Goal: Task Accomplishment & Management: Manage account settings

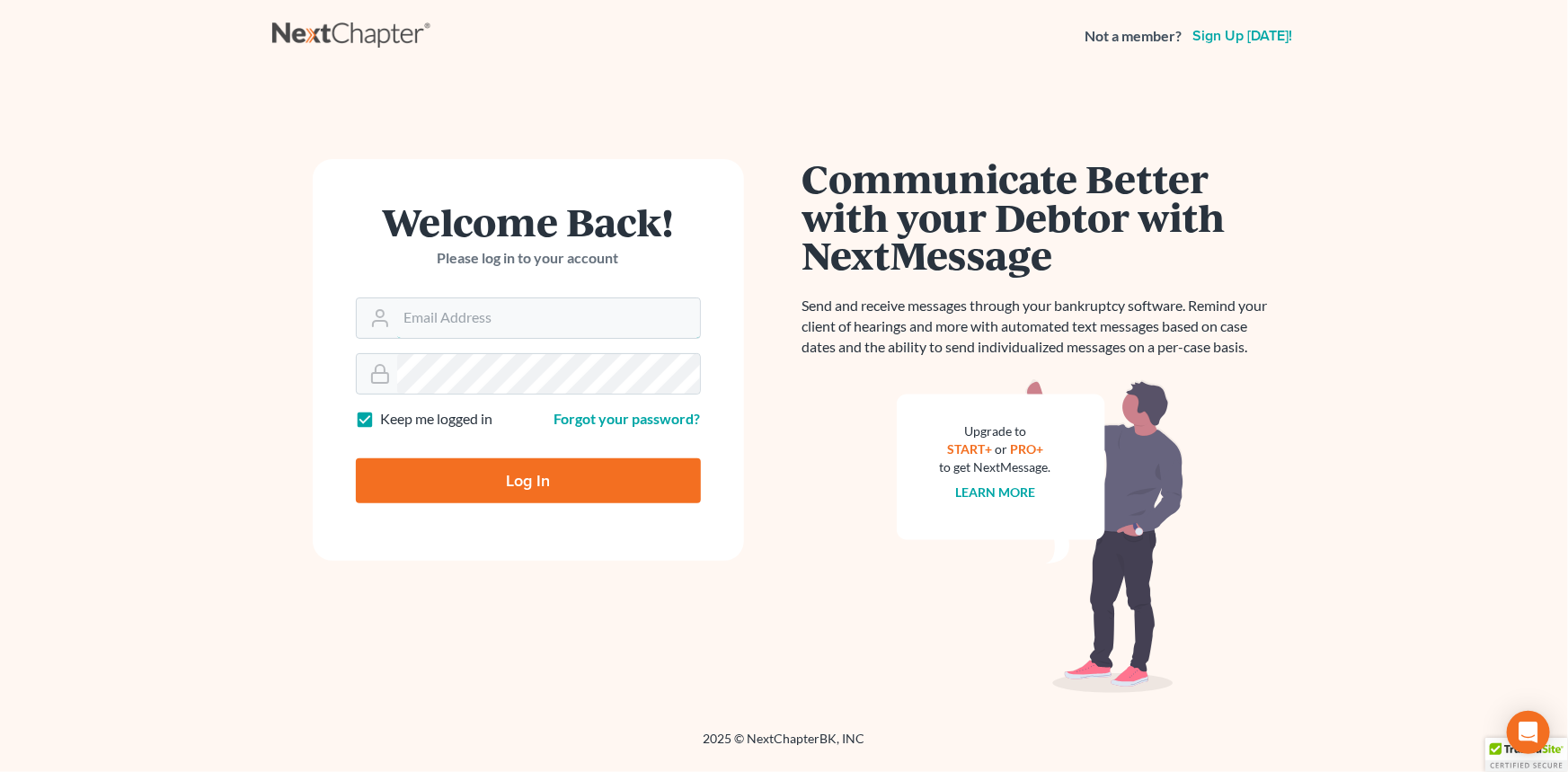
type input "[EMAIL_ADDRESS][DOMAIN_NAME]"
click at [483, 467] on input "Log In" at bounding box center [528, 481] width 345 height 45
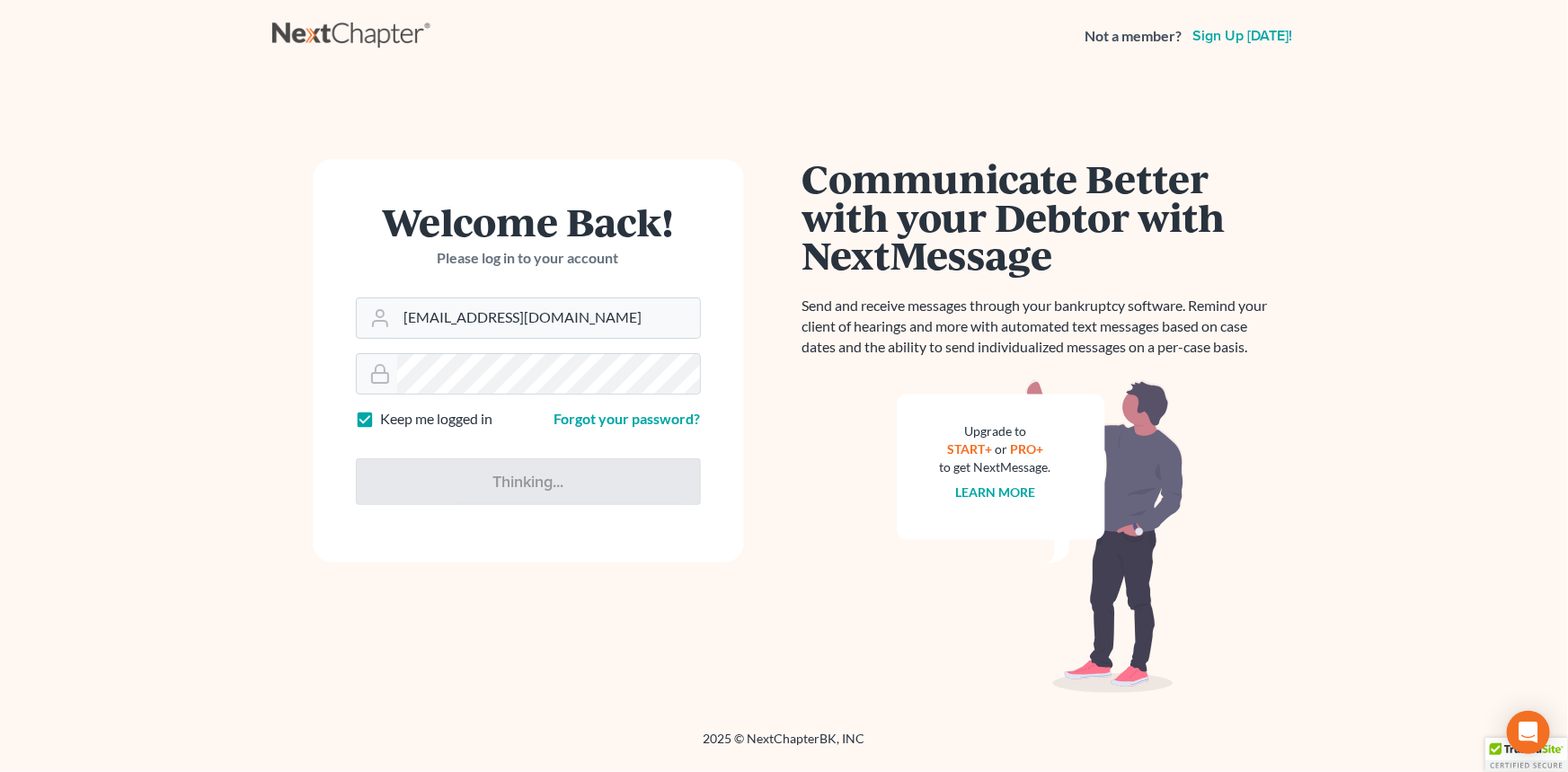
type input "Thinking..."
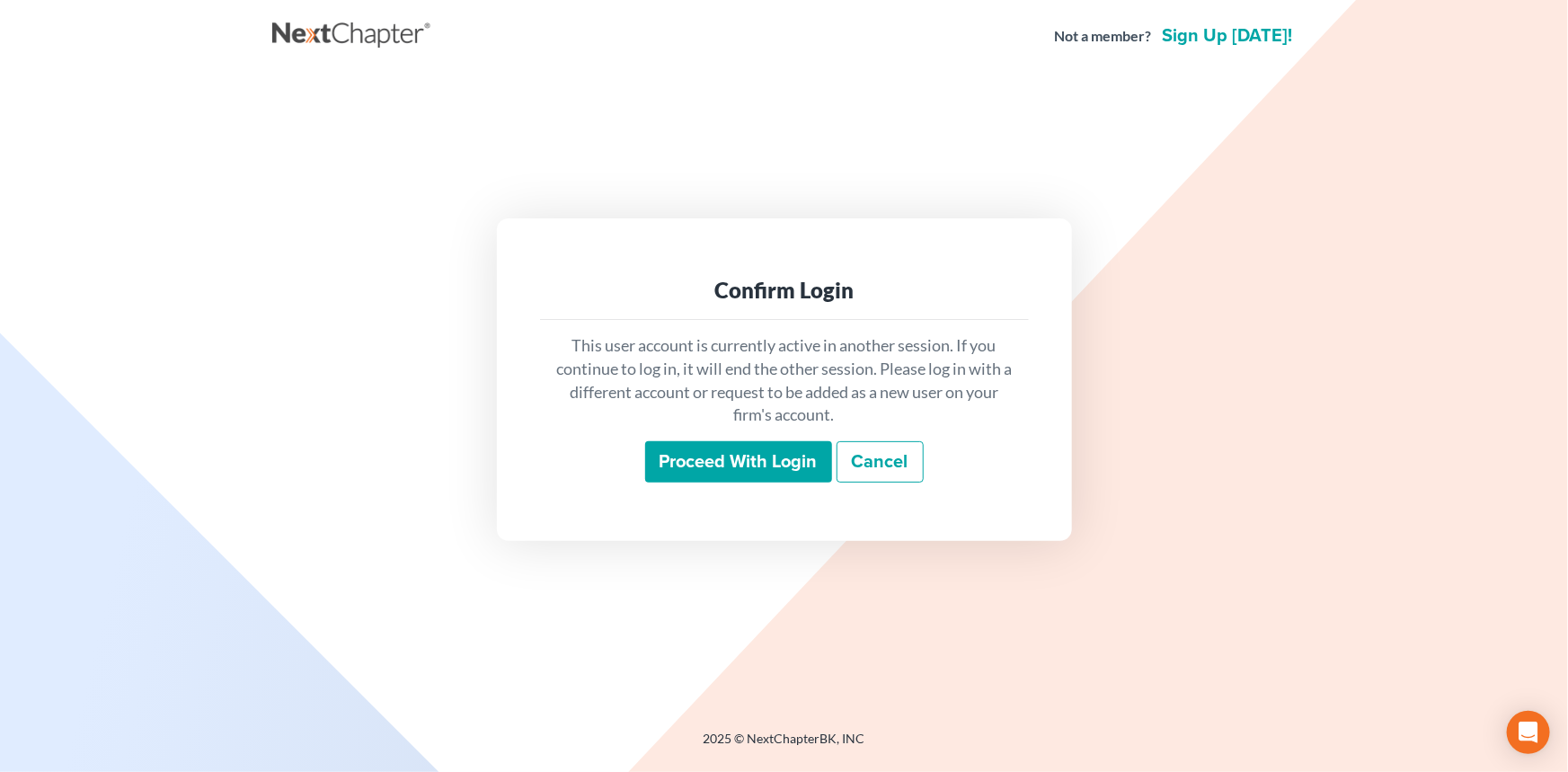
click at [778, 429] on div "This user account is currently active in another session. If you continue to lo…" at bounding box center [784, 408] width 489 height 177
click at [778, 450] on input "Proceed with login" at bounding box center [739, 461] width 187 height 42
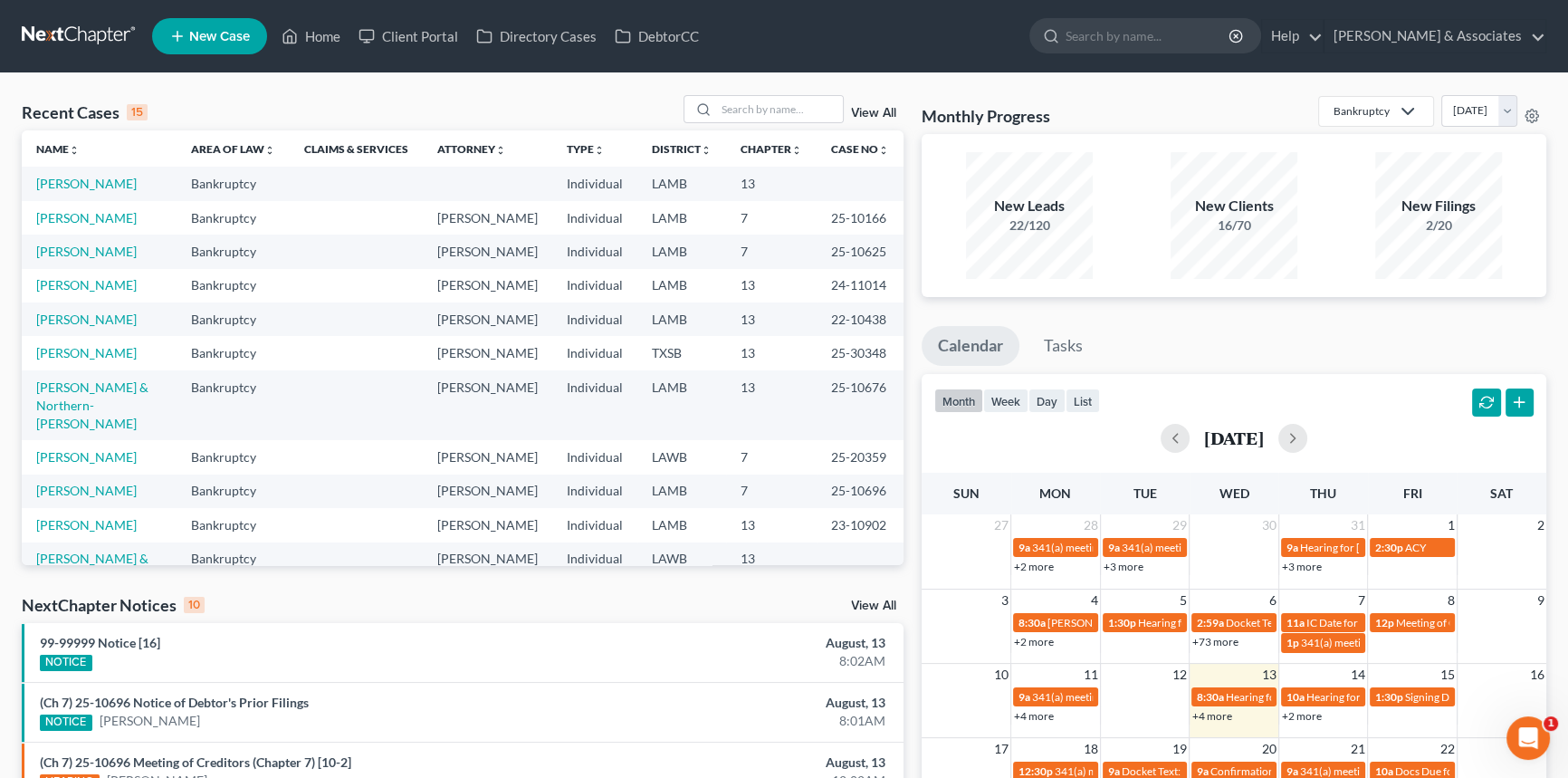
click at [1223, 717] on link "+4 more" at bounding box center [1212, 716] width 40 height 14
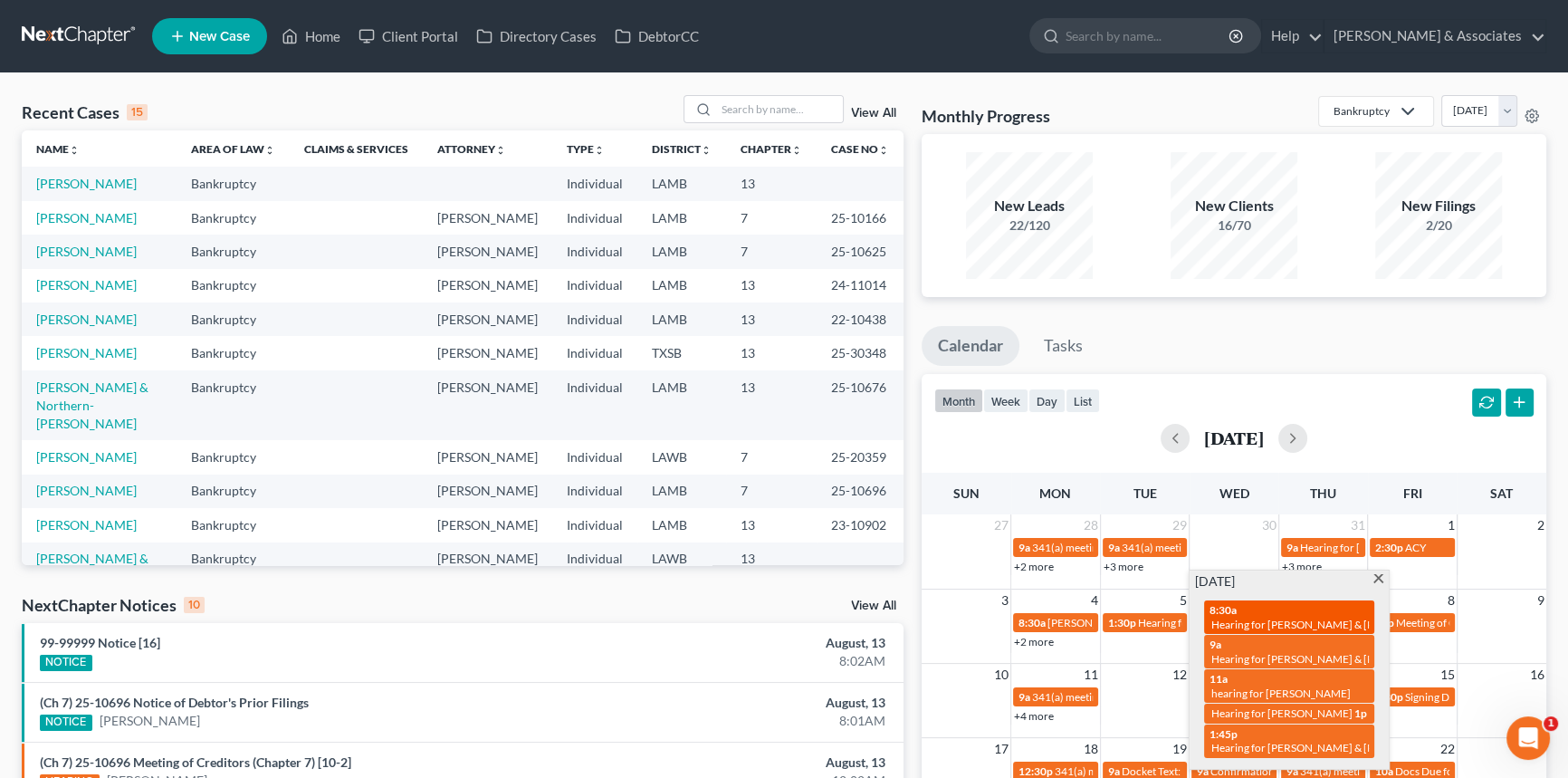
drag, startPoint x: 1331, startPoint y: 624, endPoint x: 2, endPoint y: 31, distance: 1455.3
click at [1331, 624] on span "Hearing for Mary McLin & Dana McLin" at bounding box center [1329, 624] width 238 height 14
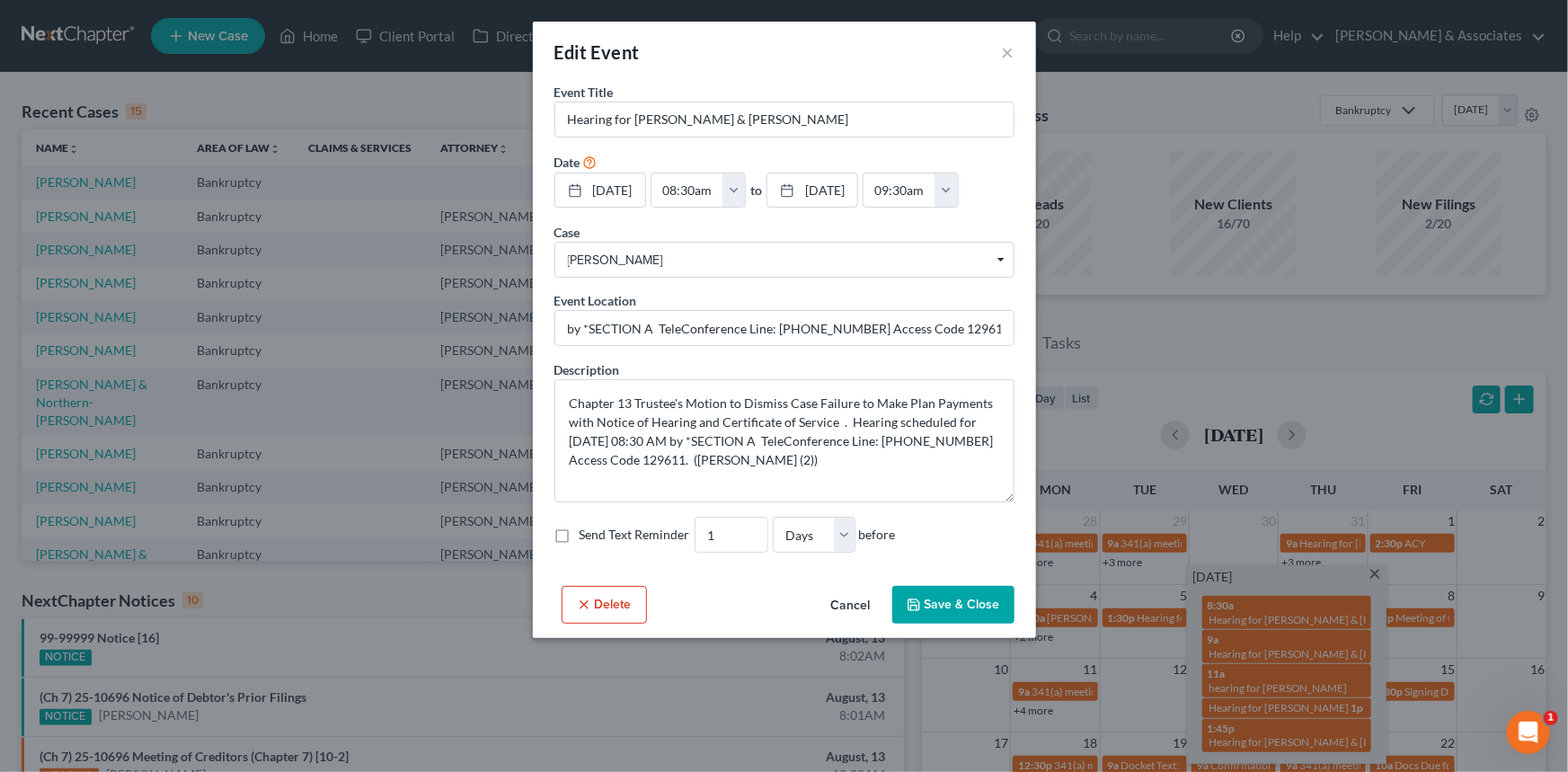
drag, startPoint x: 852, startPoint y: 601, endPoint x: 838, endPoint y: 554, distance: 49.0
click at [852, 601] on button "Cancel" at bounding box center [851, 605] width 68 height 36
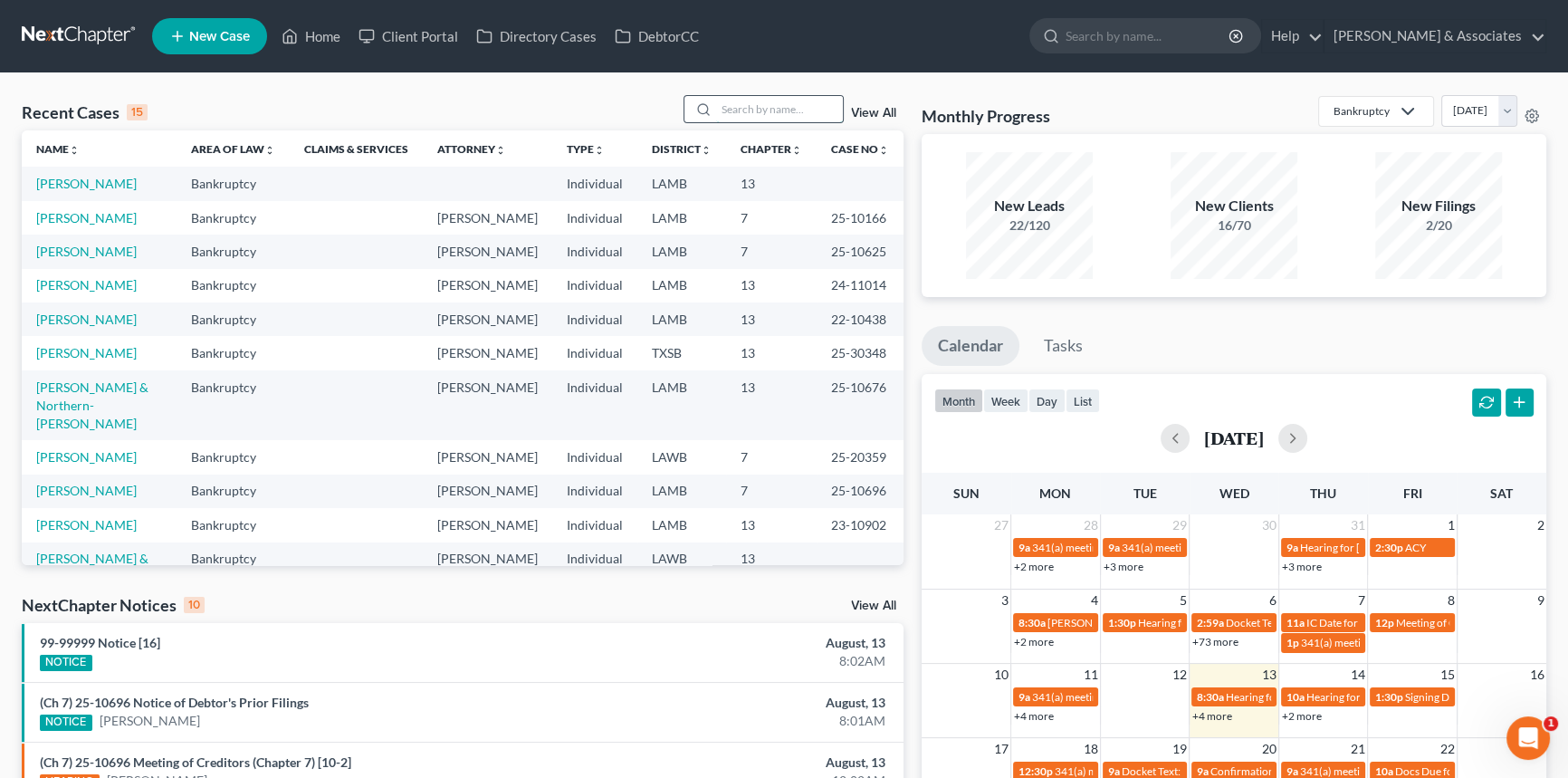
click at [777, 105] on input "search" at bounding box center [780, 109] width 127 height 26
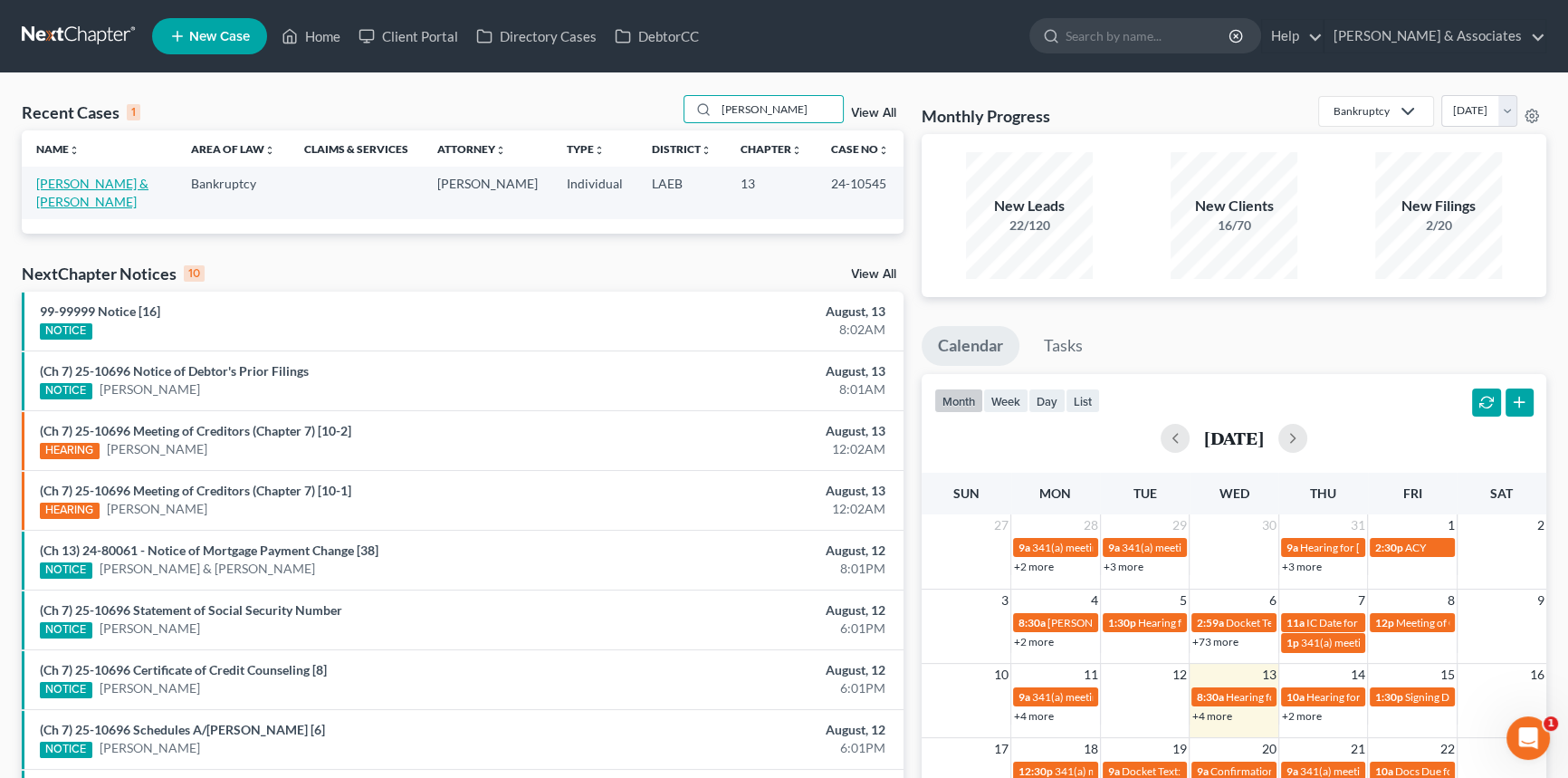
click at [71, 188] on link "McLin, Mary & Dana" at bounding box center [92, 193] width 112 height 34
click at [773, 104] on input "MCLIN" at bounding box center [780, 109] width 127 height 26
type input "blanch"
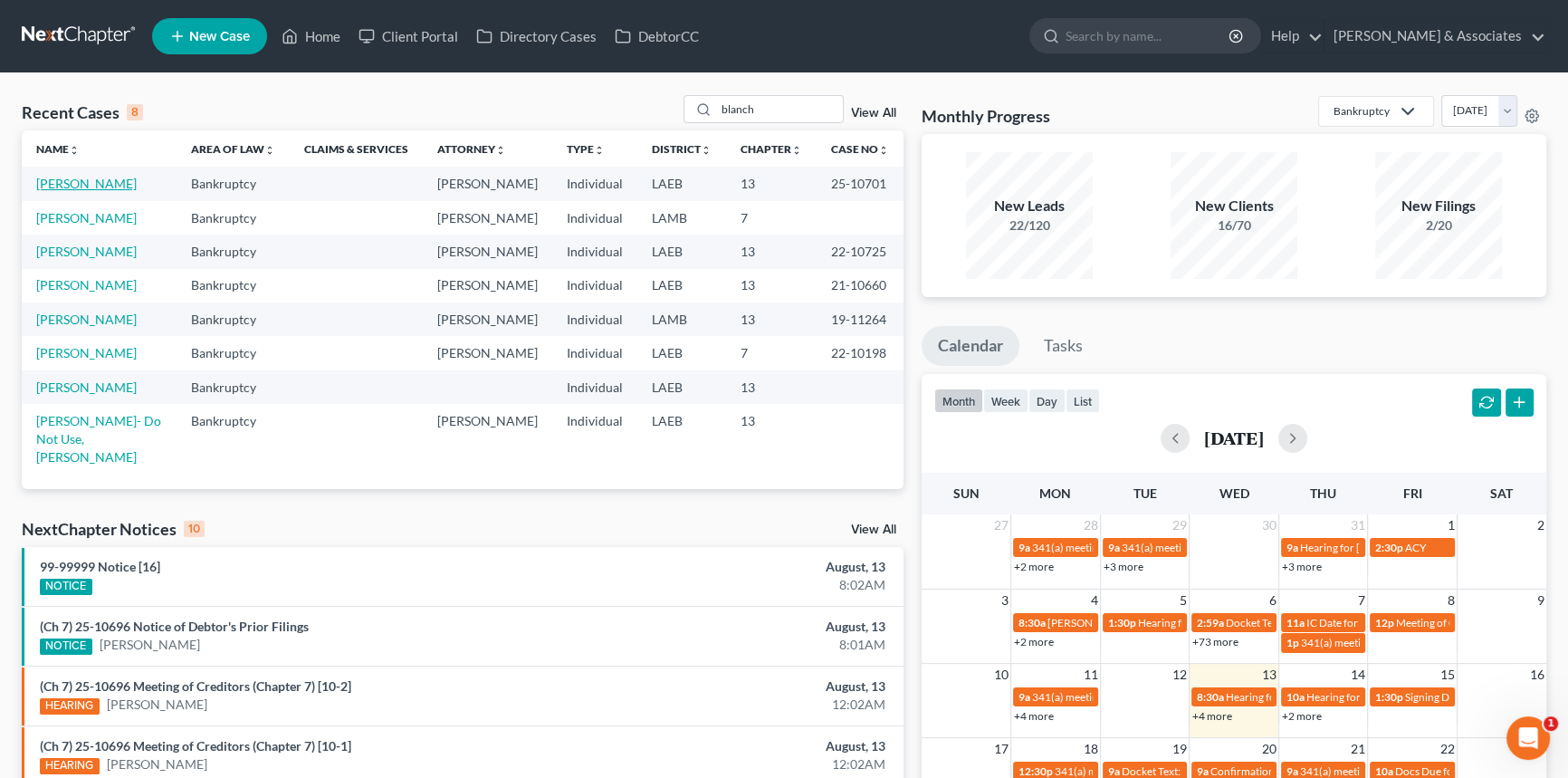
click at [77, 180] on link "[PERSON_NAME]" at bounding box center [87, 184] width 101 height 16
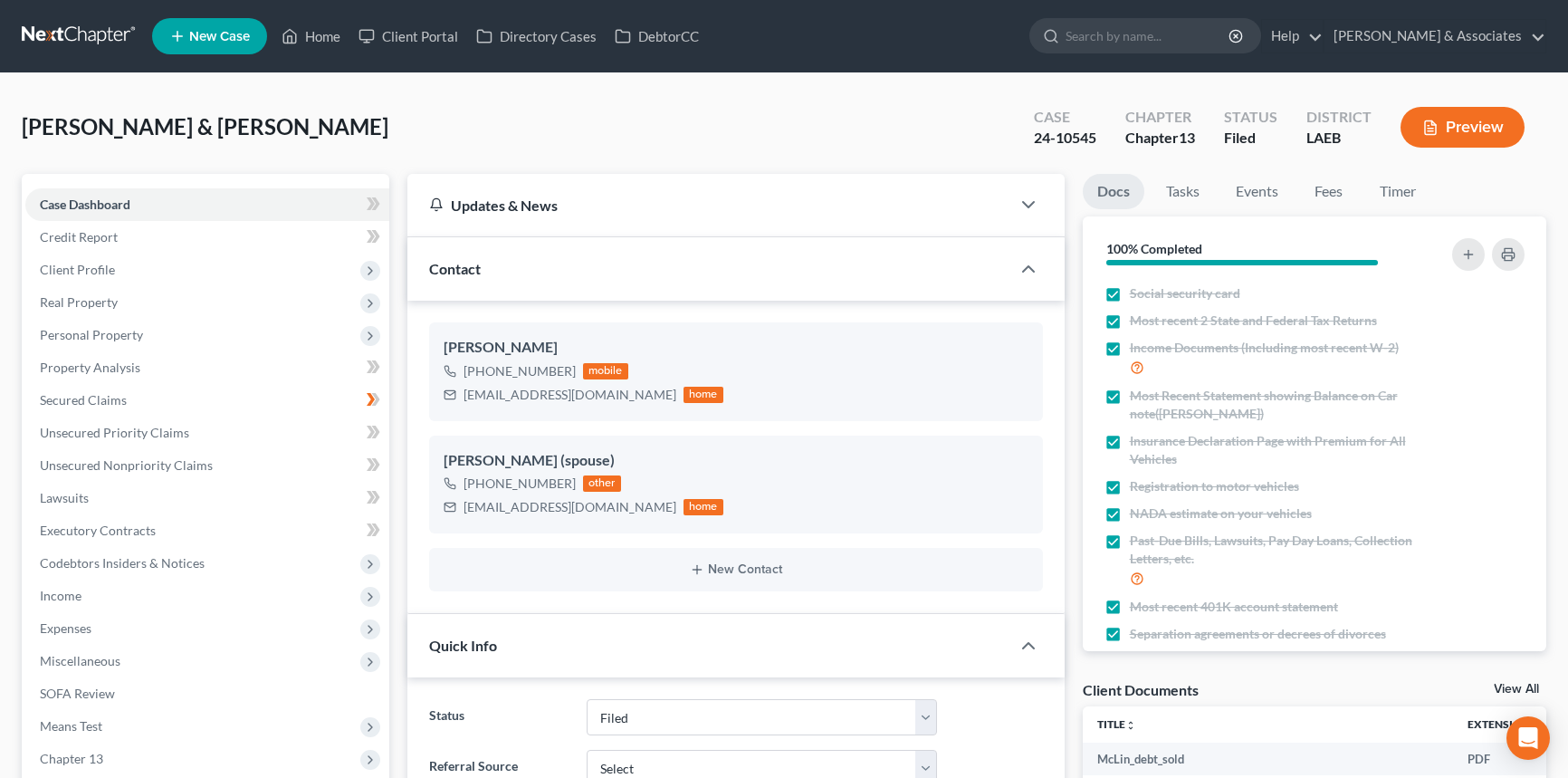
select select "8"
select select "0"
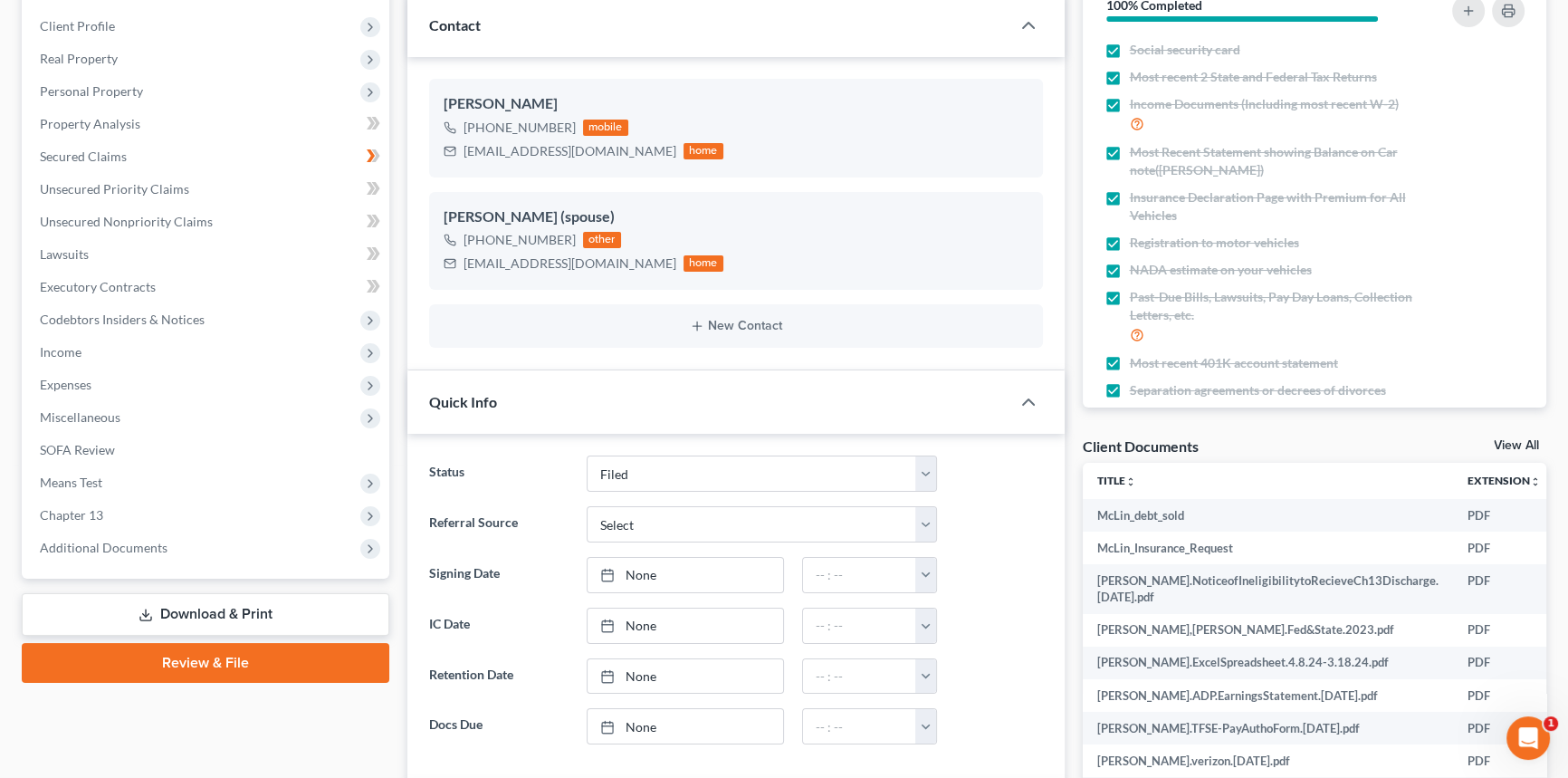
scroll to position [411, 0]
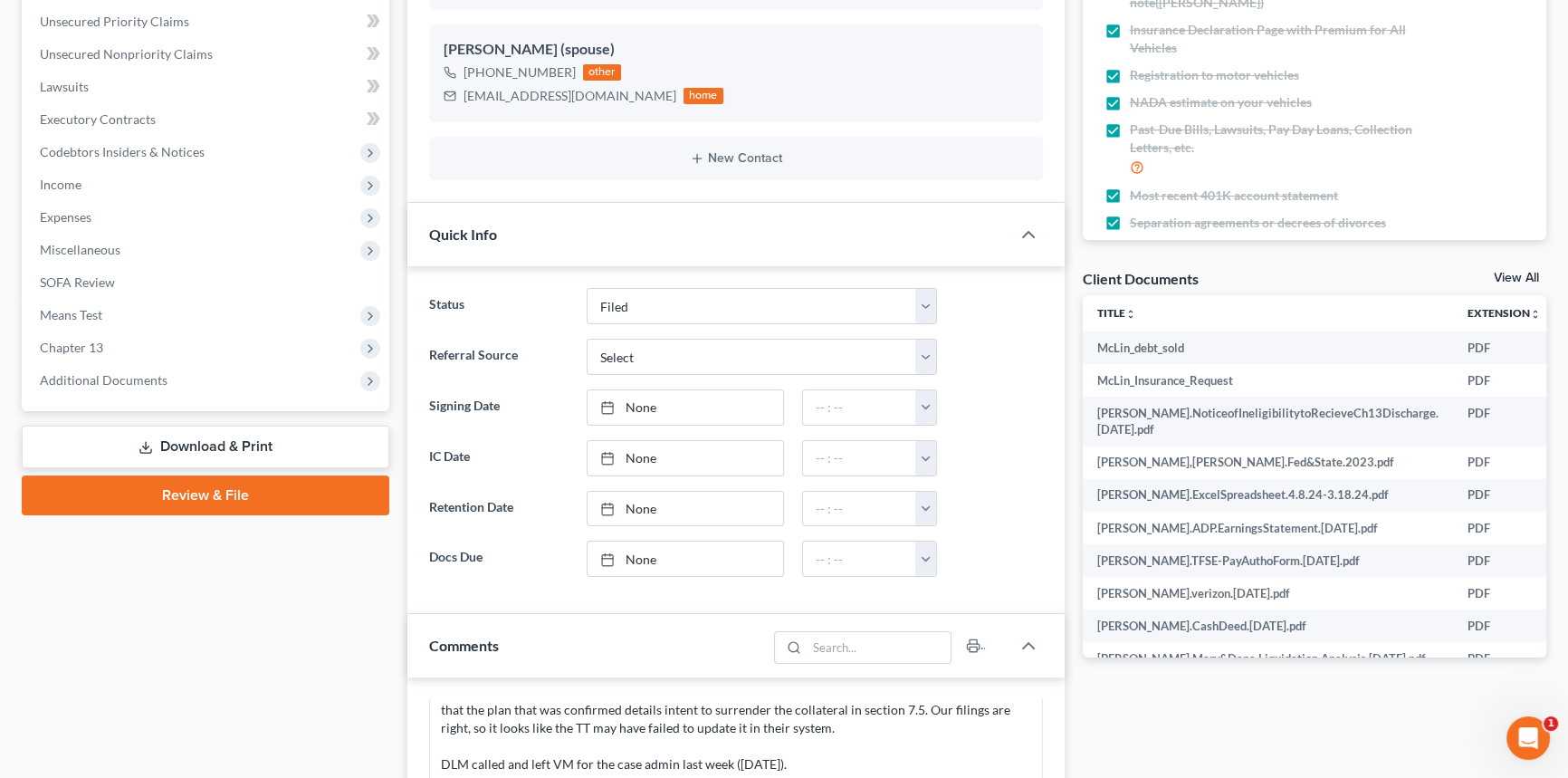
drag, startPoint x: 147, startPoint y: 374, endPoint x: 161, endPoint y: 406, distance: 34.9
click at [147, 374] on span "Additional Documents" at bounding box center [103, 379] width 128 height 16
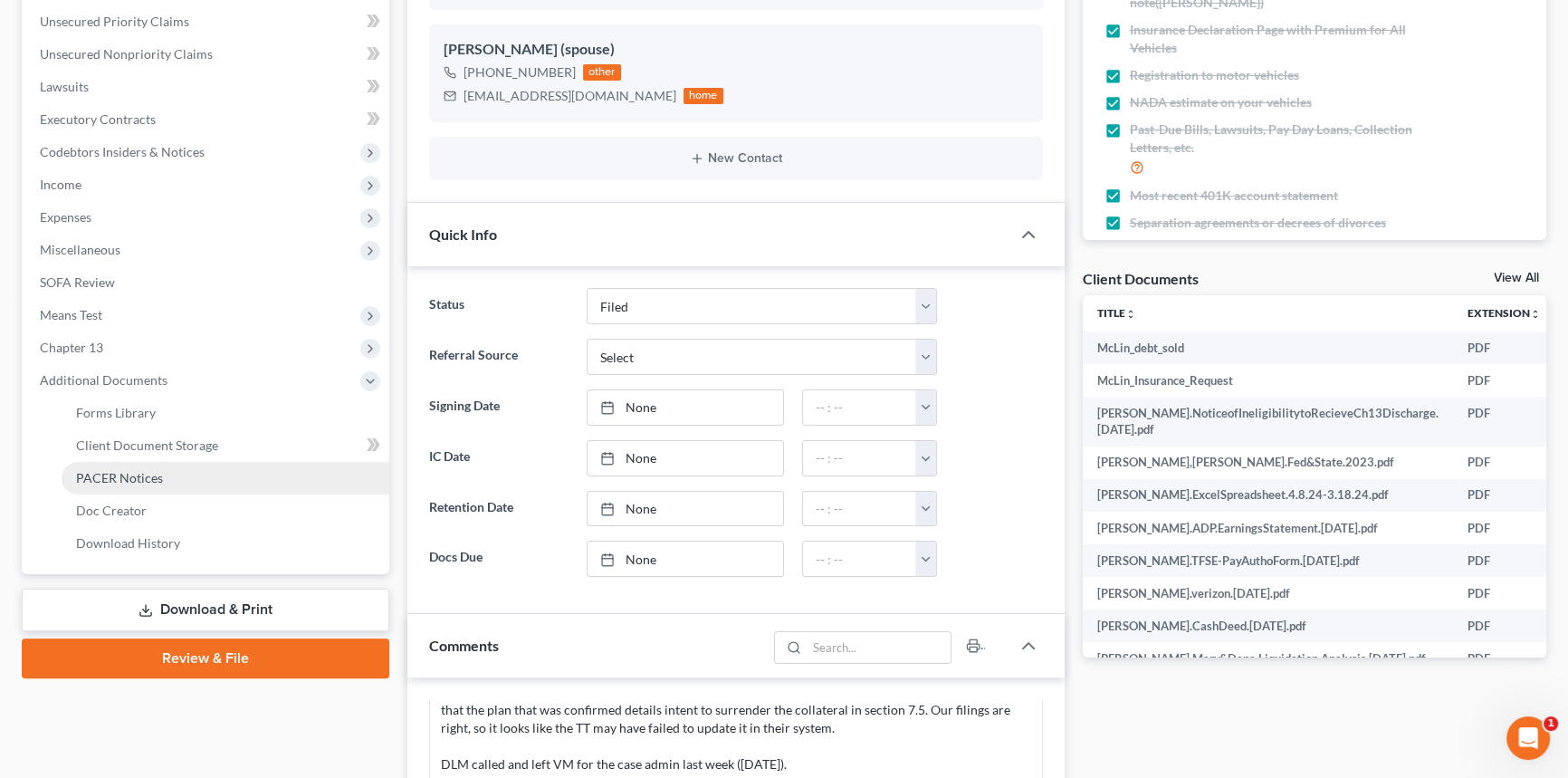
click at [189, 488] on link "PACER Notices" at bounding box center [225, 478] width 328 height 33
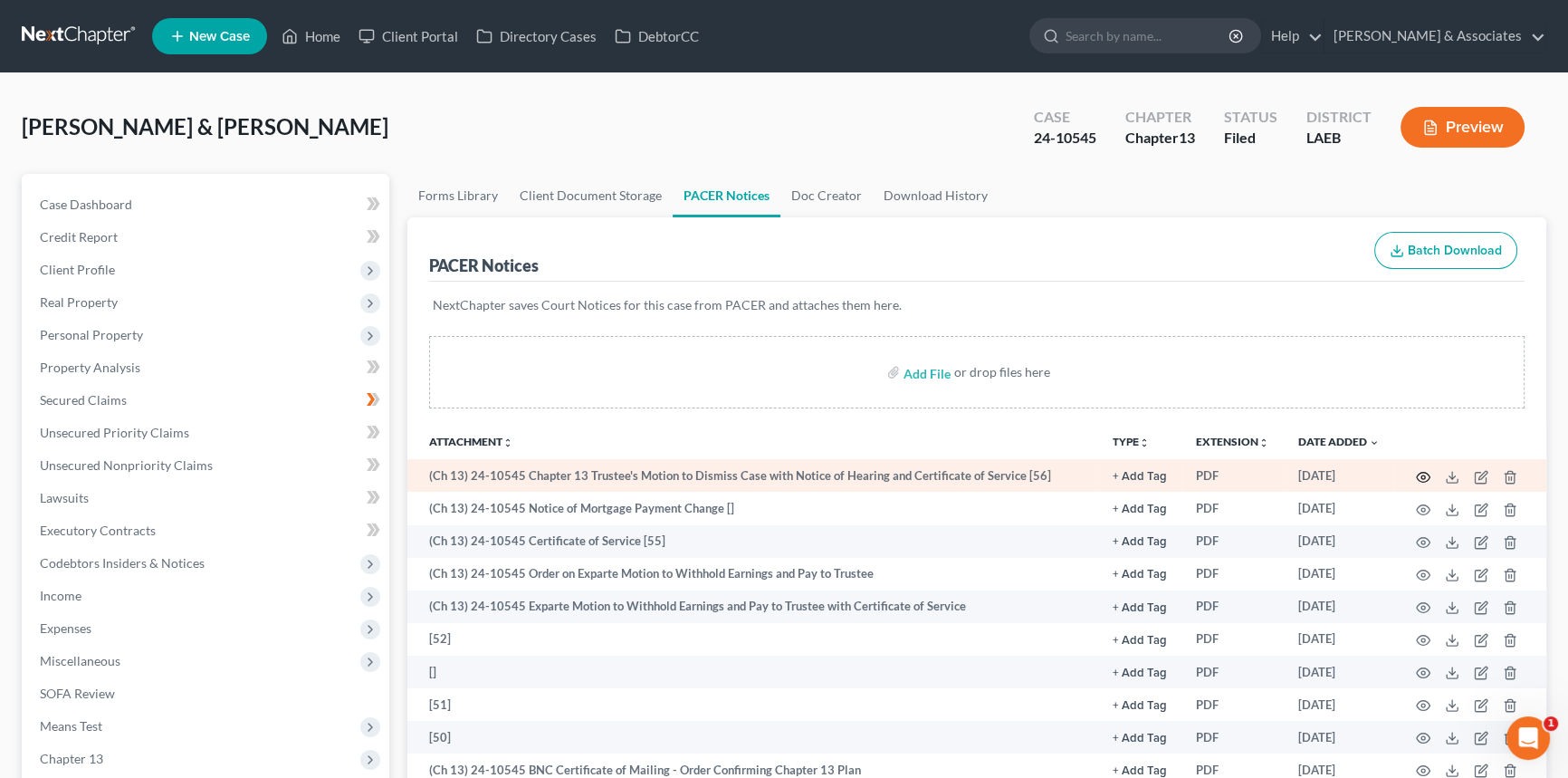
click at [1424, 475] on circle "button" at bounding box center [1424, 477] width 4 height 4
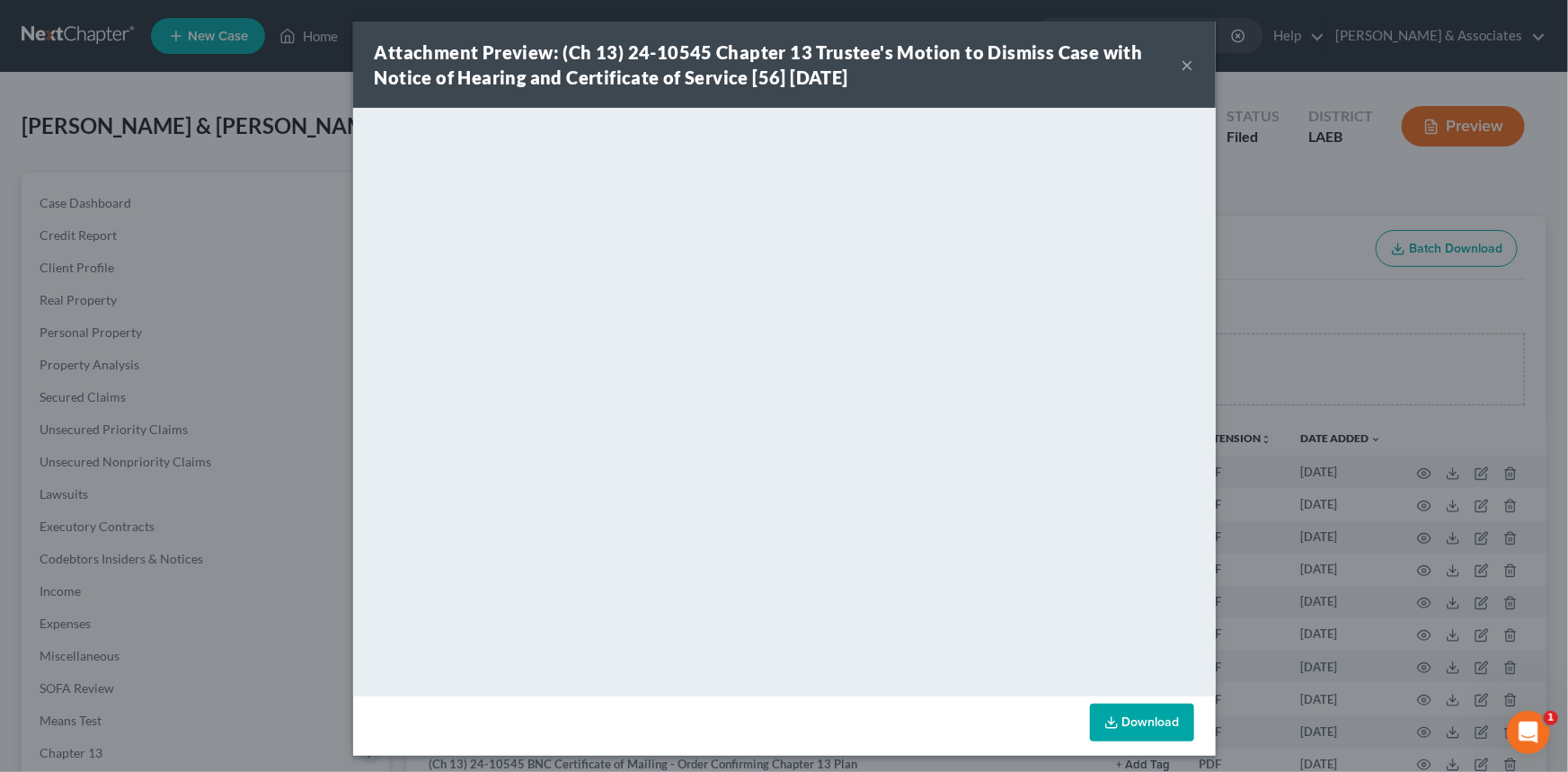
click at [1182, 56] on button "×" at bounding box center [1188, 64] width 13 height 21
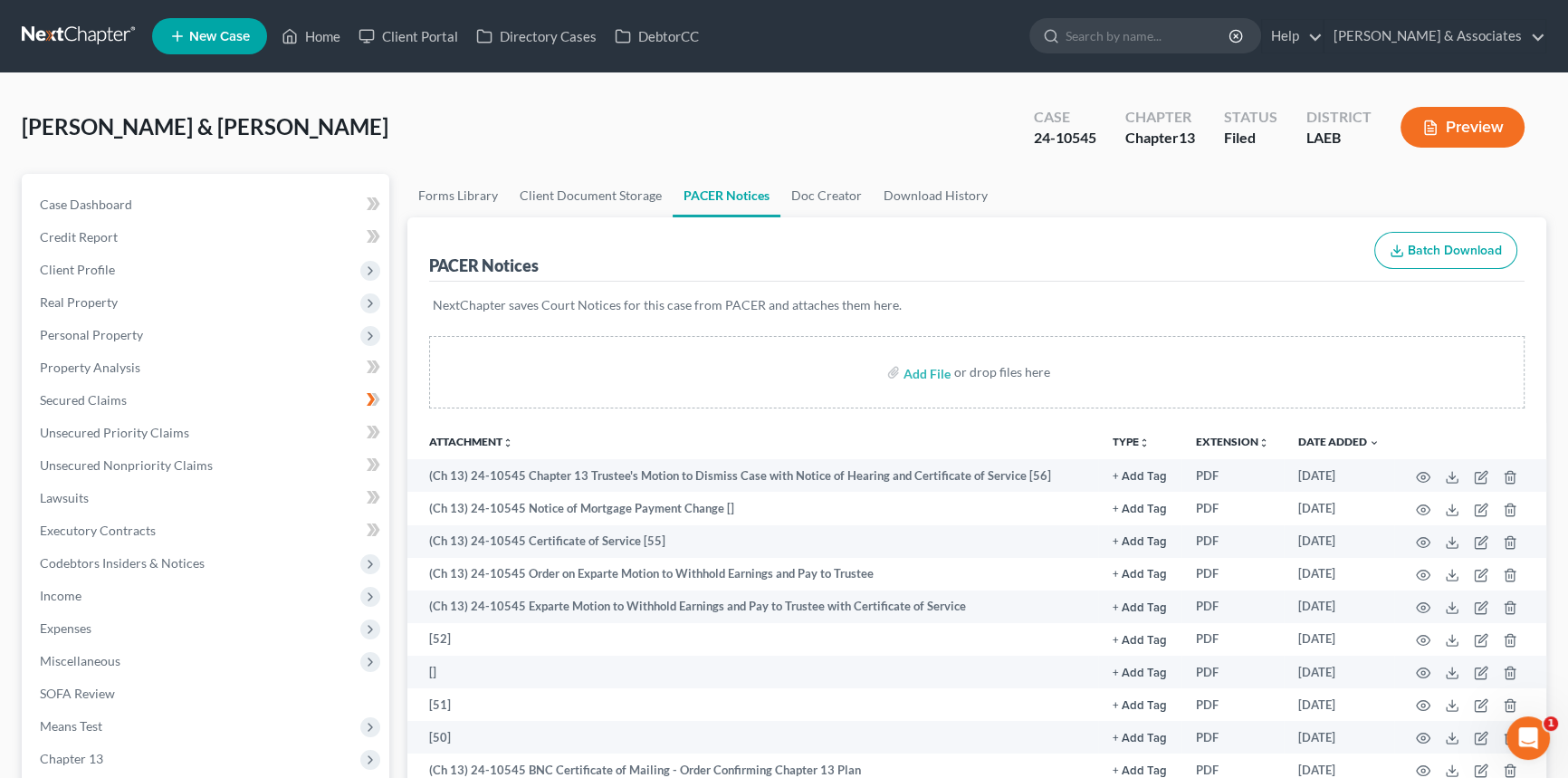
click at [210, 174] on div "Case Dashboard Payments Invoices Payments Payments Credit Report Client Profile…" at bounding box center [205, 580] width 367 height 812
click at [198, 194] on link "Case Dashboard" at bounding box center [207, 204] width 364 height 33
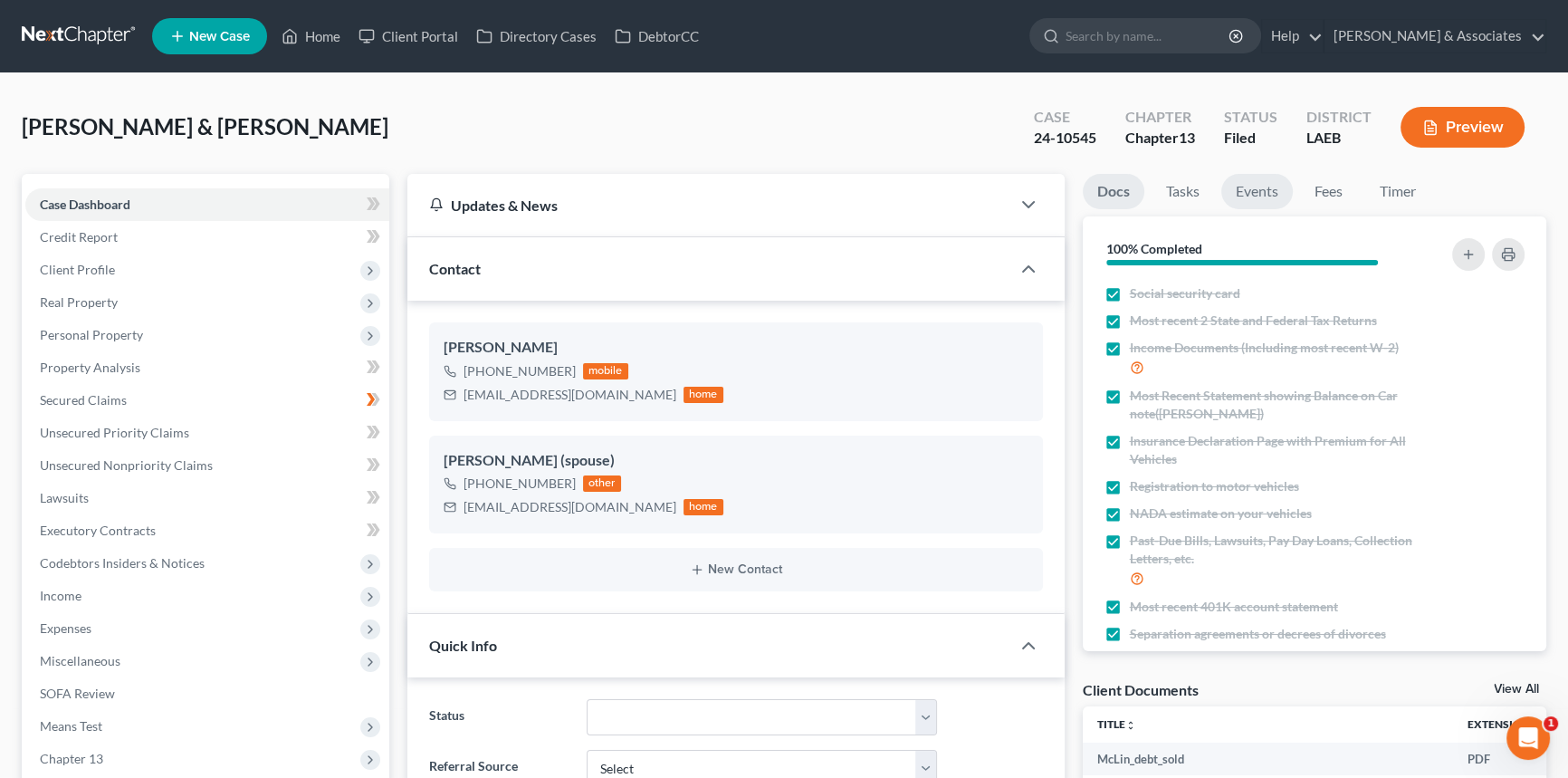
drag, startPoint x: 1251, startPoint y: 178, endPoint x: 1302, endPoint y: 241, distance: 81.1
click at [1251, 178] on link "Events" at bounding box center [1257, 192] width 72 height 35
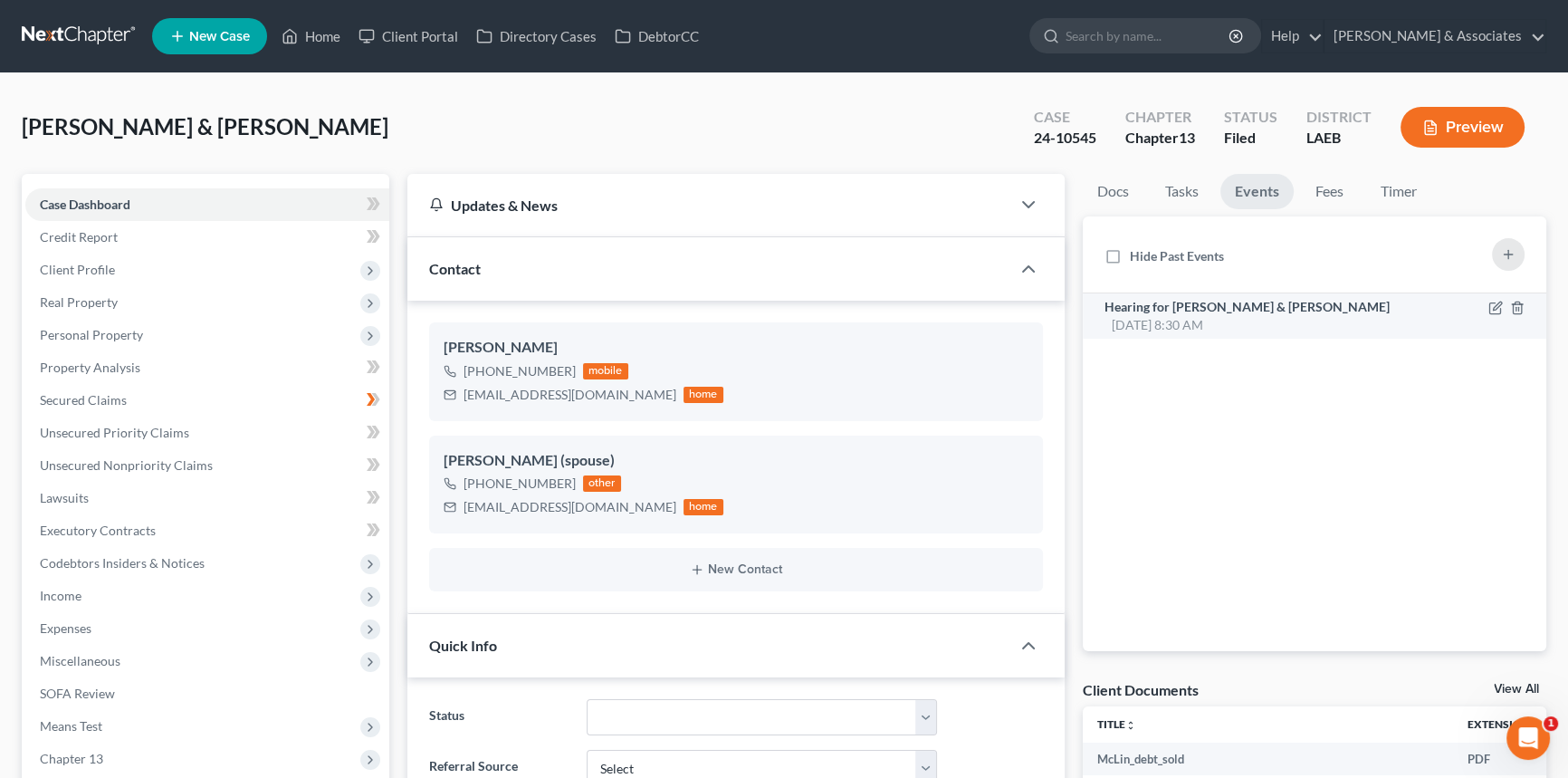
click at [1322, 324] on div "Hearing for Mary McLin & Dana McLin Aug 13, 2025 8:30 AM" at bounding box center [1259, 316] width 310 height 36
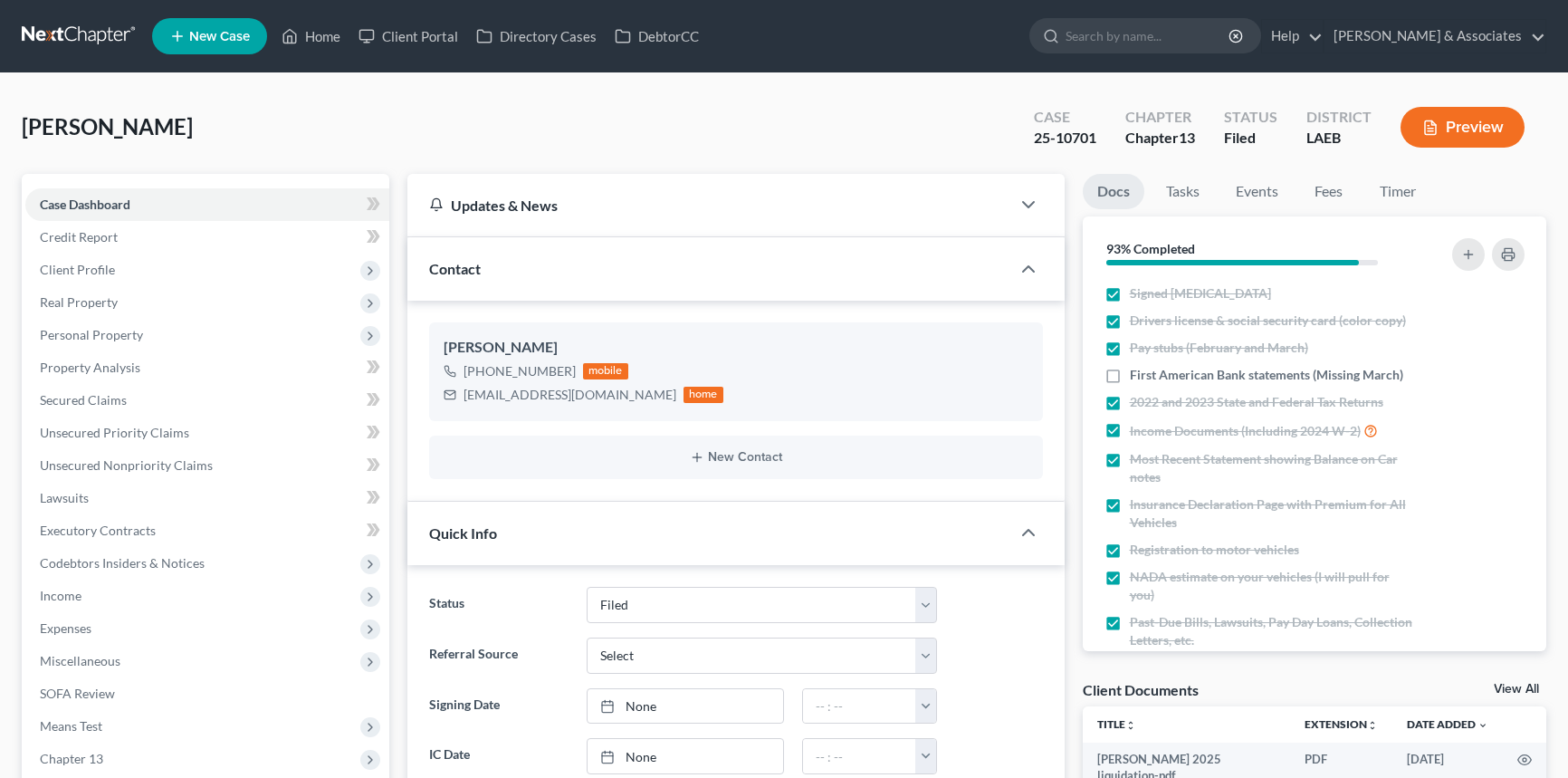
select select "8"
select select "0"
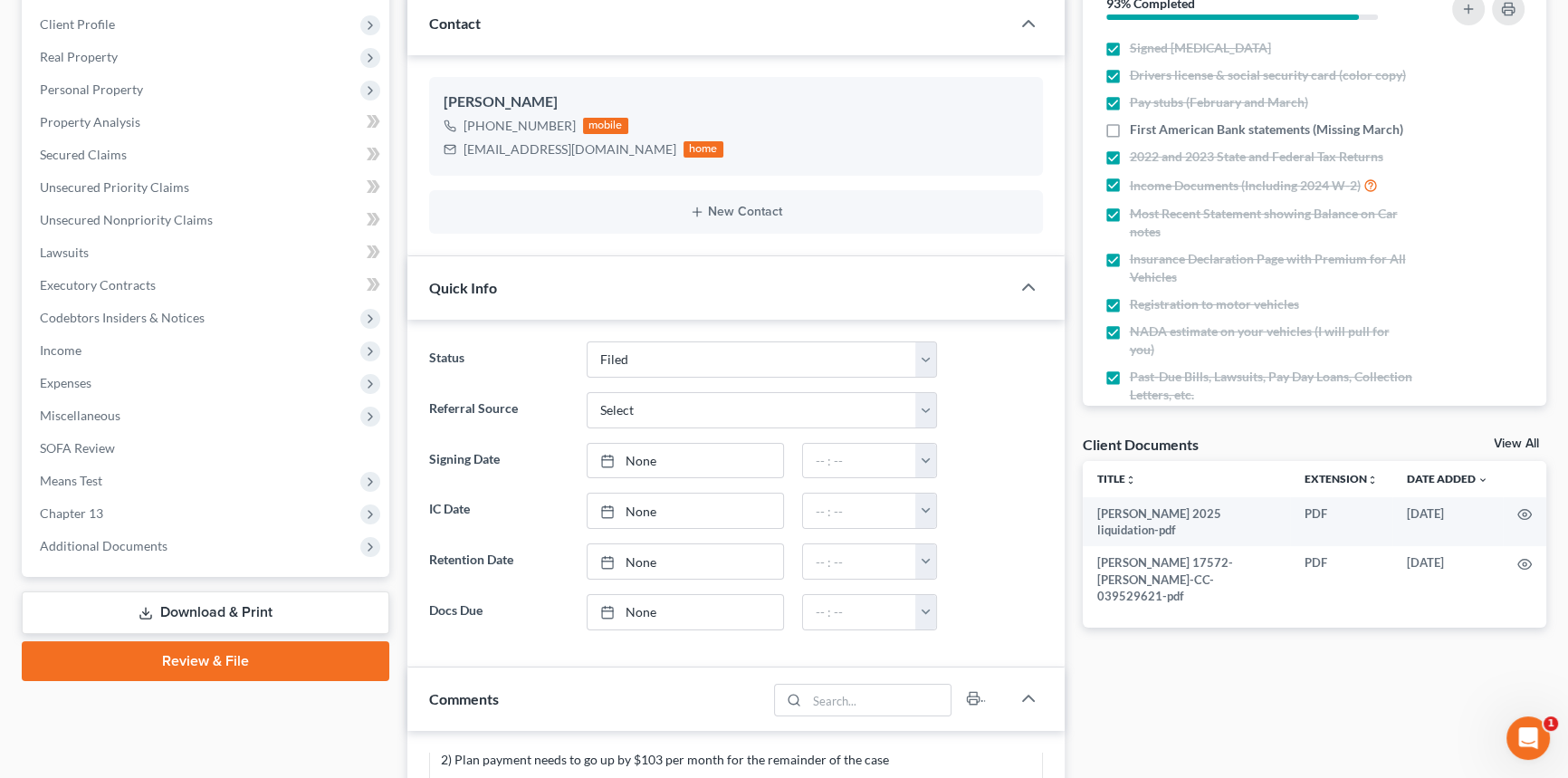
scroll to position [411, 0]
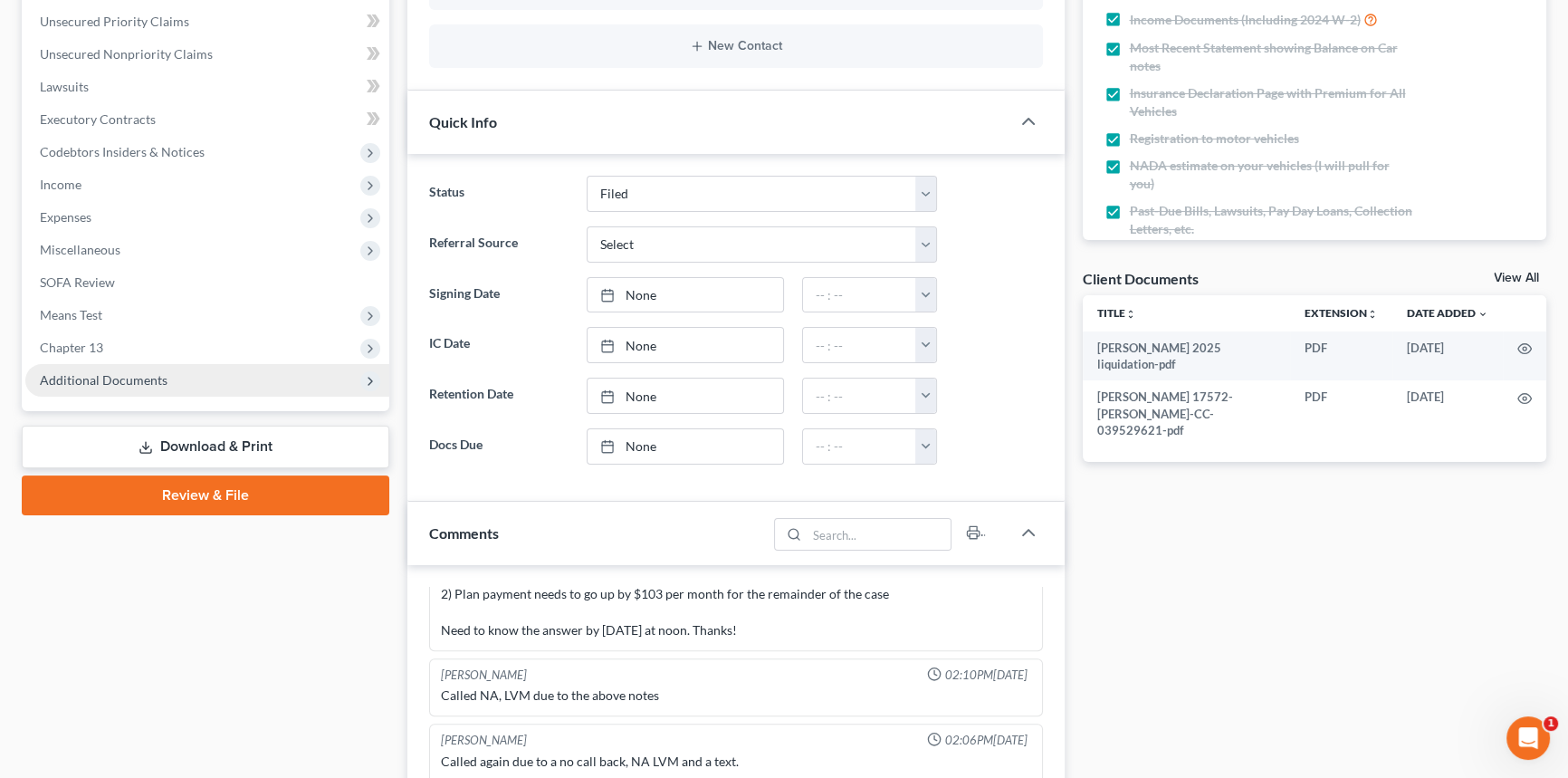
drag, startPoint x: 127, startPoint y: 380, endPoint x: 146, endPoint y: 379, distance: 19.0
click at [127, 380] on span "Additional Documents" at bounding box center [103, 379] width 128 height 16
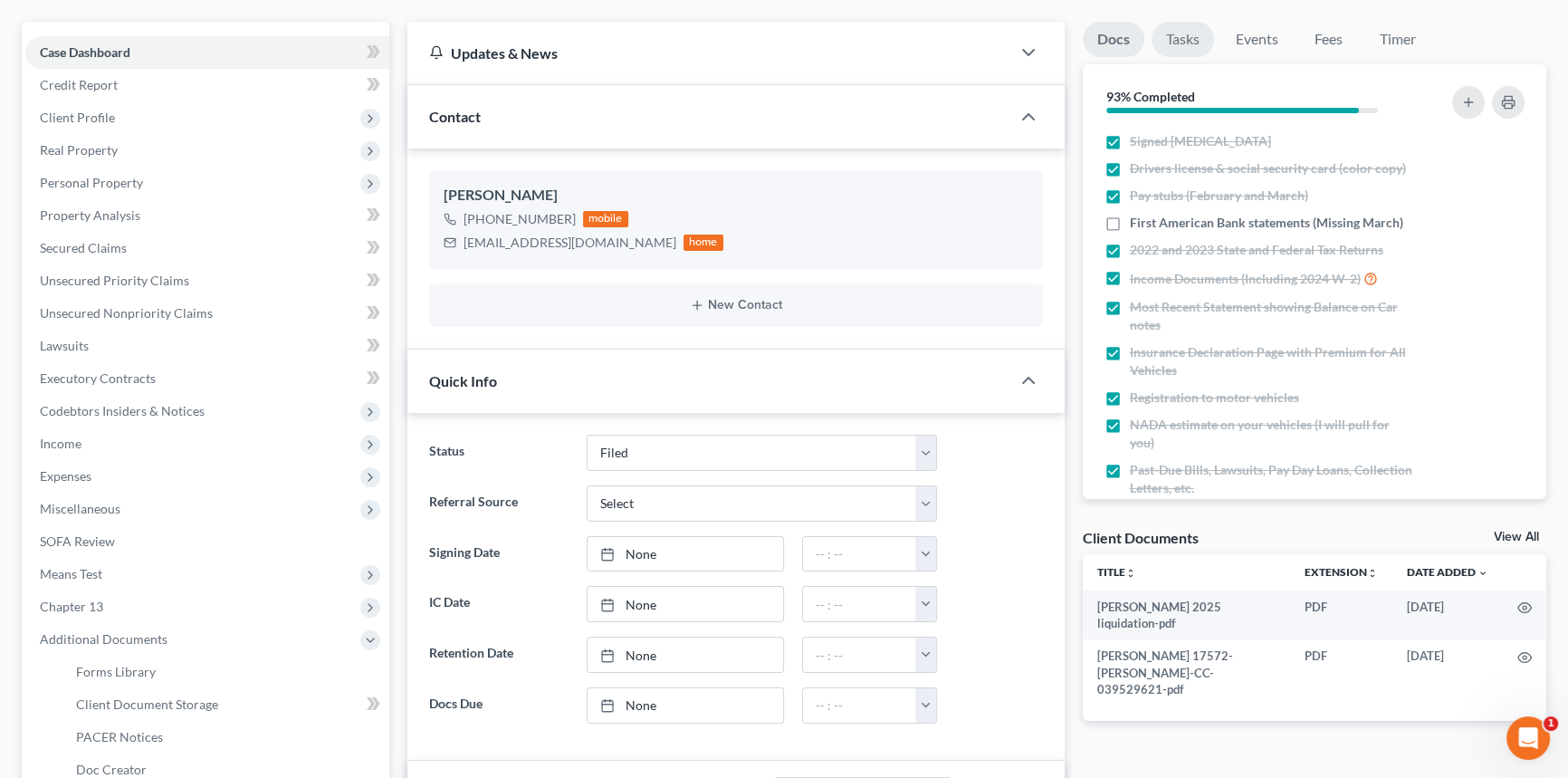
scroll to position [0, 0]
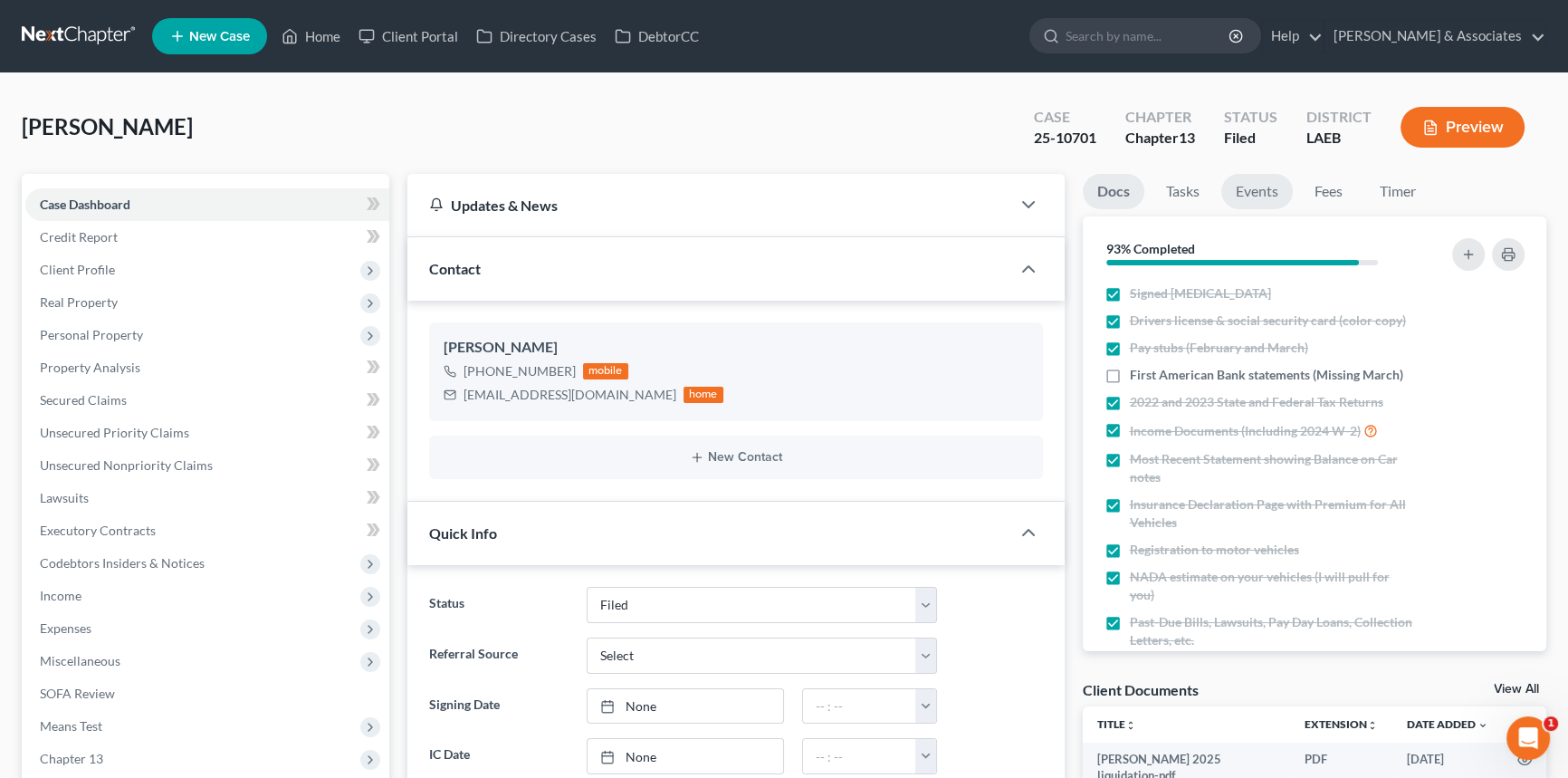
click at [1248, 197] on link "Events" at bounding box center [1257, 192] width 72 height 35
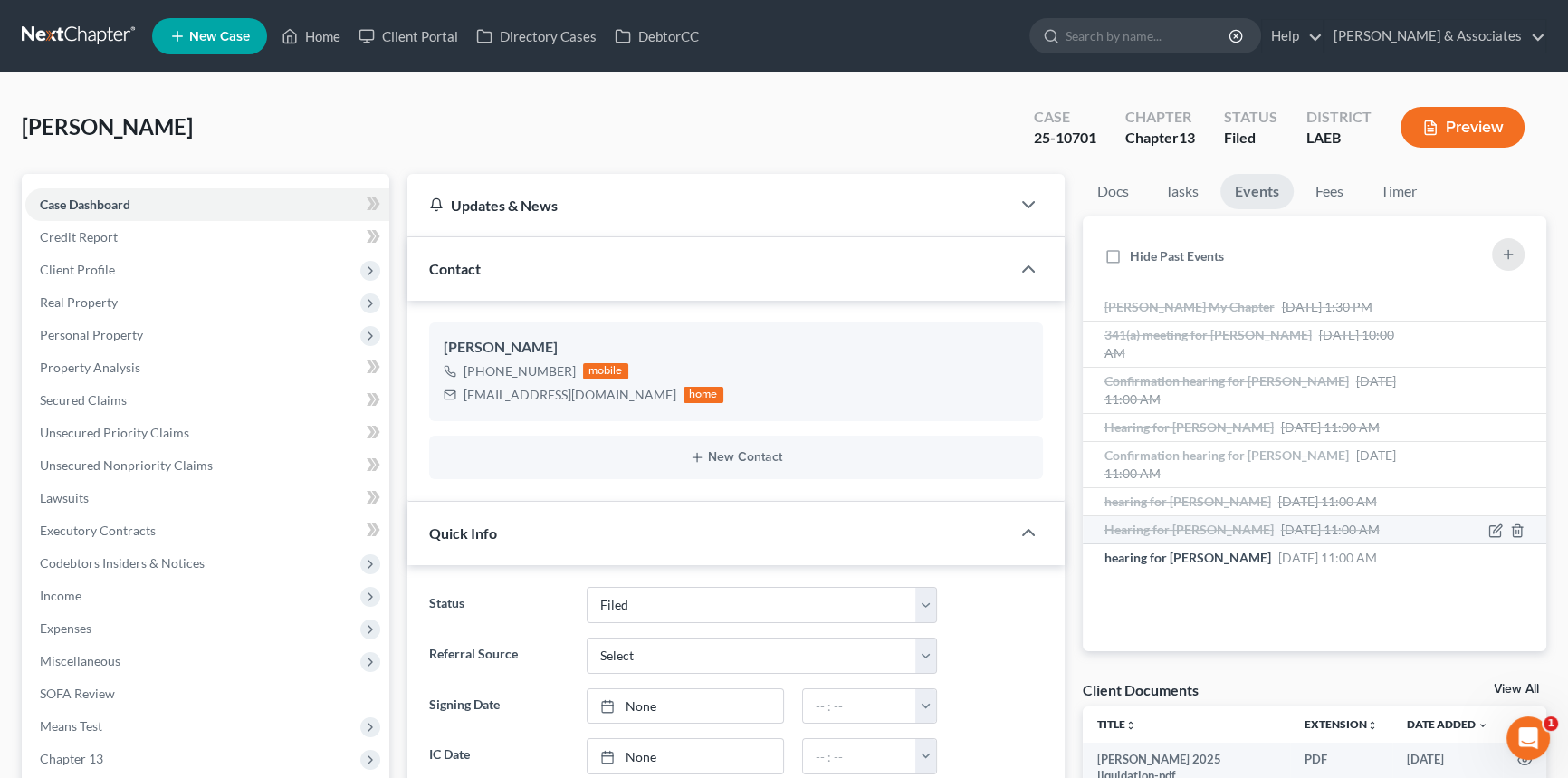
scroll to position [24, 0]
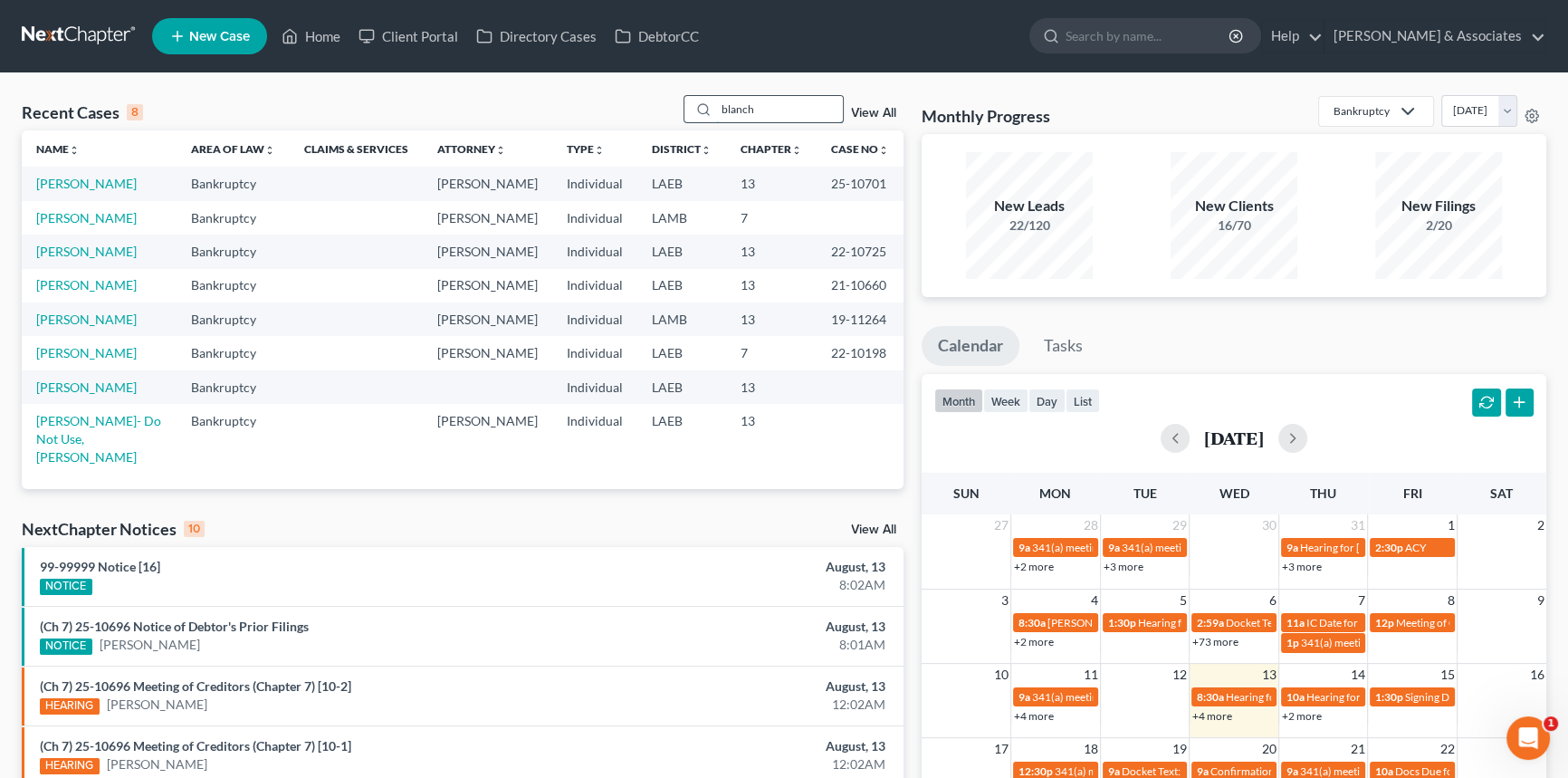
click at [803, 117] on input "blanch" at bounding box center [780, 109] width 127 height 26
click at [802, 117] on input "blanch" at bounding box center [780, 109] width 127 height 26
type input "phillip"
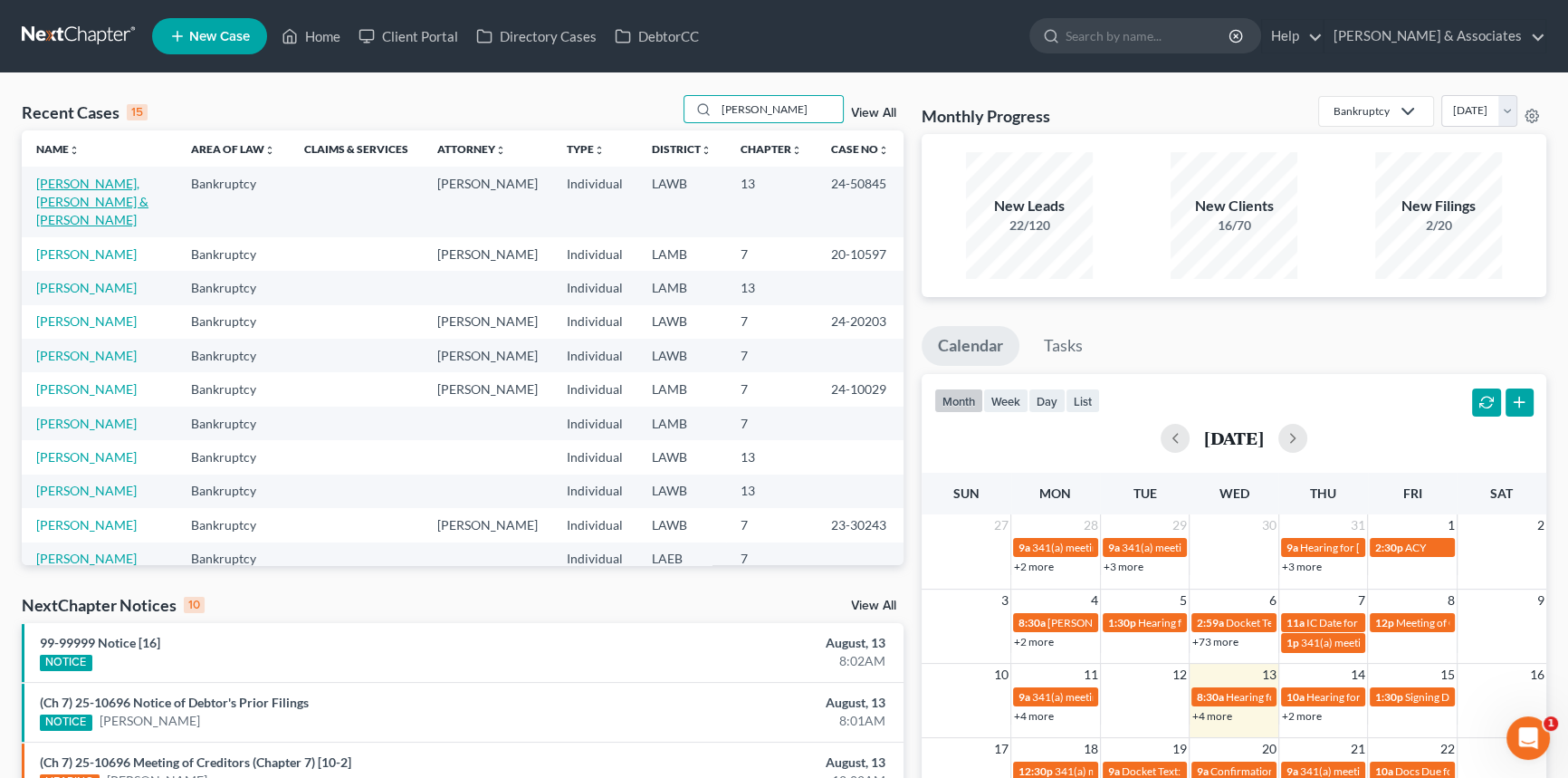
click at [108, 185] on link "Phillips, Connor & Samantha" at bounding box center [92, 201] width 112 height 51
click at [744, 111] on input "phillip" at bounding box center [780, 109] width 127 height 26
click at [1496, 35] on link "[PERSON_NAME] & Associates" at bounding box center [1435, 35] width 221 height 33
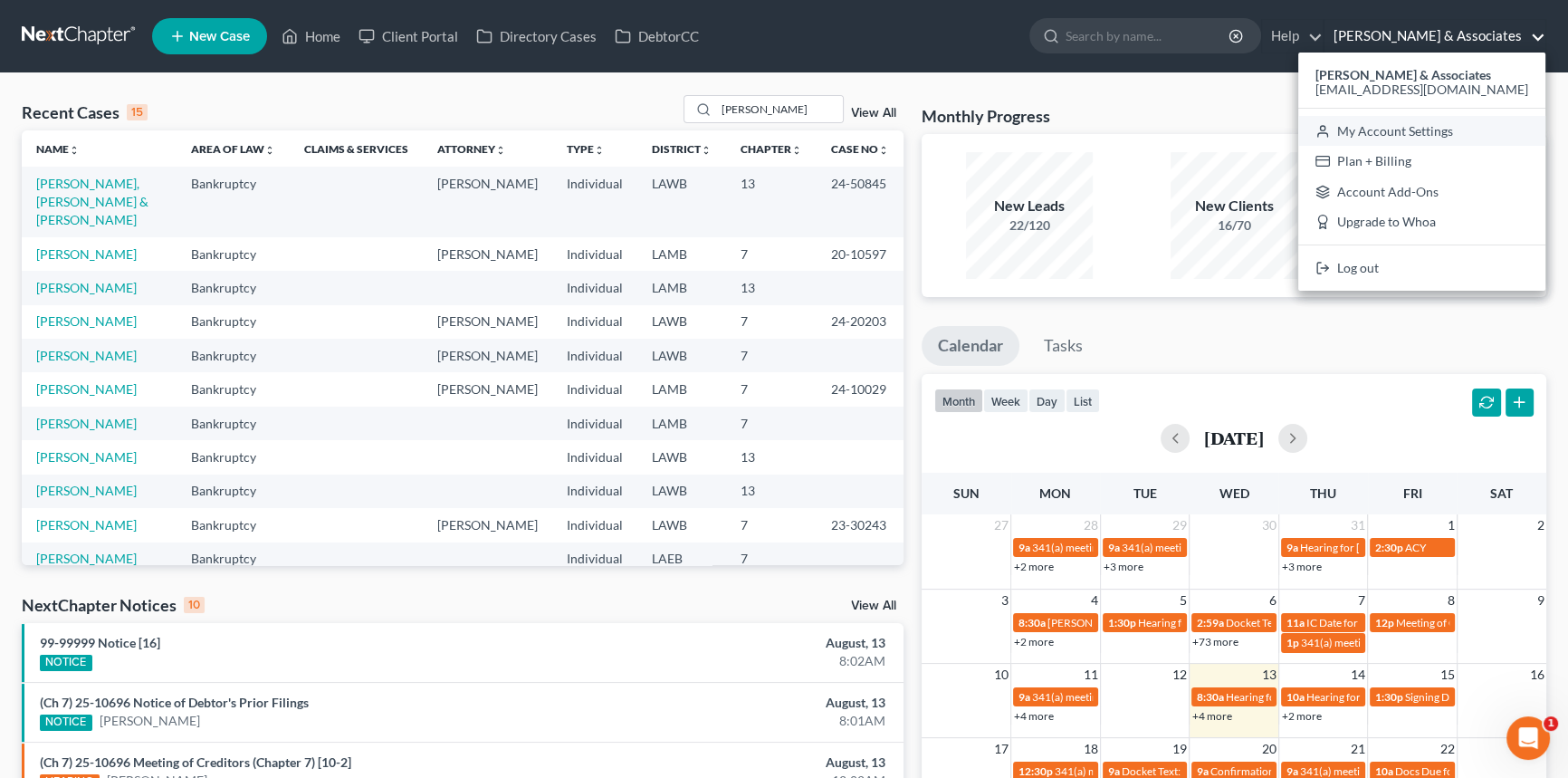
click at [1437, 136] on link "My Account Settings" at bounding box center [1421, 130] width 247 height 31
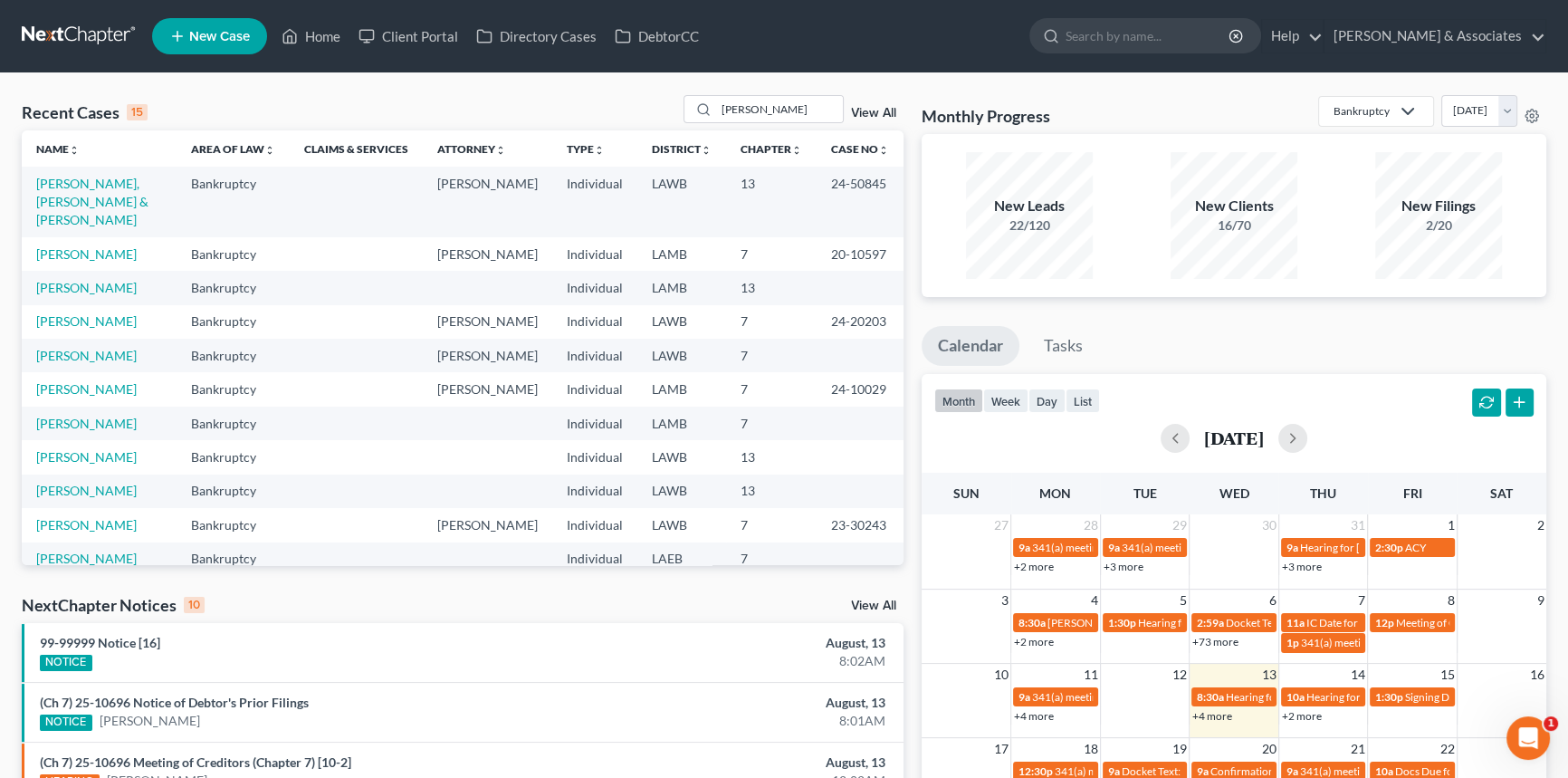
select select "35"
select select "23"
select select "19"
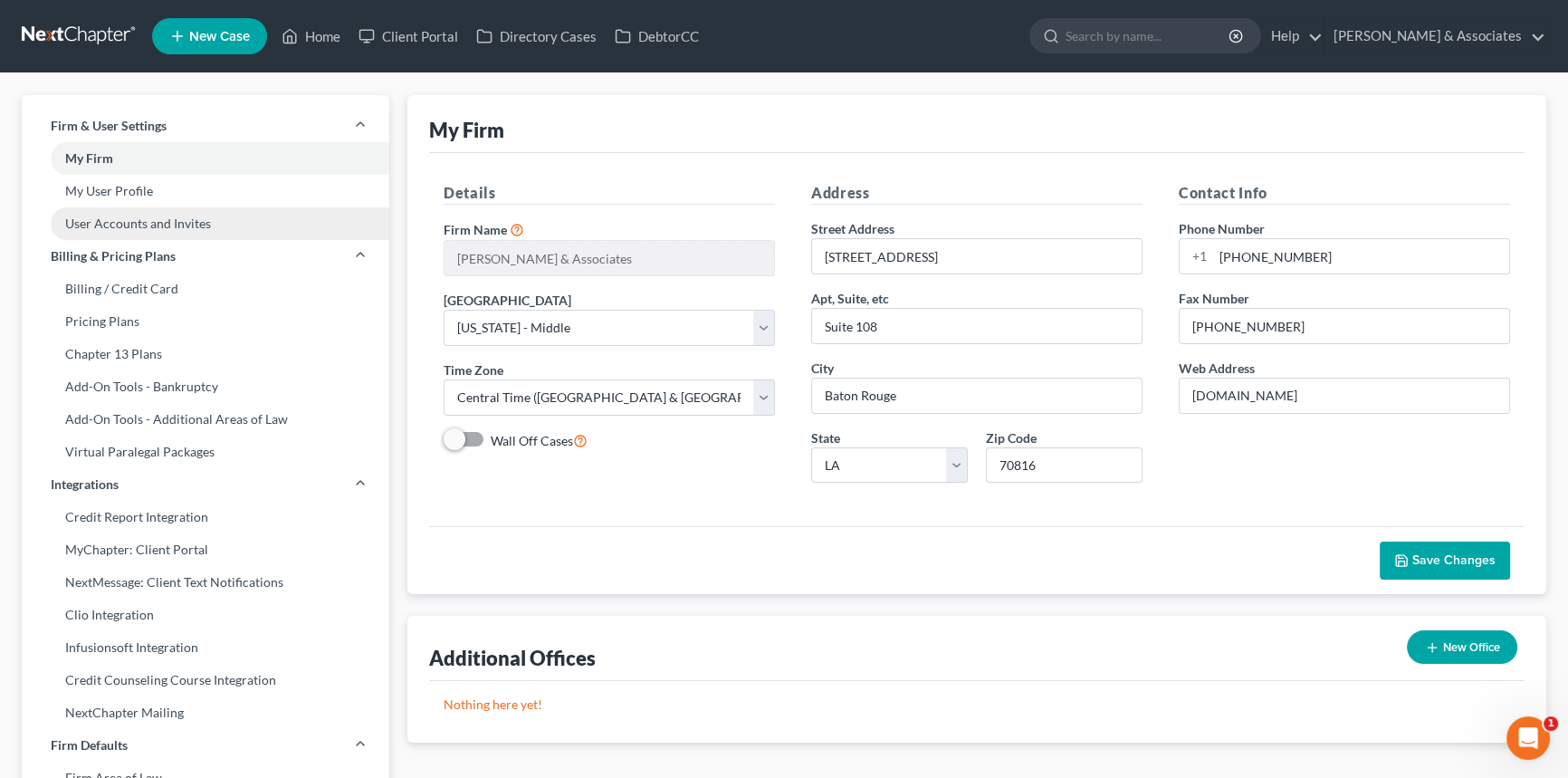
click at [180, 235] on link "User Accounts and Invites" at bounding box center [205, 224] width 367 height 33
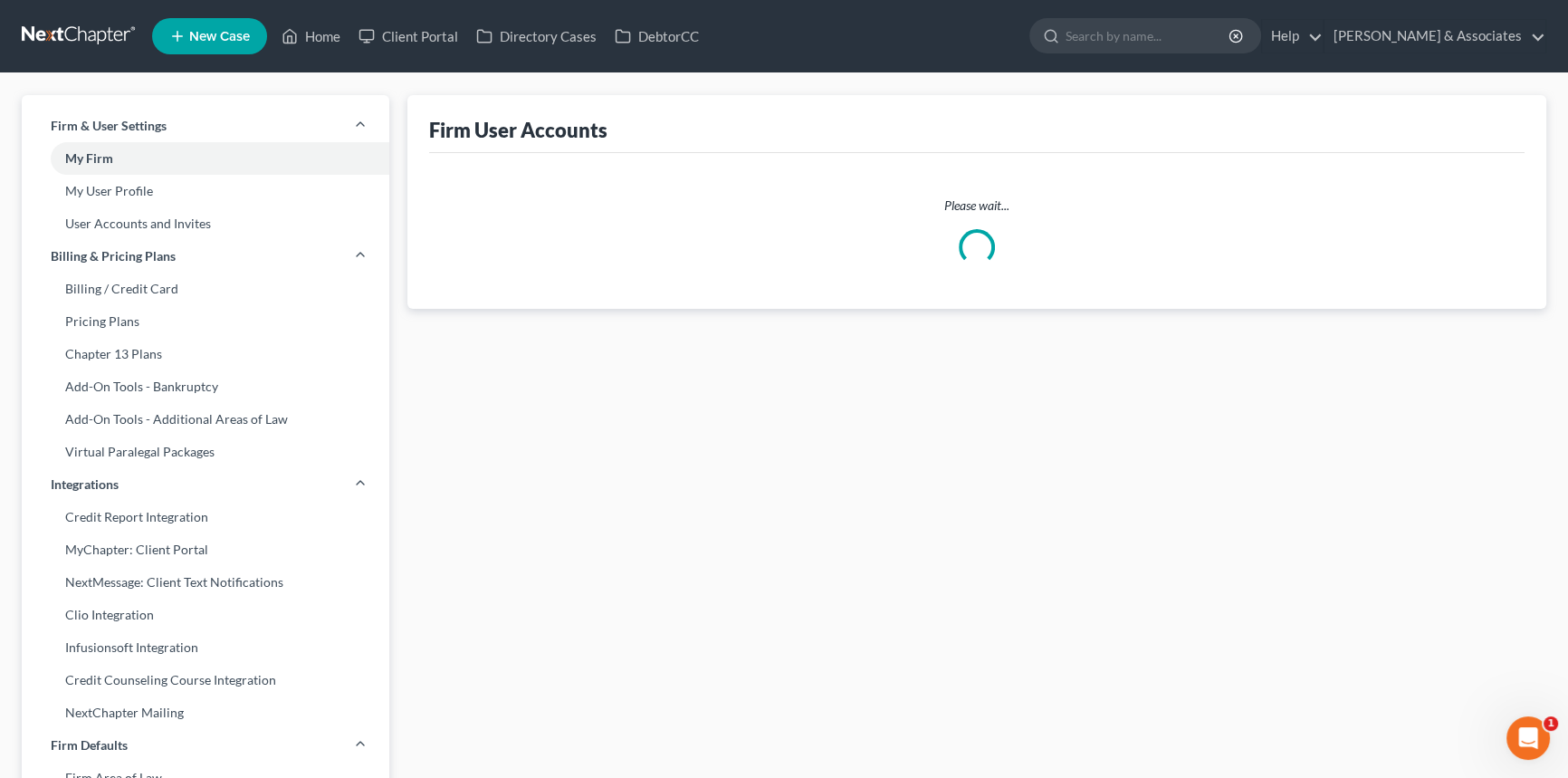
select select "0"
select select "2"
select select "0"
select select "2"
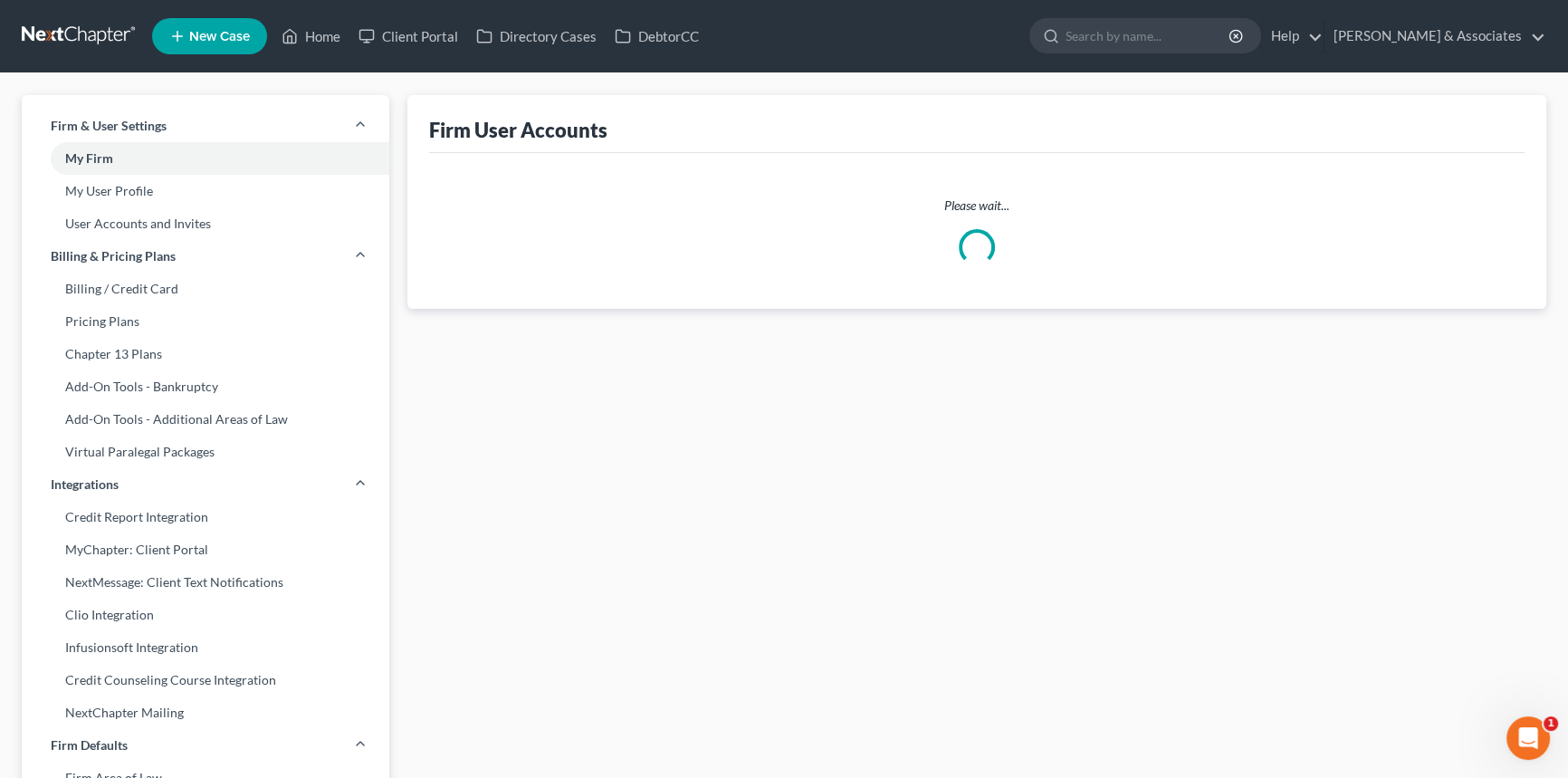
select select "2"
select select "0"
select select "1"
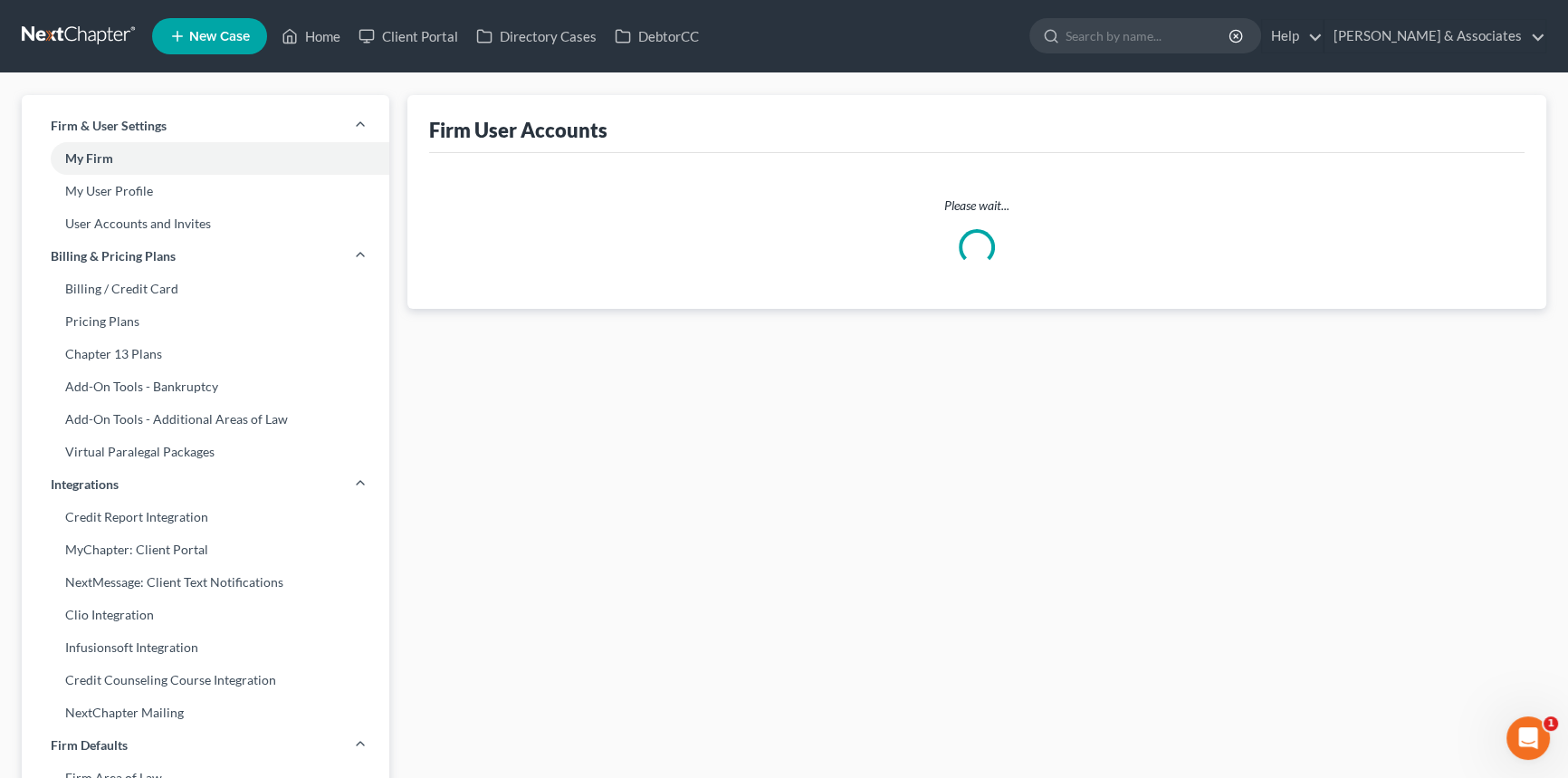
select select "1"
select select "2"
select select "0"
select select "2"
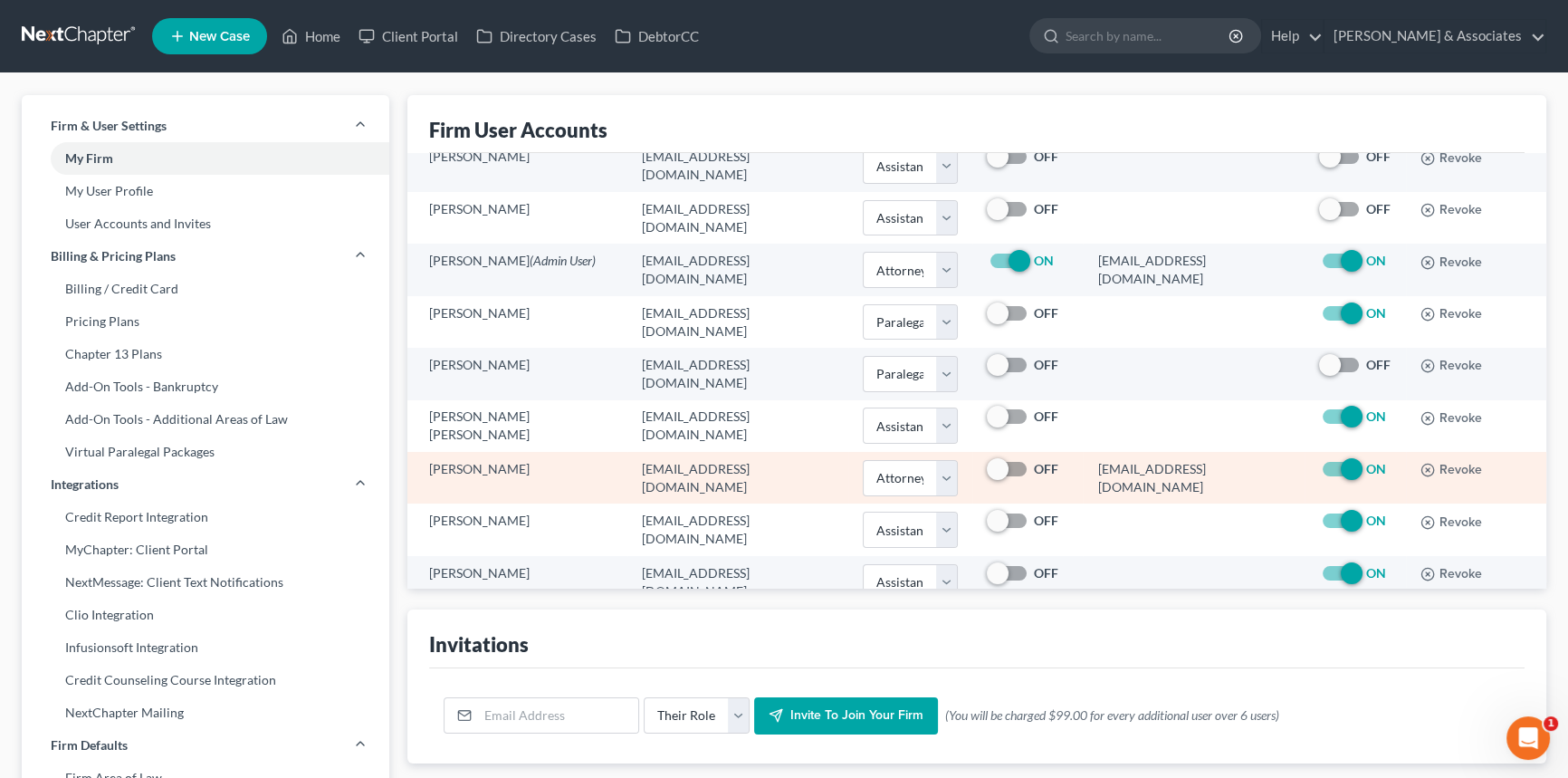
scroll to position [396, 0]
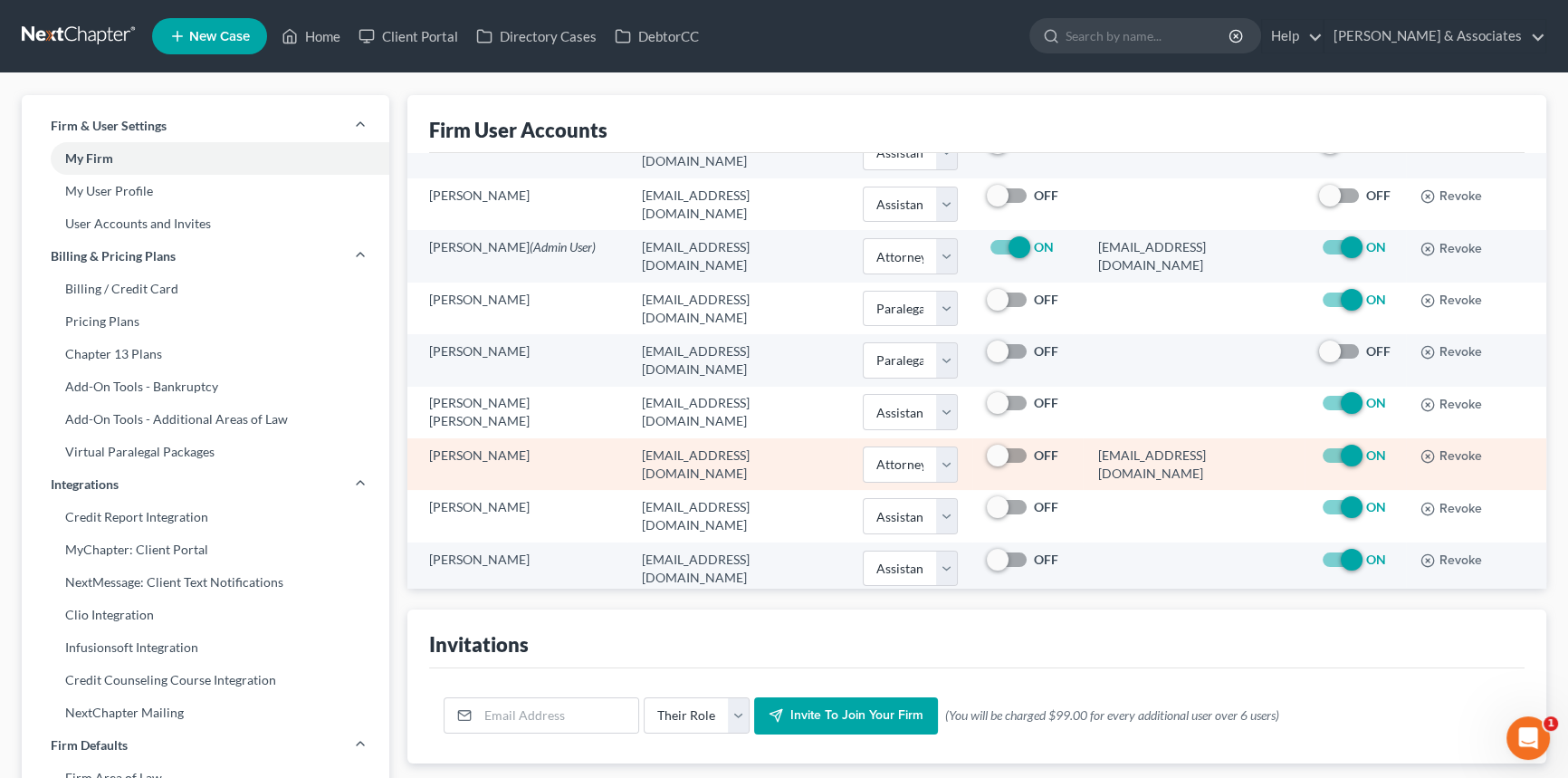
drag, startPoint x: 1047, startPoint y: 436, endPoint x: 1253, endPoint y: 451, distance: 206.5
click at [1253, 451] on td "24309@notices.nextchapterbk.com" at bounding box center [1193, 463] width 221 height 51
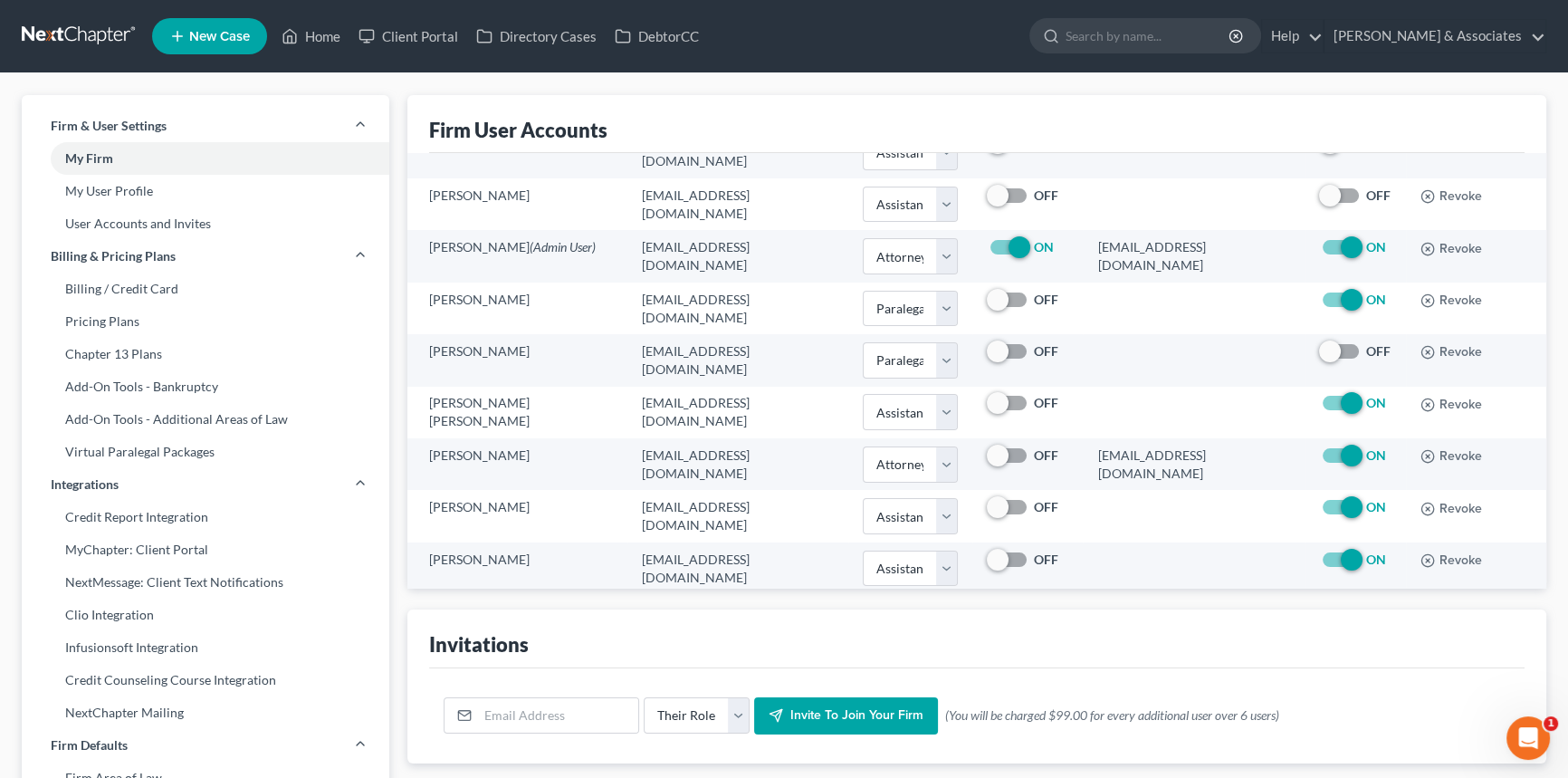
click at [1144, 600] on ui-view "Firm User Accounts Name Email Role Admin User Notices Email ECF Filing Account …" at bounding box center [976, 429] width 1139 height 668
click at [1249, 618] on div "Invitations" at bounding box center [977, 638] width 1096 height 58
click at [75, 14] on nav "Home New Case Client Portal Directory Cases DebtorCC Diment & Associates postp@…" at bounding box center [784, 36] width 1568 height 73
click at [75, 33] on link at bounding box center [79, 35] width 116 height 33
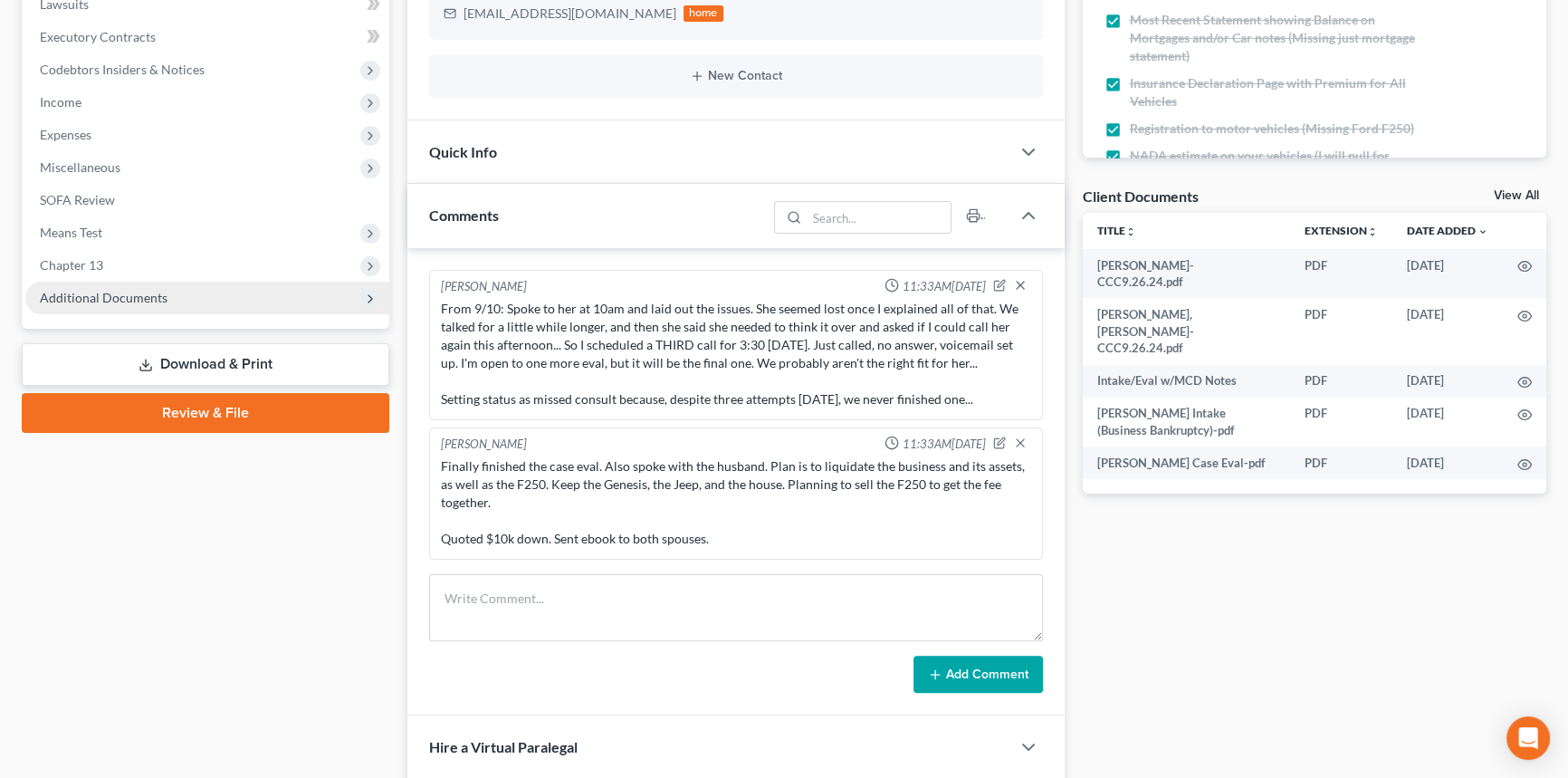
scroll to position [6797, 0]
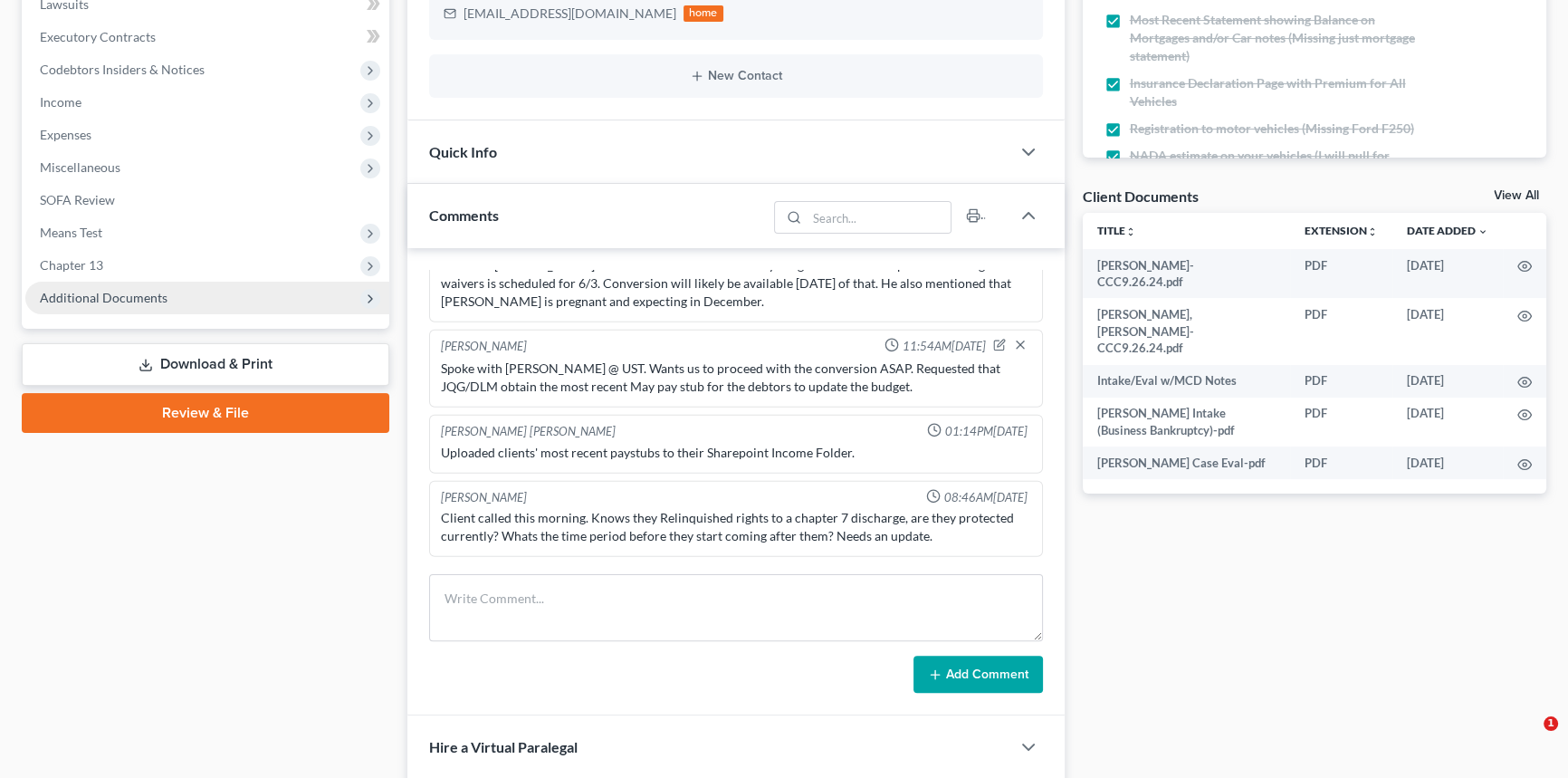
click at [181, 305] on span "Additional Documents" at bounding box center [207, 297] width 364 height 33
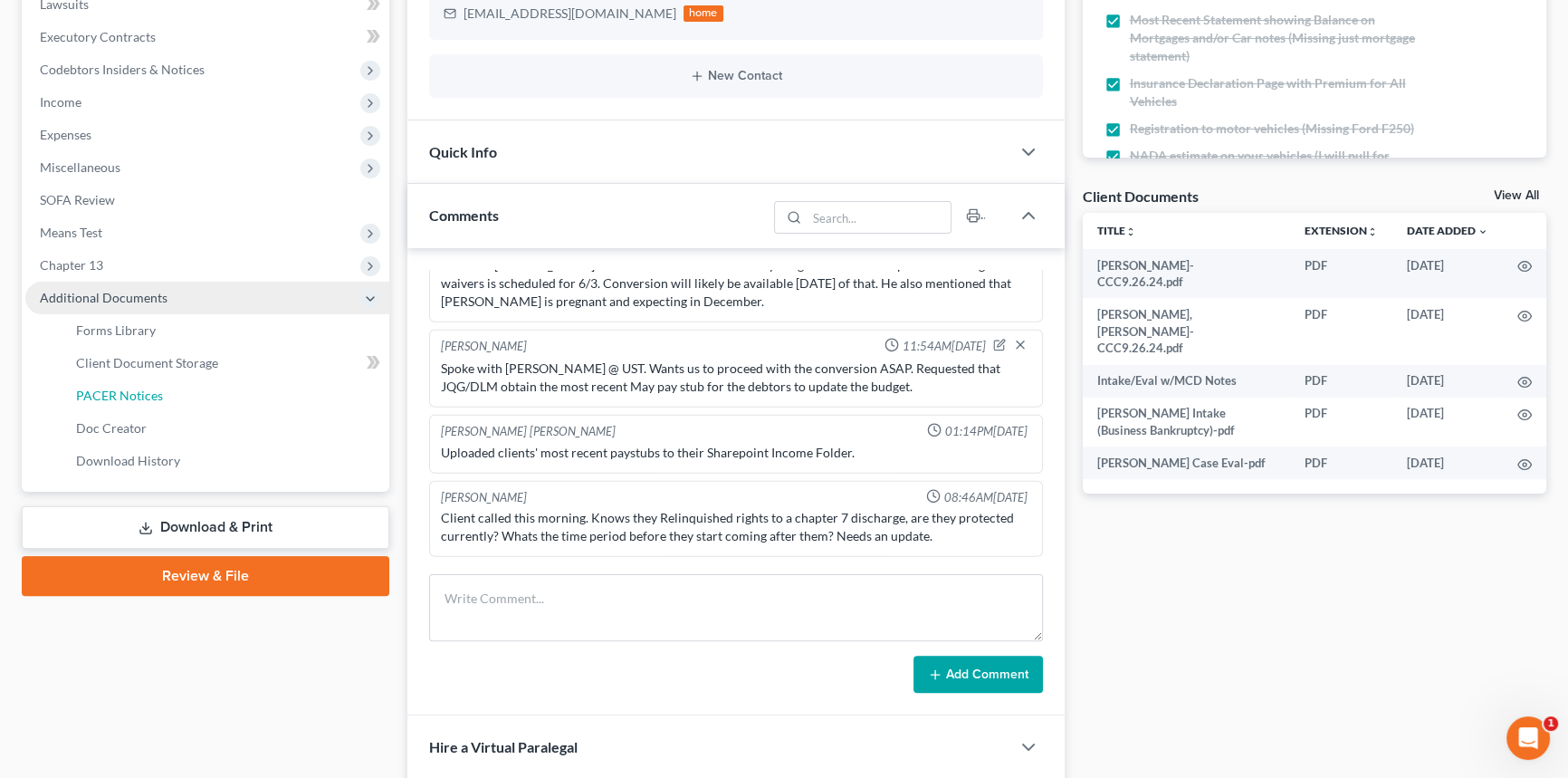
drag, startPoint x: 175, startPoint y: 398, endPoint x: 289, endPoint y: 404, distance: 114.2
click at [175, 398] on link "PACER Notices" at bounding box center [225, 395] width 328 height 33
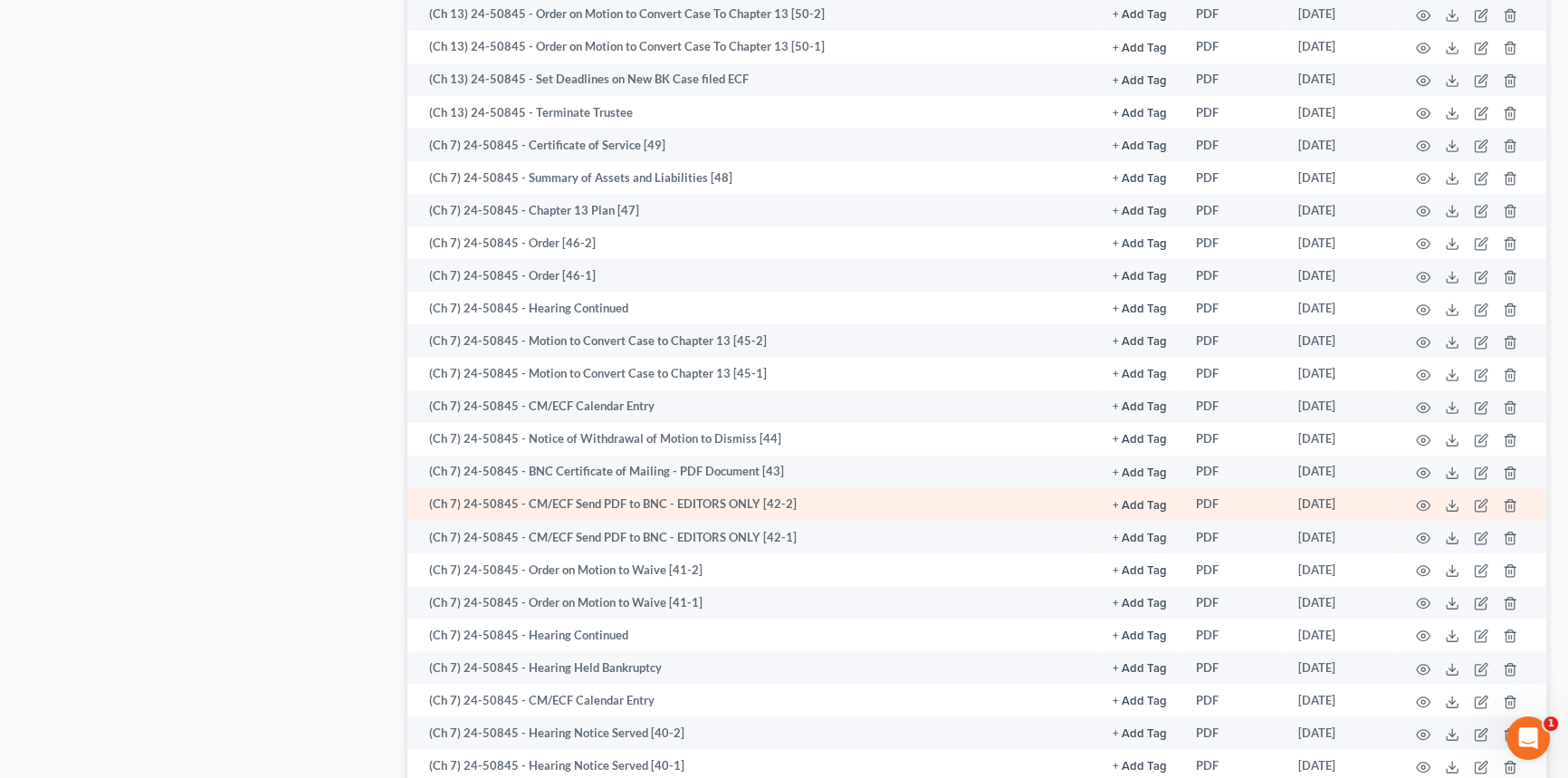
scroll to position [1399, 0]
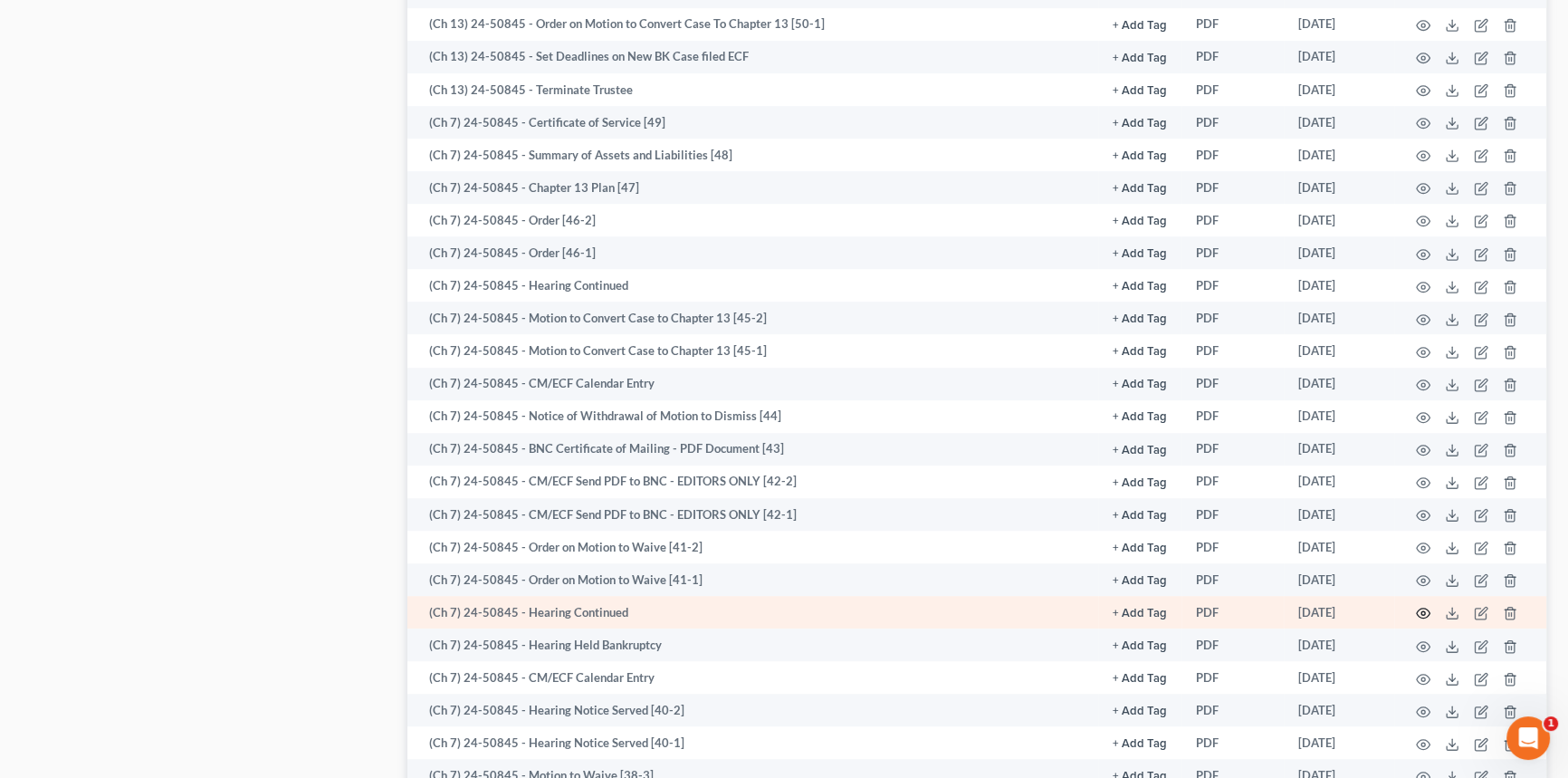
click at [1419, 606] on icon "button" at bounding box center [1424, 613] width 15 height 15
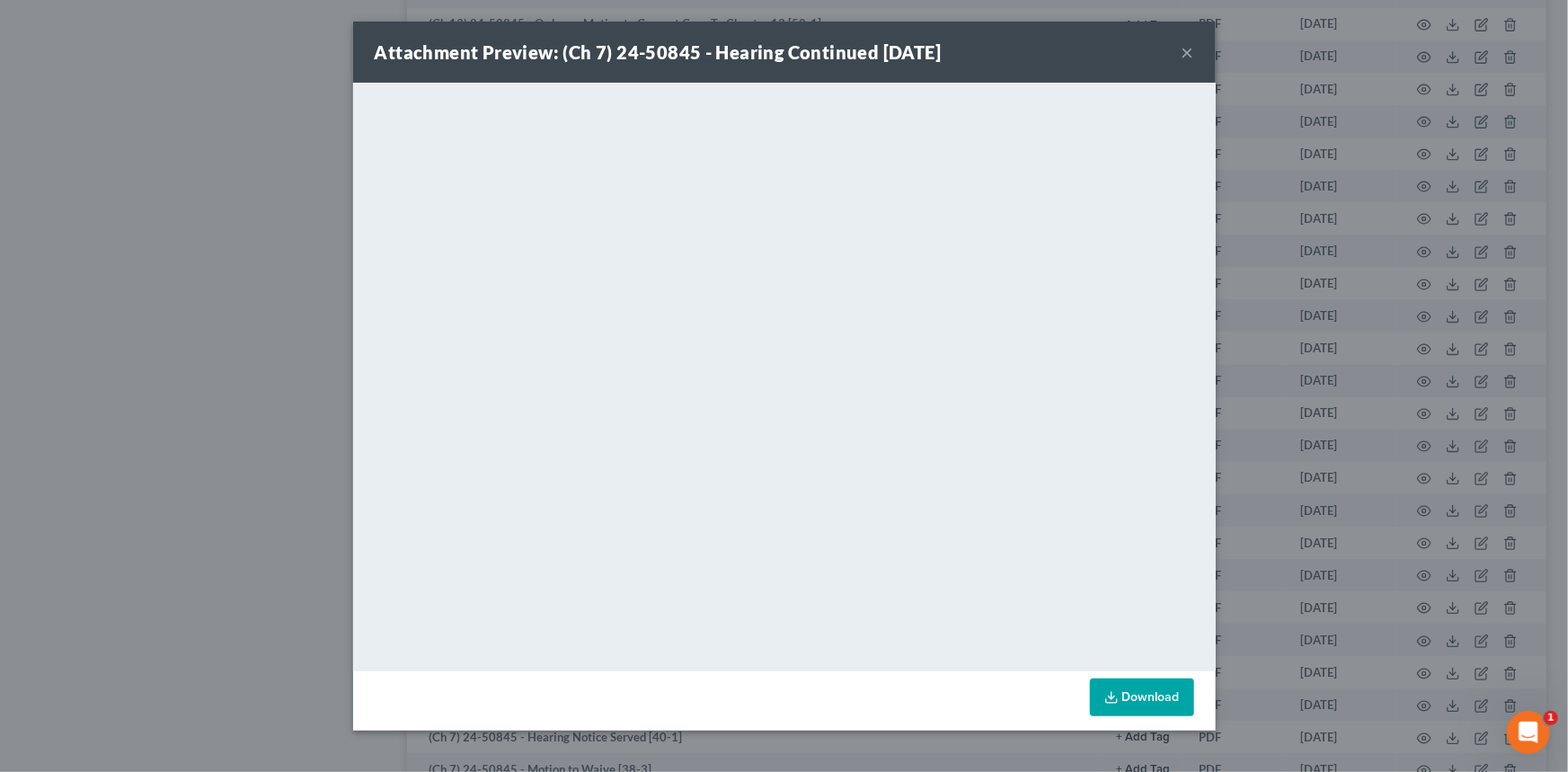
click at [1189, 51] on button "×" at bounding box center [1188, 52] width 13 height 21
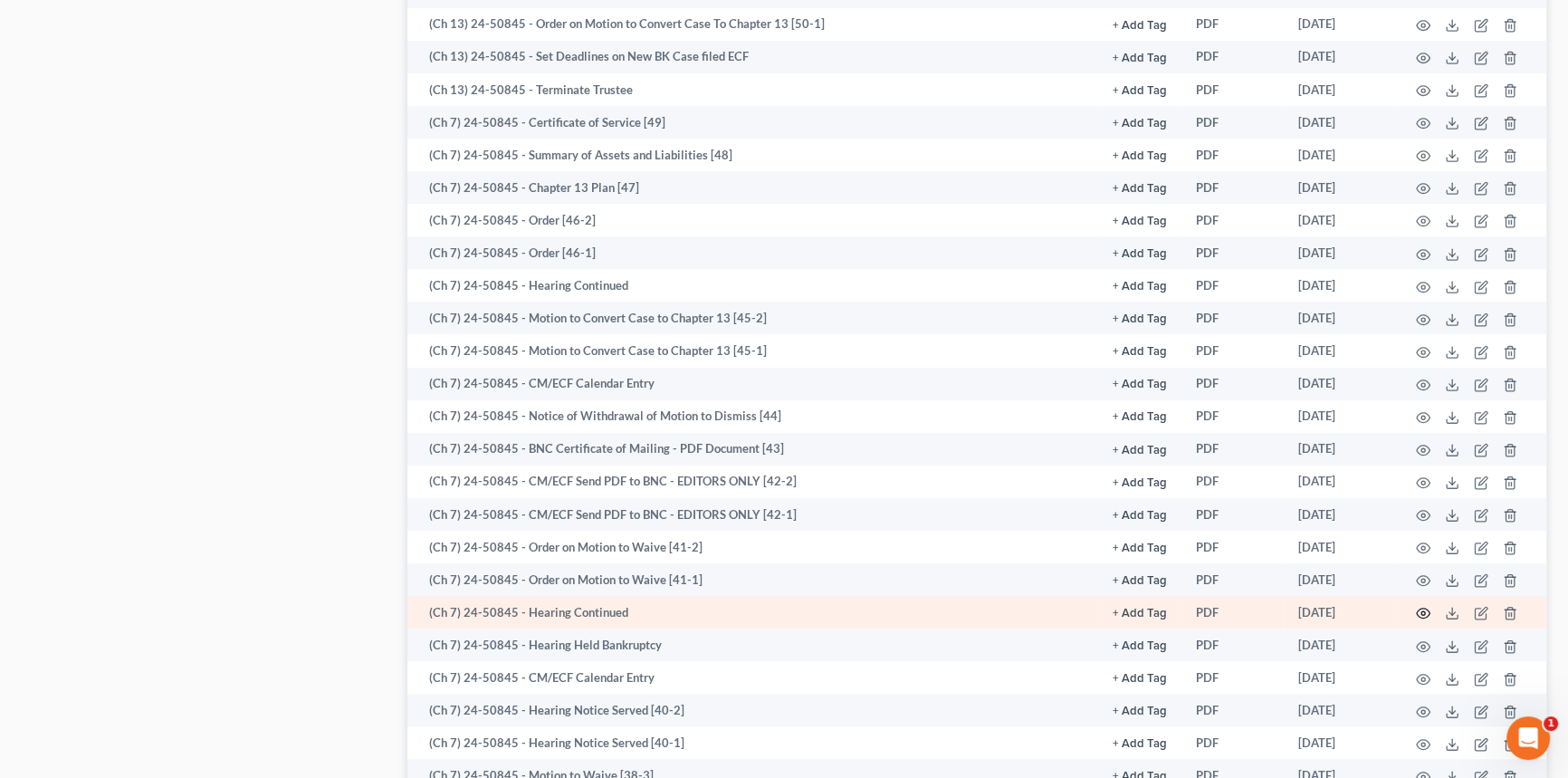
click at [1419, 606] on icon "button" at bounding box center [1424, 613] width 15 height 15
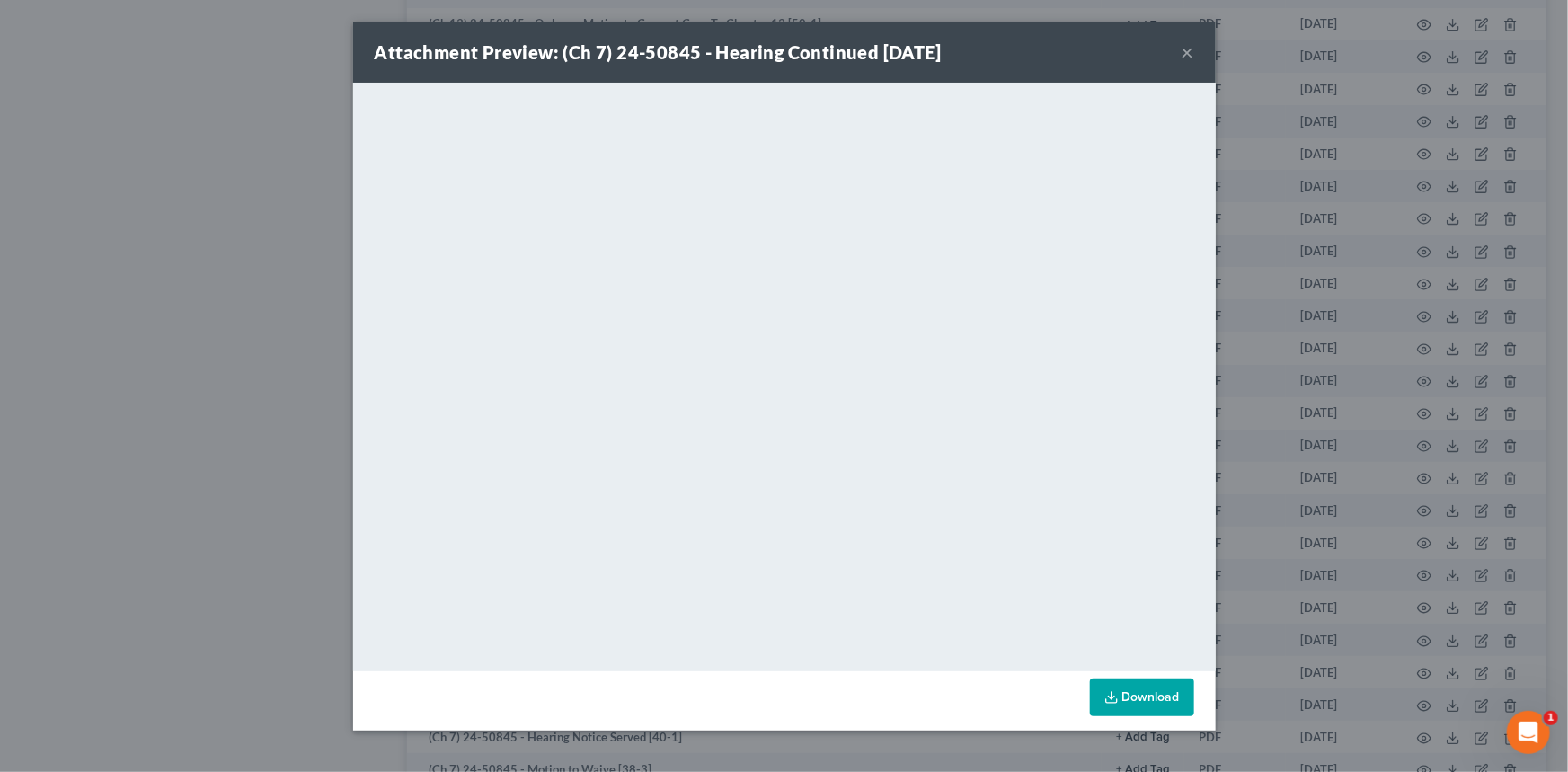
click at [1185, 53] on button "×" at bounding box center [1188, 52] width 13 height 21
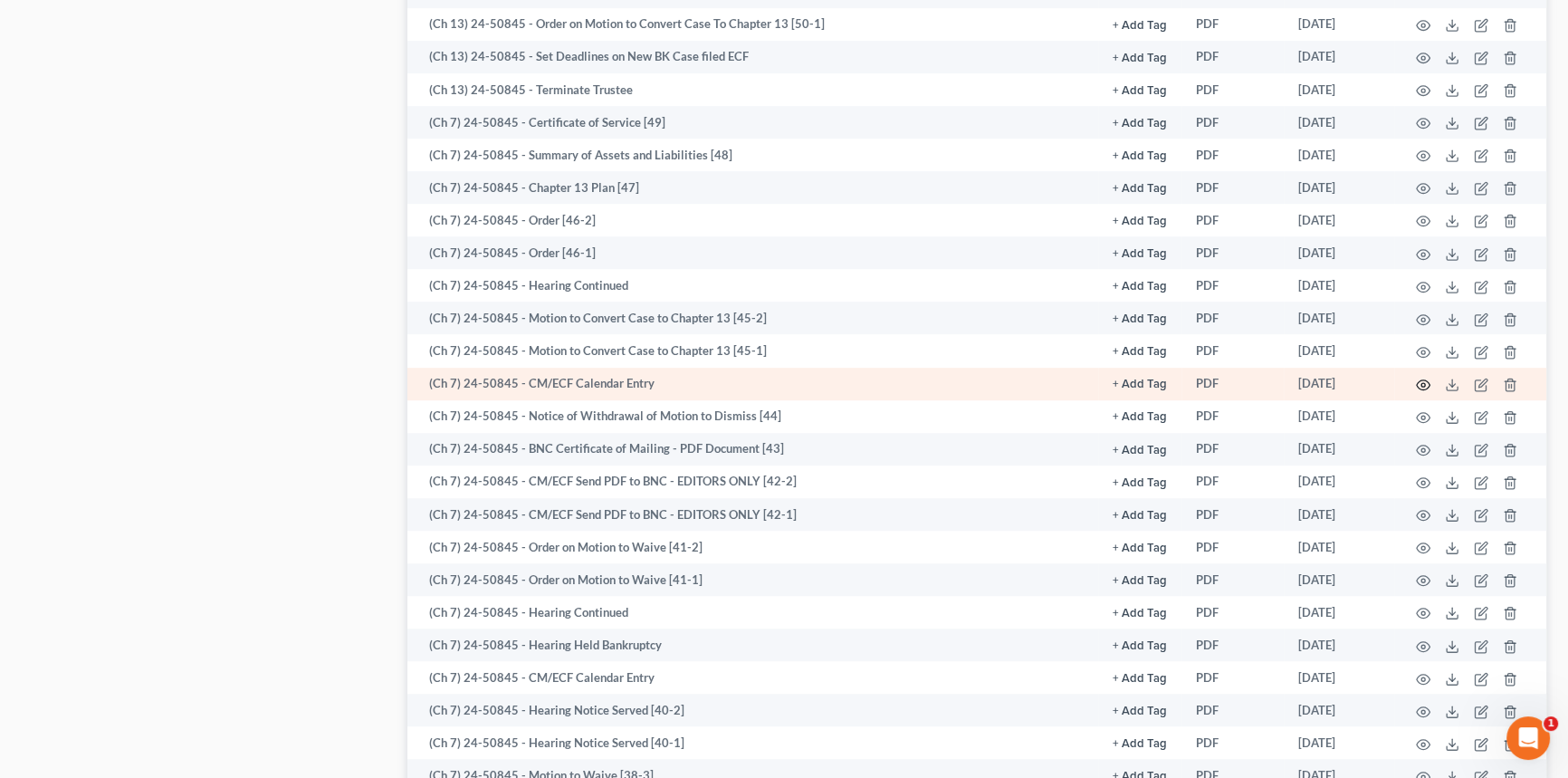
click at [1421, 377] on icon "button" at bounding box center [1424, 385] width 15 height 15
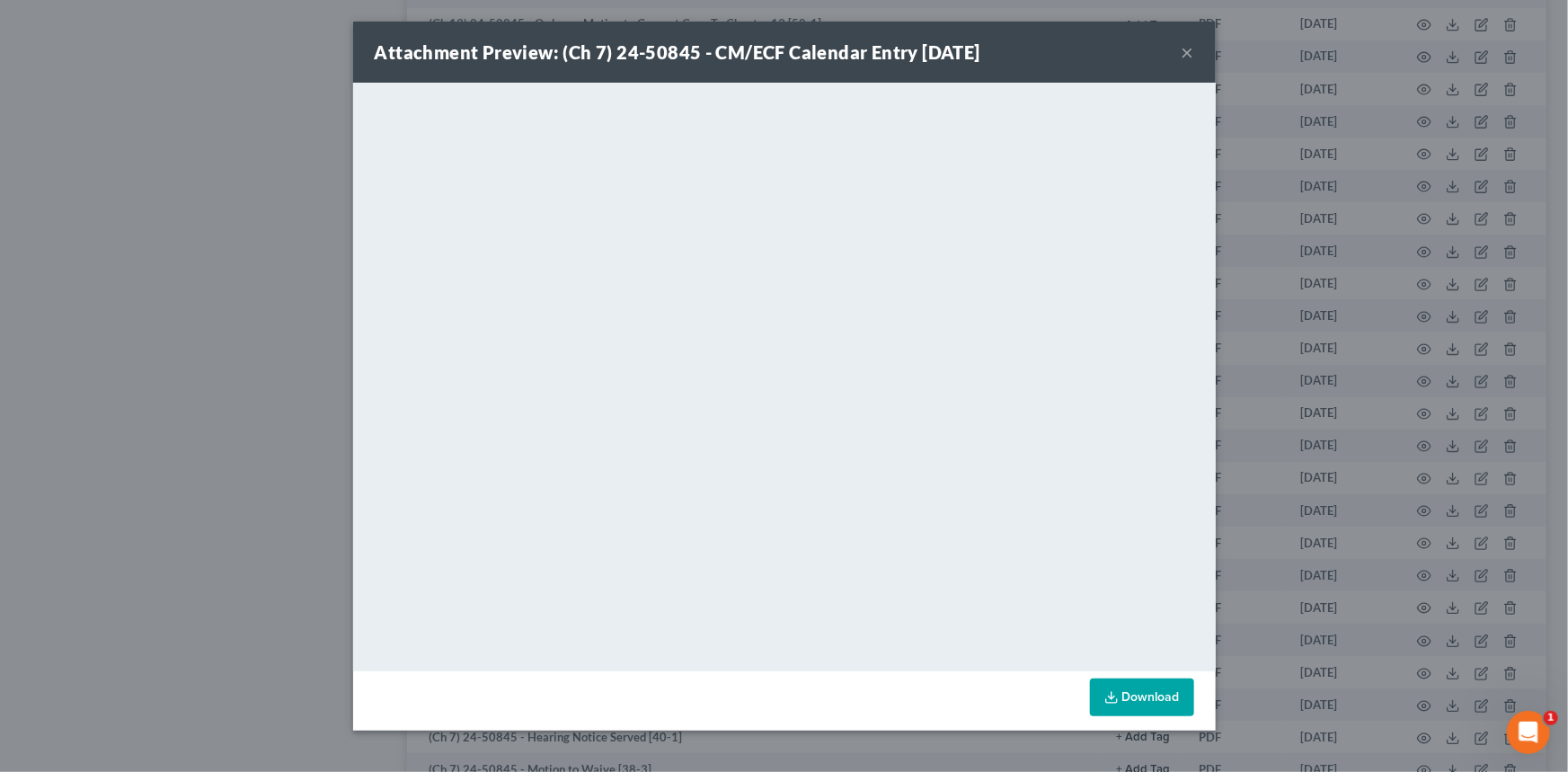
click at [1182, 55] on button "×" at bounding box center [1188, 52] width 13 height 21
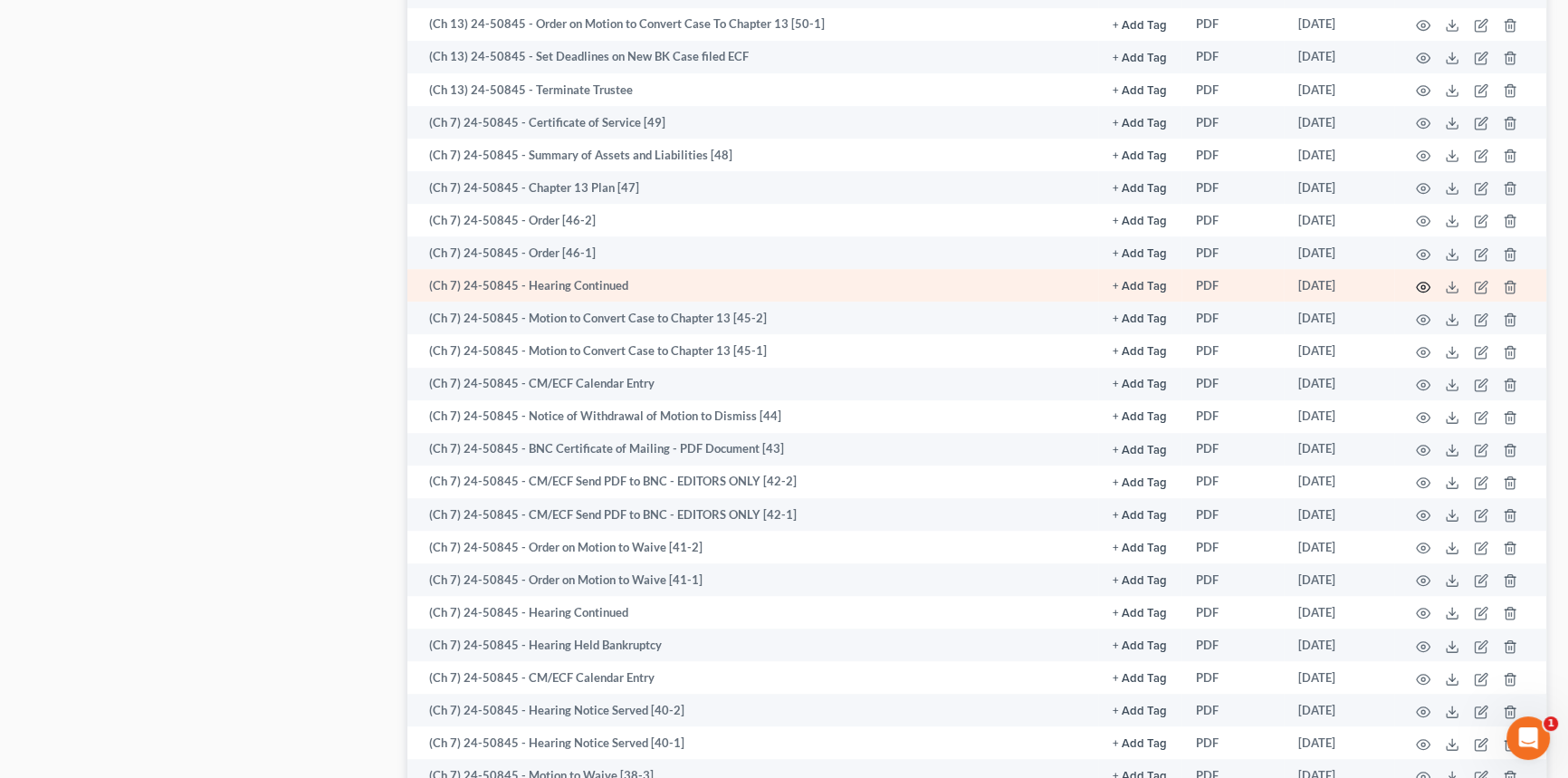
click at [1420, 281] on icon "button" at bounding box center [1424, 286] width 14 height 10
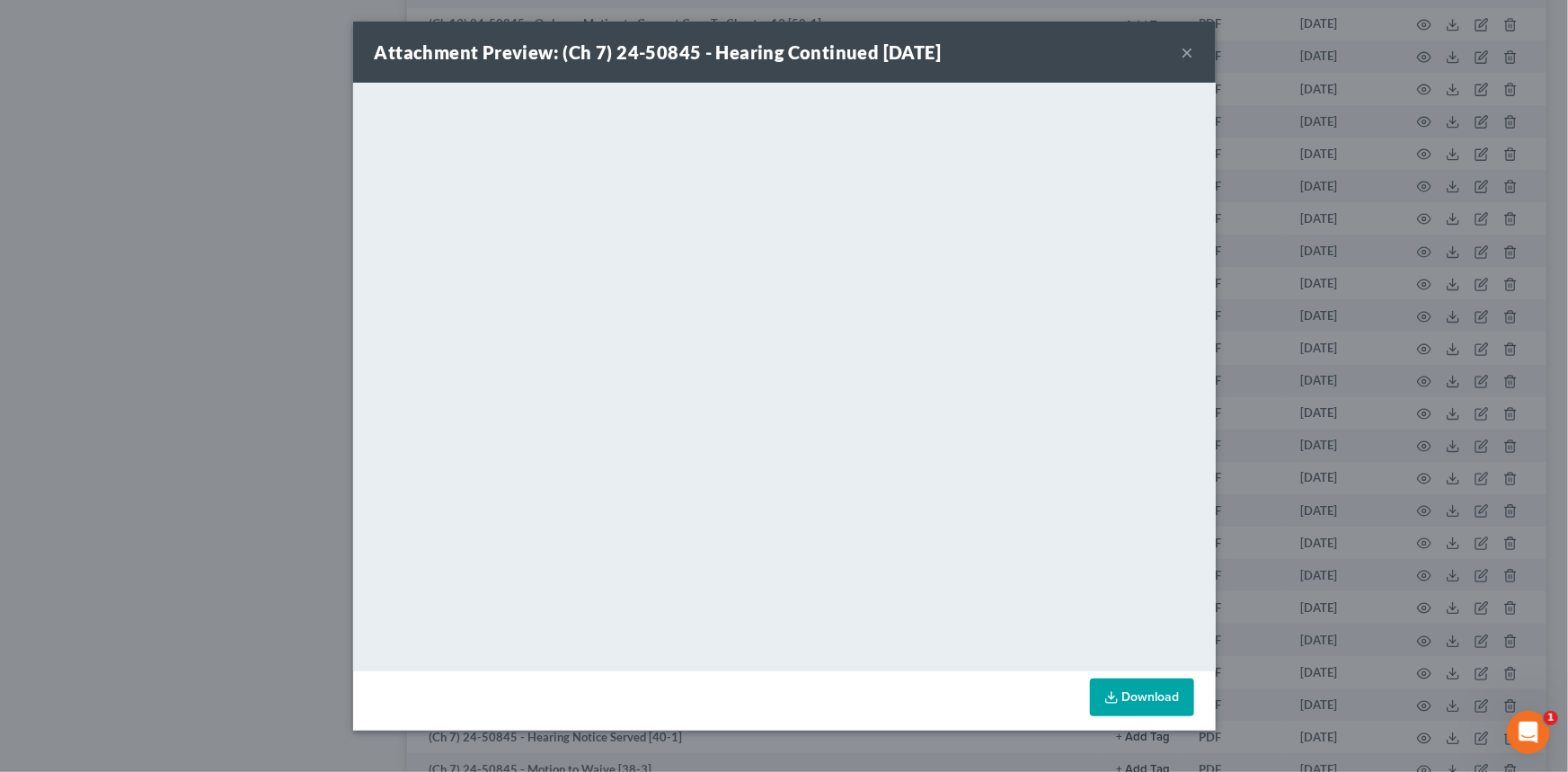
click at [1189, 49] on button "×" at bounding box center [1188, 52] width 13 height 21
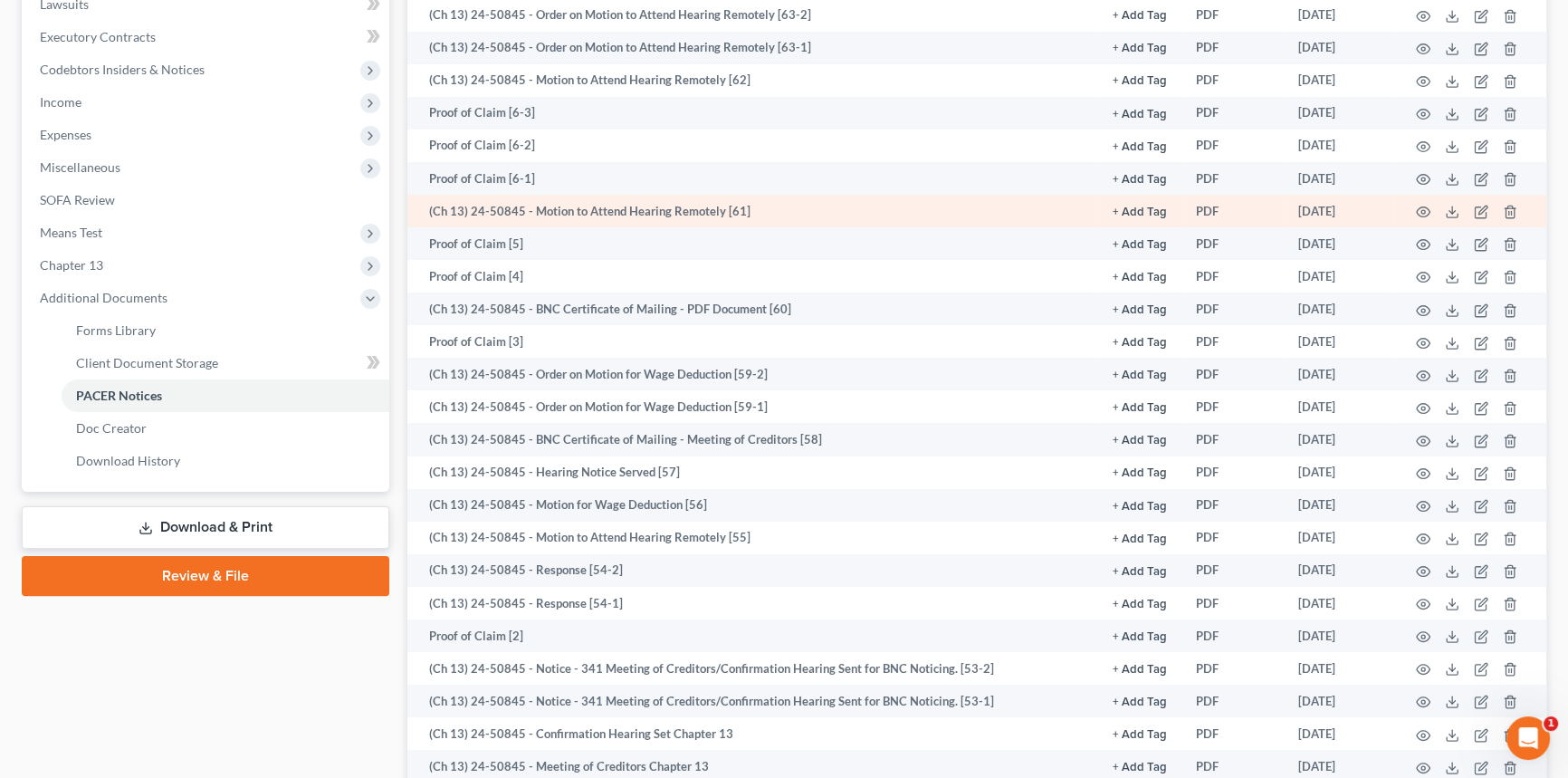
scroll to position [411, 0]
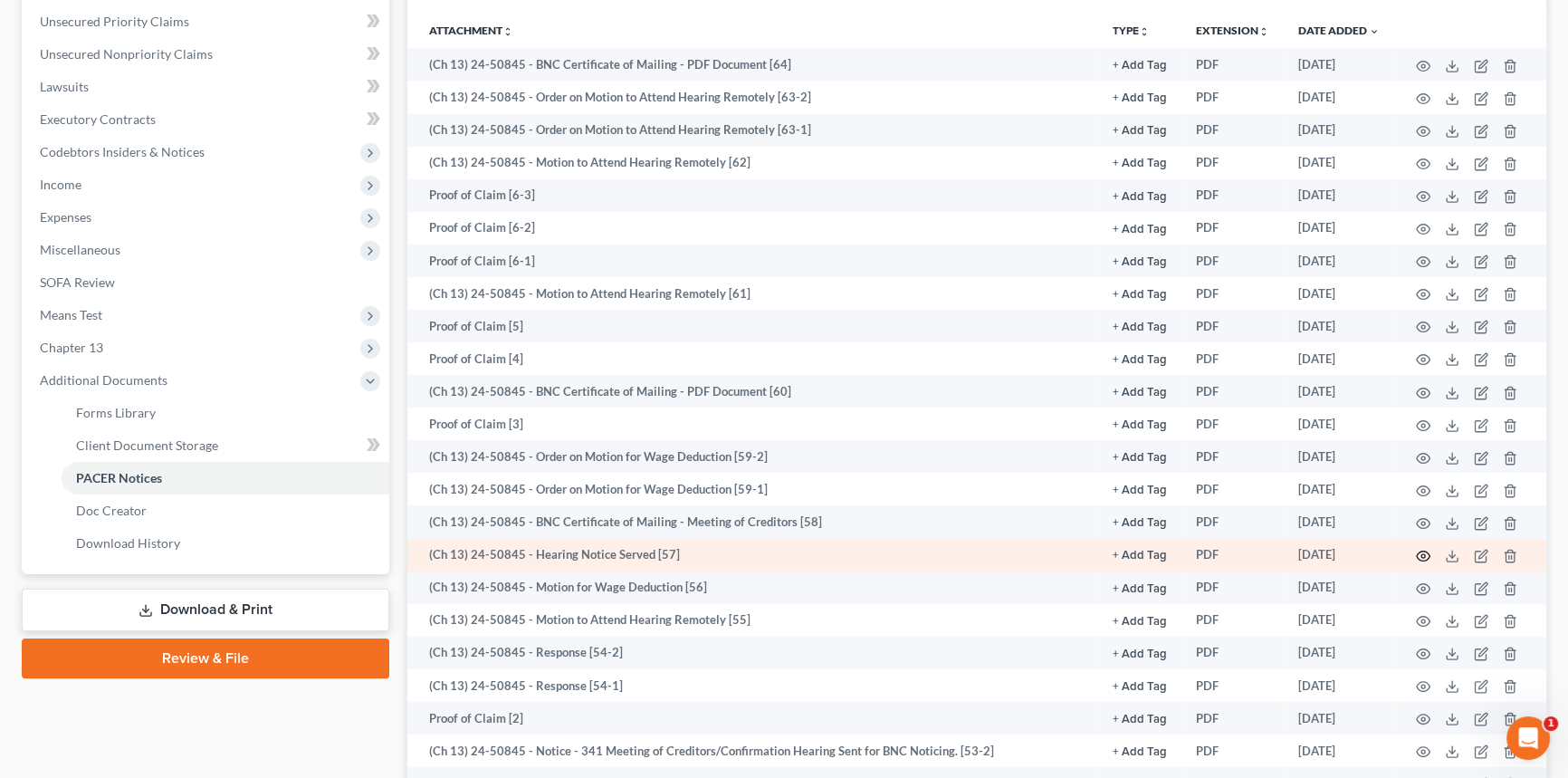
click at [1425, 554] on icon "button" at bounding box center [1424, 556] width 15 height 15
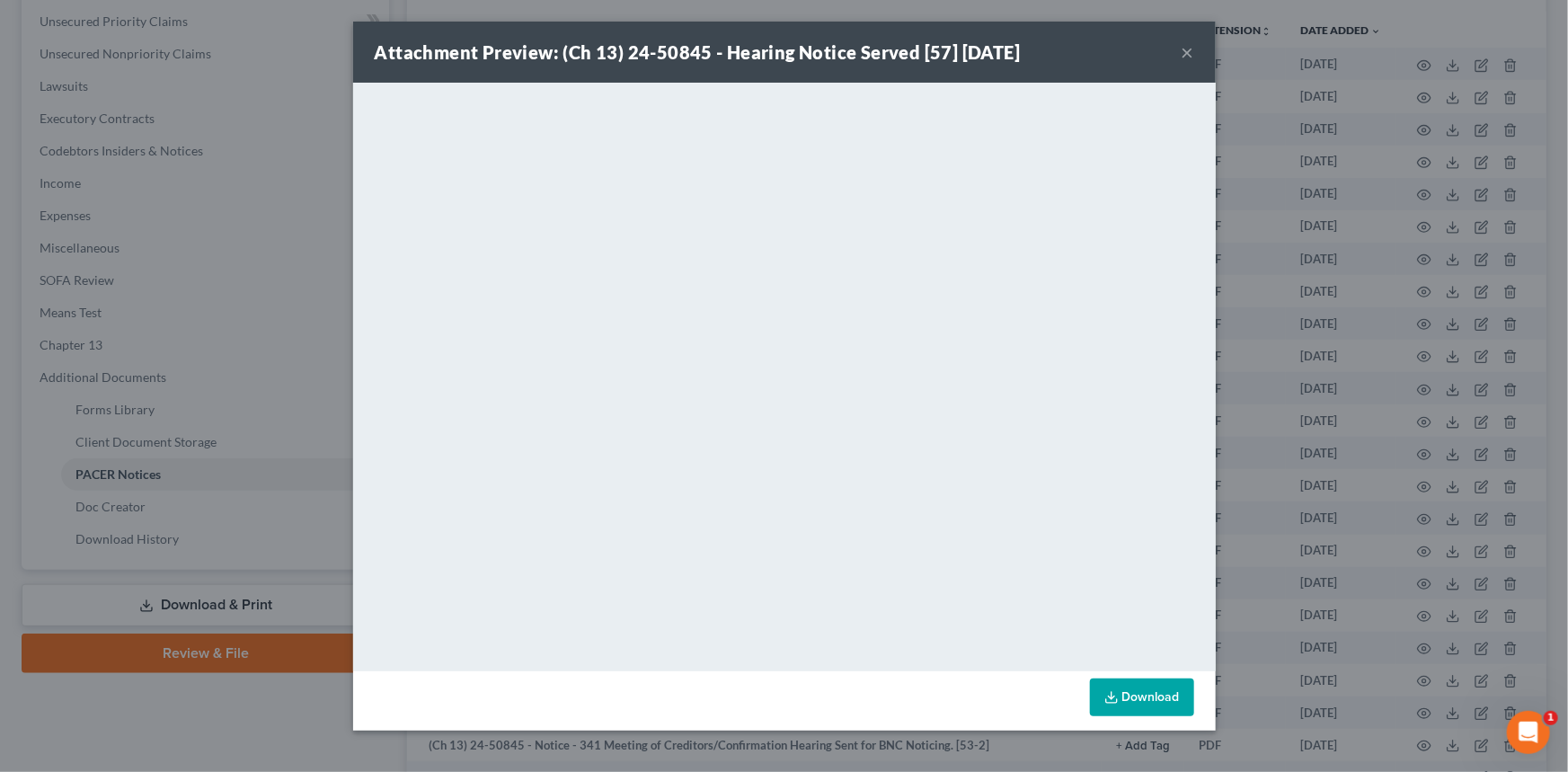
click at [1191, 54] on button "×" at bounding box center [1188, 52] width 13 height 21
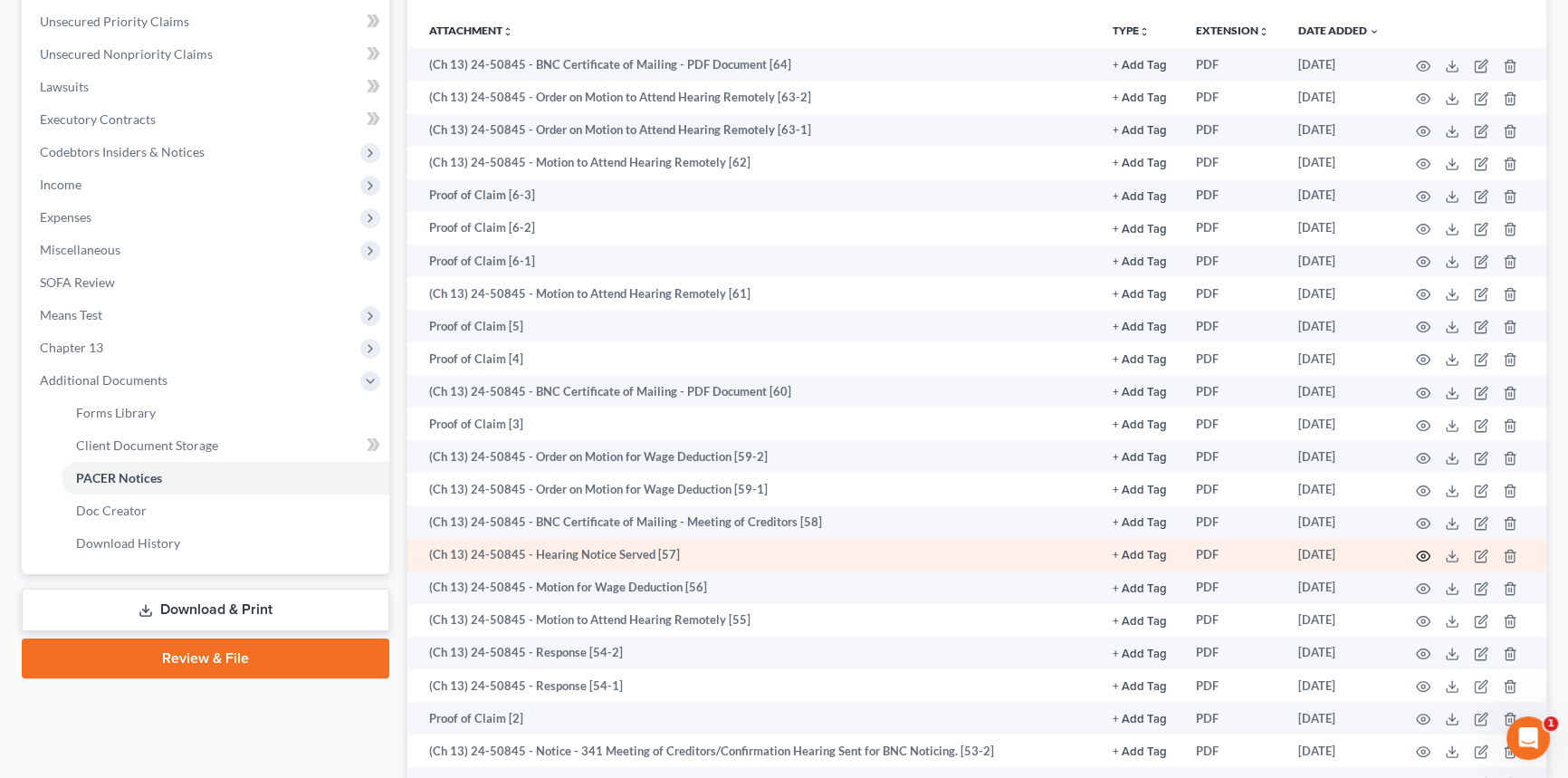
click at [1425, 557] on icon "button" at bounding box center [1424, 556] width 15 height 15
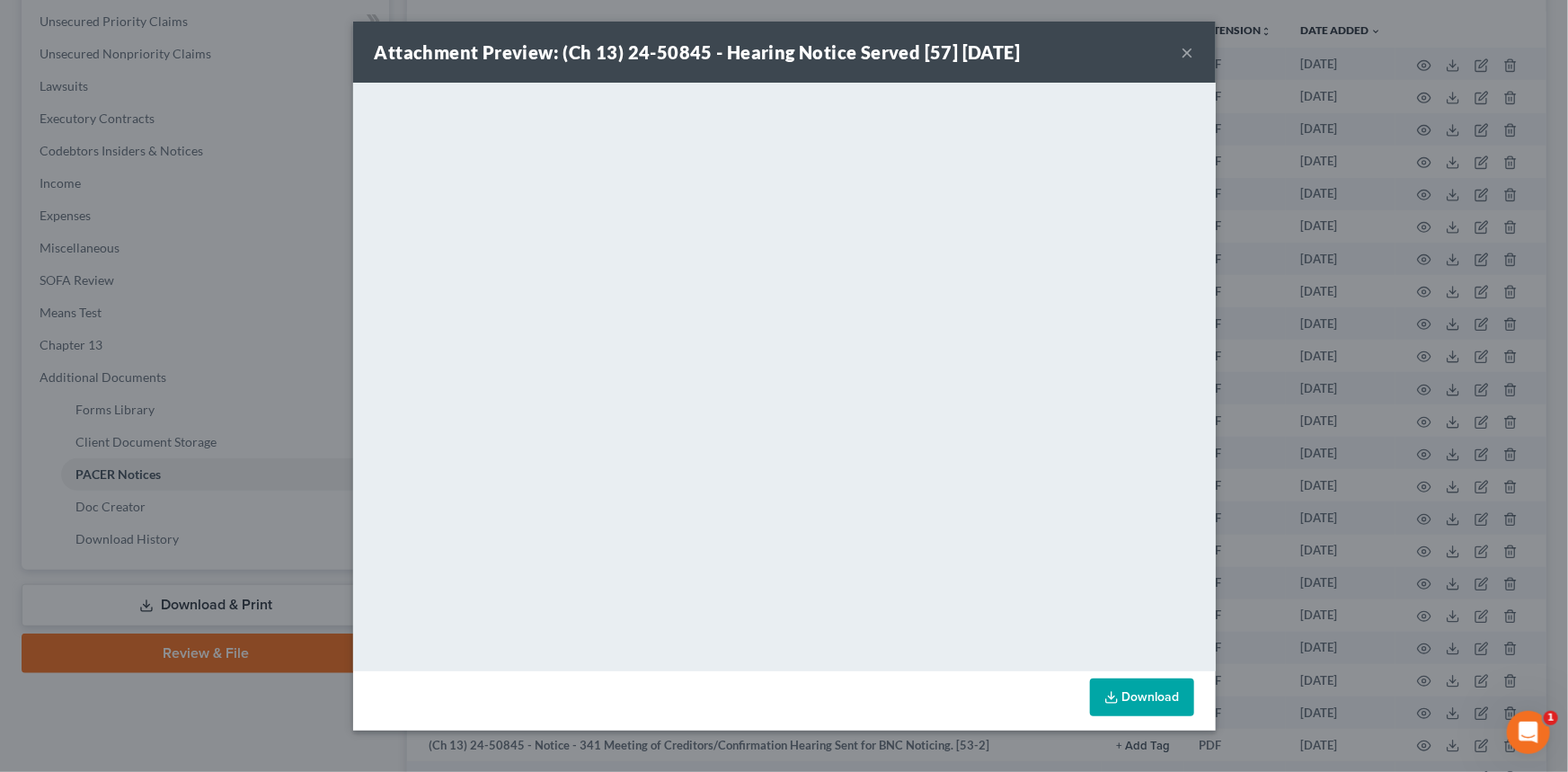
click at [1182, 55] on button "×" at bounding box center [1188, 52] width 13 height 21
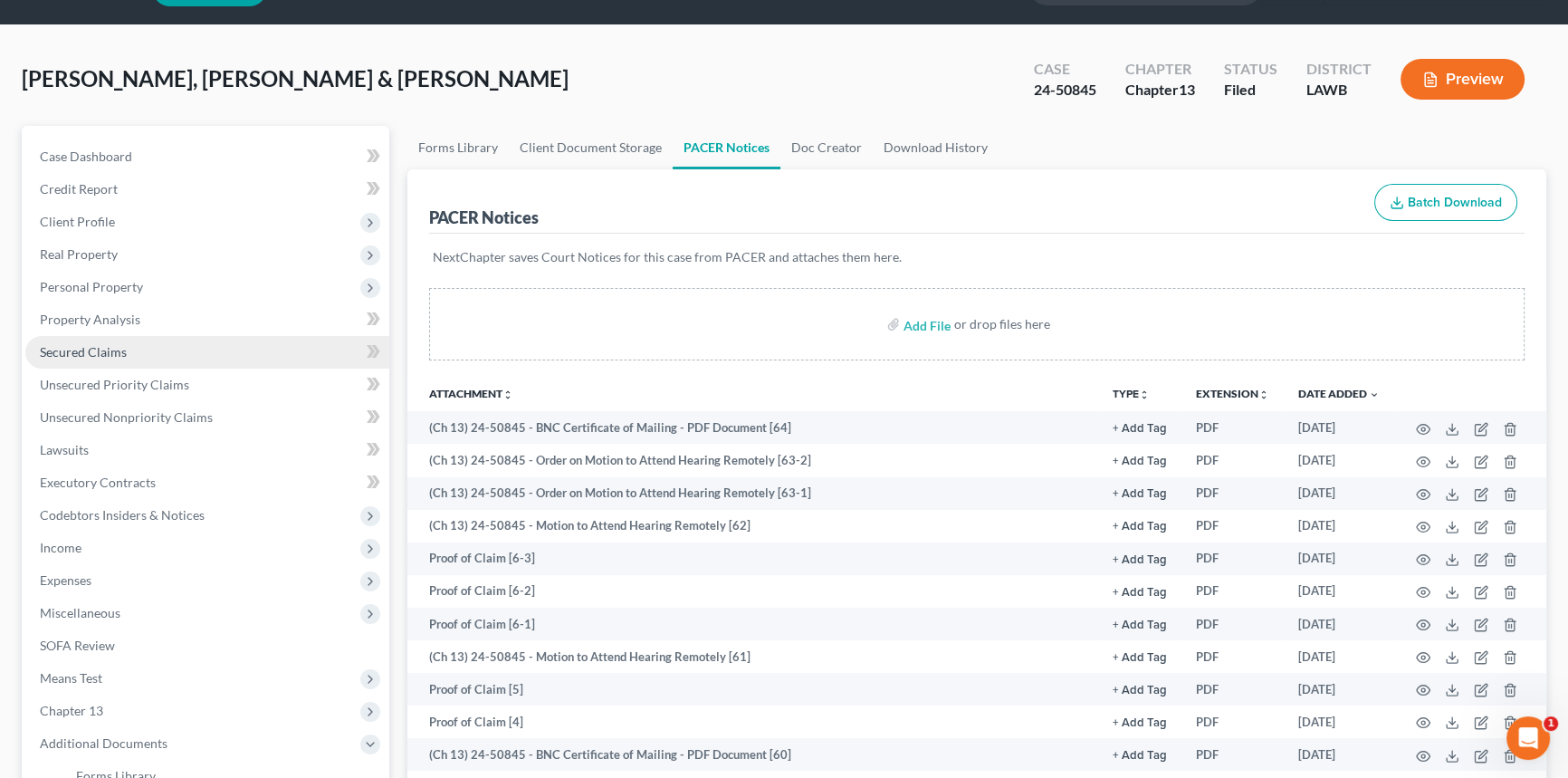
scroll to position [0, 0]
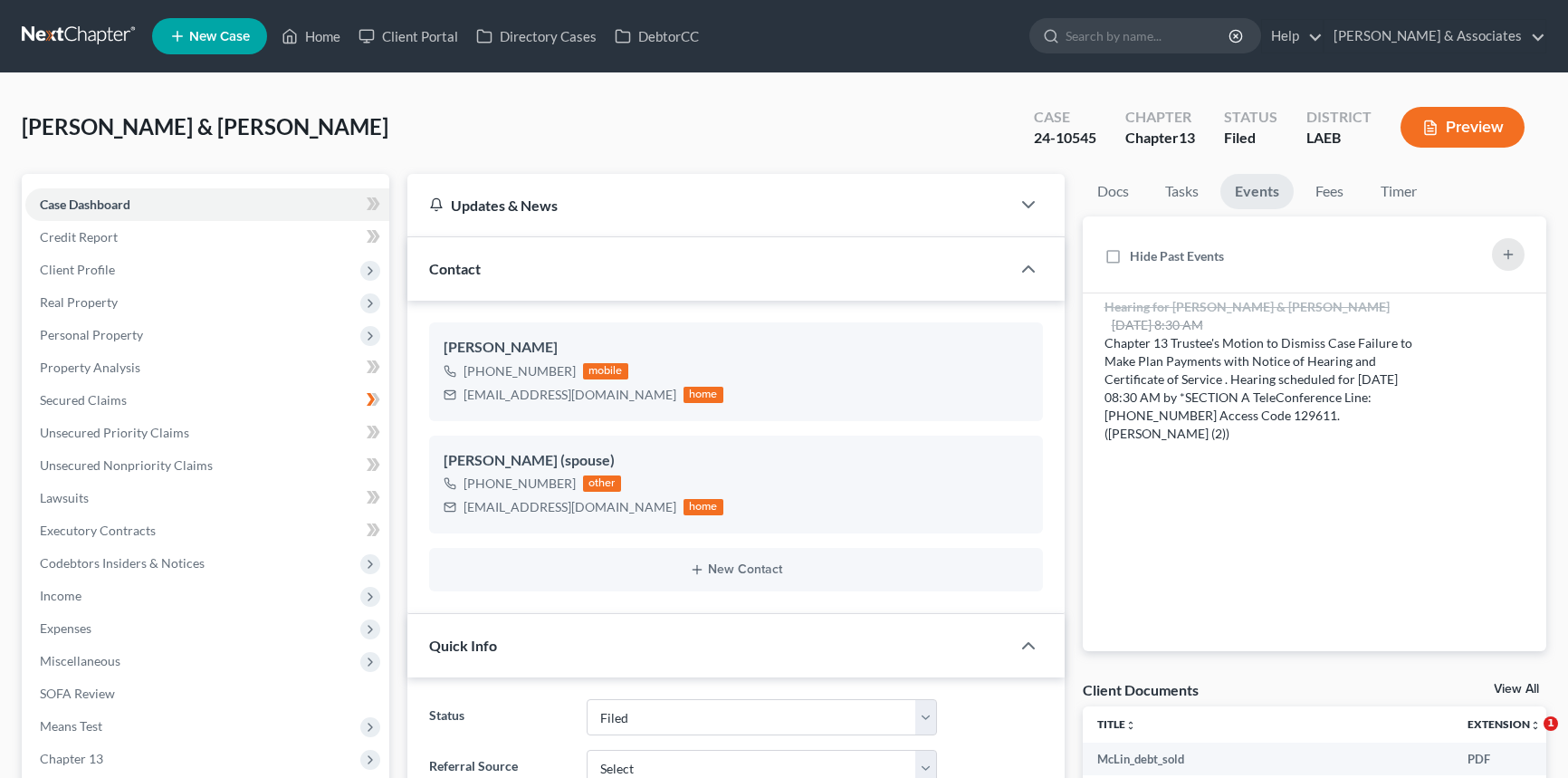
select select "8"
select select "0"
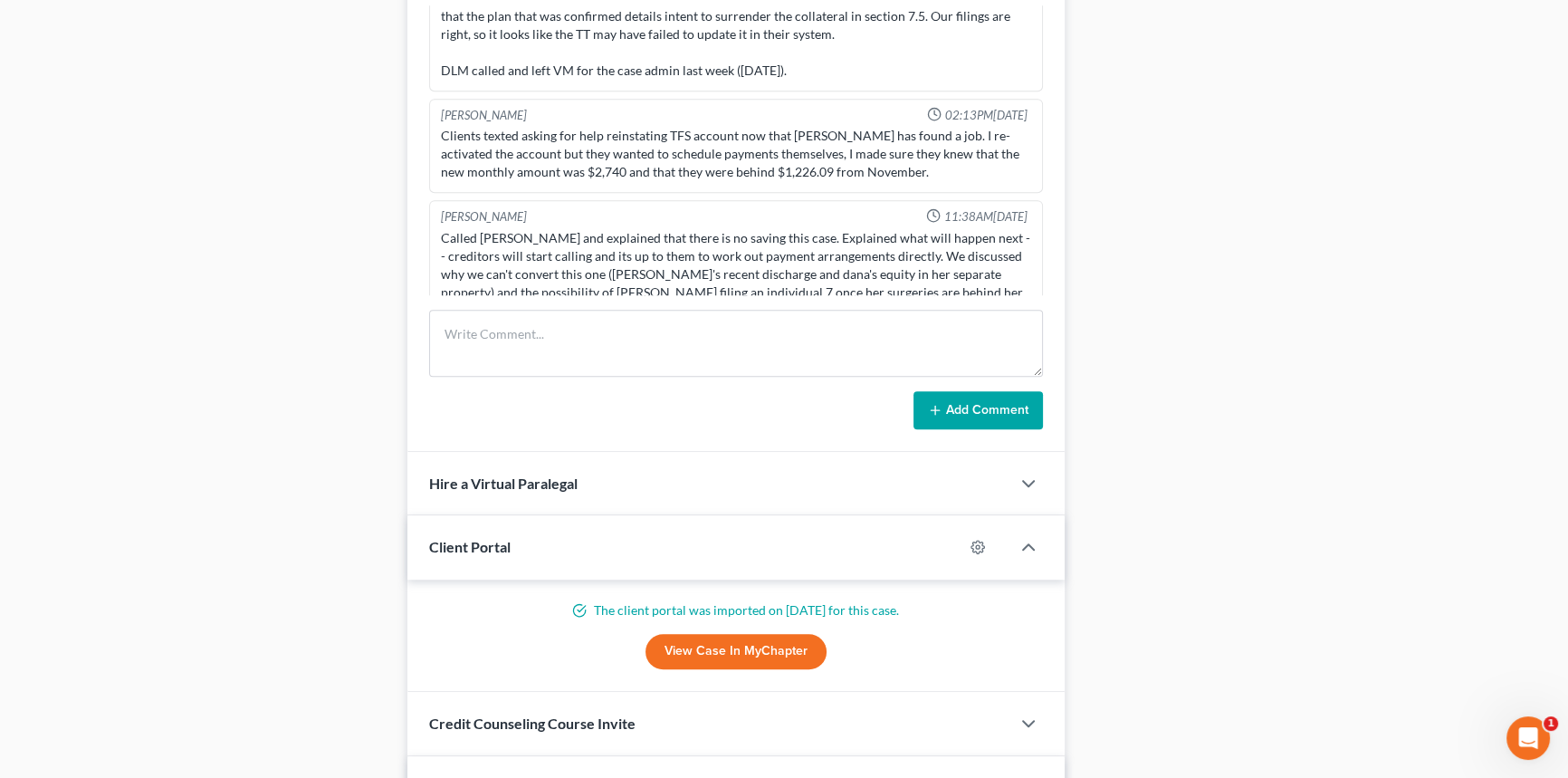
scroll to position [1234, 0]
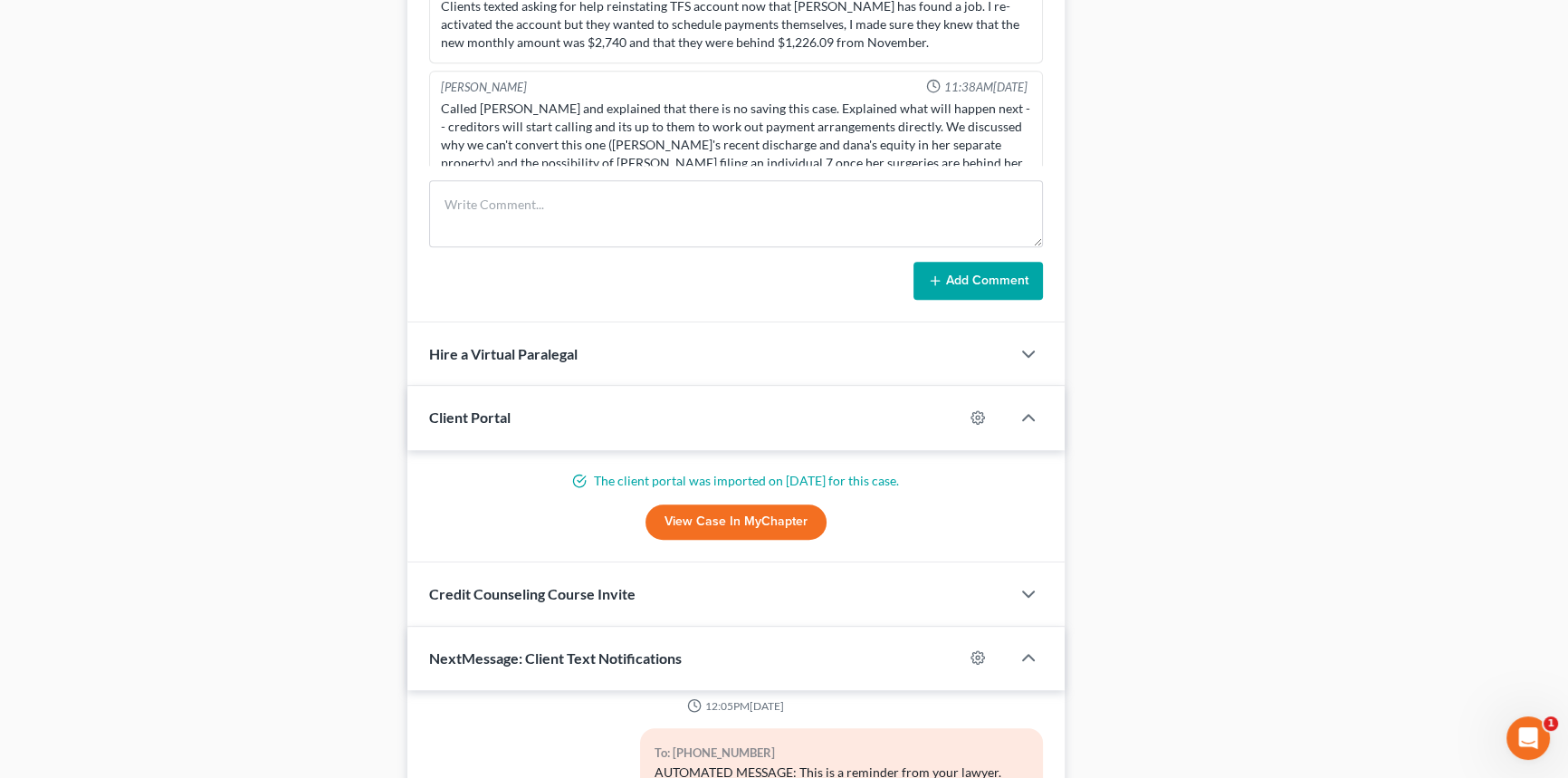
click at [675, 255] on form "Add Comment" at bounding box center [736, 239] width 614 height 119
click at [678, 243] on textarea at bounding box center [736, 213] width 614 height 67
type textarea "Case dismissed."
click at [953, 271] on button "Add Comment" at bounding box center [977, 280] width 130 height 38
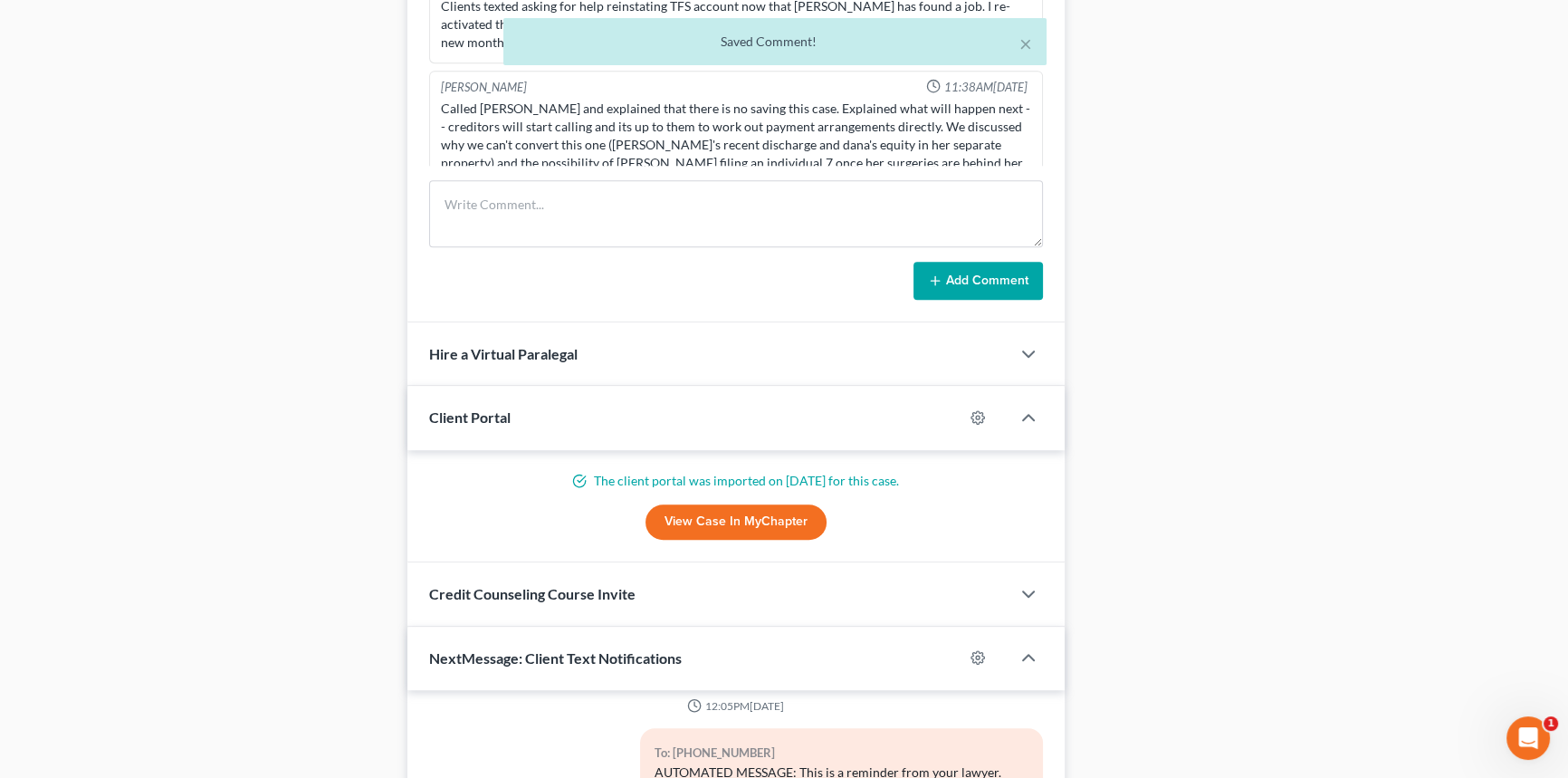
scroll to position [10140, 0]
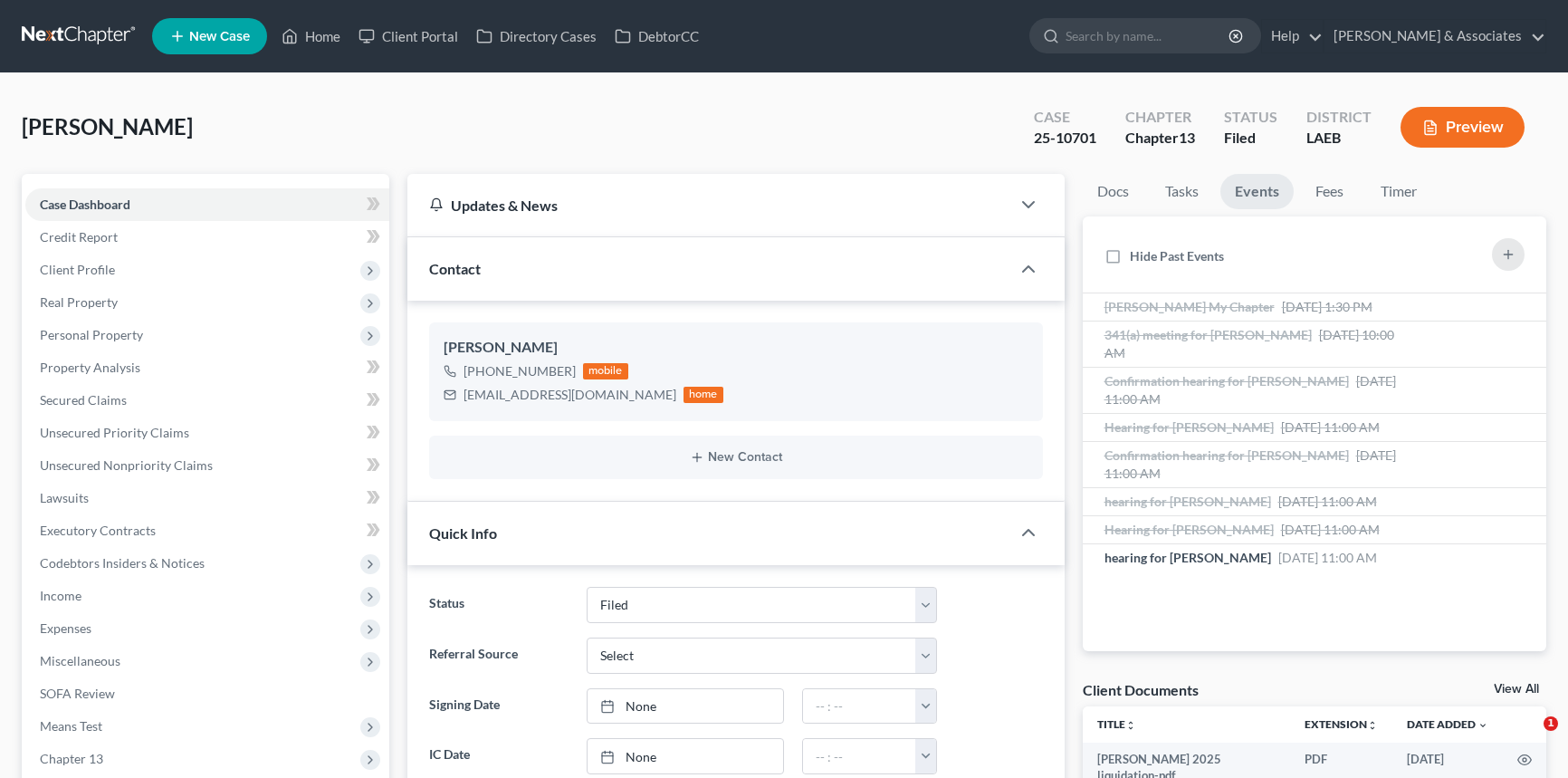
select select "8"
select select "0"
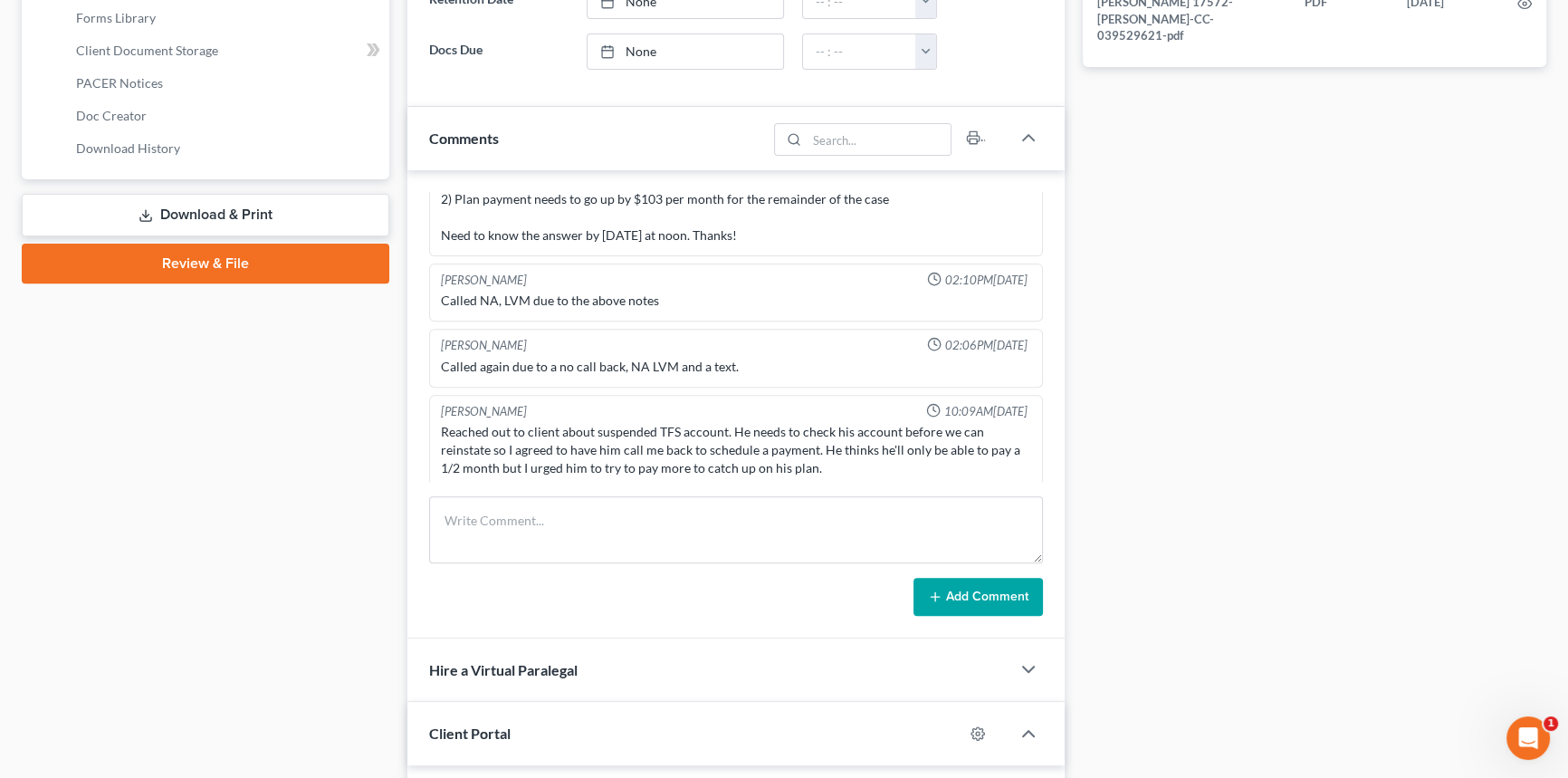
scroll to position [987, 0]
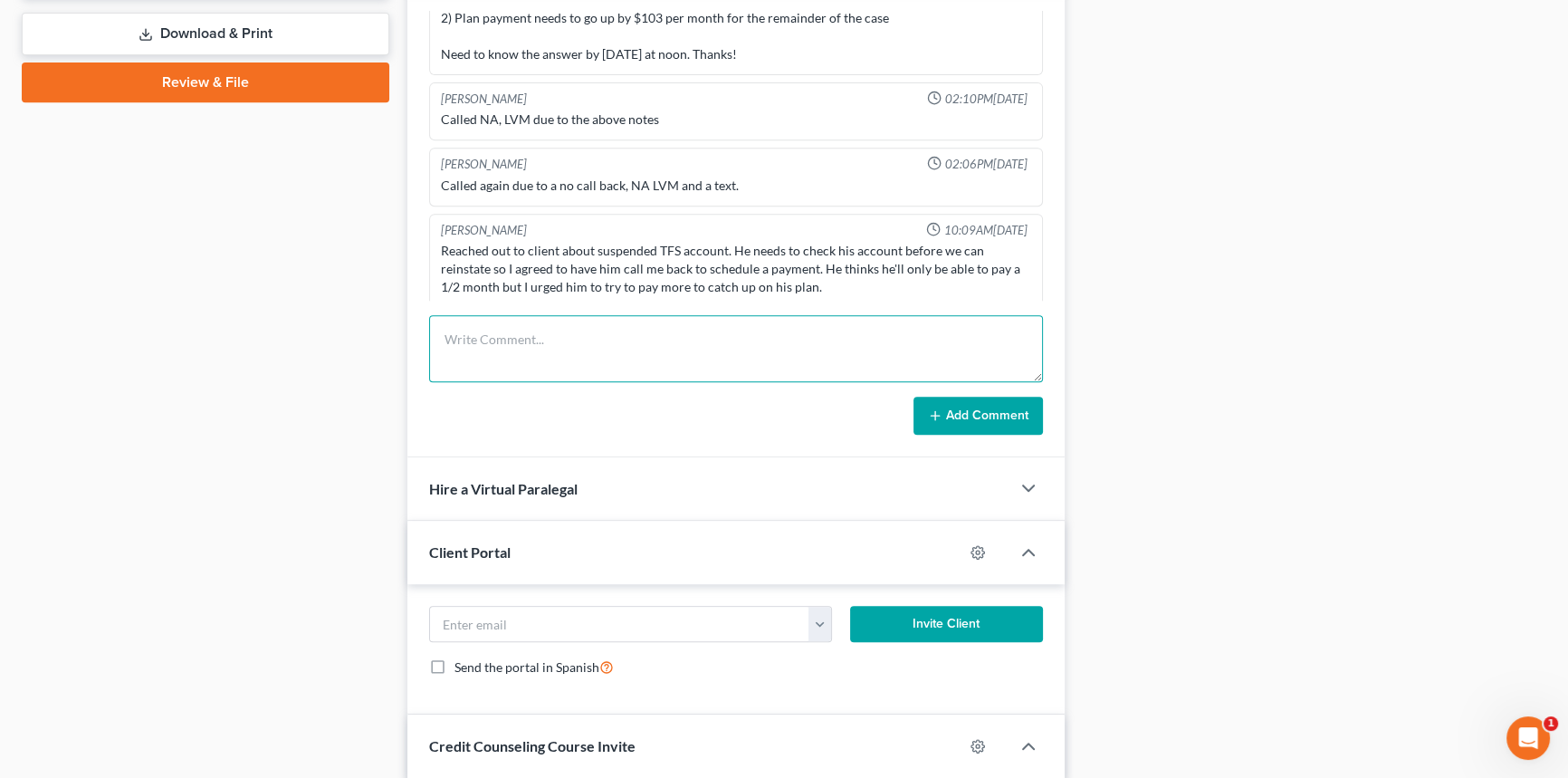
click at [567, 339] on textarea at bounding box center [736, 348] width 614 height 67
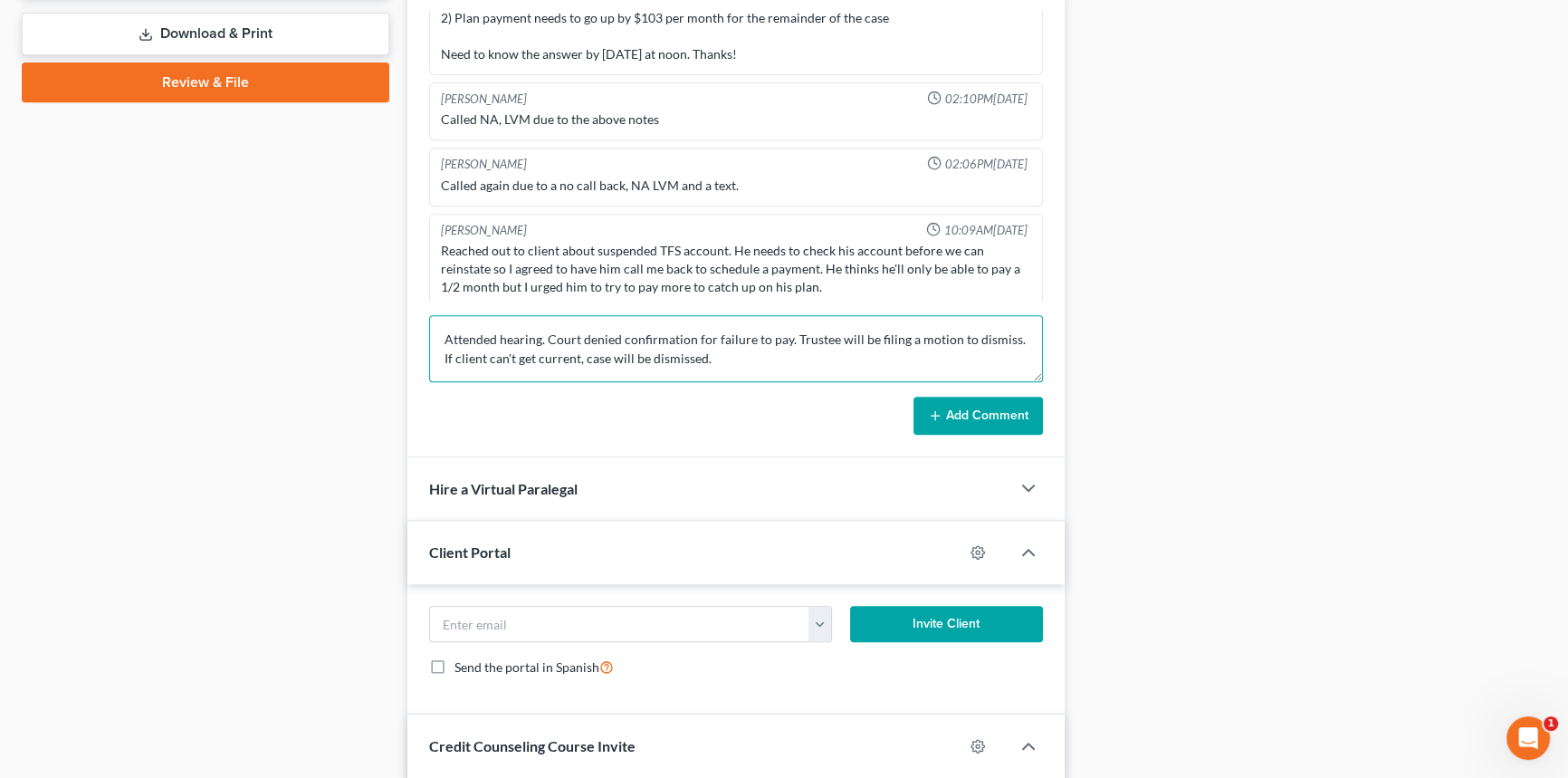
type textarea "Attended hearing. Court denied confirmation for failure to pay. Trustee will be…"
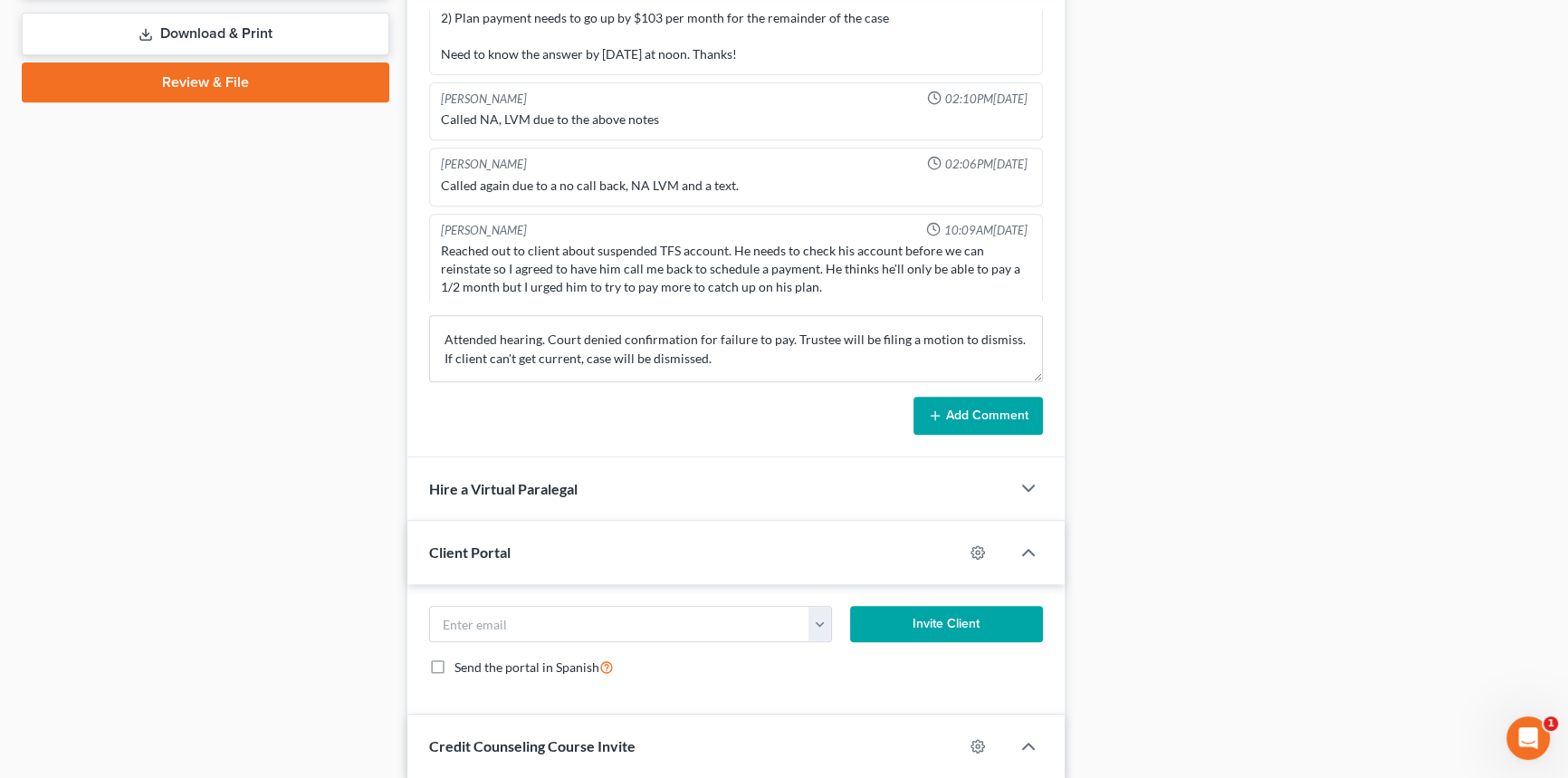
click at [989, 421] on button "Add Comment" at bounding box center [977, 416] width 130 height 38
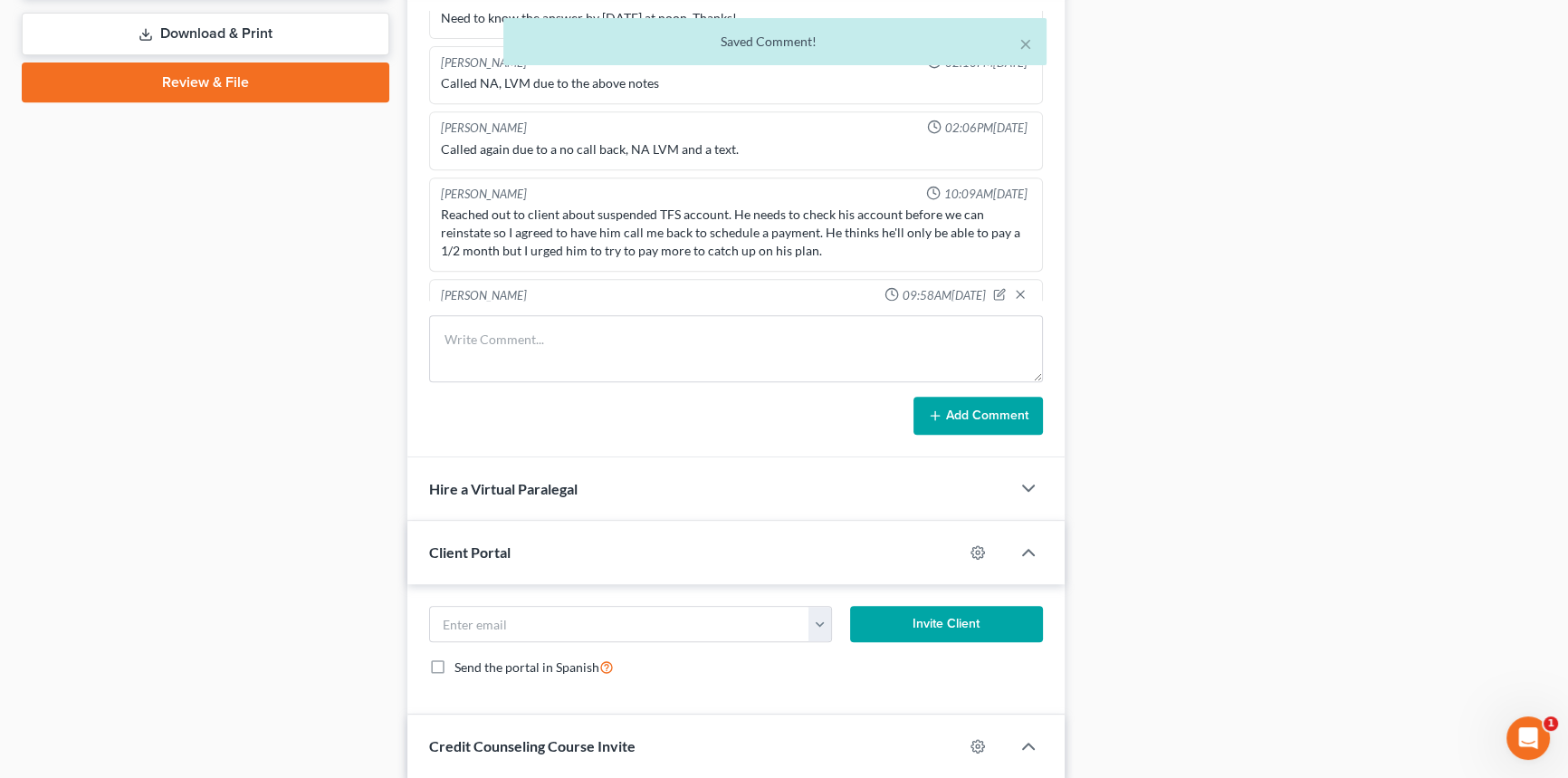
scroll to position [2886, 0]
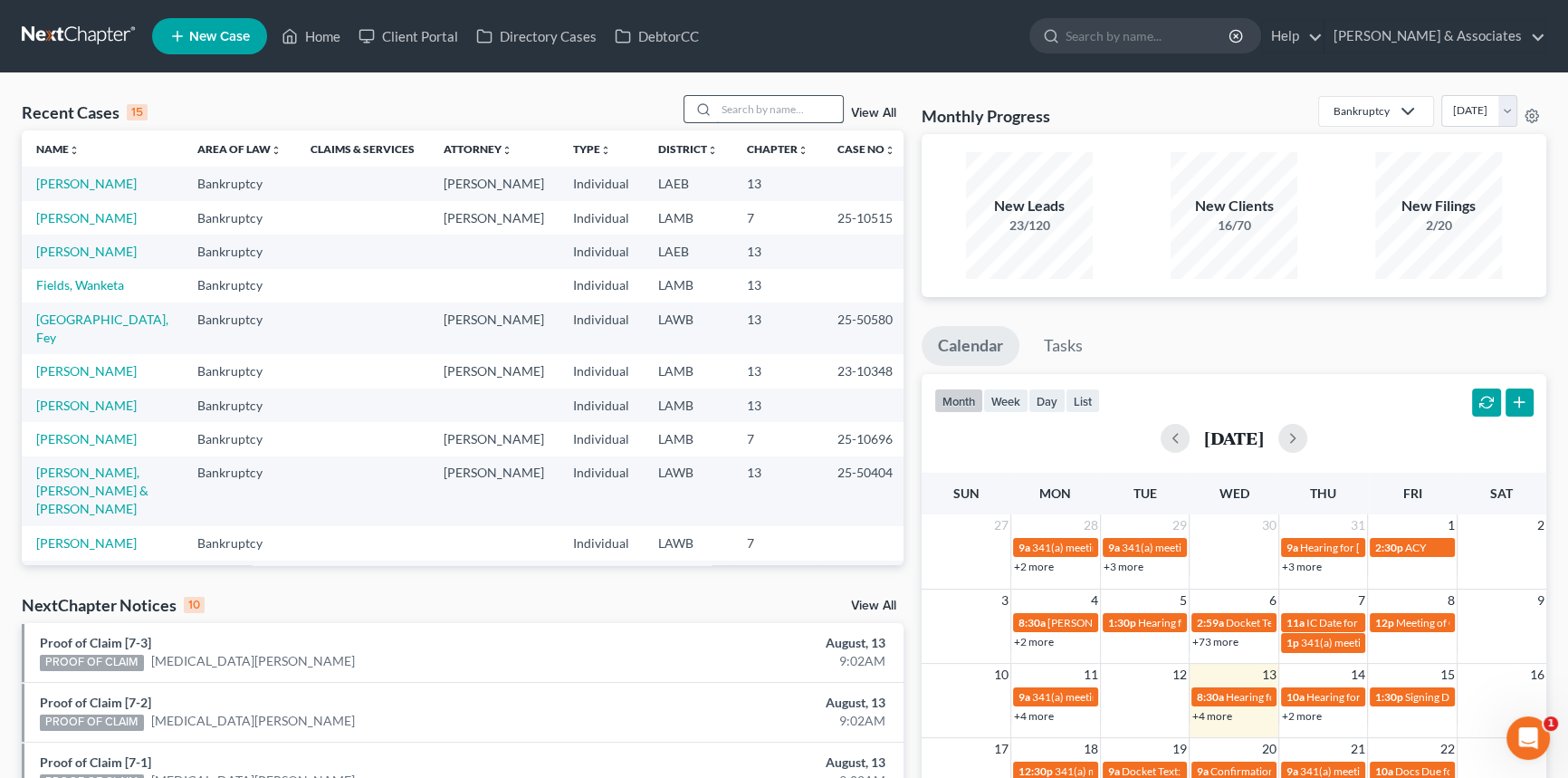
click at [753, 108] on input "search" at bounding box center [780, 109] width 127 height 26
type input "brown"
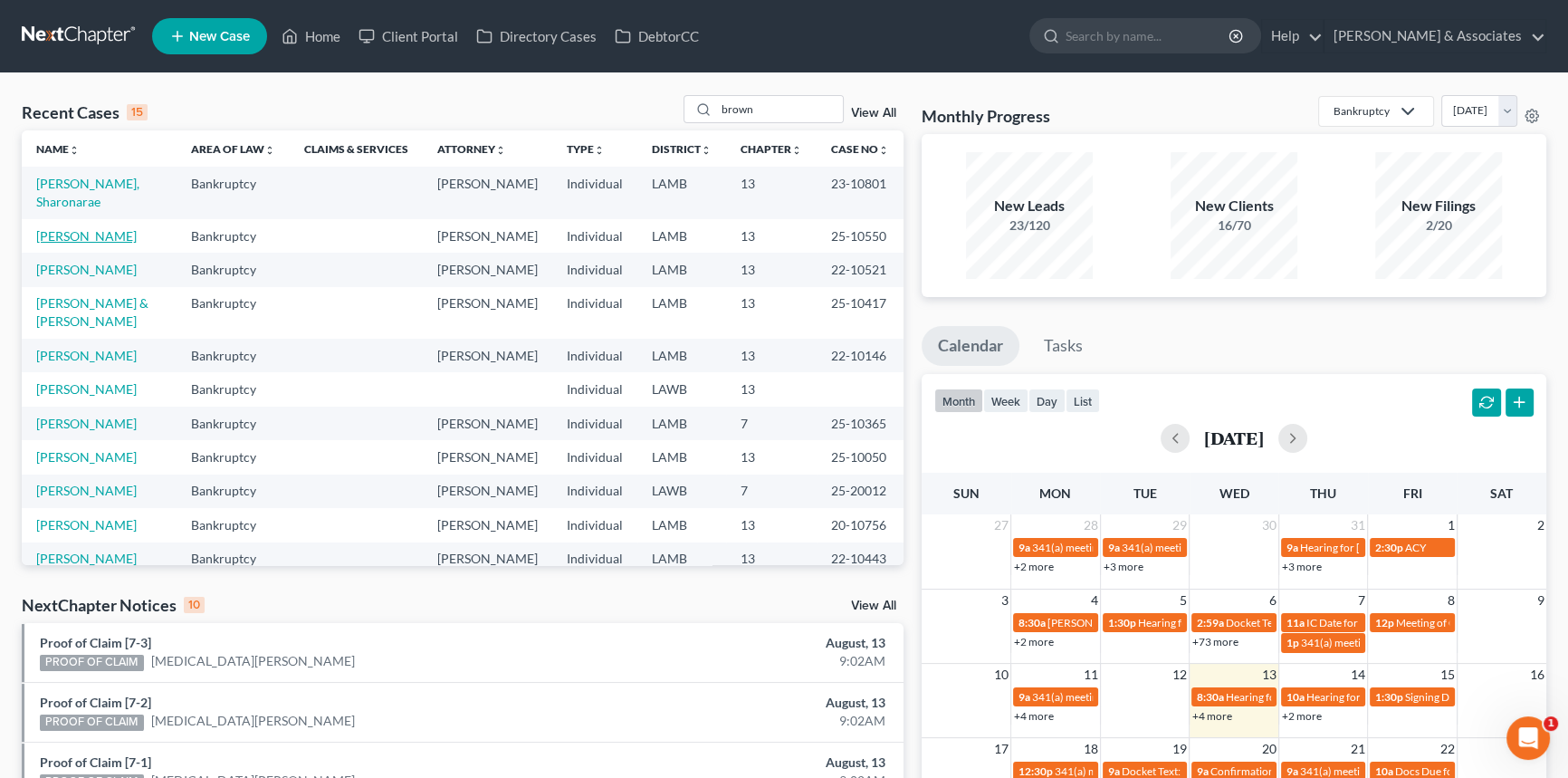
click at [86, 234] on link "[PERSON_NAME]" at bounding box center [87, 236] width 101 height 16
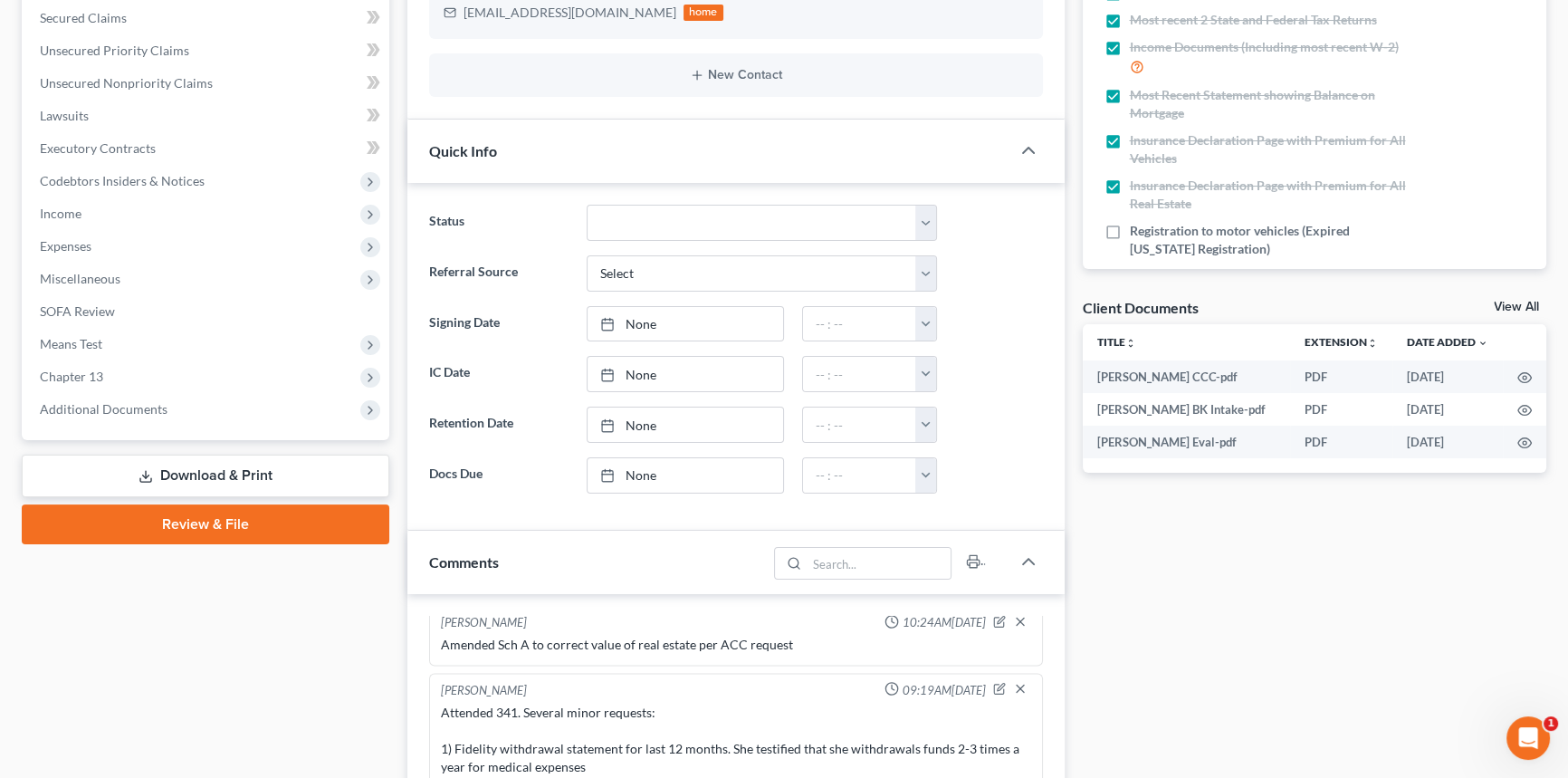
scroll to position [576, 0]
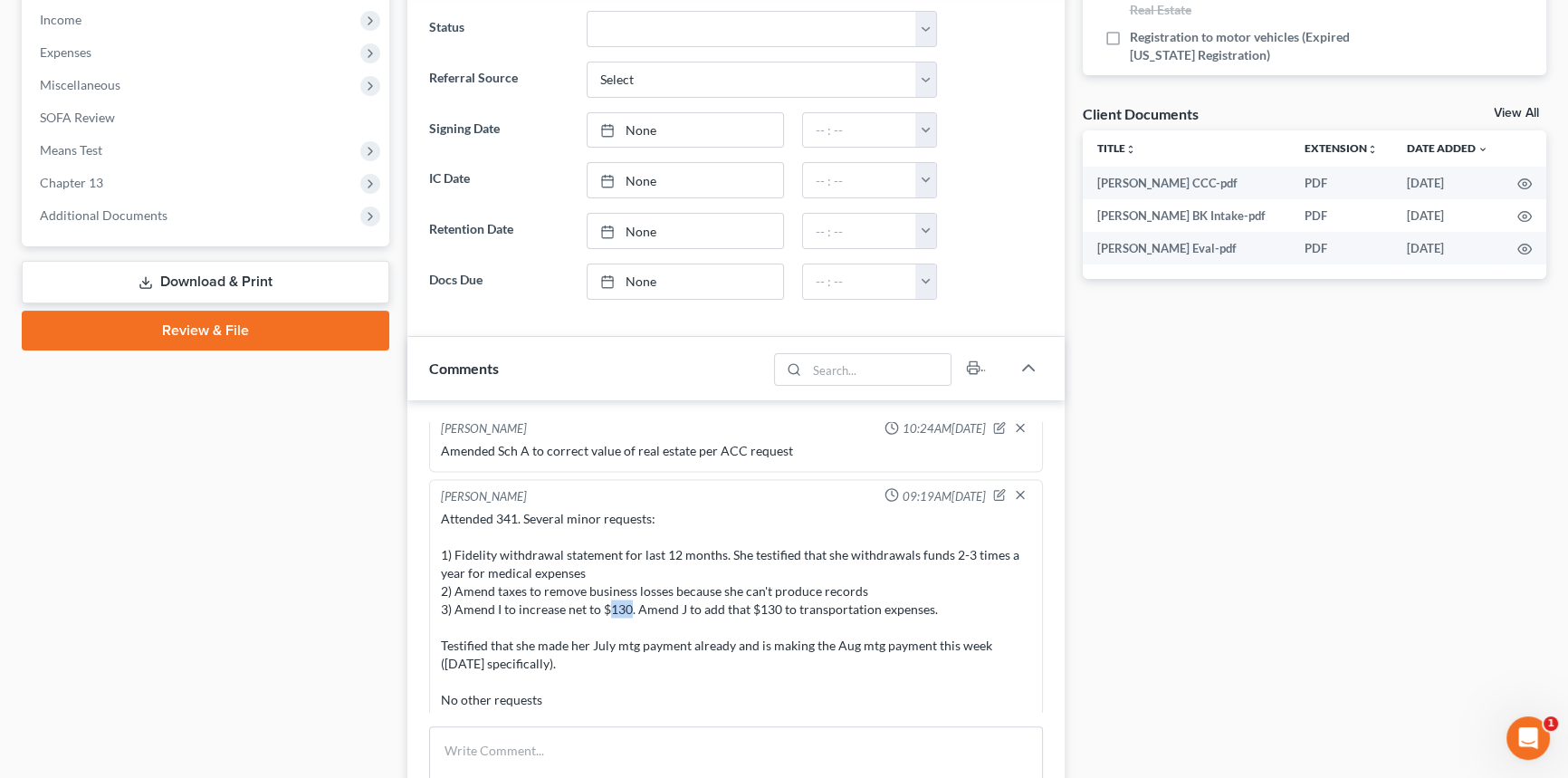
drag, startPoint x: 607, startPoint y: 597, endPoint x: 631, endPoint y: 595, distance: 24.1
click at [631, 595] on div "Attended 341. Several minor requests: 1) Fidelity withdrawal statement for last…" at bounding box center [736, 608] width 591 height 199
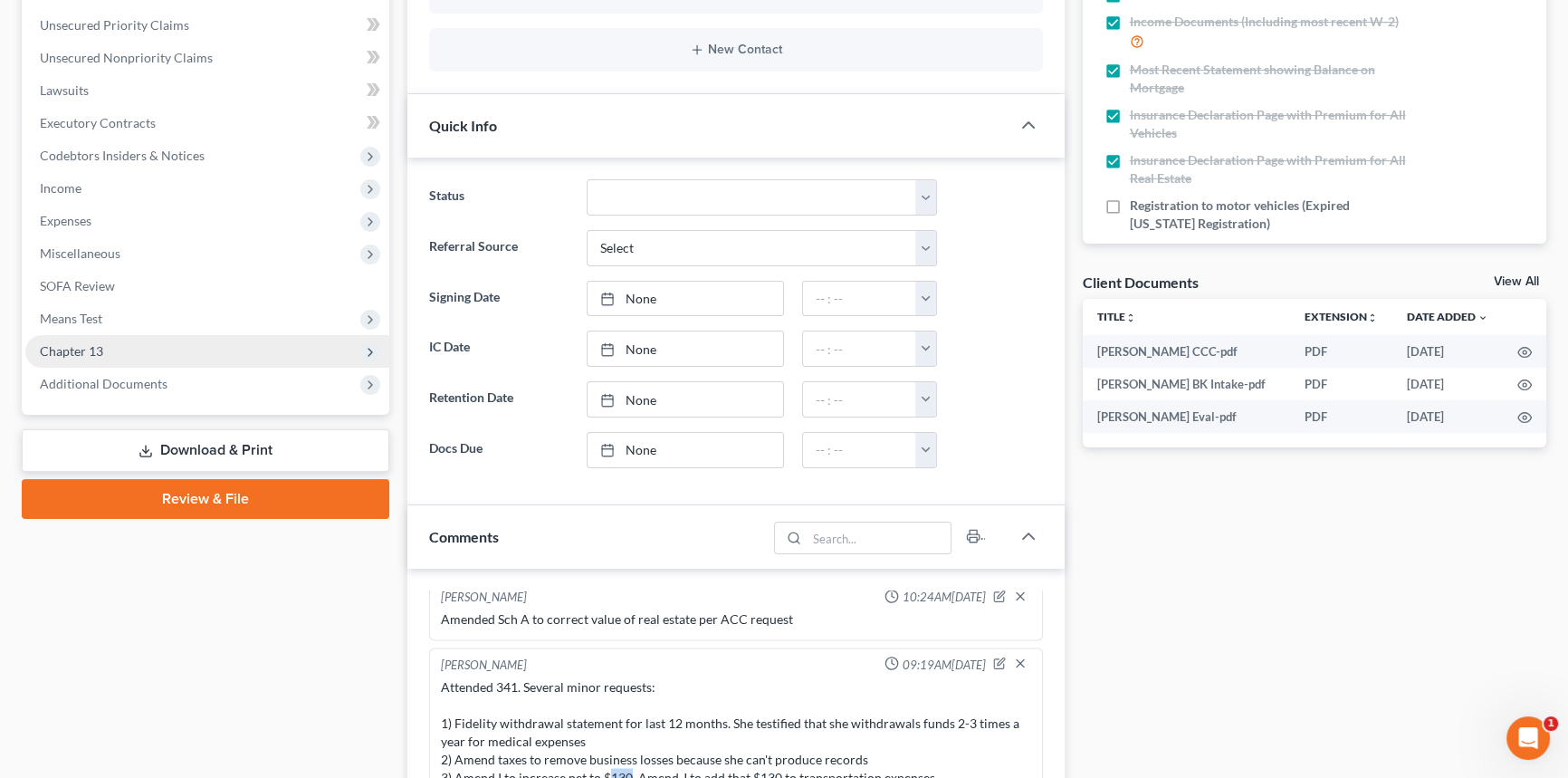
scroll to position [246, 0]
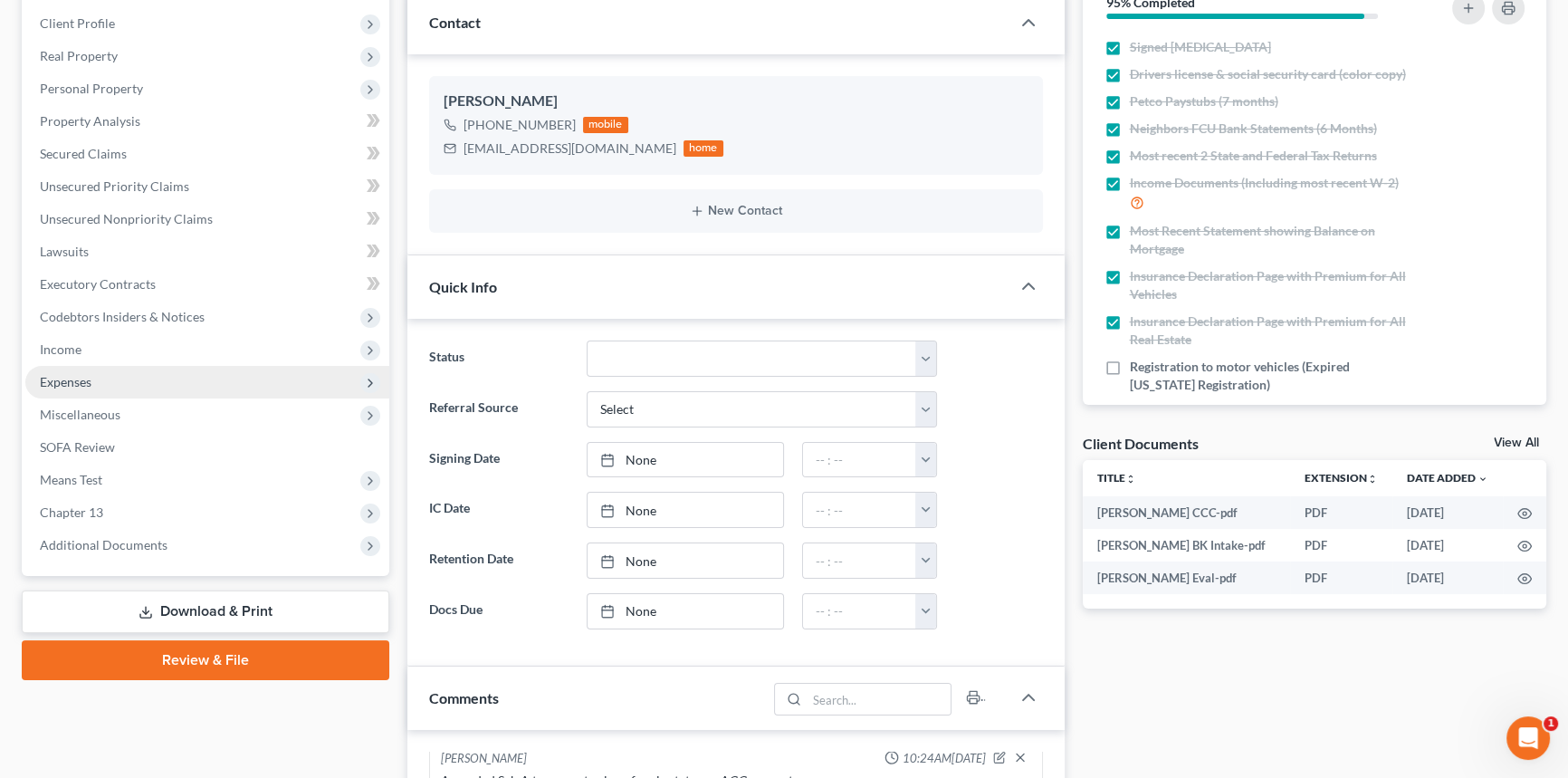
click at [144, 367] on span "Expenses" at bounding box center [207, 382] width 364 height 33
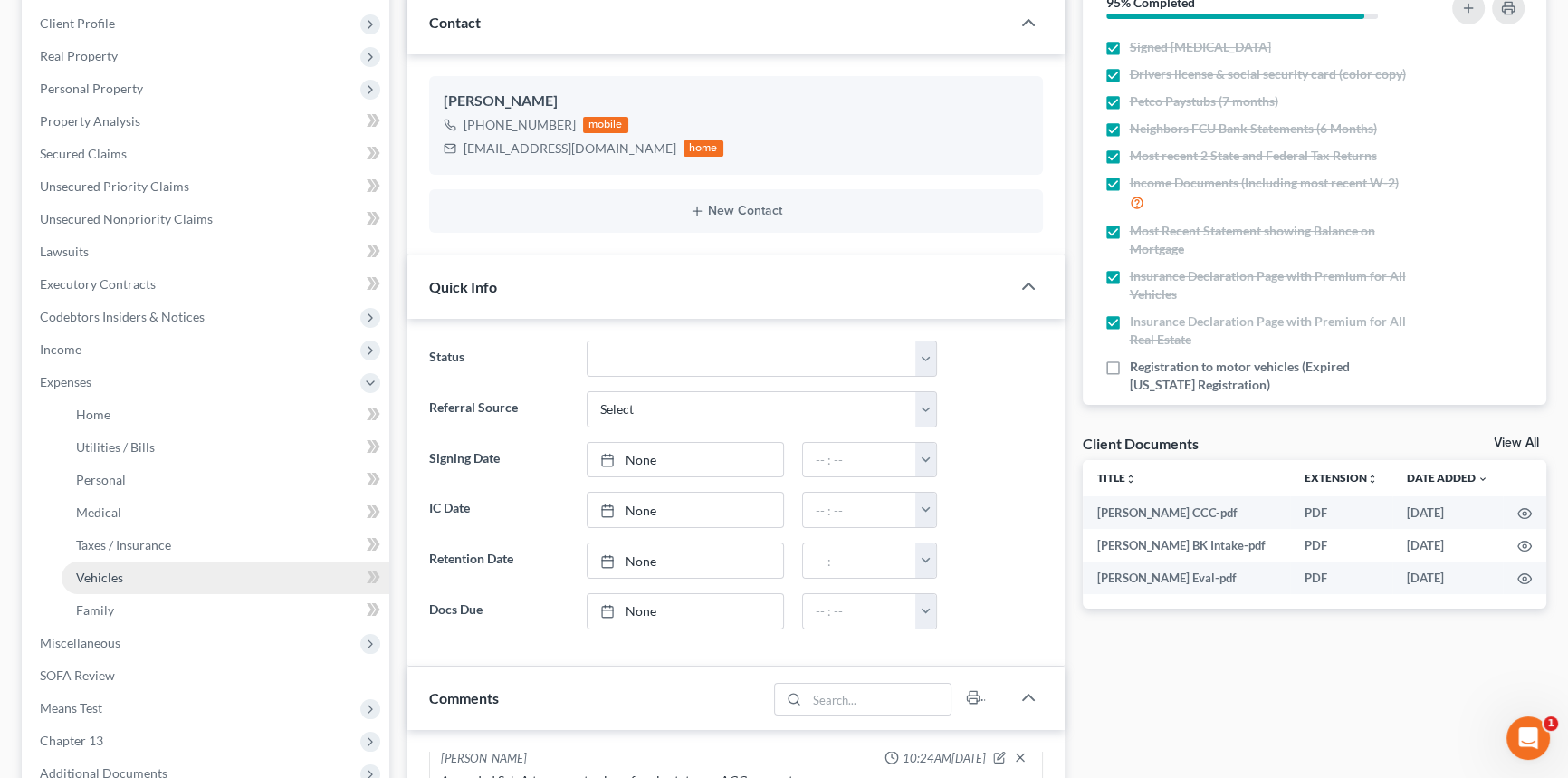
click at [160, 579] on link "Vehicles" at bounding box center [225, 577] width 328 height 33
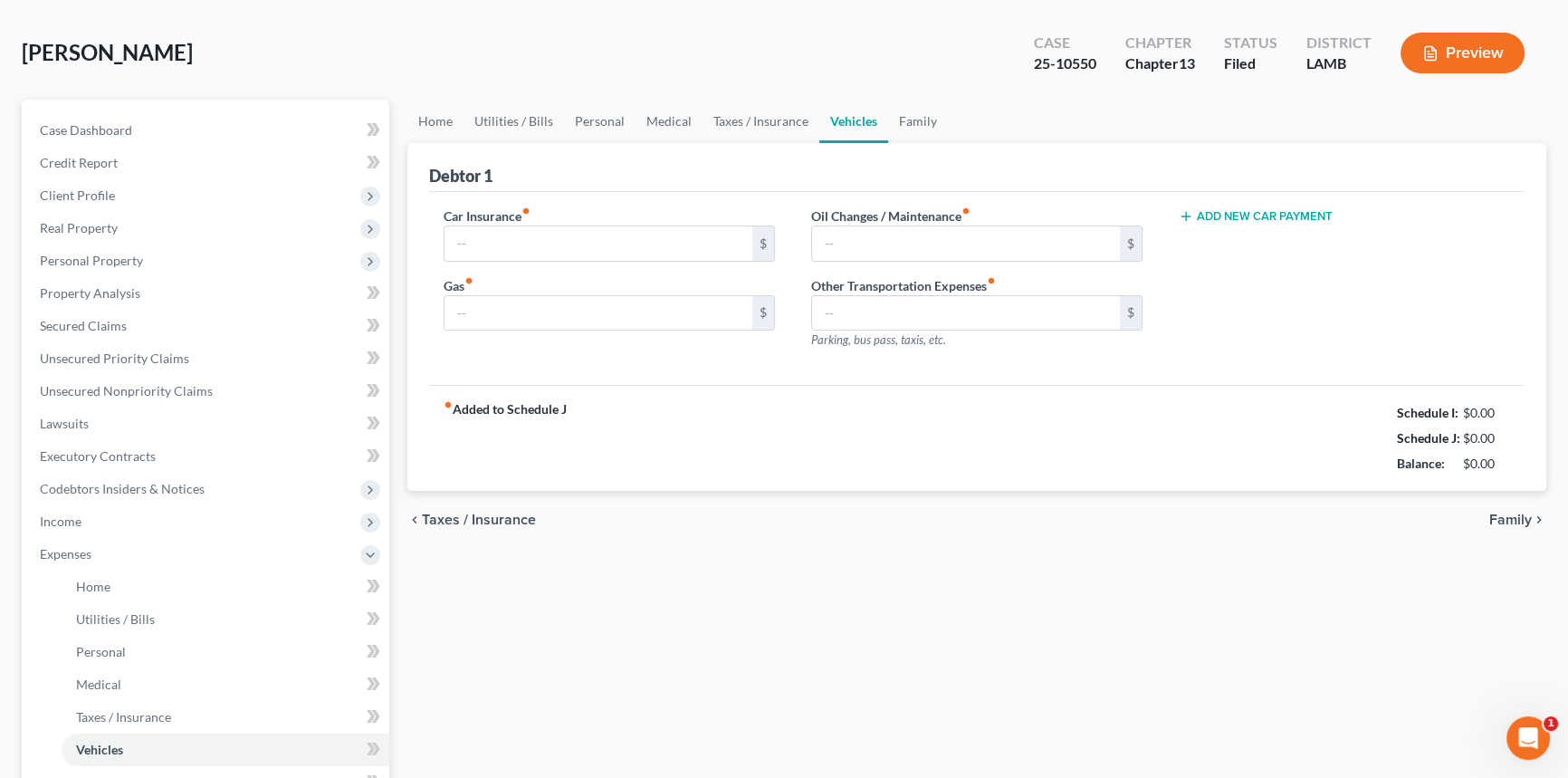
type input "243.08"
type input "50.00"
type input "0.00"
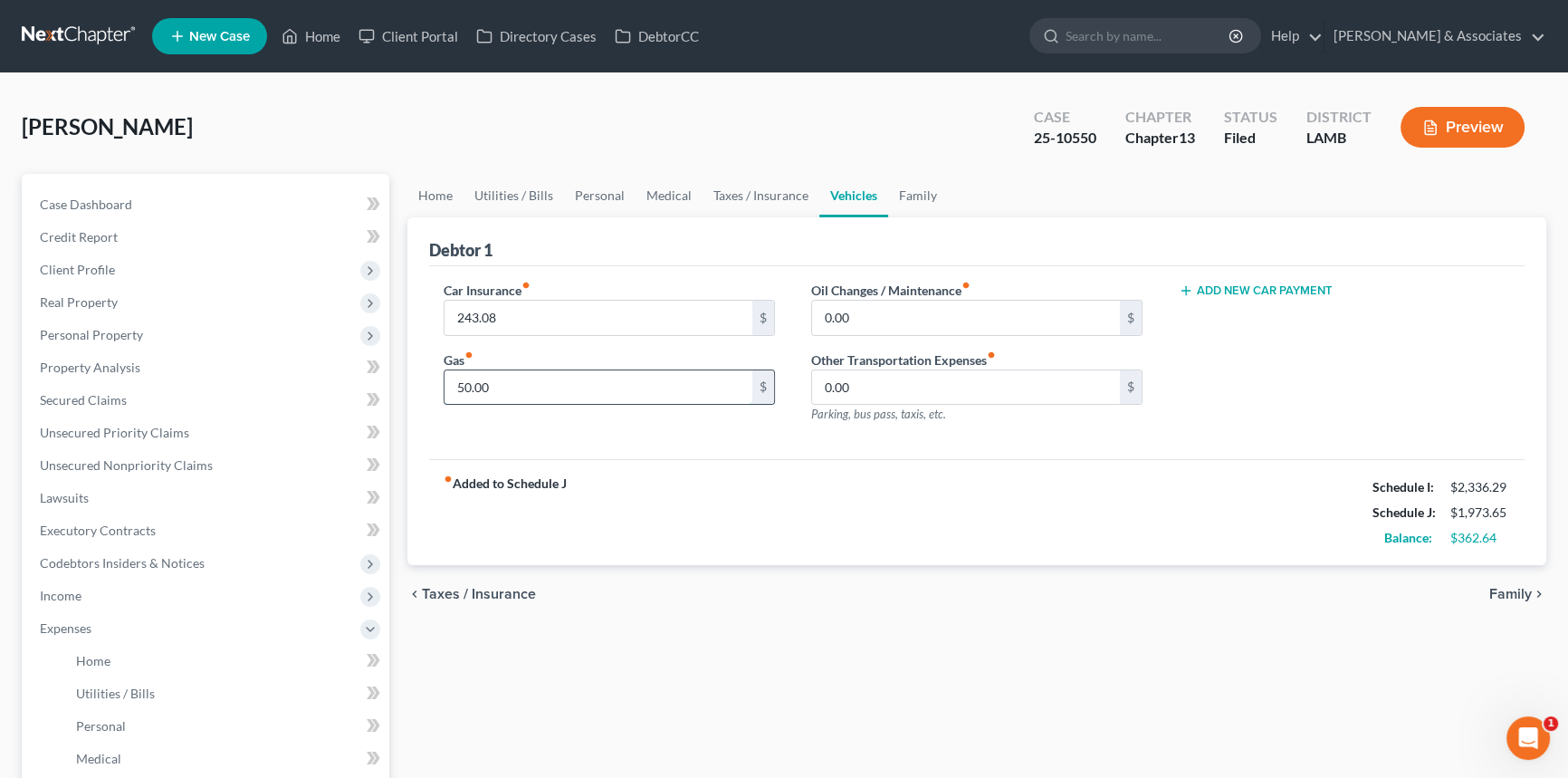
click at [591, 385] on input "50.00" at bounding box center [598, 387] width 307 height 34
click at [81, 629] on span "Expenses" at bounding box center [65, 628] width 51 height 16
click at [53, 590] on span "Income" at bounding box center [61, 595] width 42 height 16
click at [117, 633] on span "Employment Income" at bounding box center [134, 628] width 116 height 16
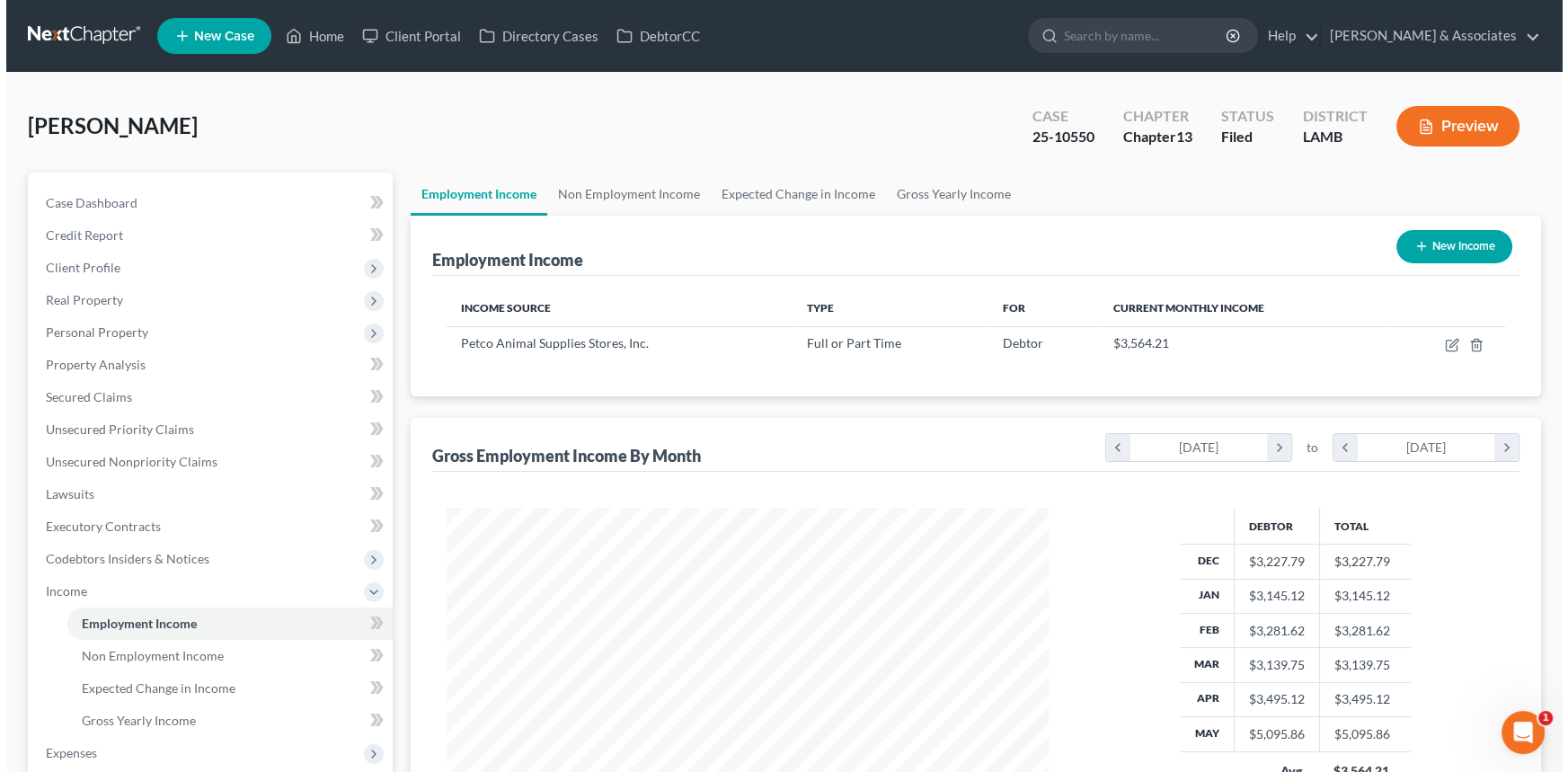
scroll to position [322, 638]
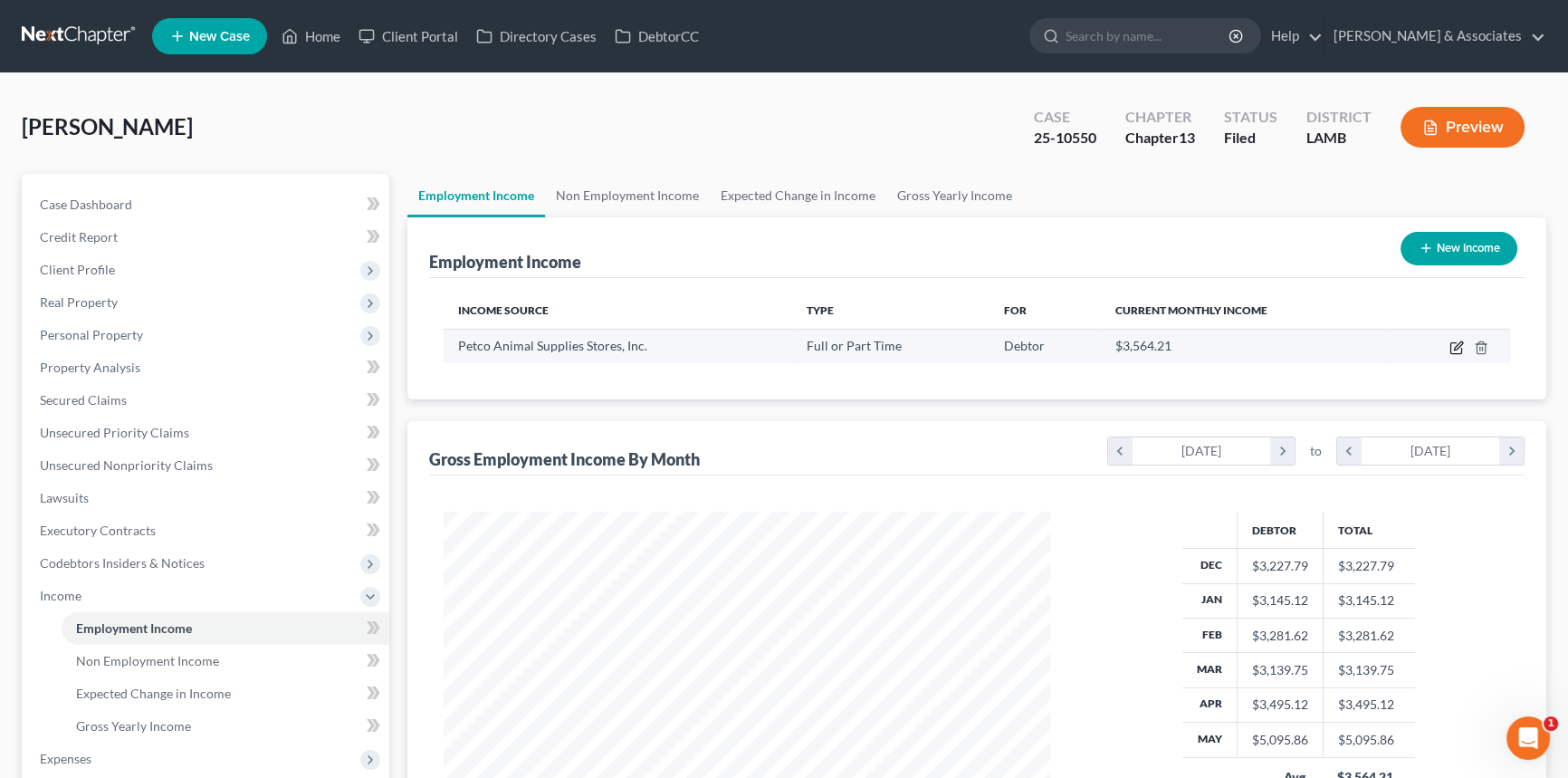
click at [1452, 349] on icon "button" at bounding box center [1457, 348] width 15 height 15
select select "0"
select select "4"
select select "2"
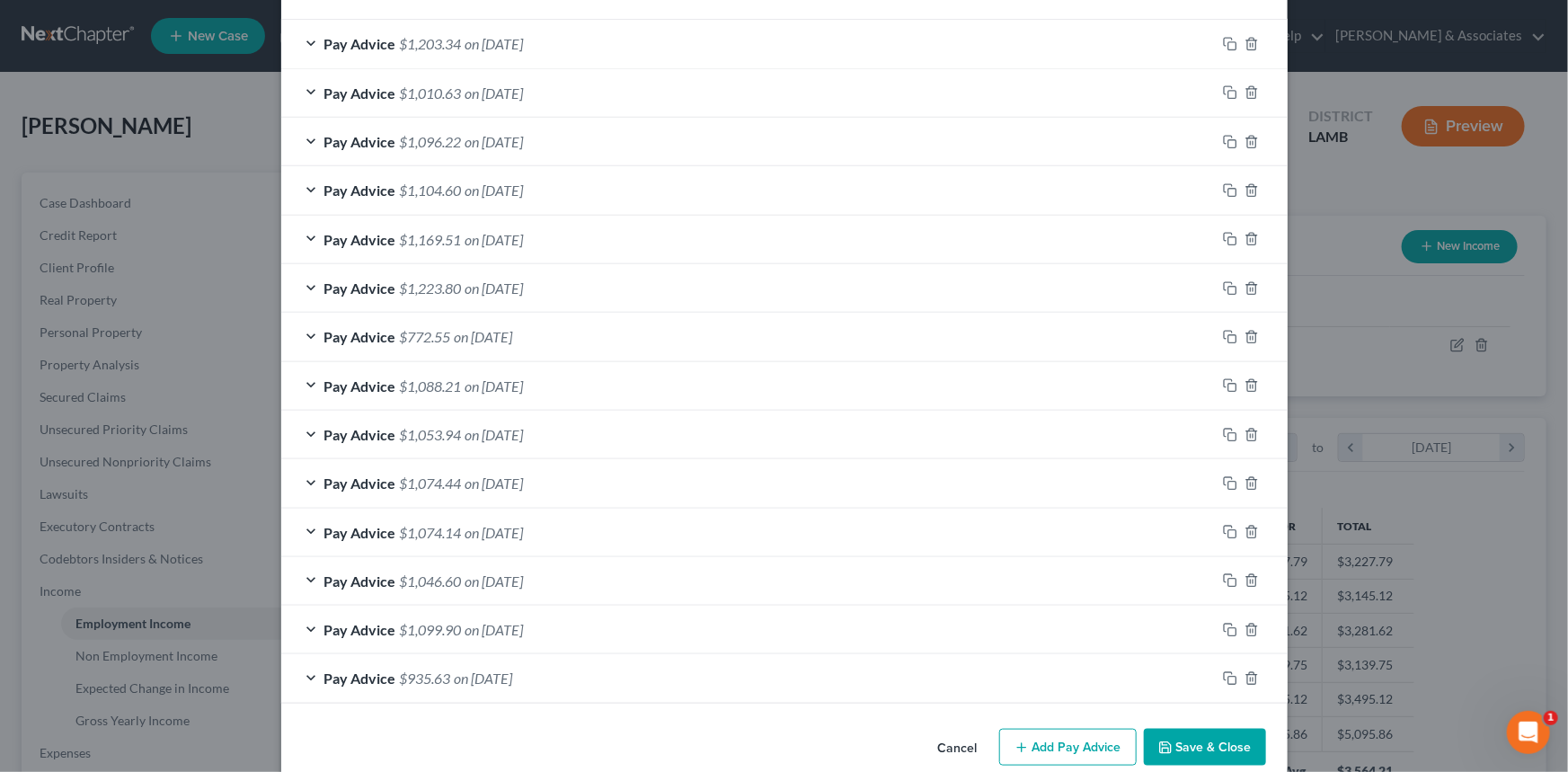
scroll to position [647, 0]
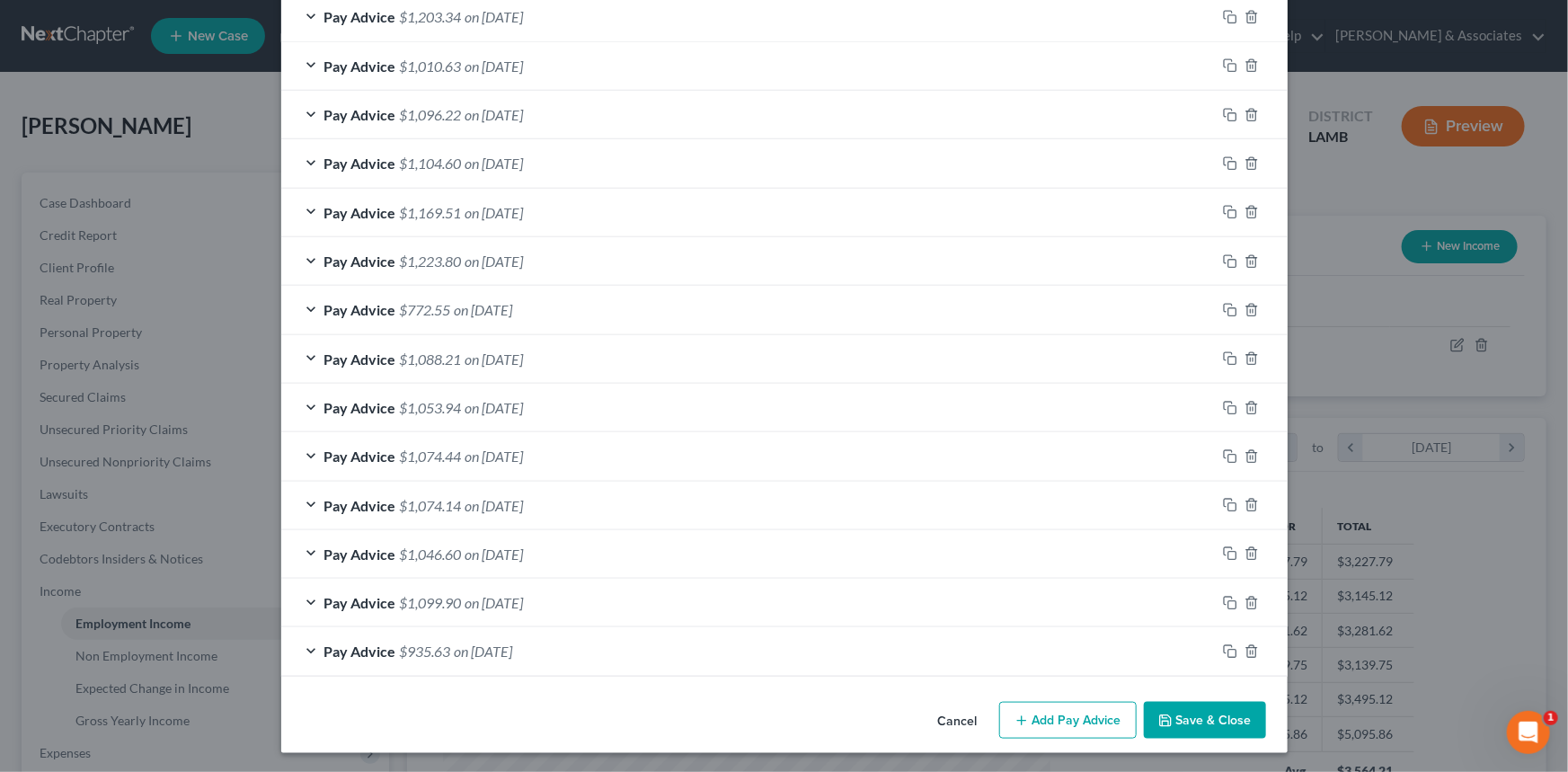
click at [1059, 708] on button "Add Pay Advice" at bounding box center [1067, 720] width 138 height 38
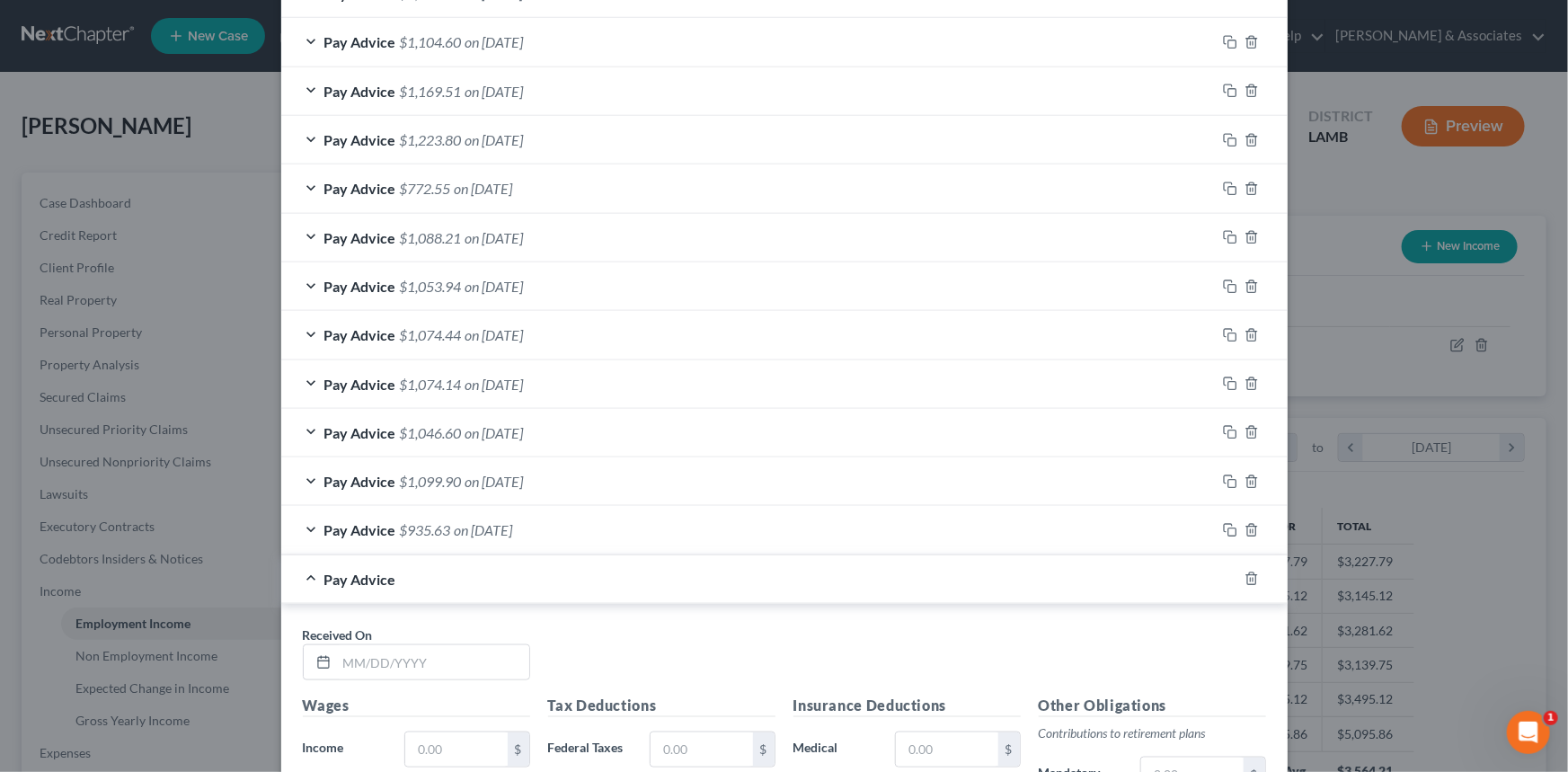
scroll to position [892, 0]
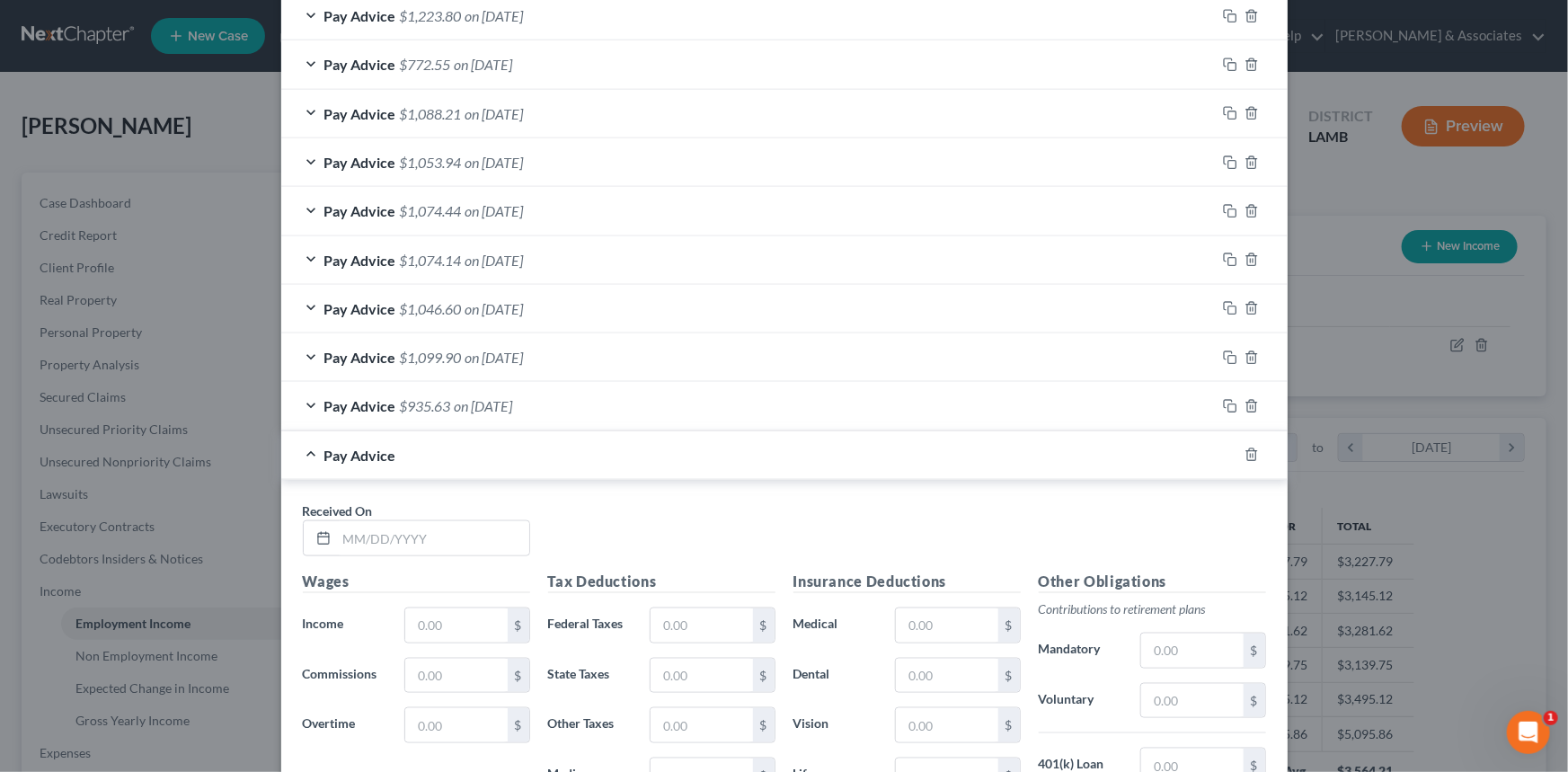
click at [372, 575] on h5 "Wages" at bounding box center [416, 582] width 227 height 22
click at [381, 530] on input "text" at bounding box center [433, 538] width 192 height 34
type input "[DATE]"
type input "780"
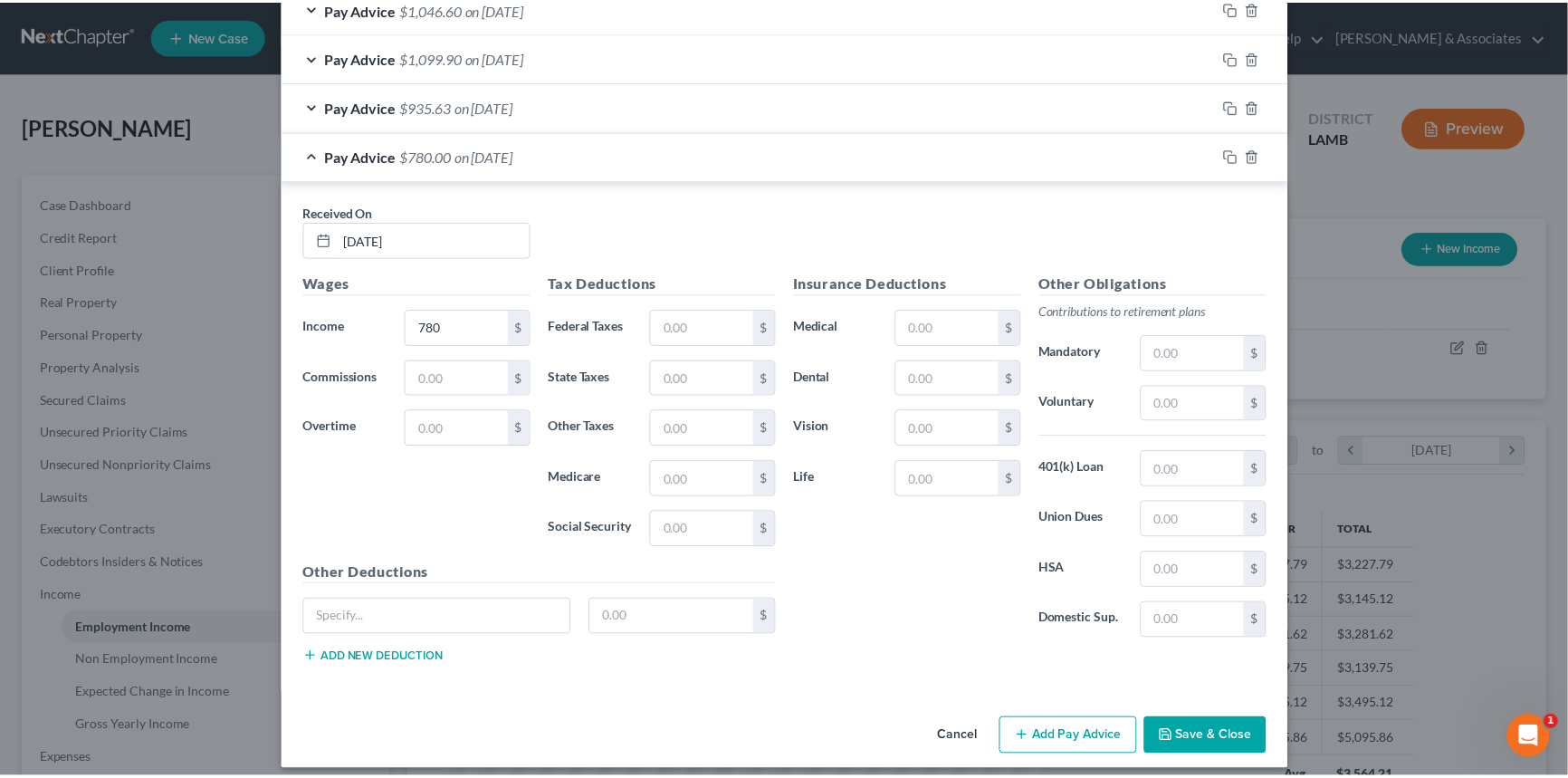
scroll to position [1212, 0]
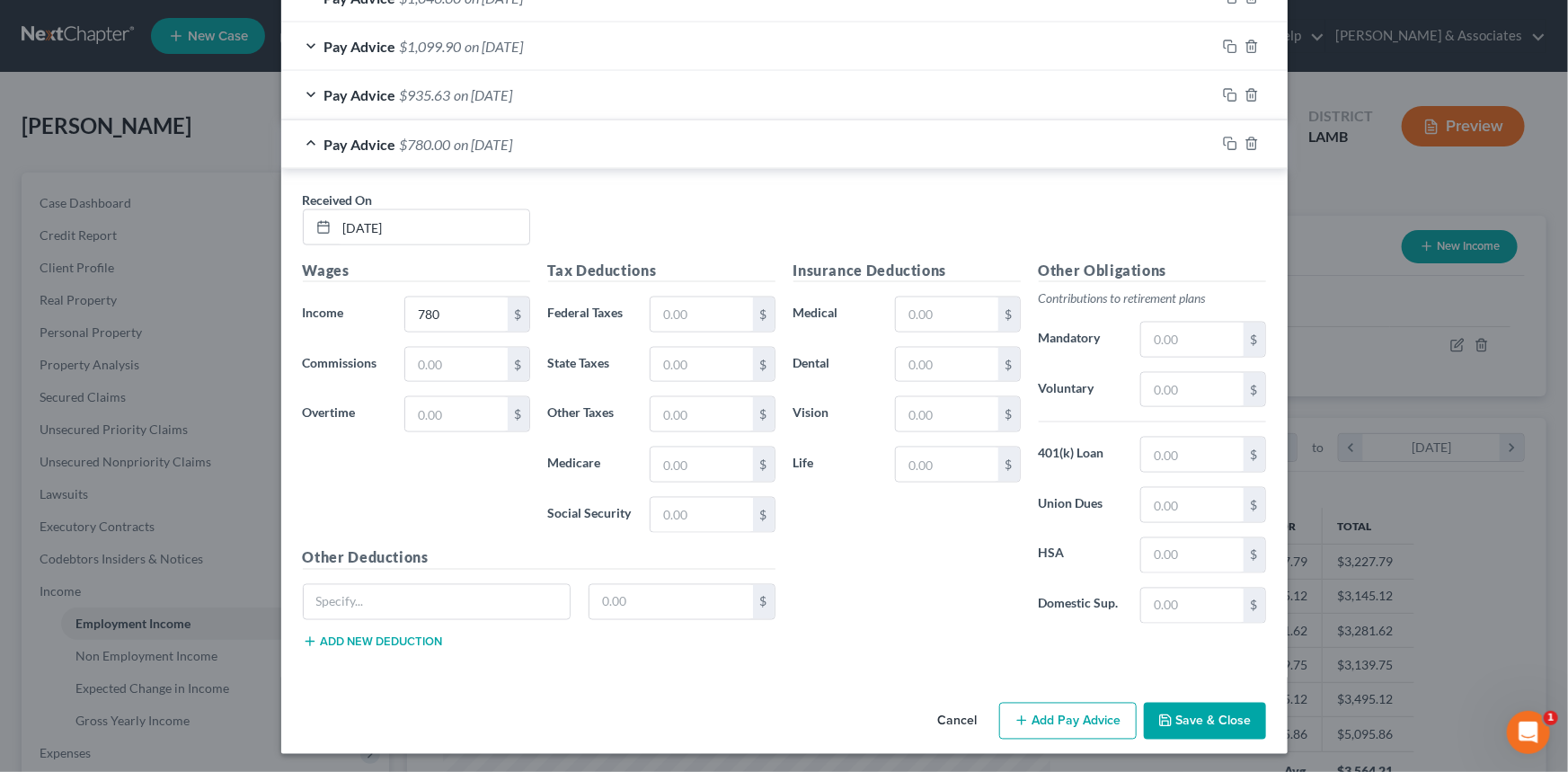
click at [438, 281] on div "Wages Income * 780 $ Commissions $ Overtime $" at bounding box center [416, 403] width 245 height 288
click at [1191, 729] on button "Save & Close" at bounding box center [1205, 721] width 122 height 38
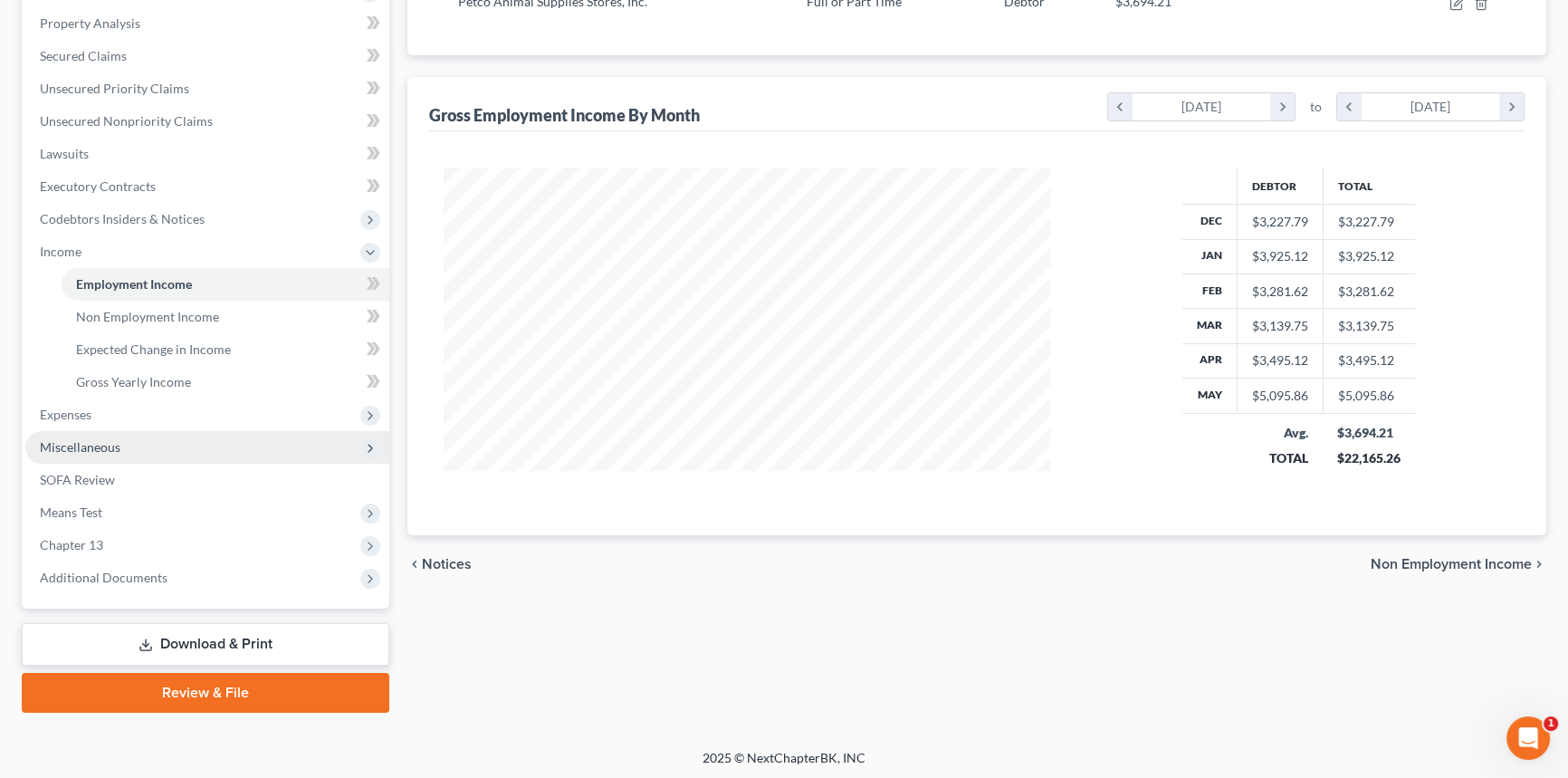
scroll to position [345, 0]
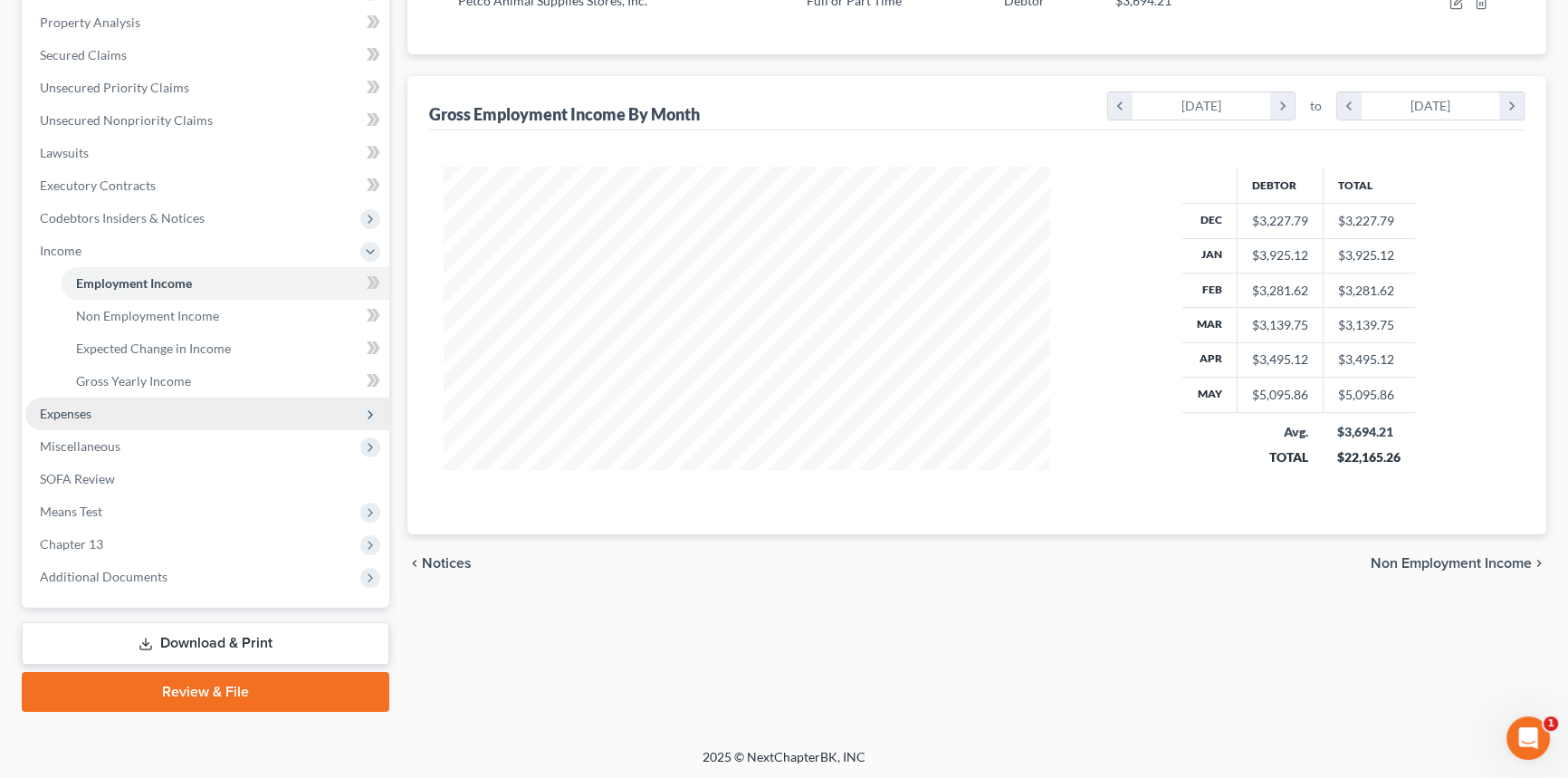
click at [124, 407] on span "Expenses" at bounding box center [207, 414] width 364 height 33
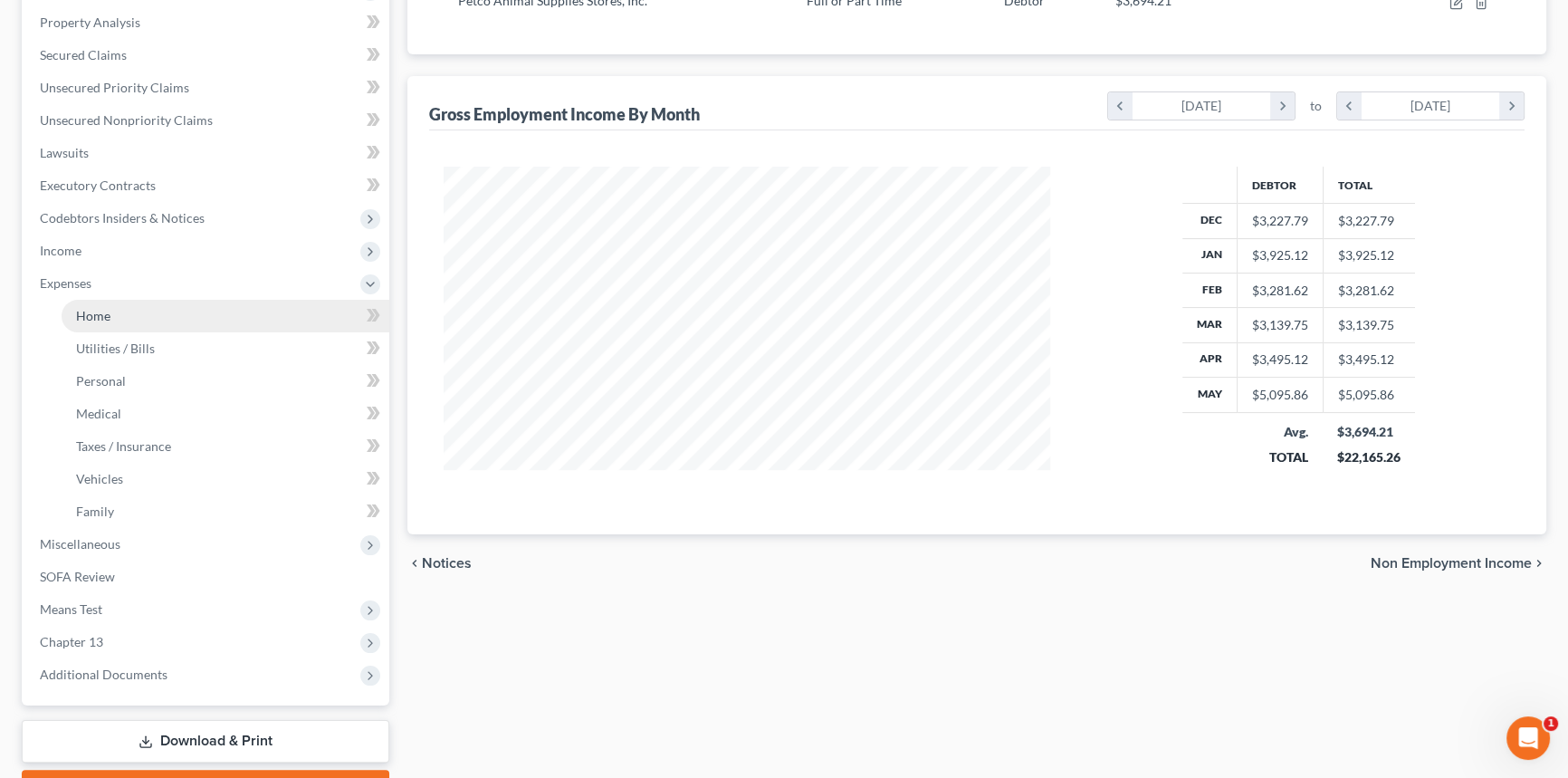
click at [113, 320] on link "Home" at bounding box center [225, 316] width 328 height 33
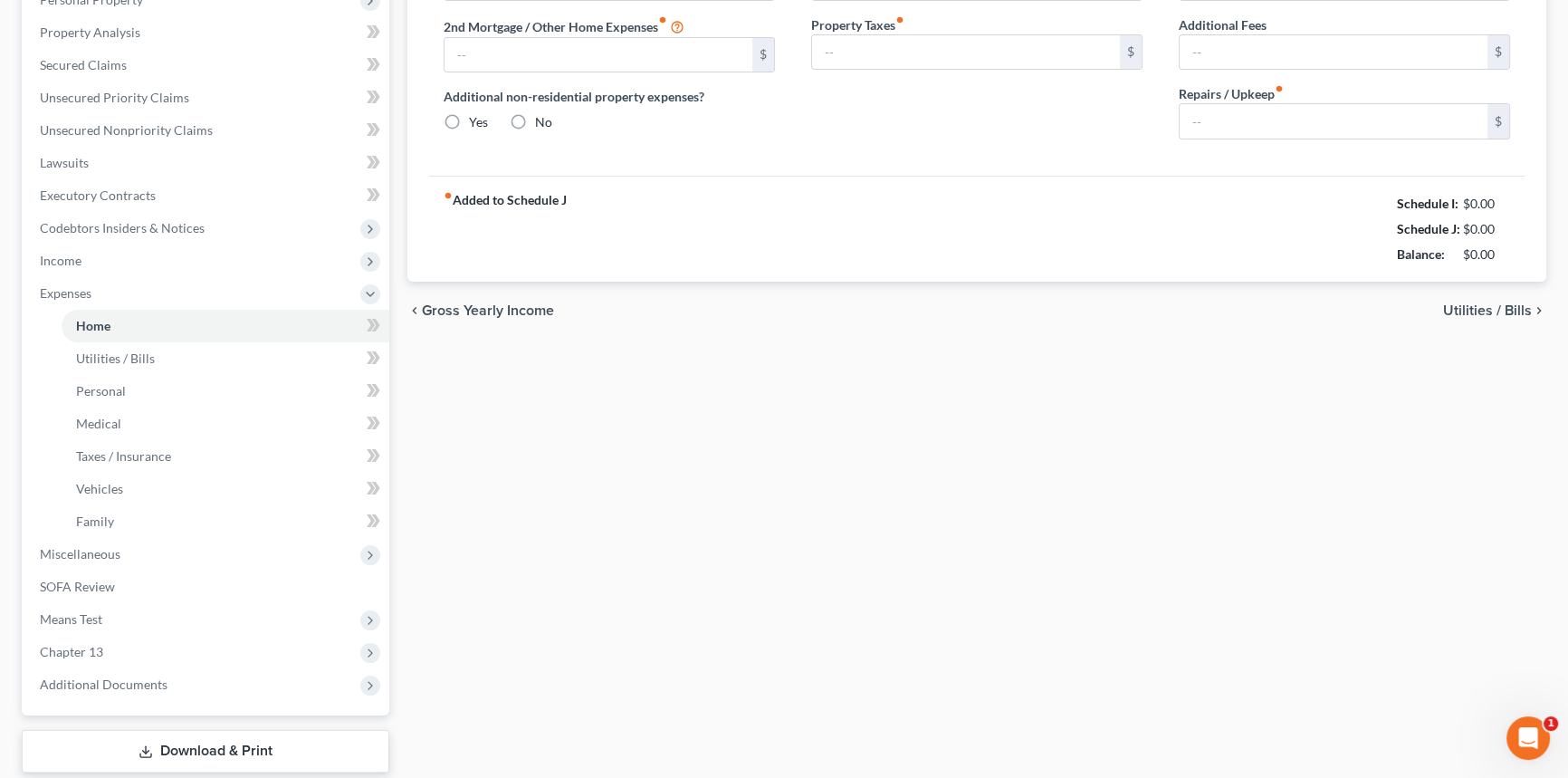
scroll to position [114, 0]
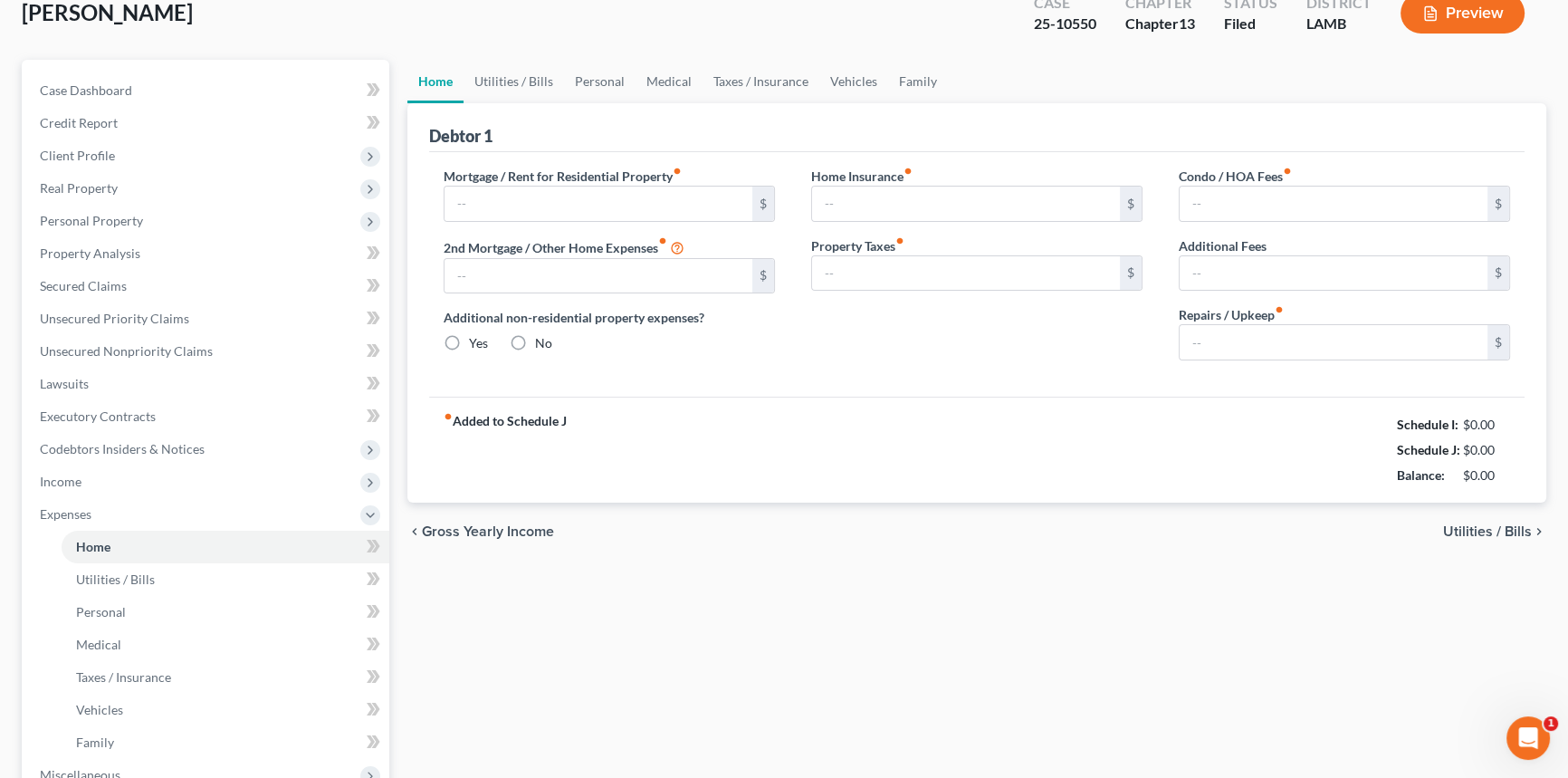
type input "810.57"
type input "0.00"
radio input "true"
type input "0.00"
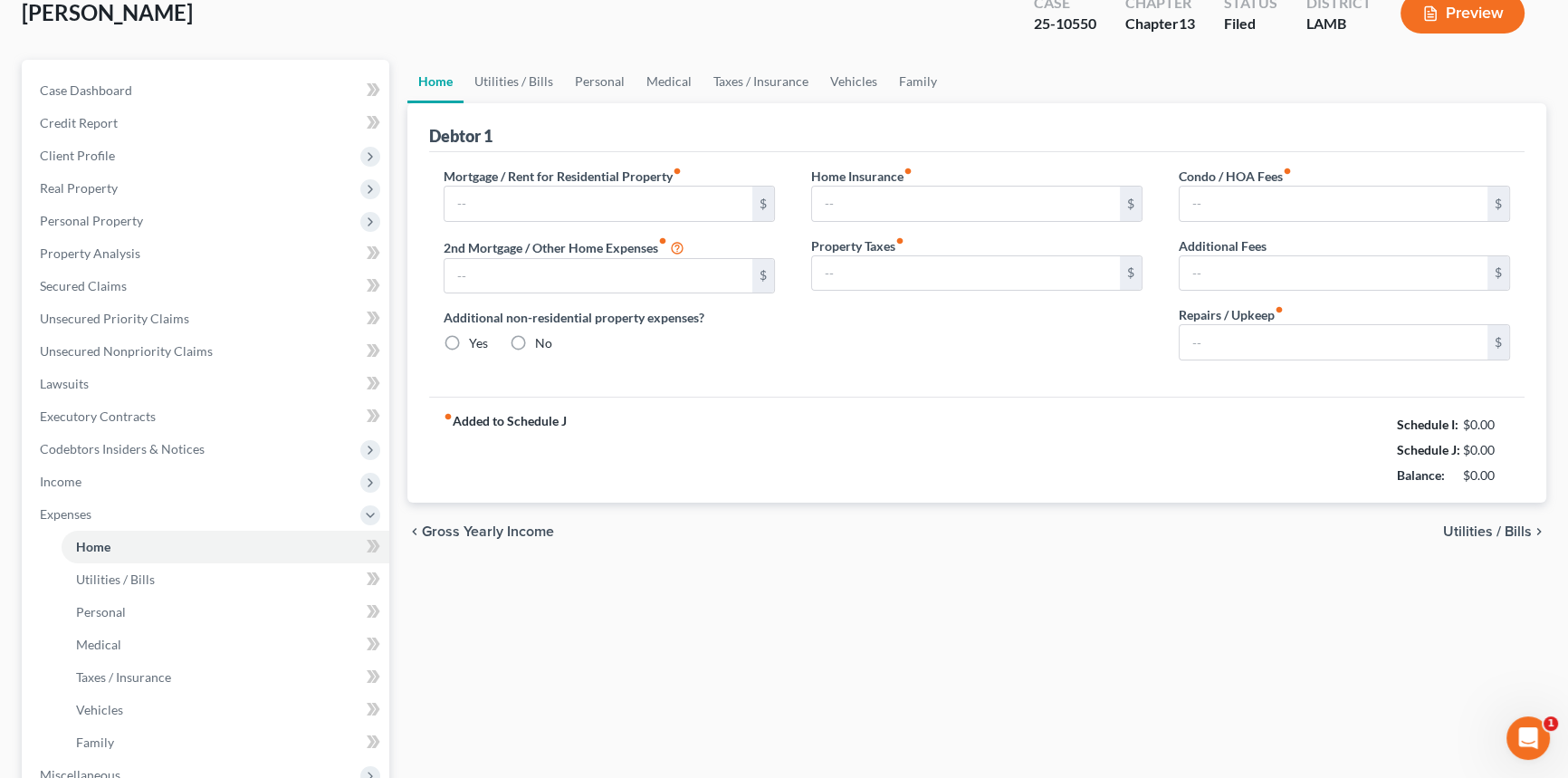
type input "0.00"
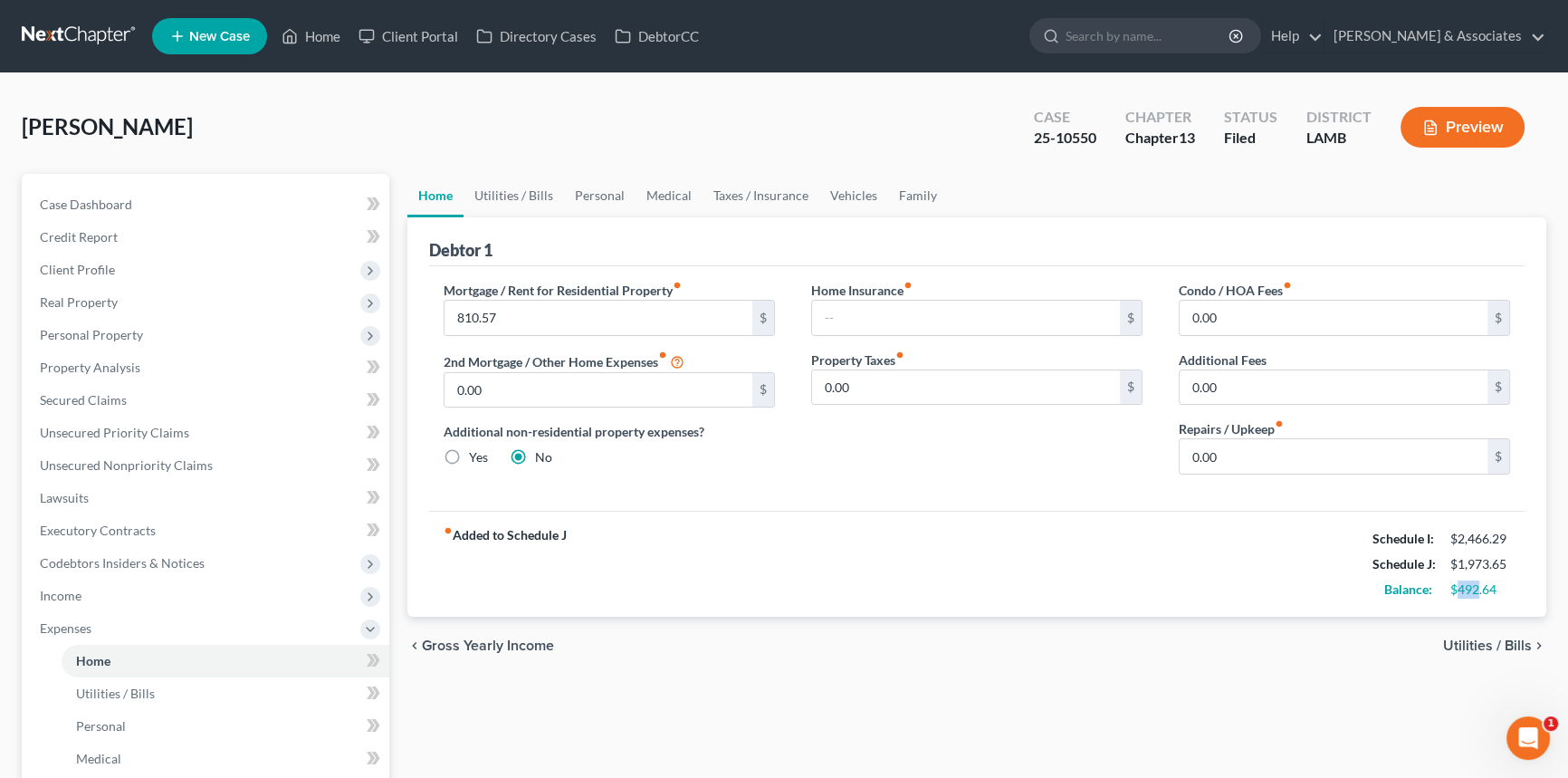
drag, startPoint x: 1455, startPoint y: 591, endPoint x: 1452, endPoint y: 635, distance: 44.1
click at [1476, 593] on div "$492.64" at bounding box center [1480, 589] width 60 height 18
click at [1248, 705] on div "Home Utilities / Bills Personal Medical Taxes / Insurance Vehicles Family Debto…" at bounding box center [977, 664] width 1157 height 980
drag, startPoint x: 1456, startPoint y: 534, endPoint x: 1532, endPoint y: 533, distance: 76.0
click at [1532, 533] on div "Debtor 1 Mortgage / Rent for Residential Property fiber_manual_record 810.57 $ …" at bounding box center [976, 416] width 1139 height 400
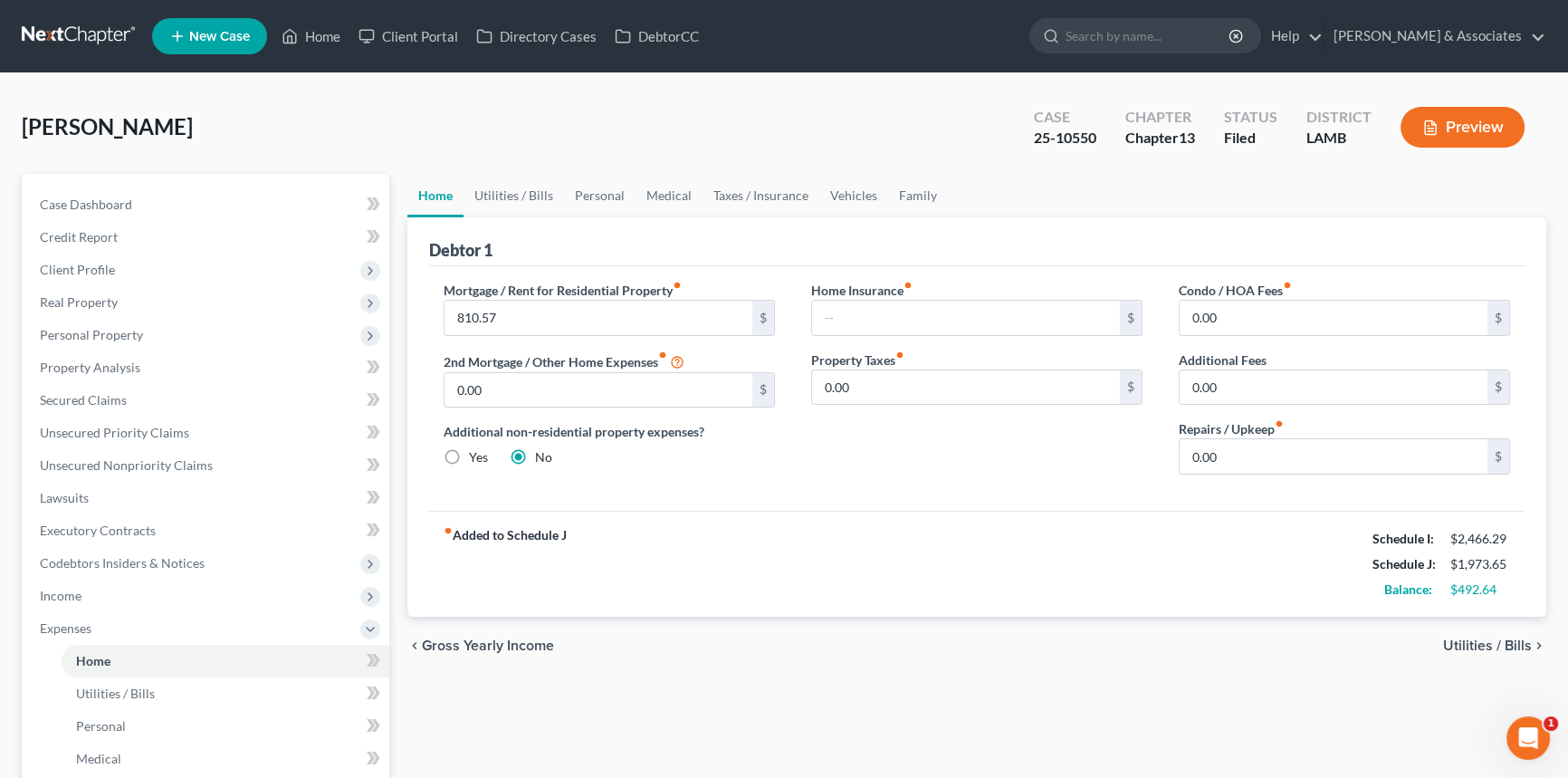
click at [1403, 580] on div "Balance:" at bounding box center [1402, 589] width 78 height 18
click at [852, 200] on link "Vehicles" at bounding box center [853, 196] width 69 height 44
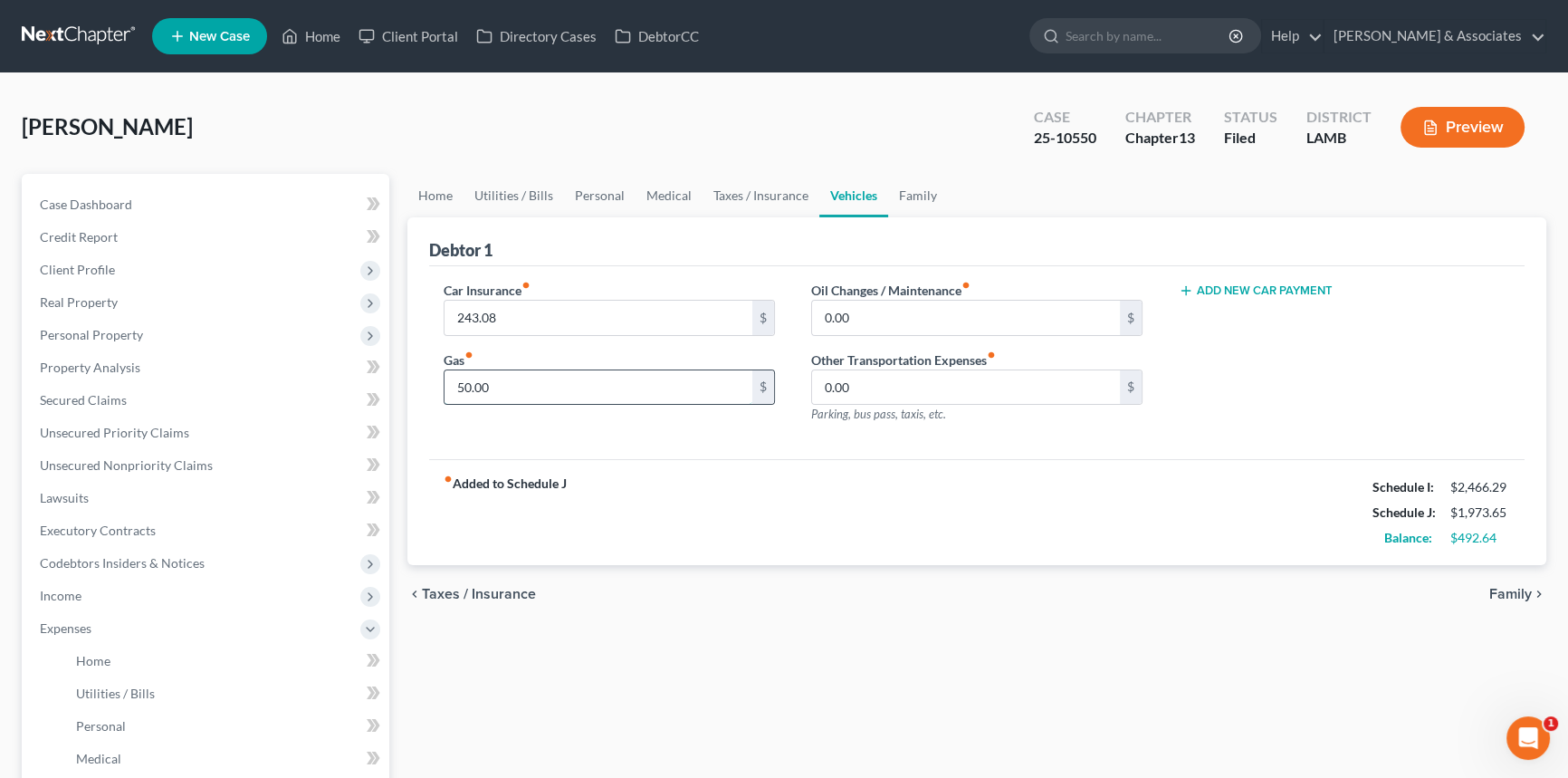
click at [529, 373] on input "50.00" at bounding box center [598, 387] width 307 height 34
click at [771, 464] on div "fiber_manual_record Added to Schedule J Schedule I: $2,466.29 Schedule J: $2,10…" at bounding box center [977, 512] width 1096 height 106
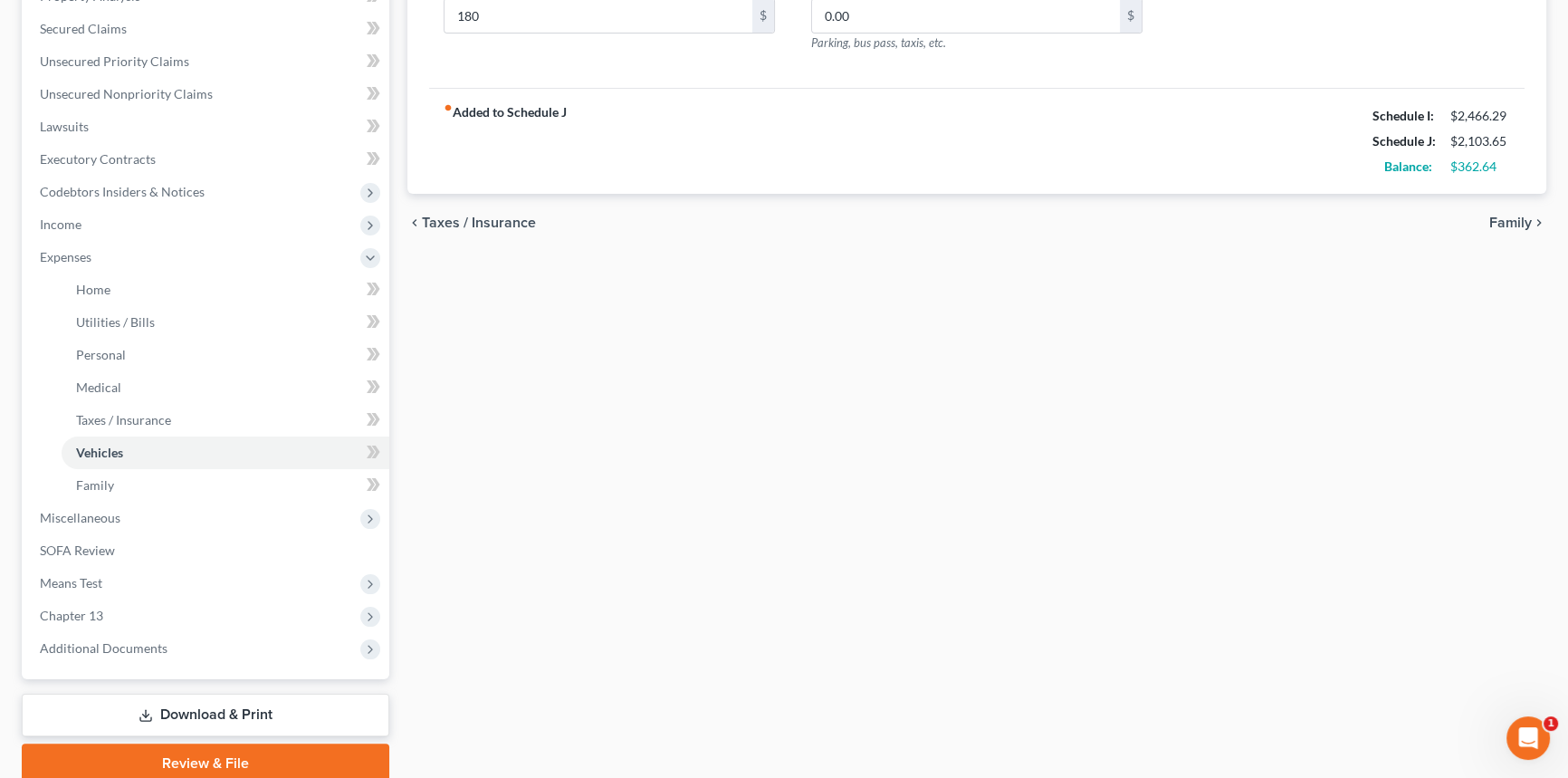
scroll to position [444, 0]
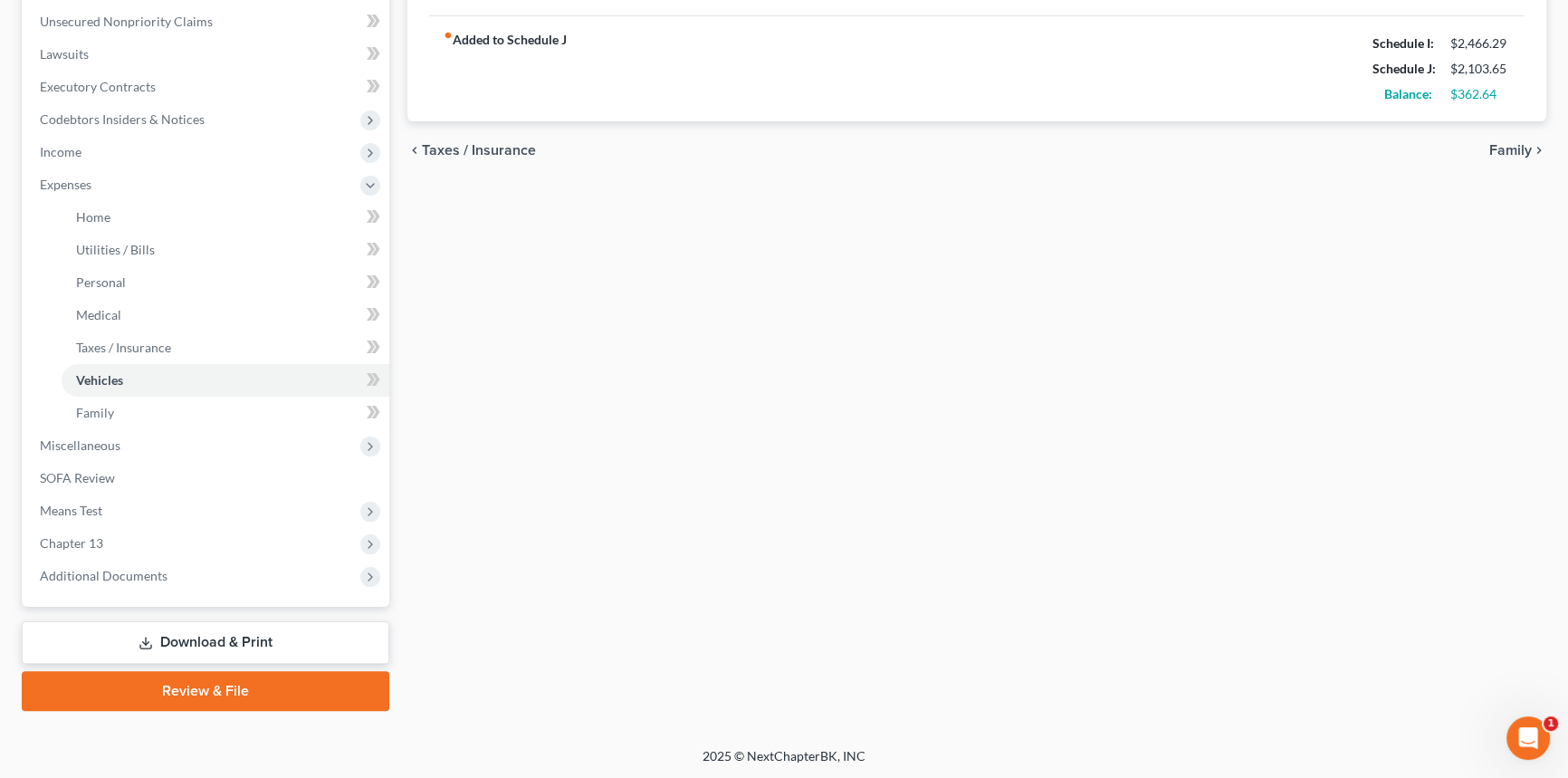
click at [710, 575] on div "Home Utilities / Bills Personal Medical Taxes / Insurance Vehicles Family Debto…" at bounding box center [977, 220] width 1157 height 980
click at [204, 648] on link "Download & Print" at bounding box center [205, 643] width 367 height 43
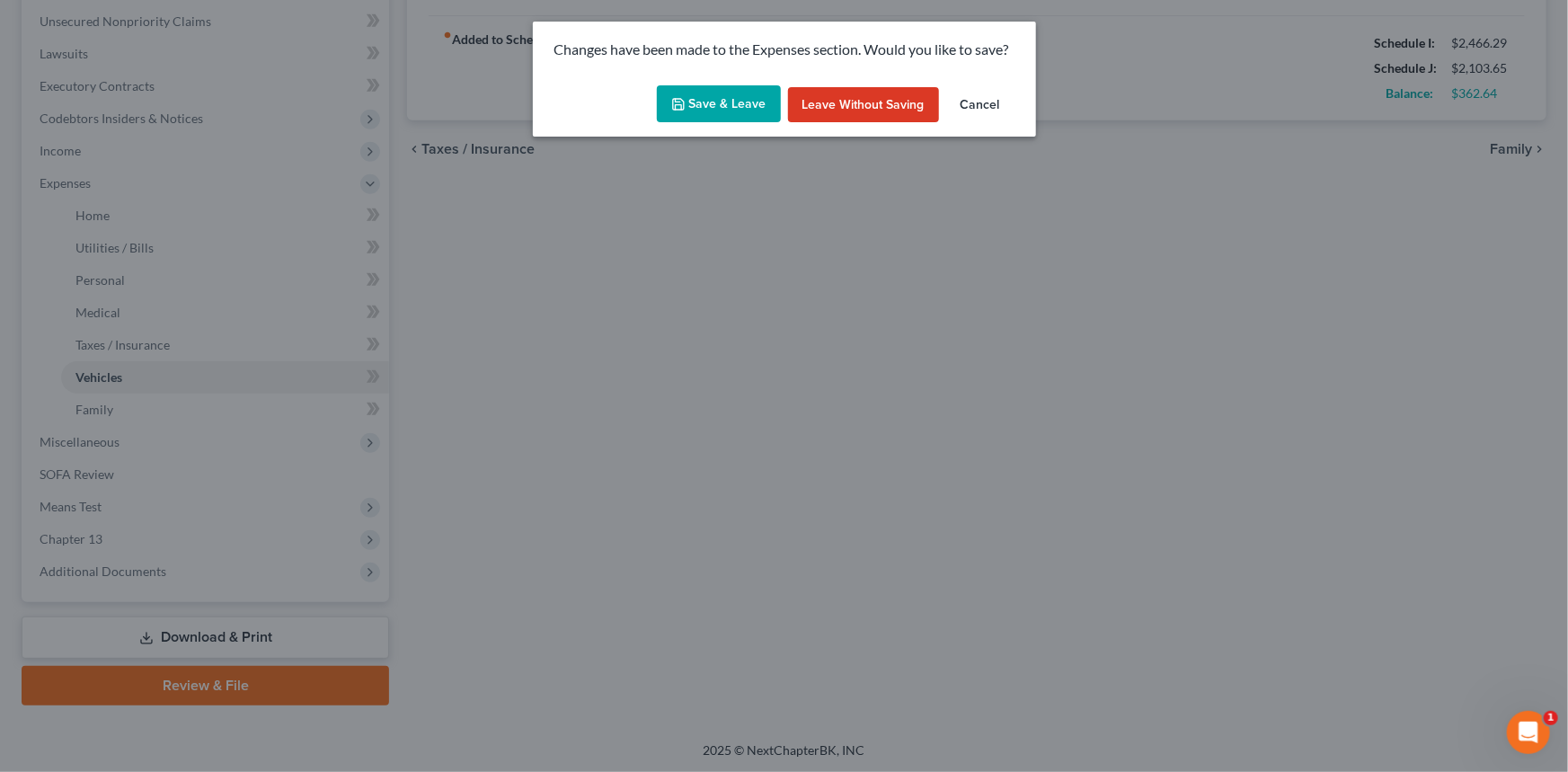
click at [718, 104] on button "Save & Leave" at bounding box center [718, 104] width 124 height 38
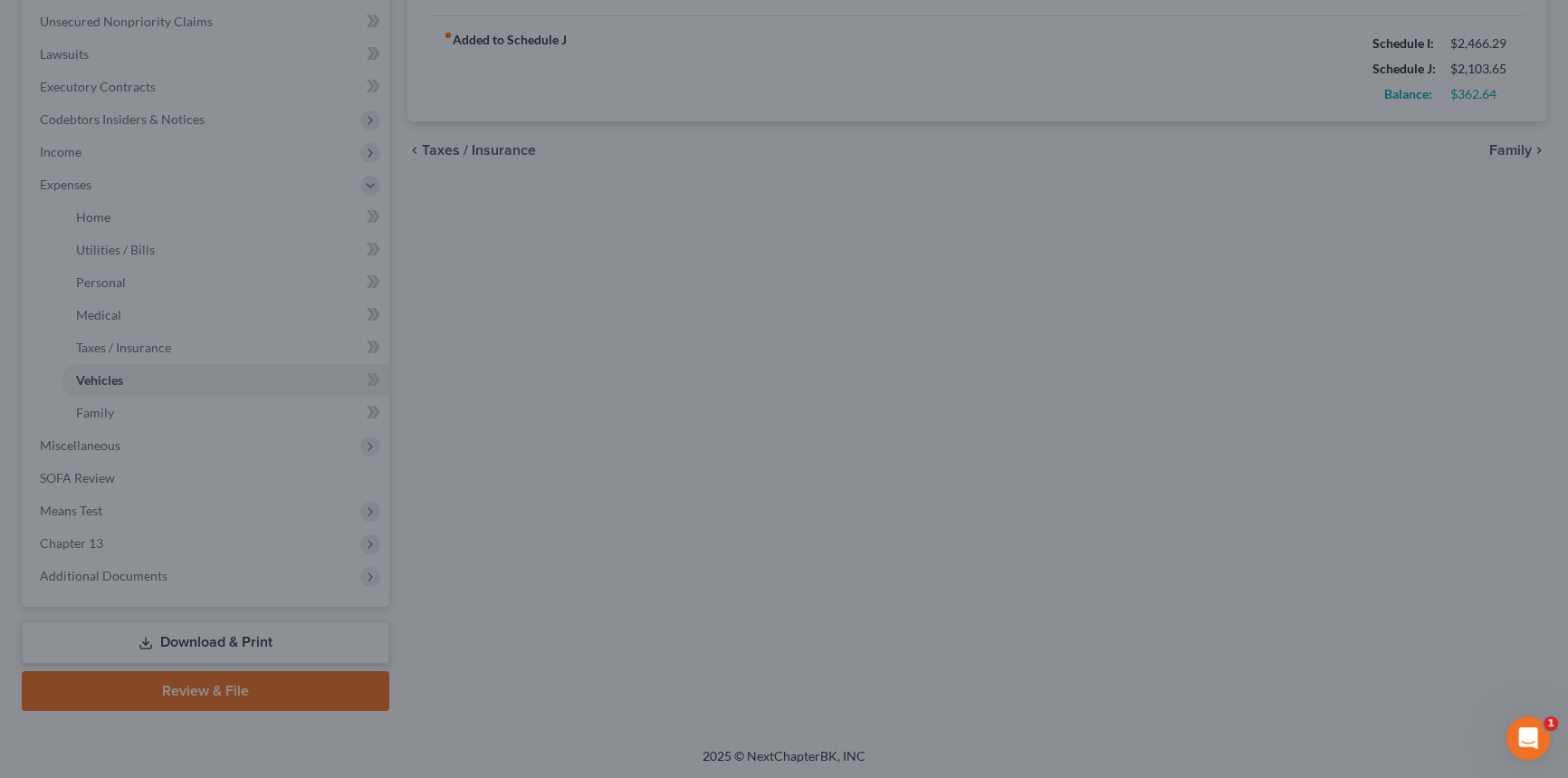
type input "180.00"
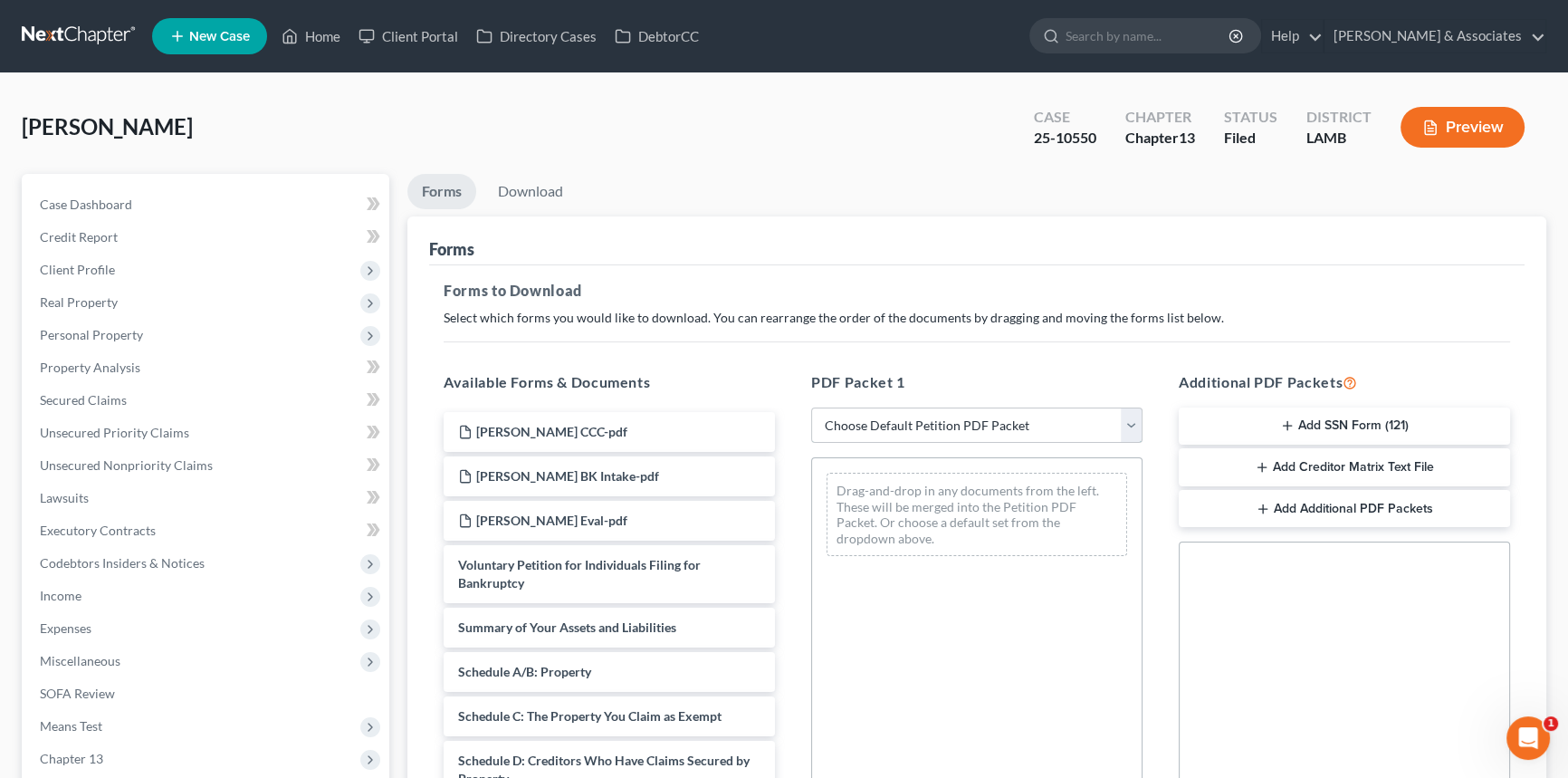
click at [906, 416] on select "Choose Default Petition PDF Packet Complete Bankruptcy Petition (all forms and …" at bounding box center [977, 425] width 332 height 36
select select "2"
click at [811, 407] on select "Choose Default Petition PDF Packet Complete Bankruptcy Petition (all forms and …" at bounding box center [977, 425] width 332 height 36
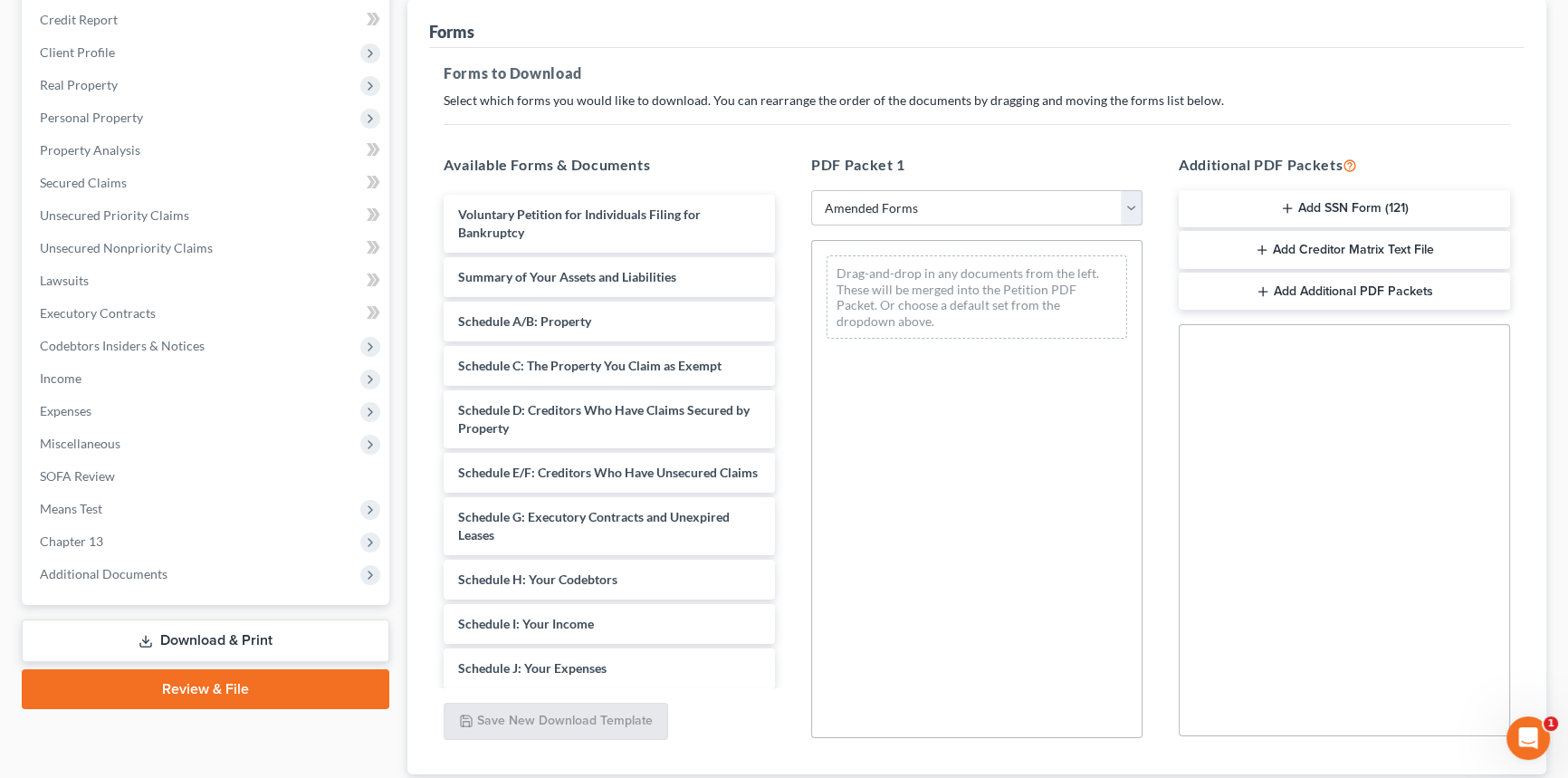
scroll to position [246, 0]
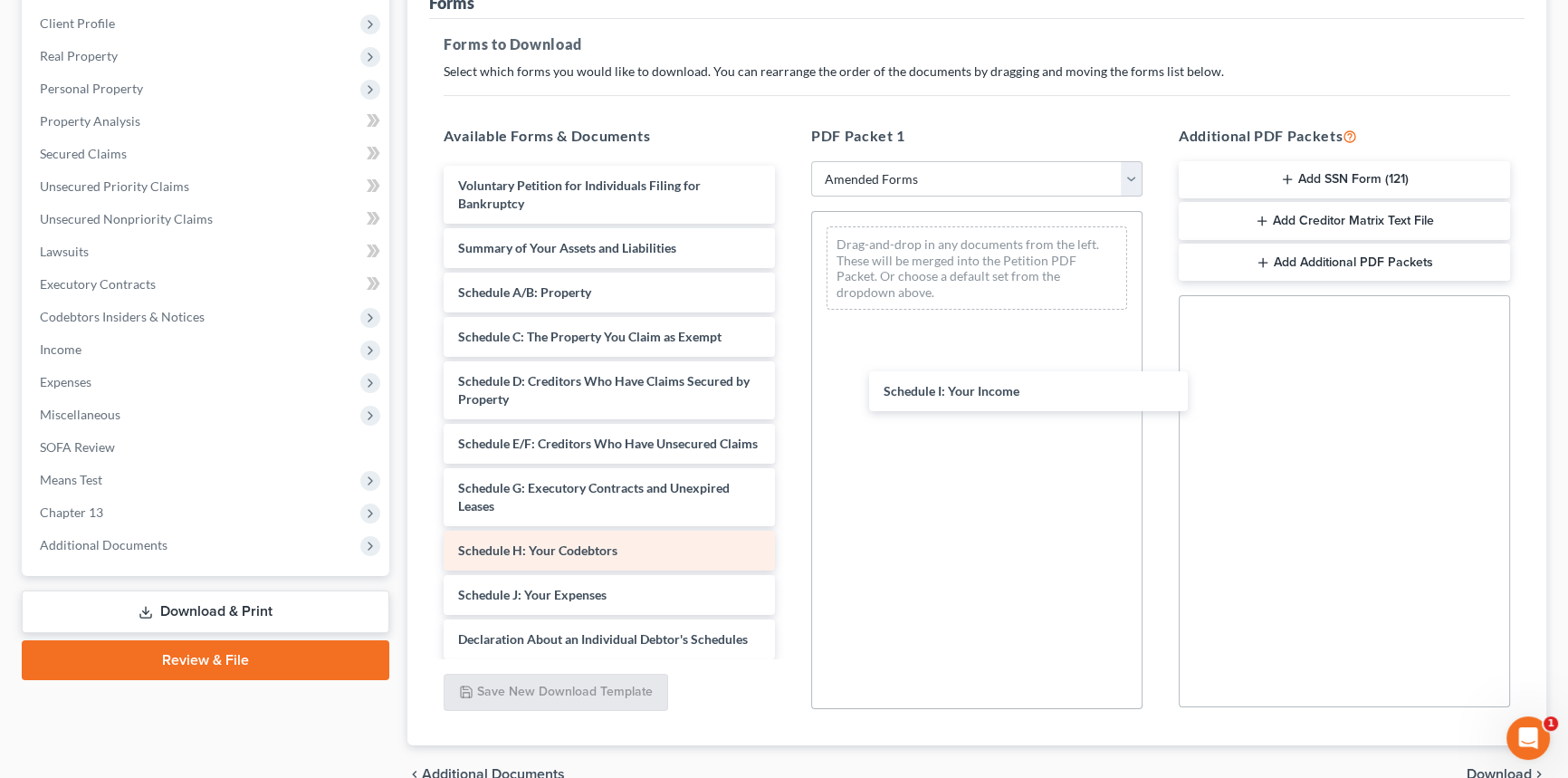
drag, startPoint x: 553, startPoint y: 607, endPoint x: 643, endPoint y: 567, distance: 98.5
click at [789, 376] on div "Schedule I: Your Income Voluntary Petition for Individuals Filing for Bankruptc…" at bounding box center [609, 573] width 361 height 814
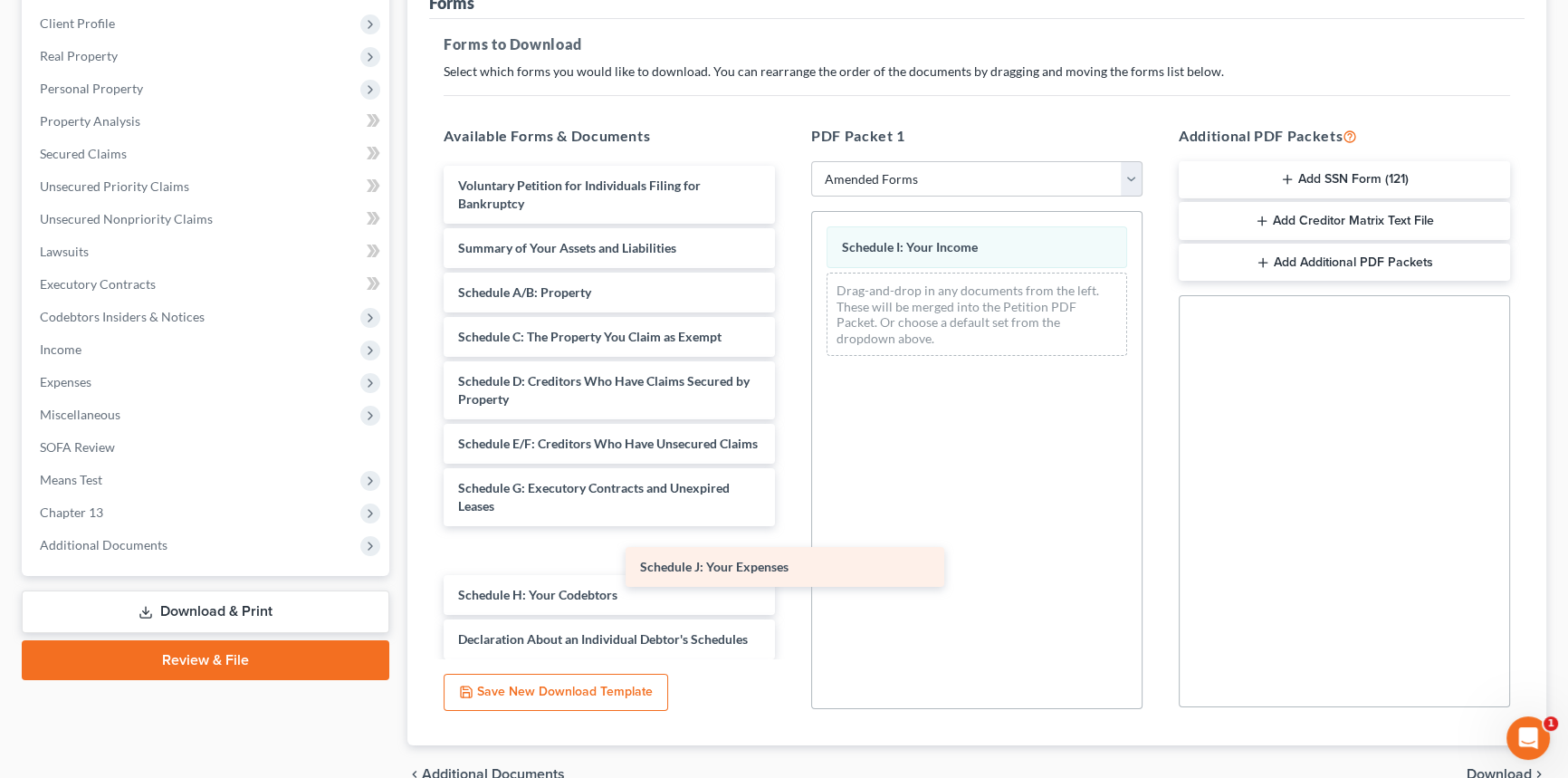
drag, startPoint x: 515, startPoint y: 607, endPoint x: 968, endPoint y: 416, distance: 491.6
click at [789, 416] on div "Schedule J: Your Expenses Voluntary Petition for Individuals Filing for Bankrup…" at bounding box center [609, 573] width 361 height 814
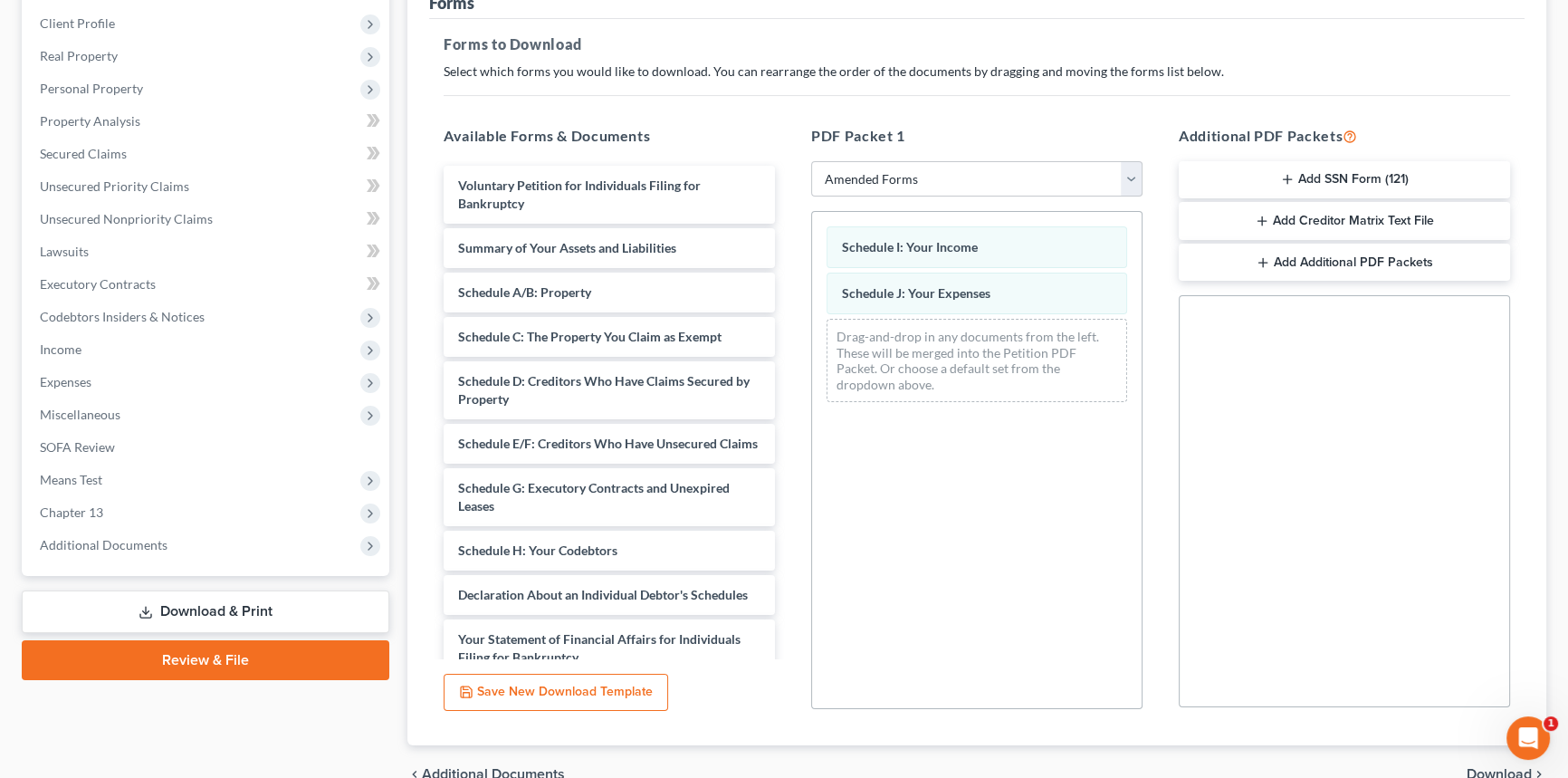
click at [926, 508] on div "Schedule I: Your Income Schedule J: Your Expenses Drag-and-drop in any document…" at bounding box center [977, 459] width 332 height 498
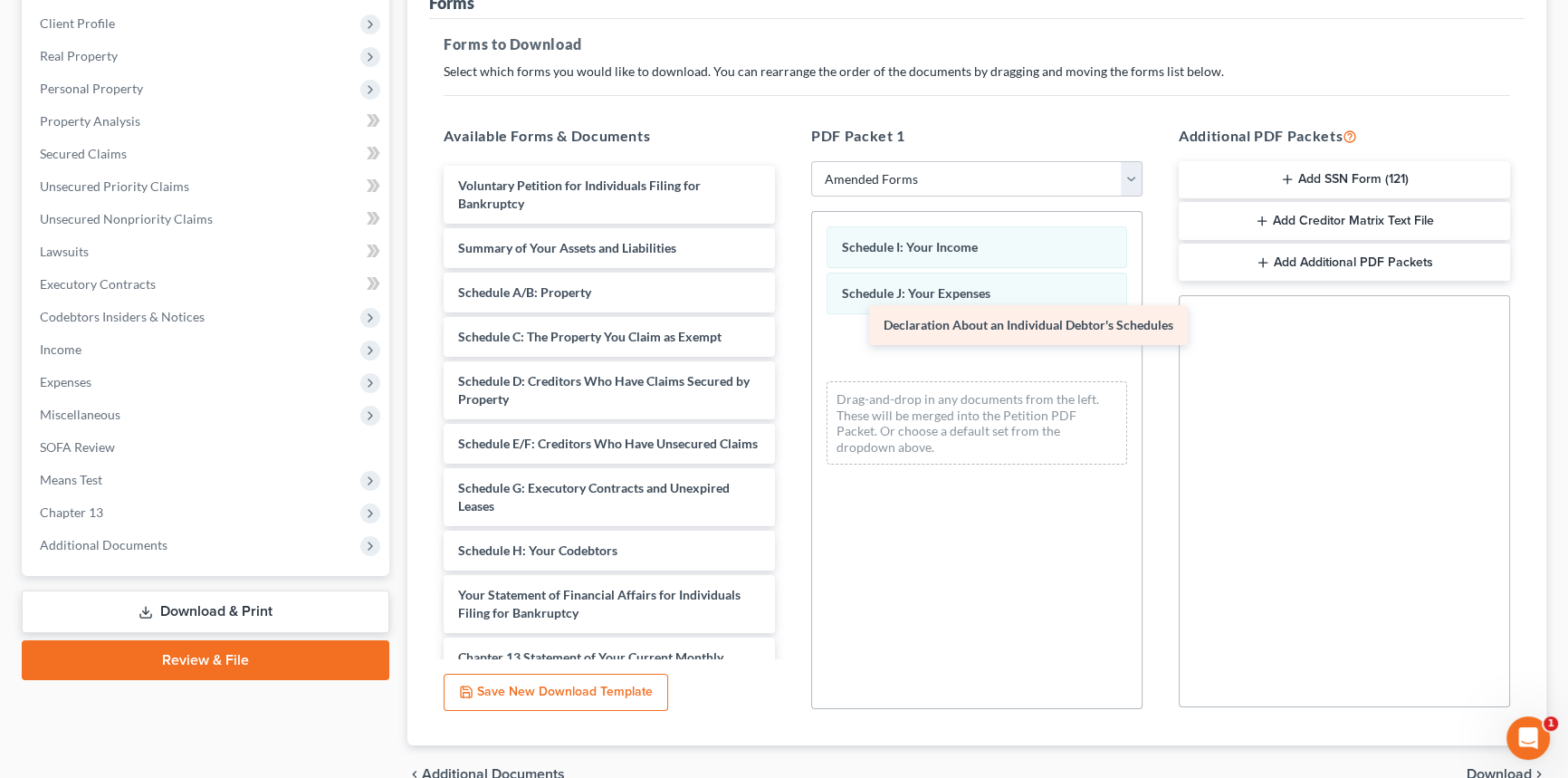
drag, startPoint x: 516, startPoint y: 615, endPoint x: 942, endPoint y: 330, distance: 512.5
click at [789, 330] on div "Declaration About an Individual Debtor's Schedules Voluntary Petition for Indiv…" at bounding box center [609, 528] width 361 height 725
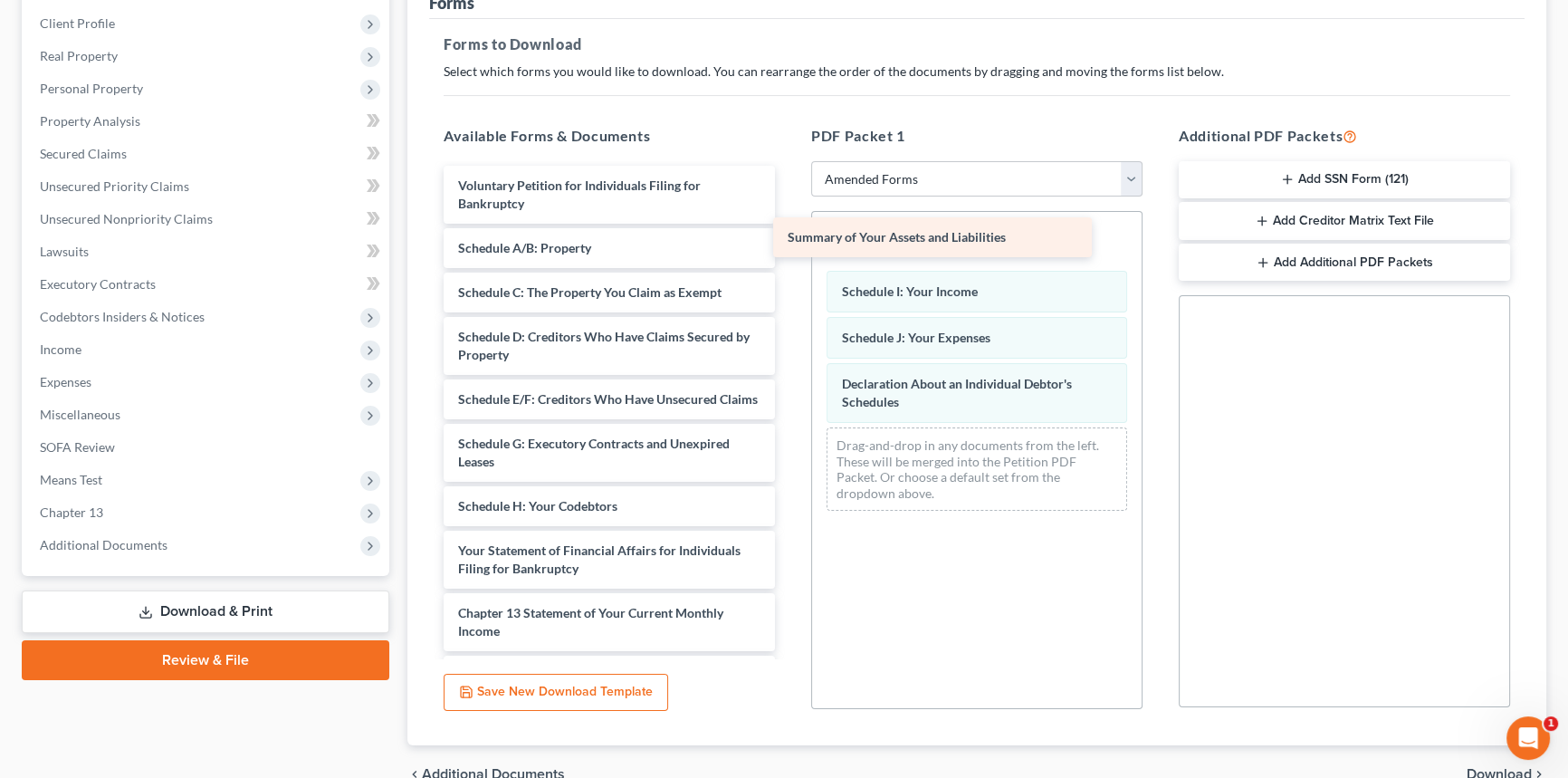
drag, startPoint x: 646, startPoint y: 234, endPoint x: 975, endPoint y: 225, distance: 329.1
click at [789, 225] on div "Summary of Your Assets and Liabilities Voluntary Petition for Individuals Filin…" at bounding box center [609, 506] width 361 height 681
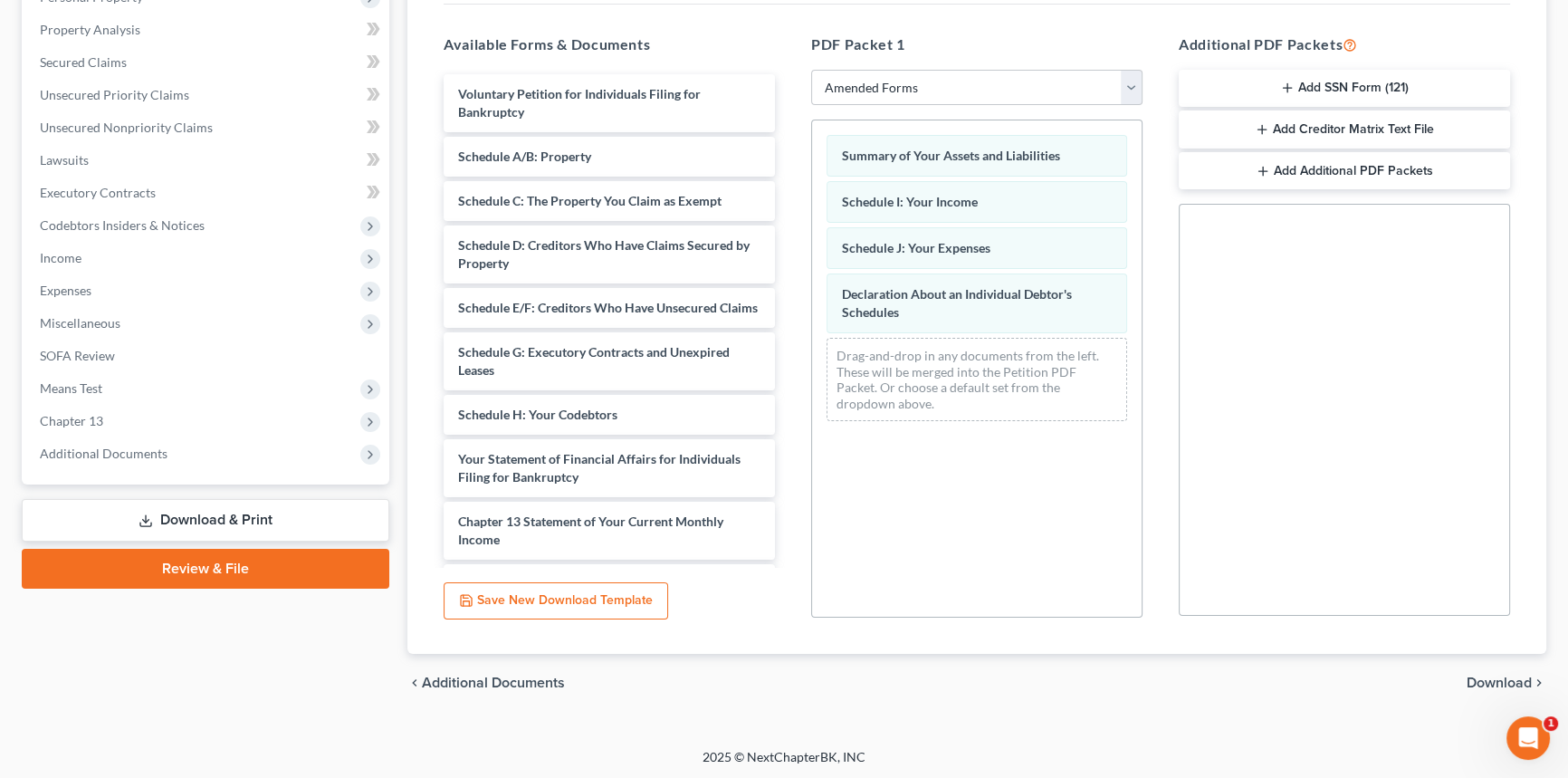
scroll to position [338, 0]
click at [1510, 685] on span "Download" at bounding box center [1499, 682] width 65 height 15
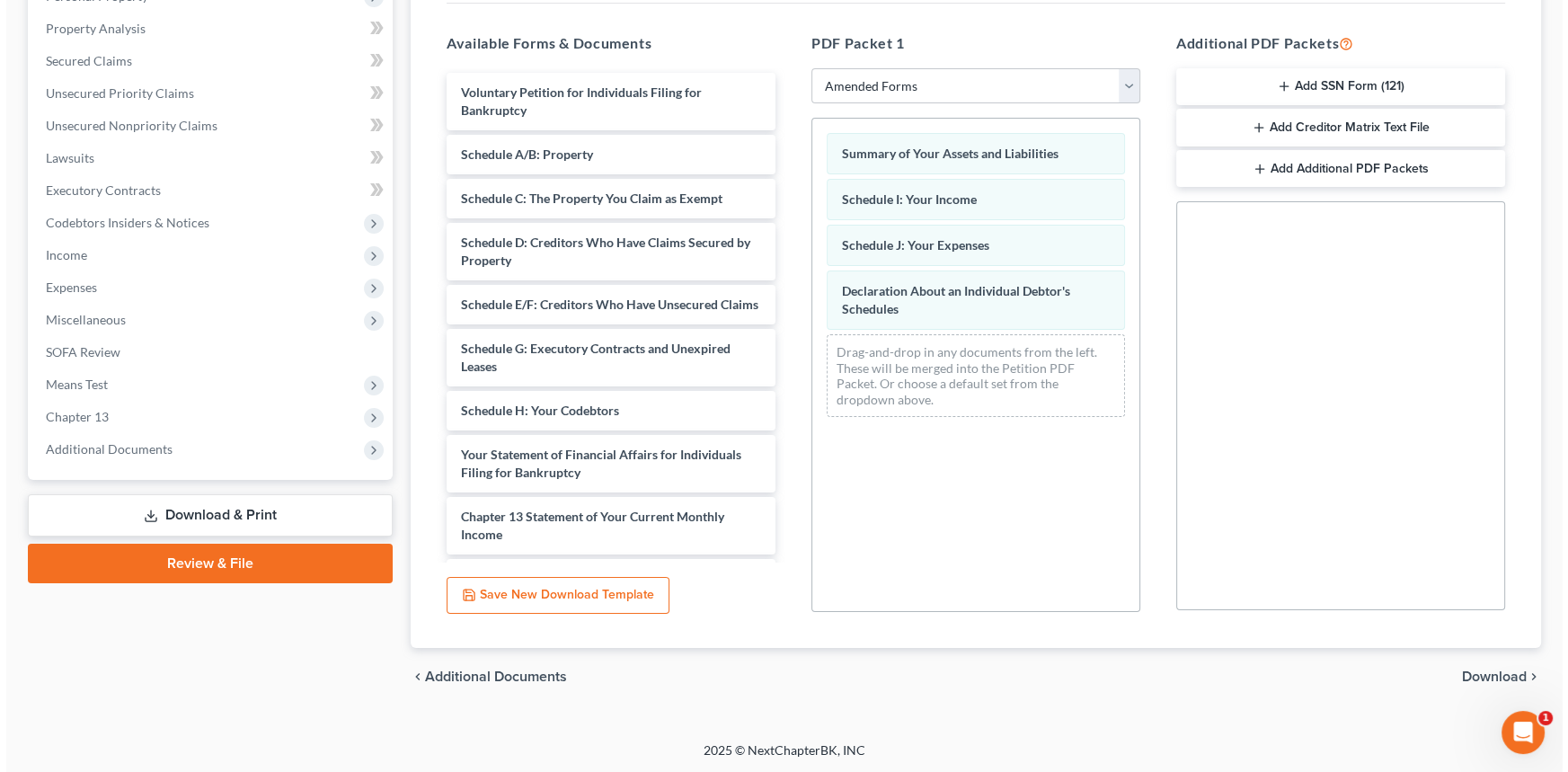
scroll to position [213, 0]
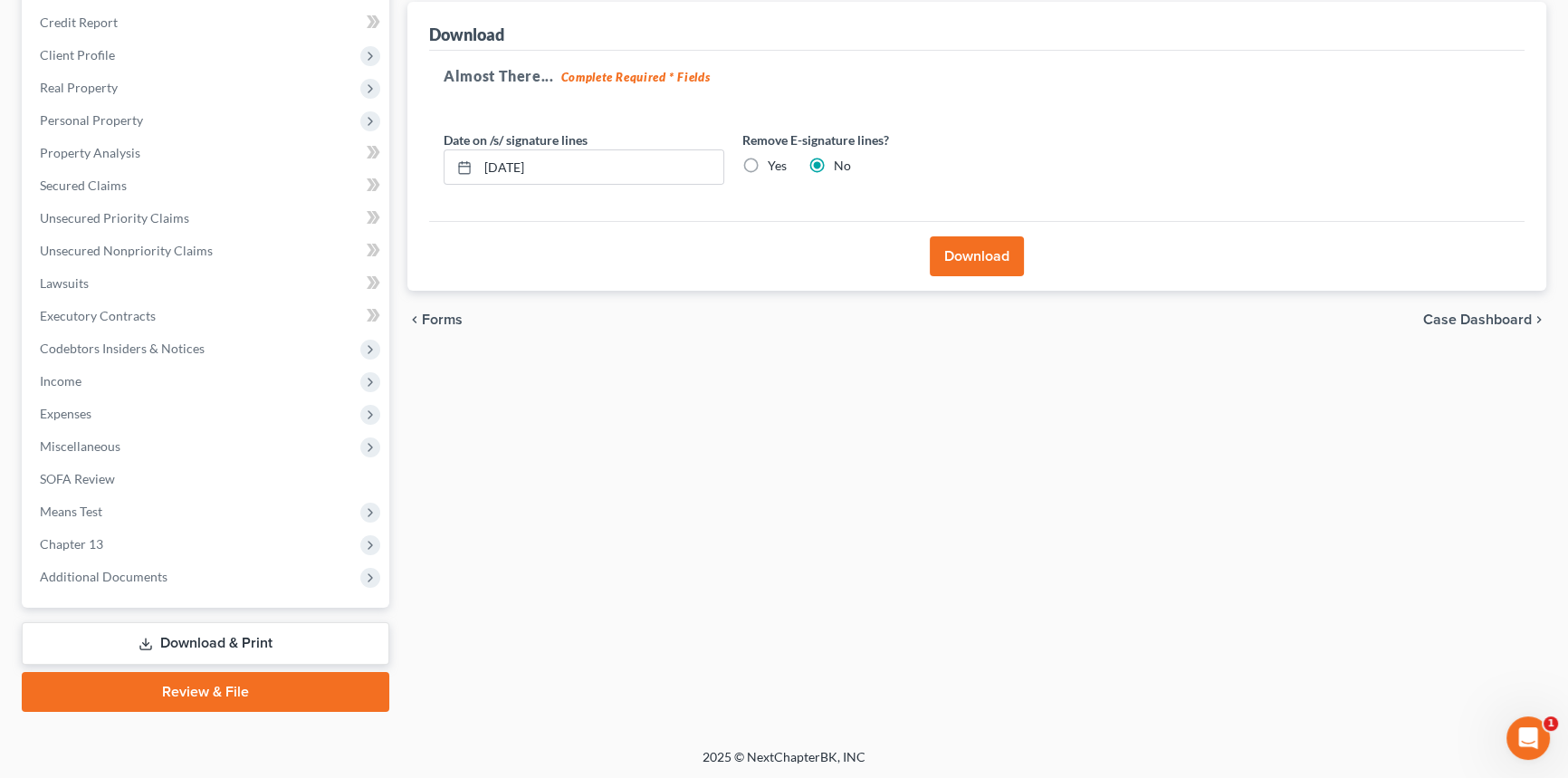
click at [975, 262] on button "Download" at bounding box center [976, 256] width 94 height 40
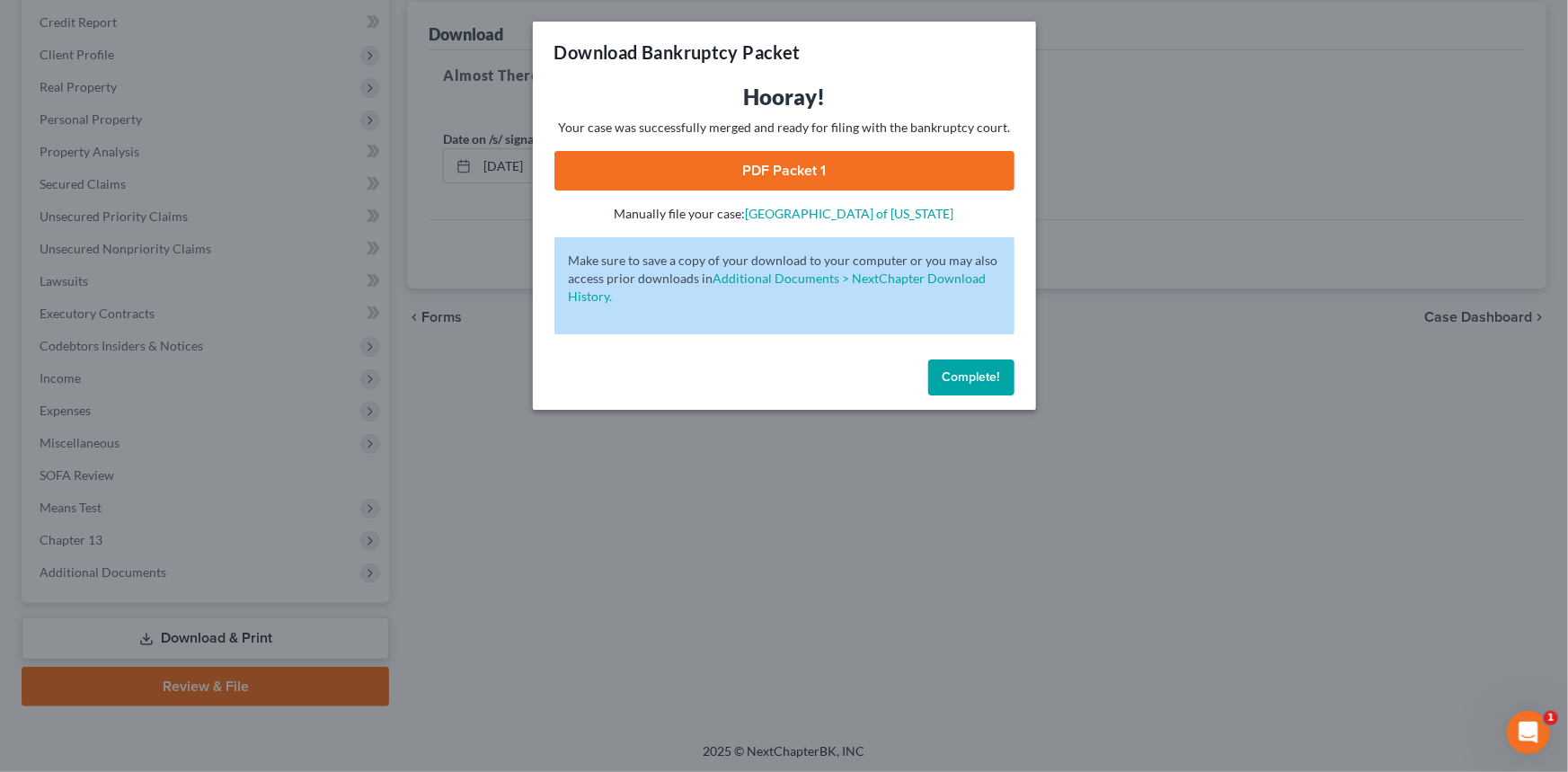
click at [799, 169] on link "PDF Packet 1" at bounding box center [784, 170] width 459 height 40
drag, startPoint x: 946, startPoint y: 367, endPoint x: 902, endPoint y: 388, distance: 48.8
click at [947, 367] on button "Complete!" at bounding box center [971, 377] width 86 height 36
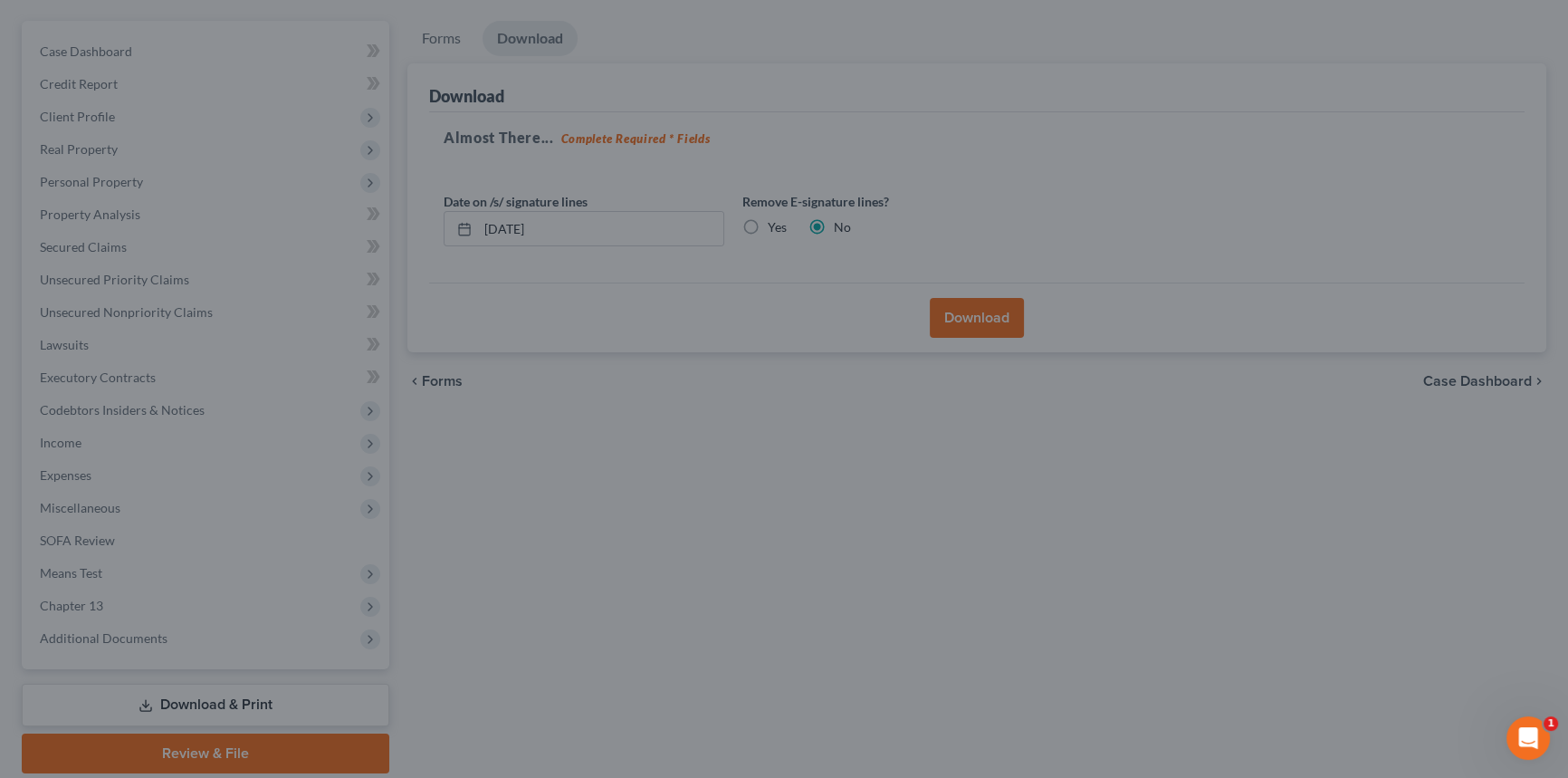
scroll to position [0, 0]
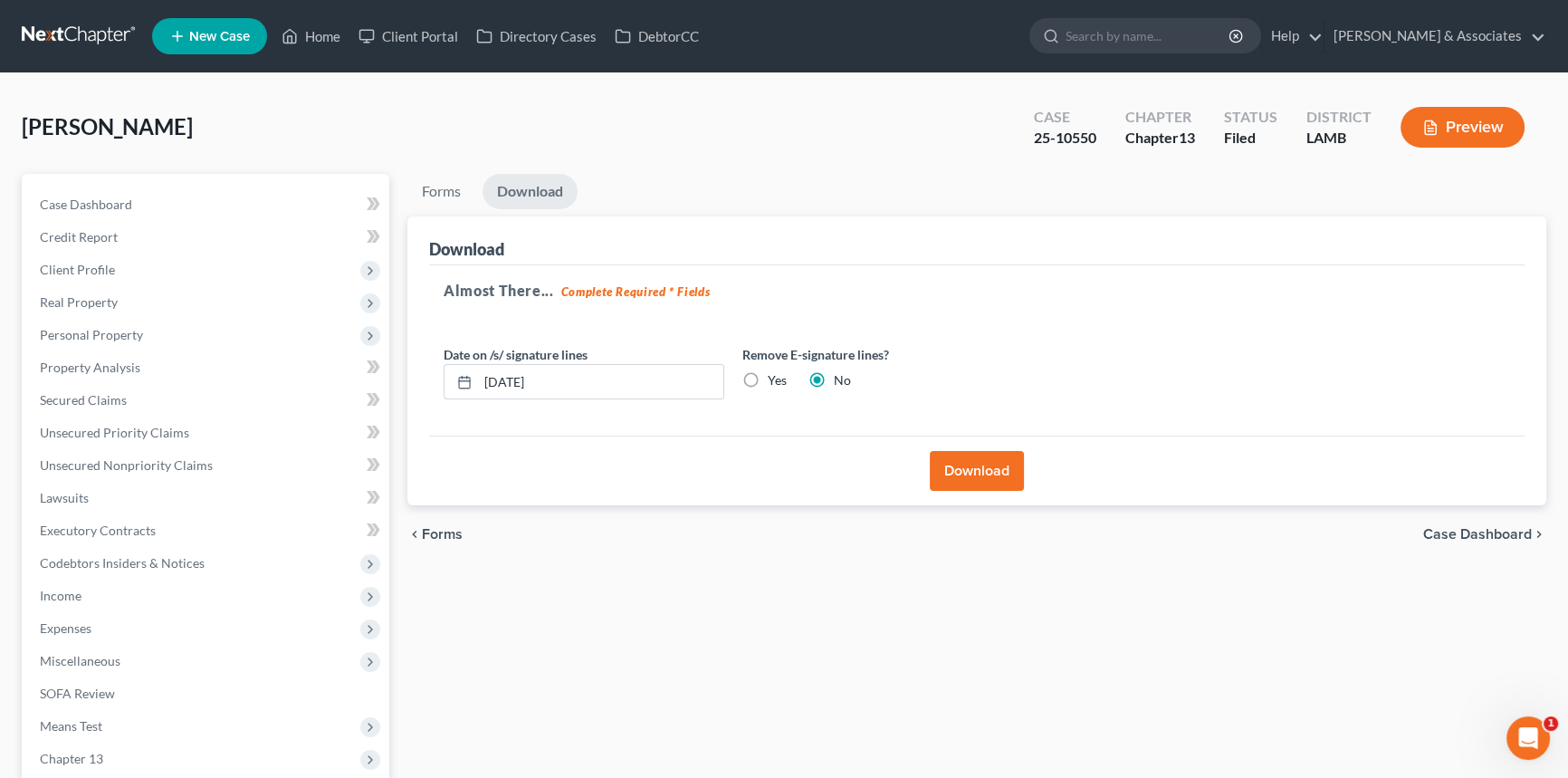
click at [81, 37] on link at bounding box center [79, 35] width 116 height 33
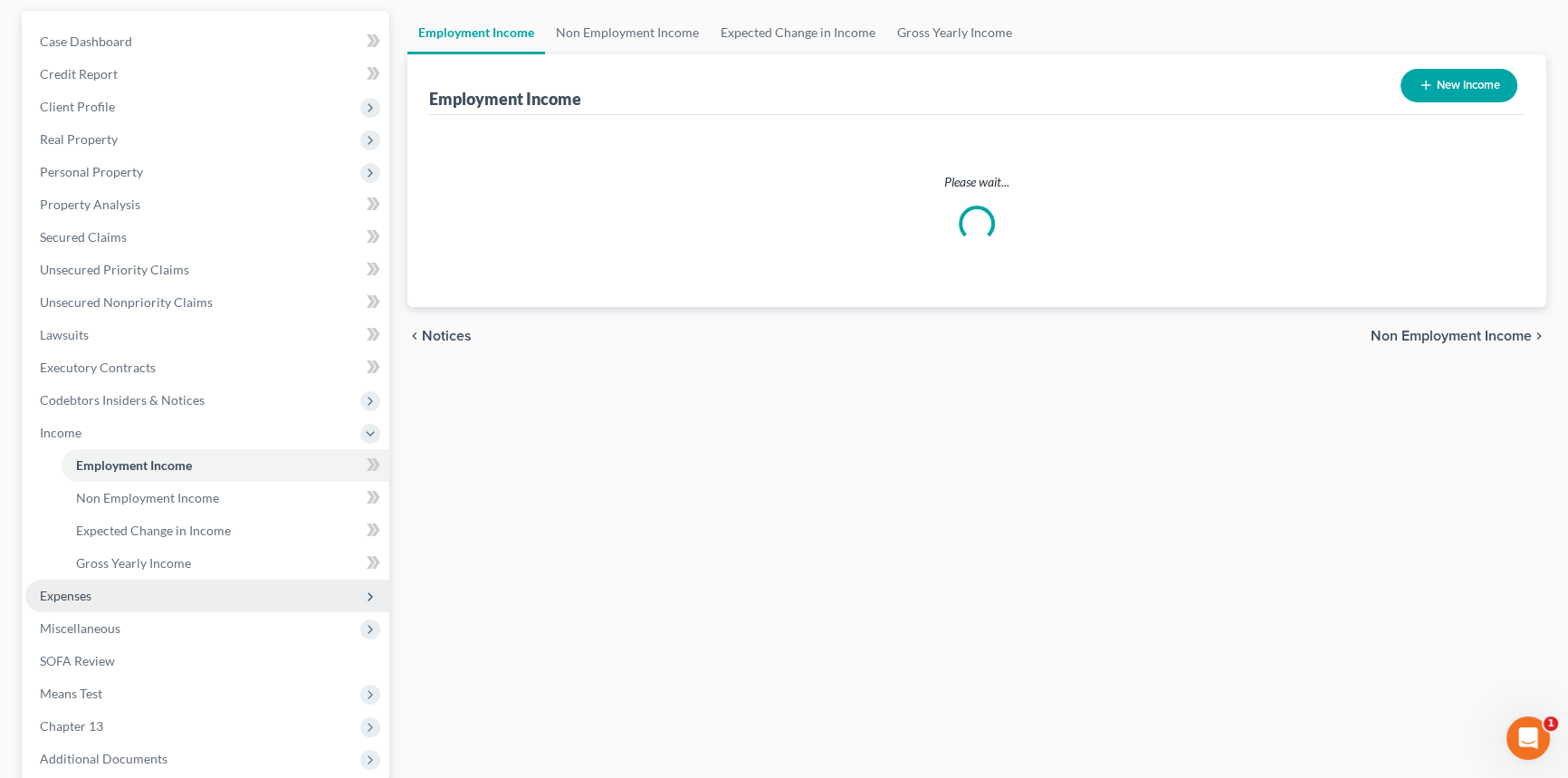
scroll to position [164, 0]
drag, startPoint x: 104, startPoint y: 589, endPoint x: 102, endPoint y: 615, distance: 26.1
click at [104, 589] on span "Expenses" at bounding box center [207, 594] width 364 height 33
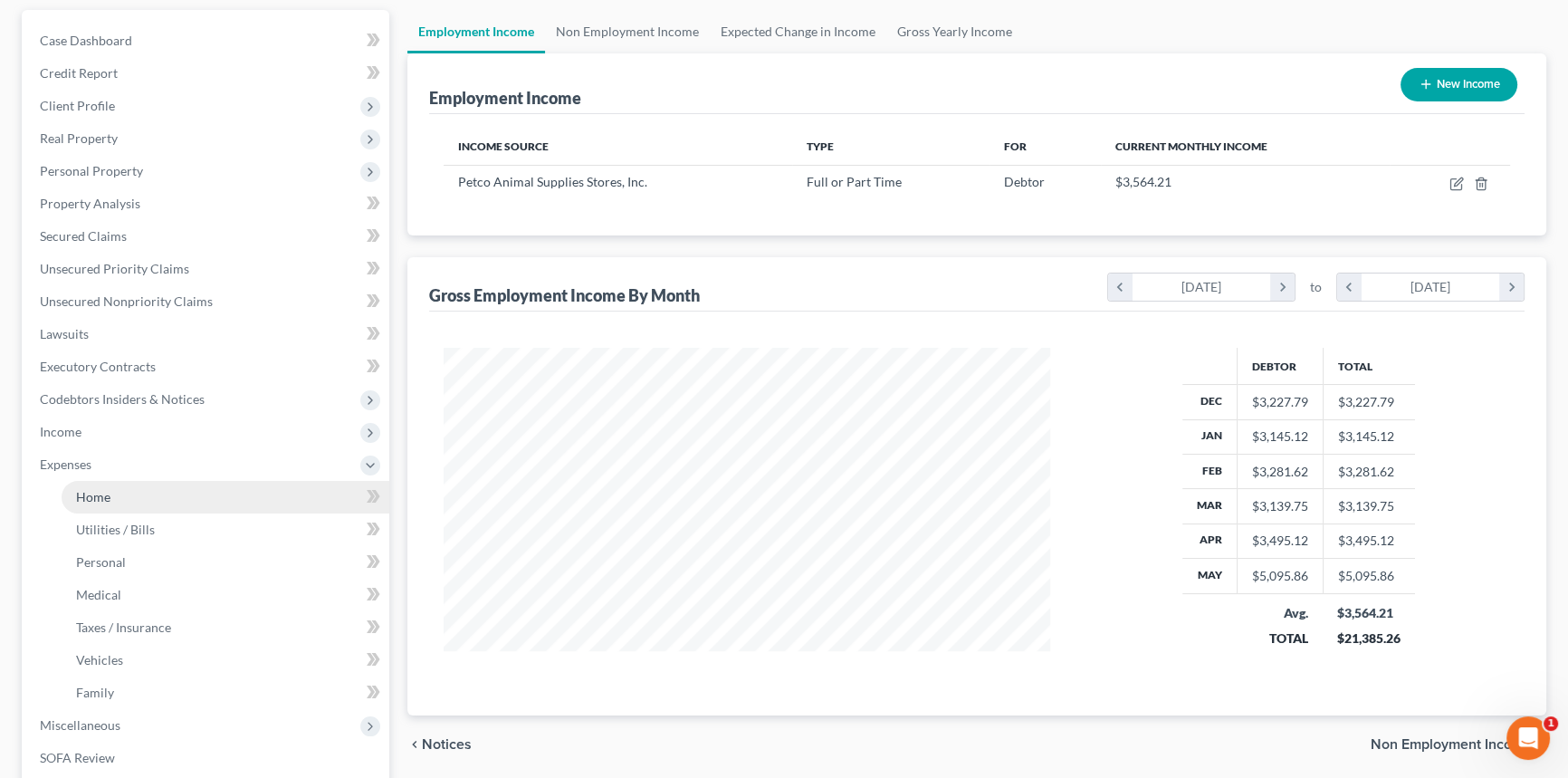
scroll to position [324, 643]
click at [130, 489] on link "Home" at bounding box center [225, 497] width 328 height 33
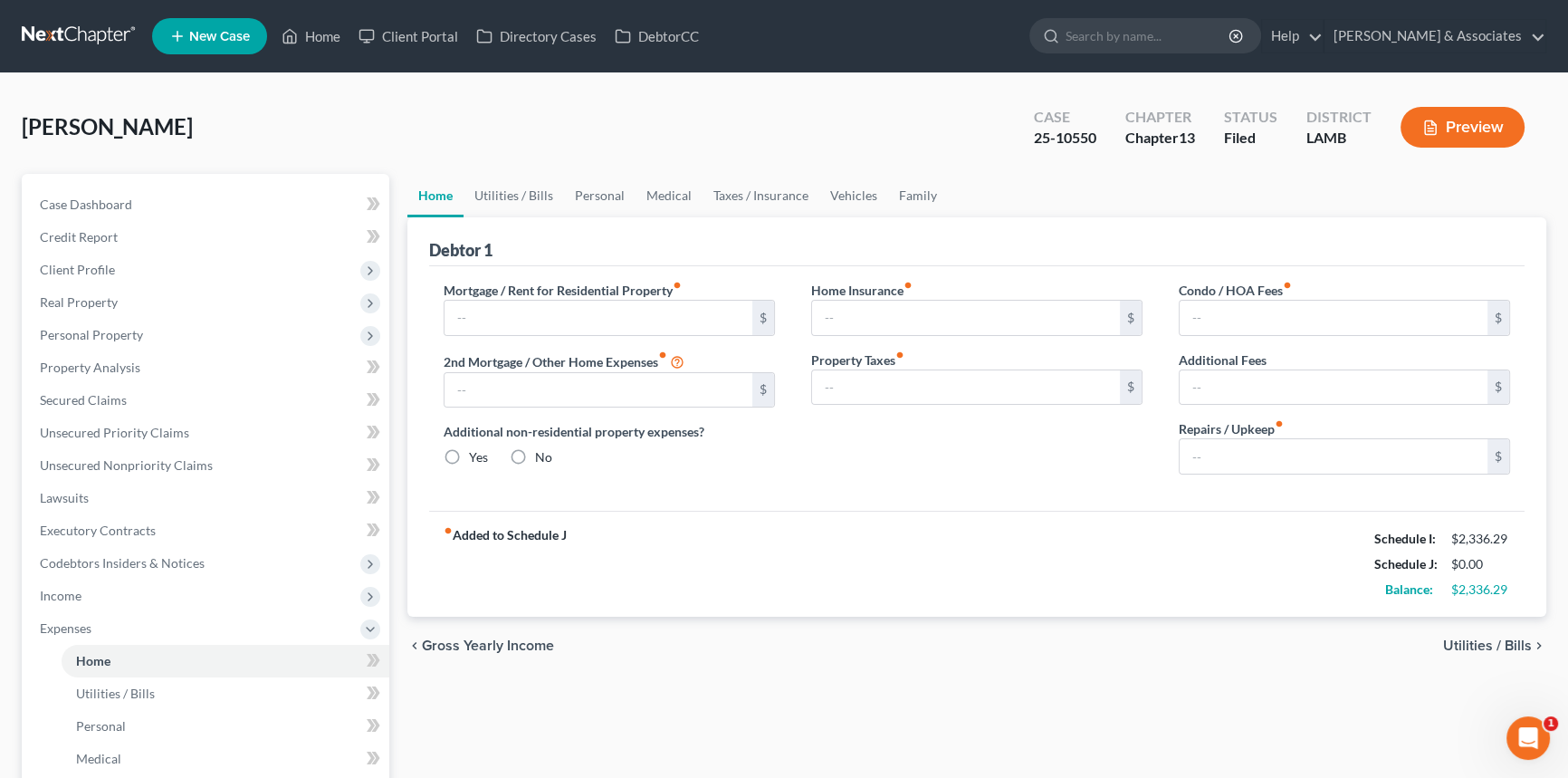
type input "810.57"
type input "0.00"
radio input "true"
type input "0.00"
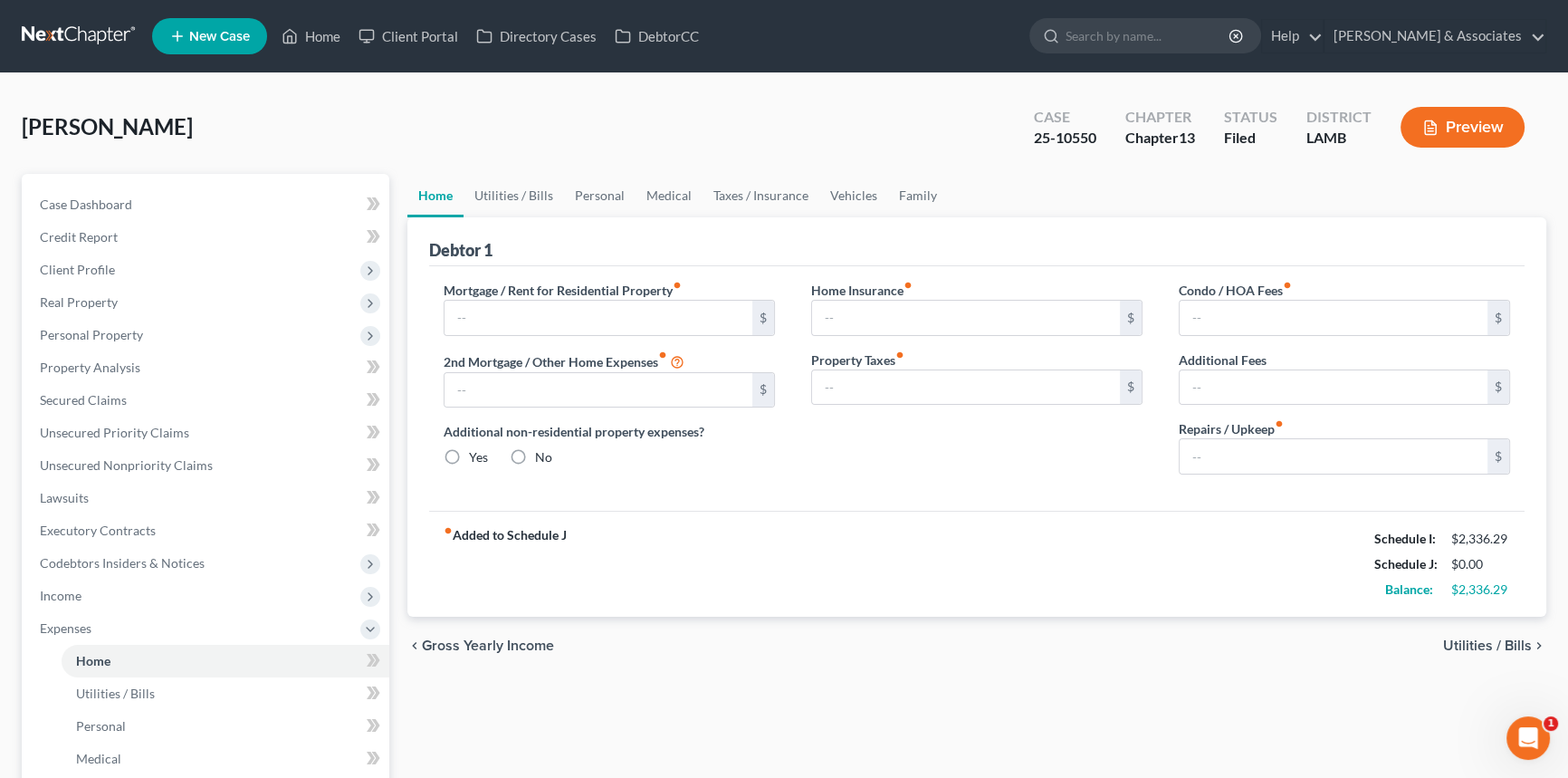
type input "0.00"
drag, startPoint x: 1462, startPoint y: 592, endPoint x: 1515, endPoint y: 596, distance: 53.2
click at [1515, 596] on div "Balance: $362.64" at bounding box center [1440, 589] width 156 height 25
click at [1482, 594] on div "$362.64" at bounding box center [1480, 589] width 60 height 18
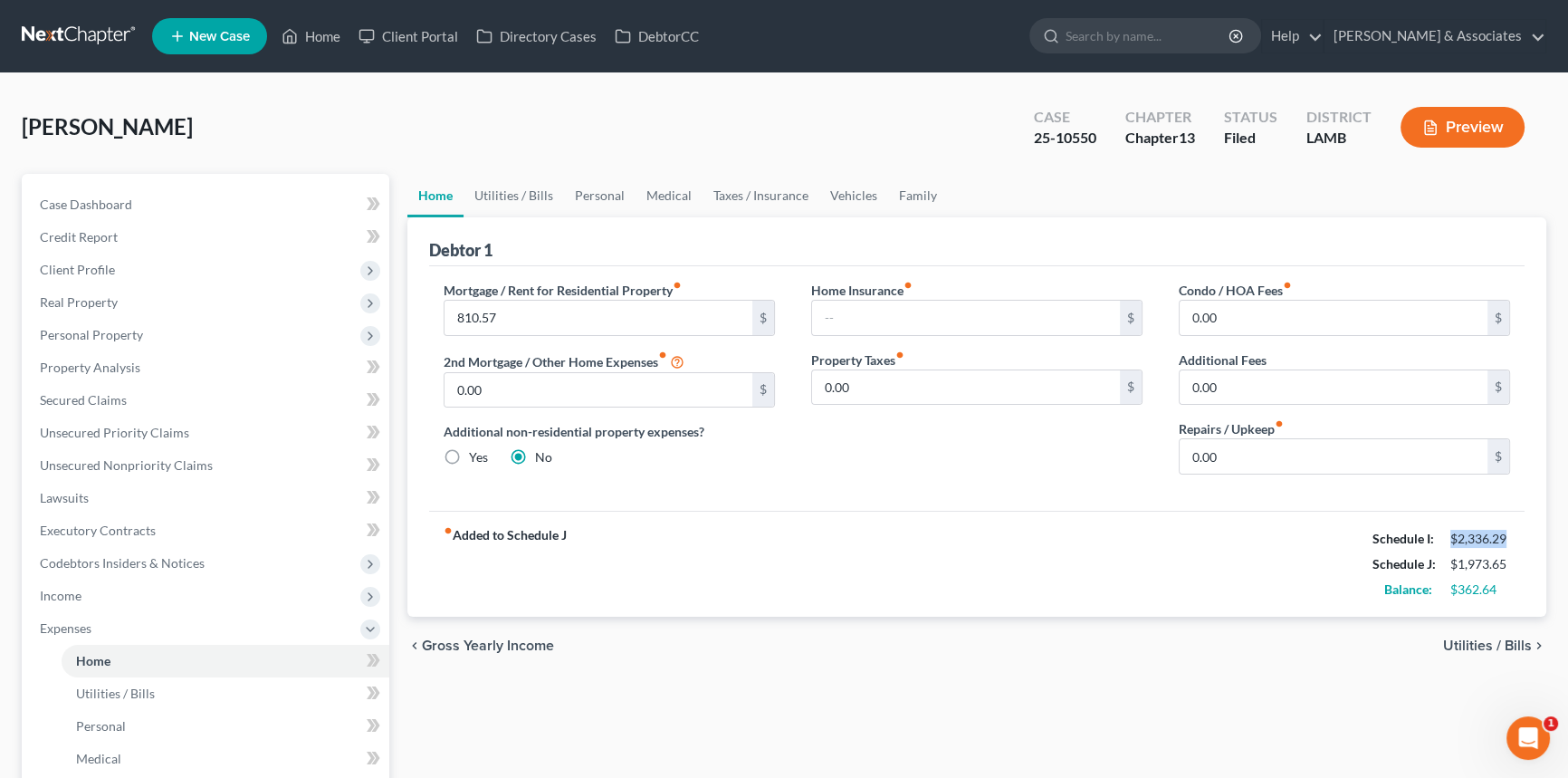
drag, startPoint x: 1453, startPoint y: 537, endPoint x: 1511, endPoint y: 536, distance: 58.0
click at [1511, 536] on div "$2,336.29" at bounding box center [1480, 538] width 78 height 18
click at [912, 612] on div "fiber_manual_record Added to Schedule J Schedule I: $2,336.29 Schedule J: $1,97…" at bounding box center [977, 564] width 1096 height 106
click at [81, 46] on link at bounding box center [79, 35] width 116 height 33
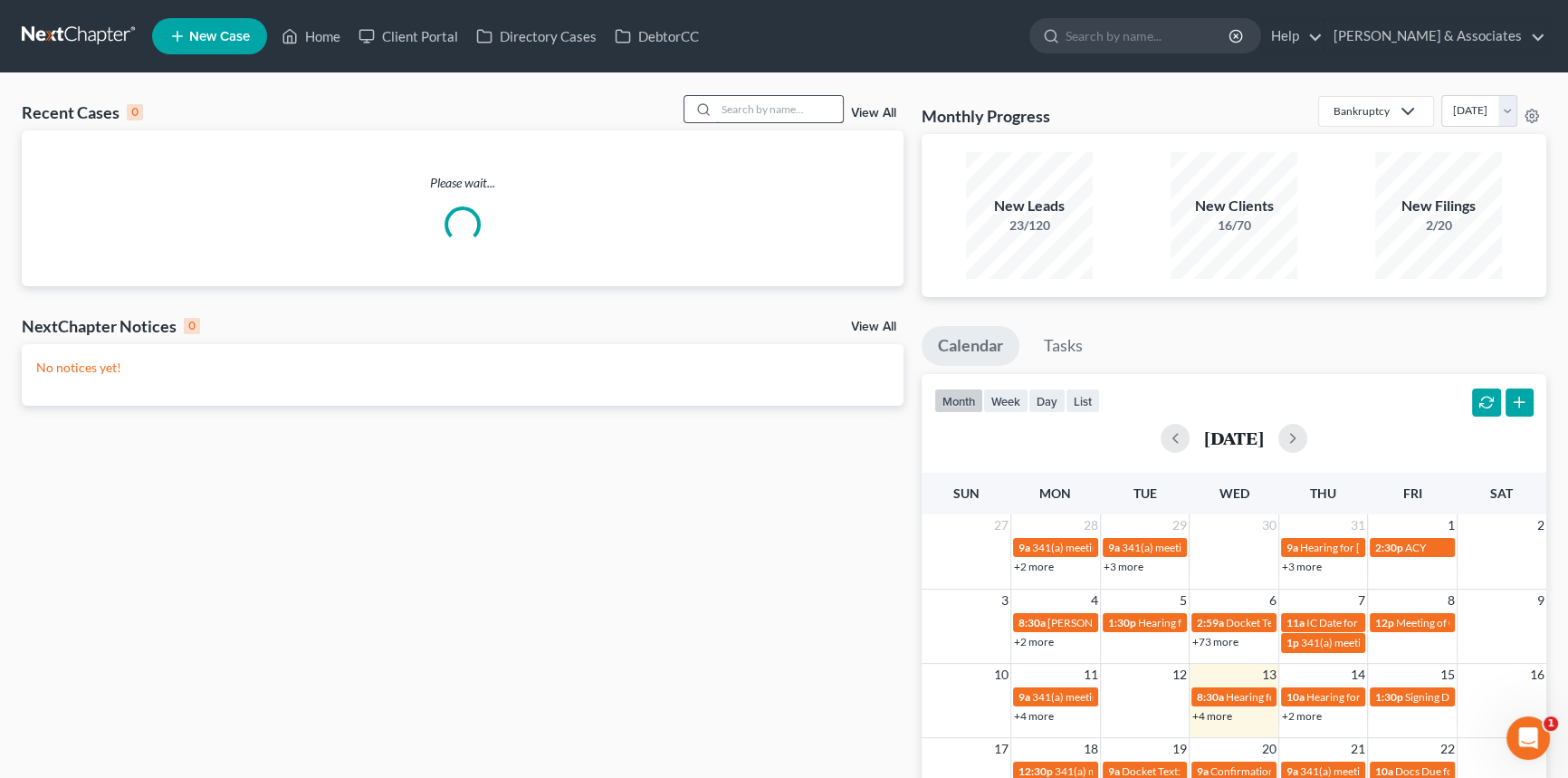
click at [748, 114] on input "search" at bounding box center [780, 109] width 127 height 26
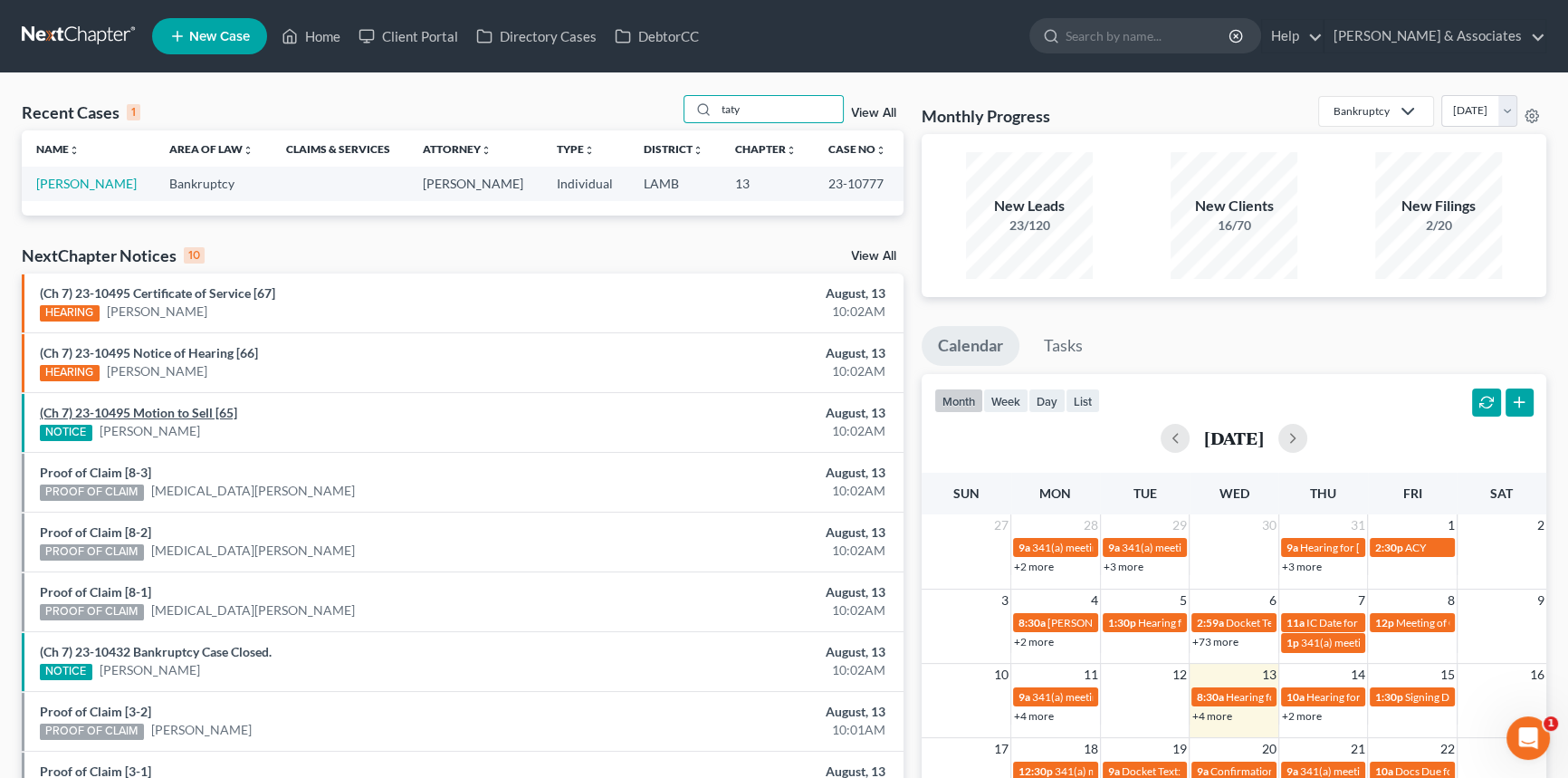
click at [198, 407] on link "(Ch 7) 23-10495 Motion to Sell [65]" at bounding box center [139, 412] width 198 height 16
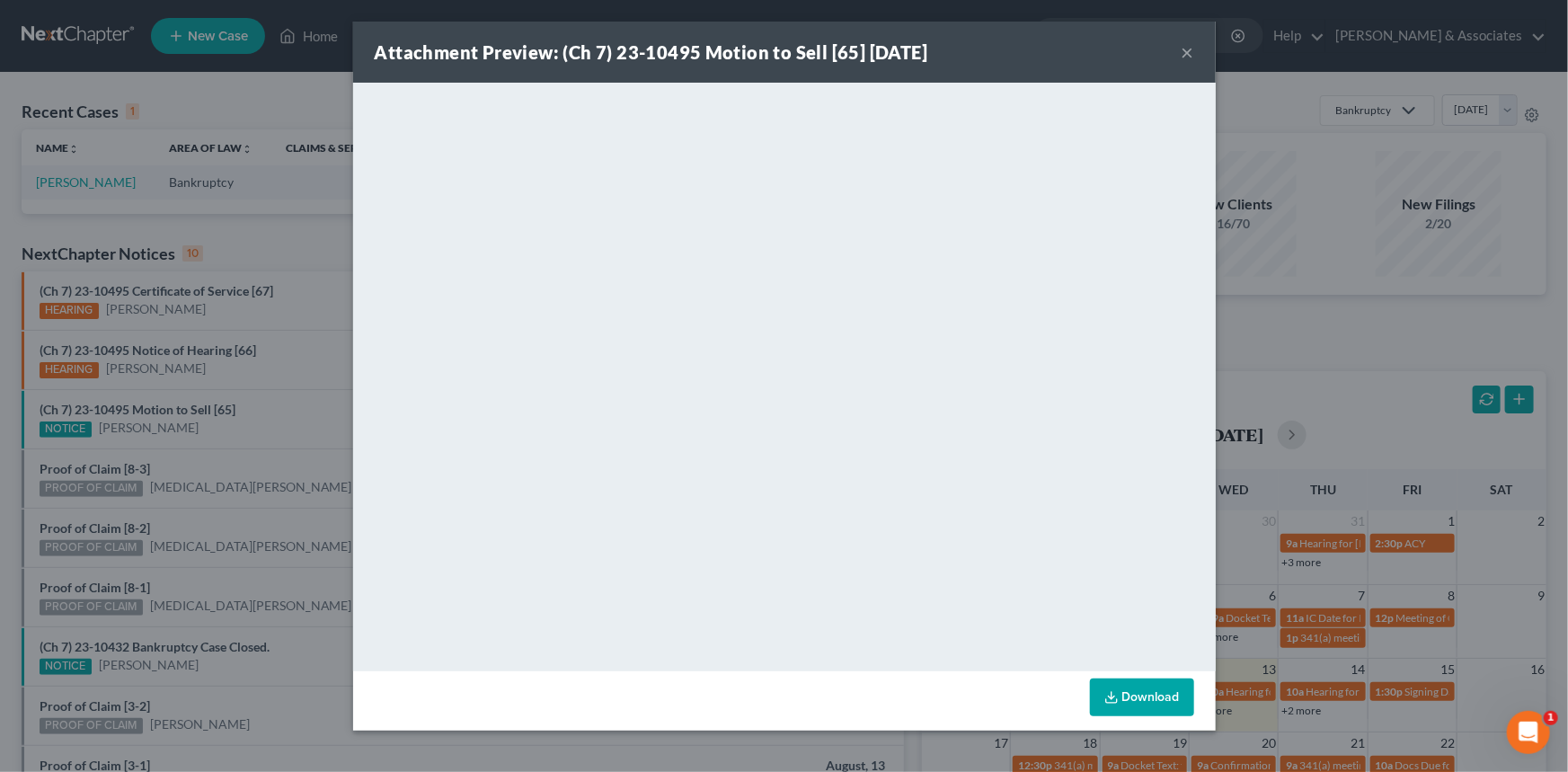
click at [1186, 50] on button "×" at bounding box center [1188, 52] width 13 height 21
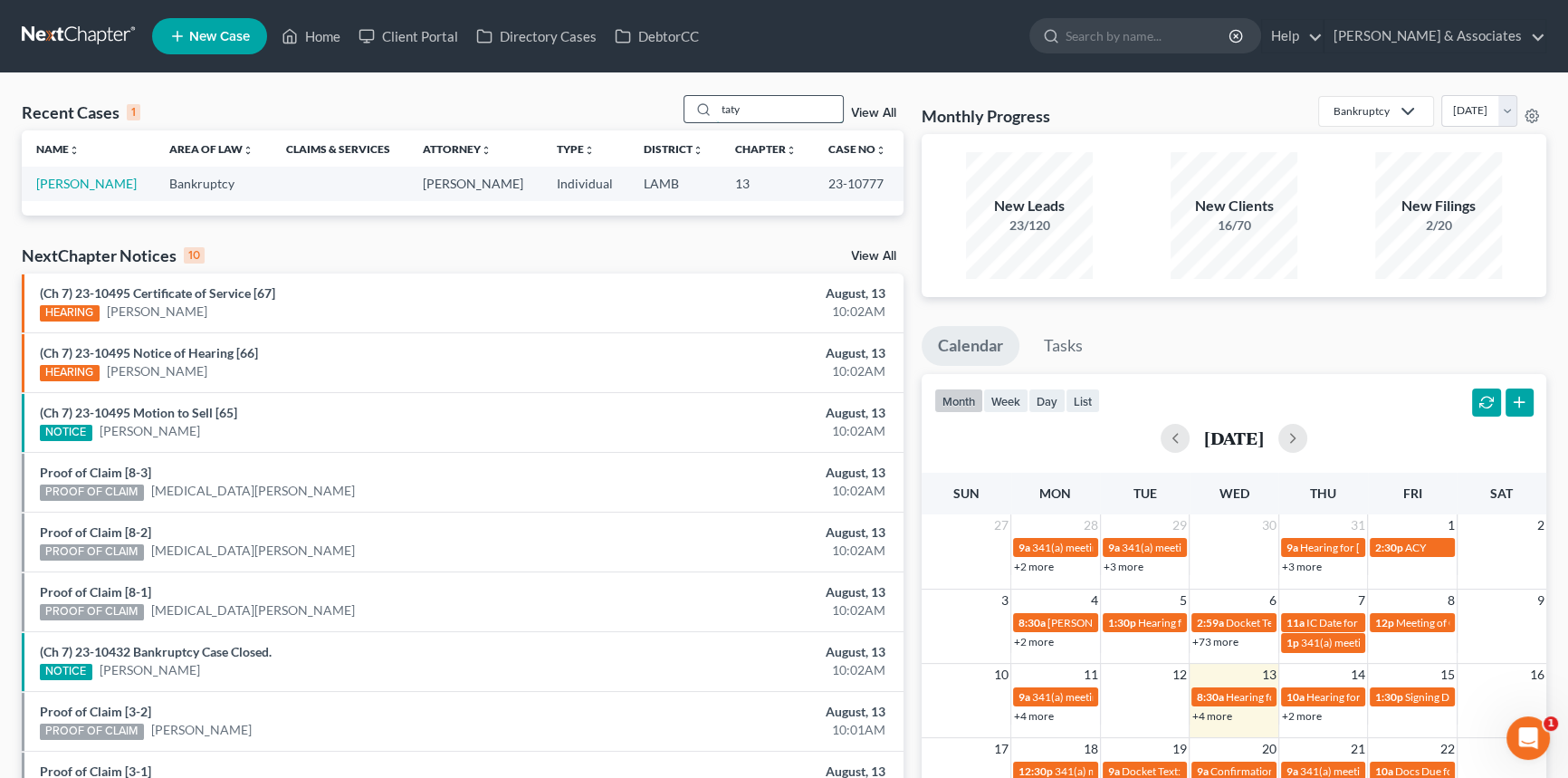
click at [808, 108] on input "taty" at bounding box center [780, 109] width 127 height 26
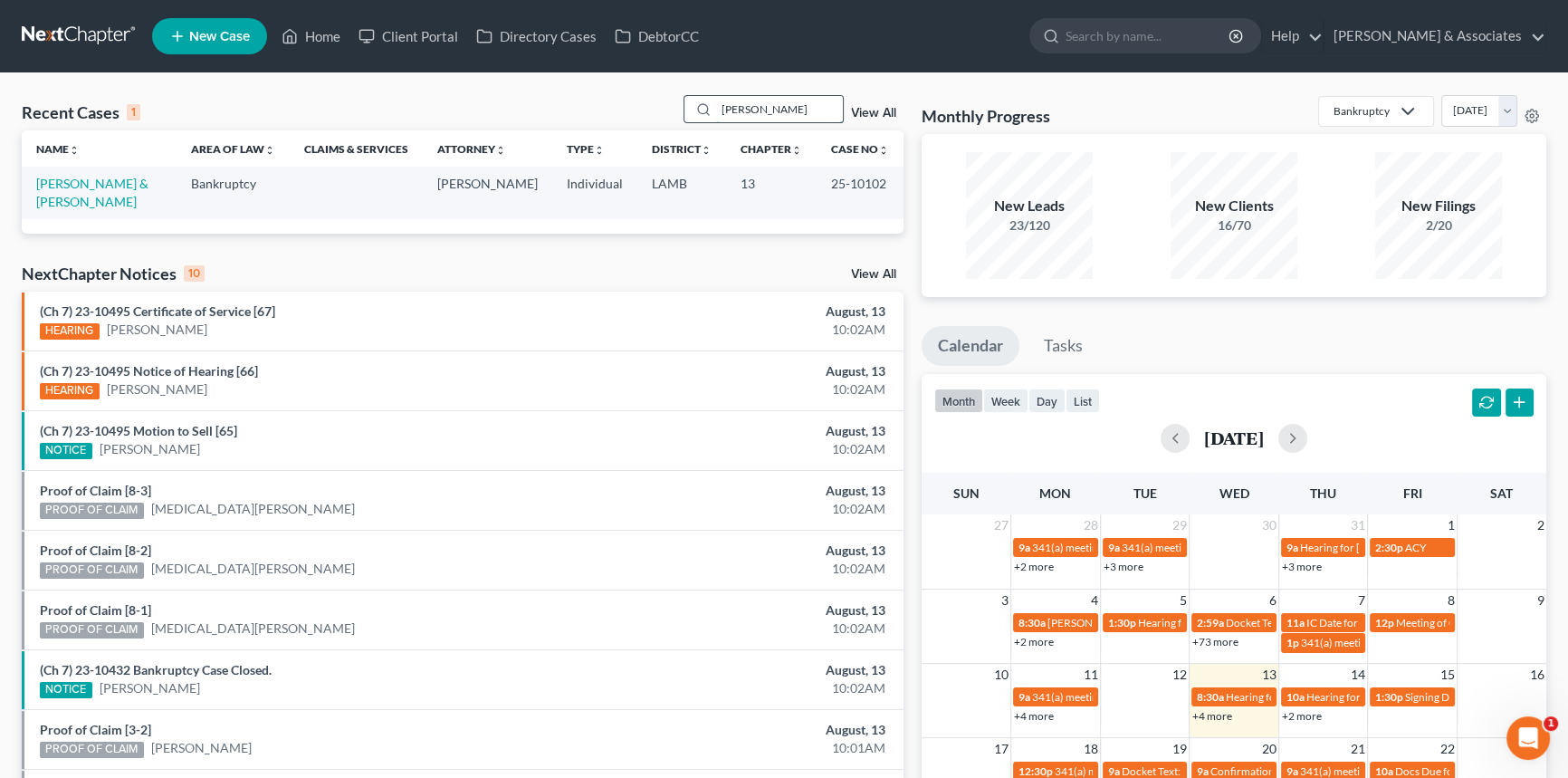
click at [771, 102] on input "edris" at bounding box center [780, 109] width 127 height 26
type input "yeats"
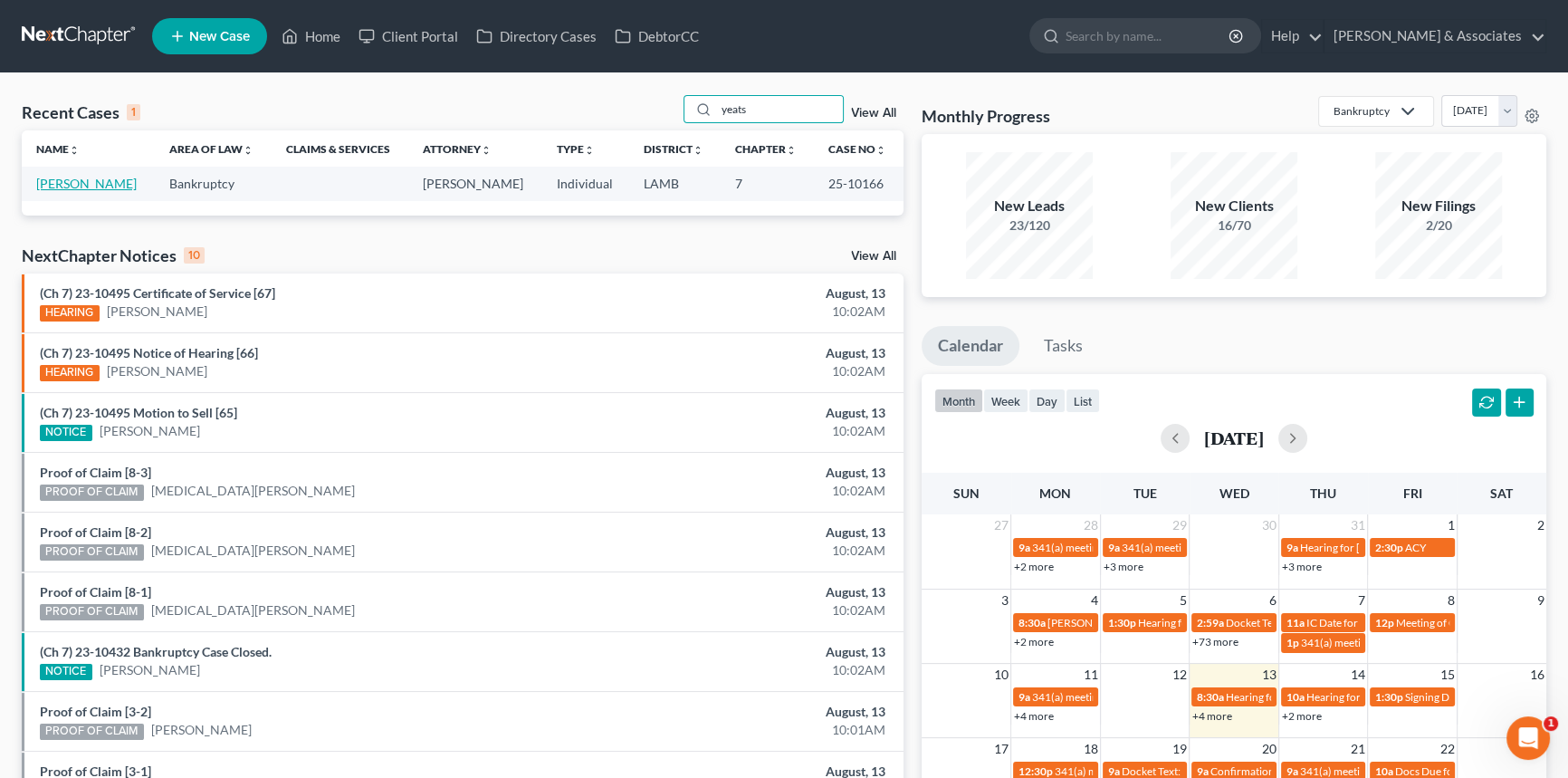
click at [78, 190] on link "Yeats, William" at bounding box center [87, 184] width 101 height 16
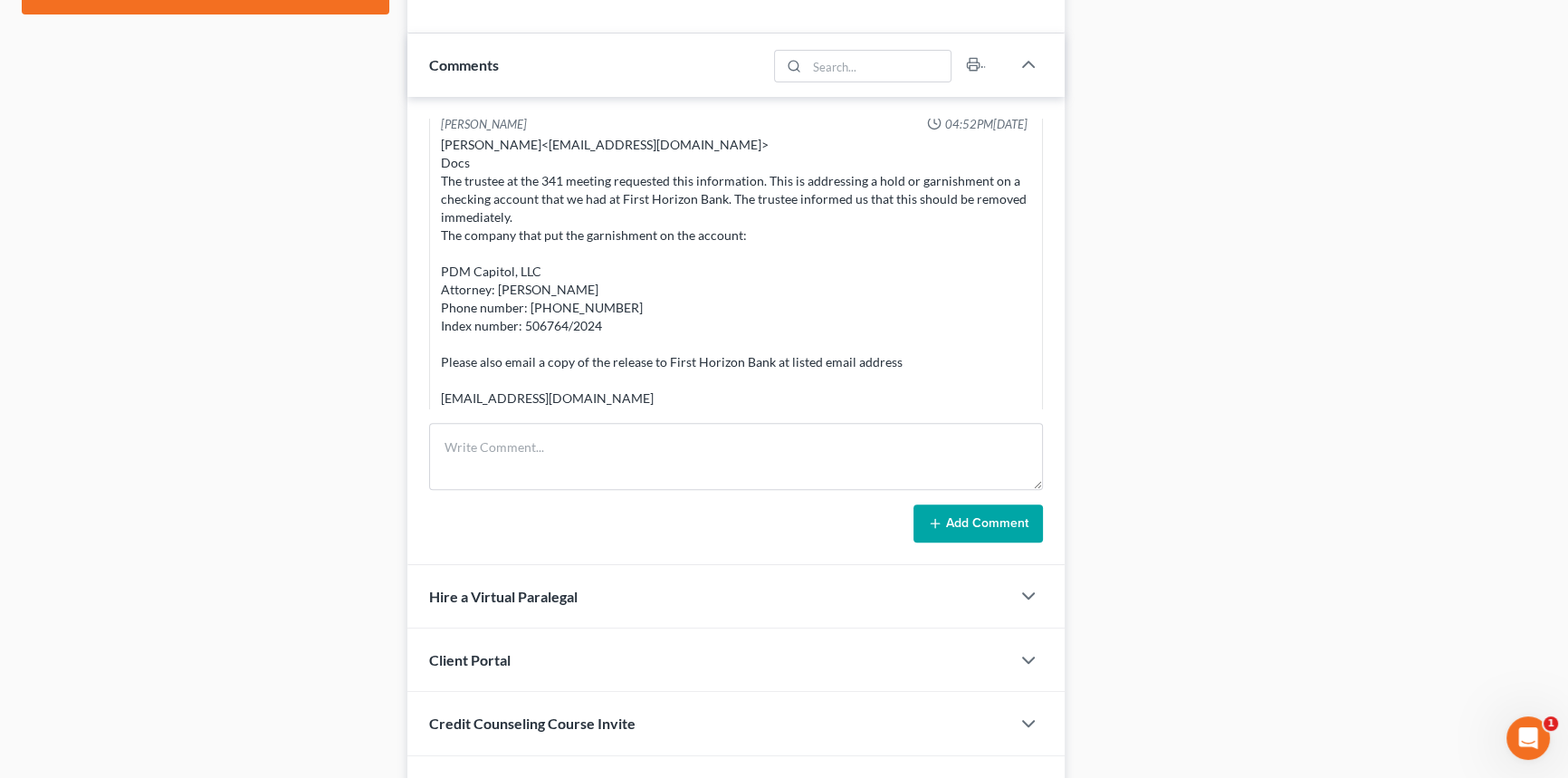
scroll to position [906, 0]
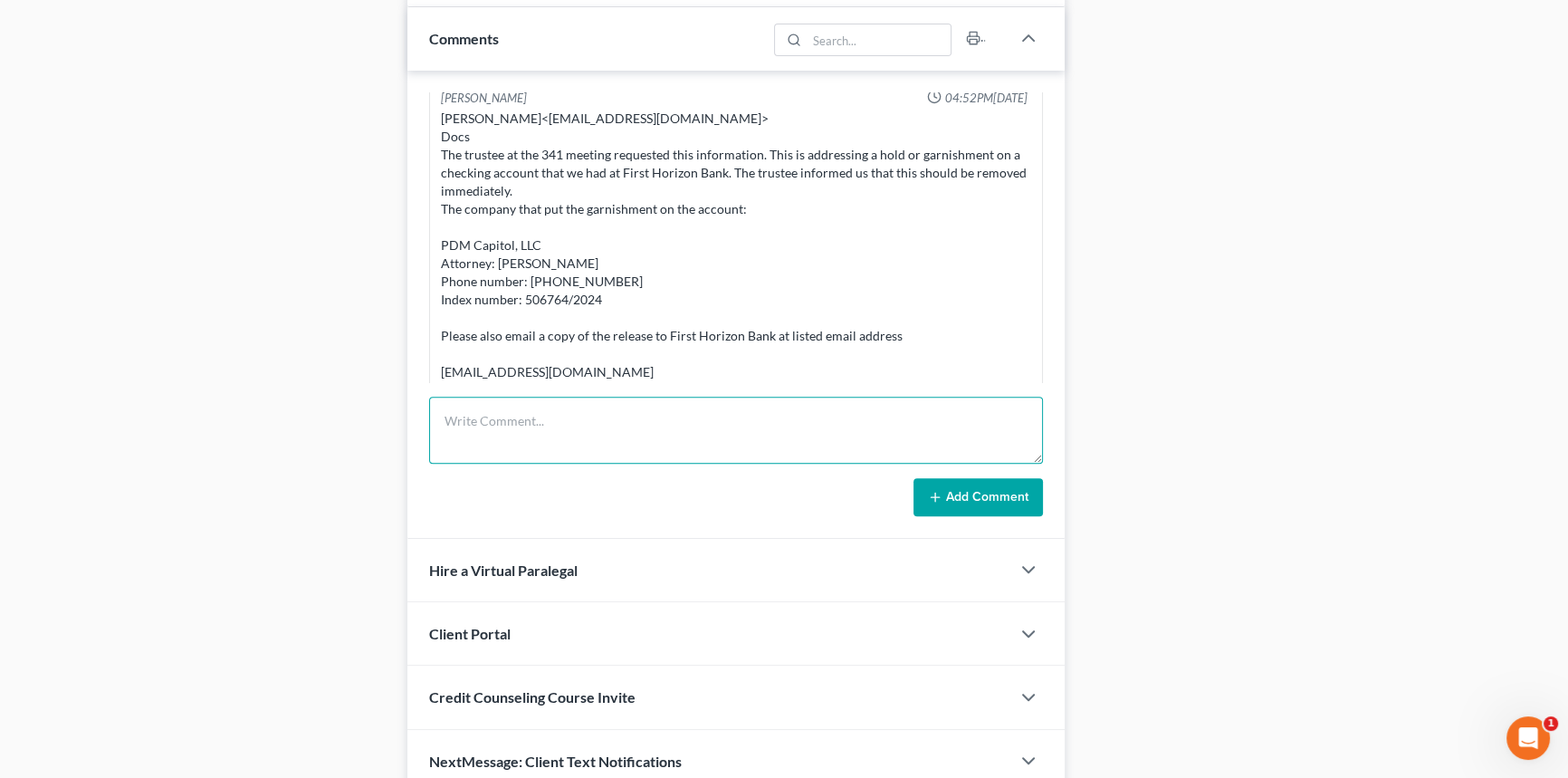
click at [575, 431] on textarea at bounding box center [736, 430] width 614 height 67
type textarea "Provided the information re: PDM Capitol to the trustee via email"
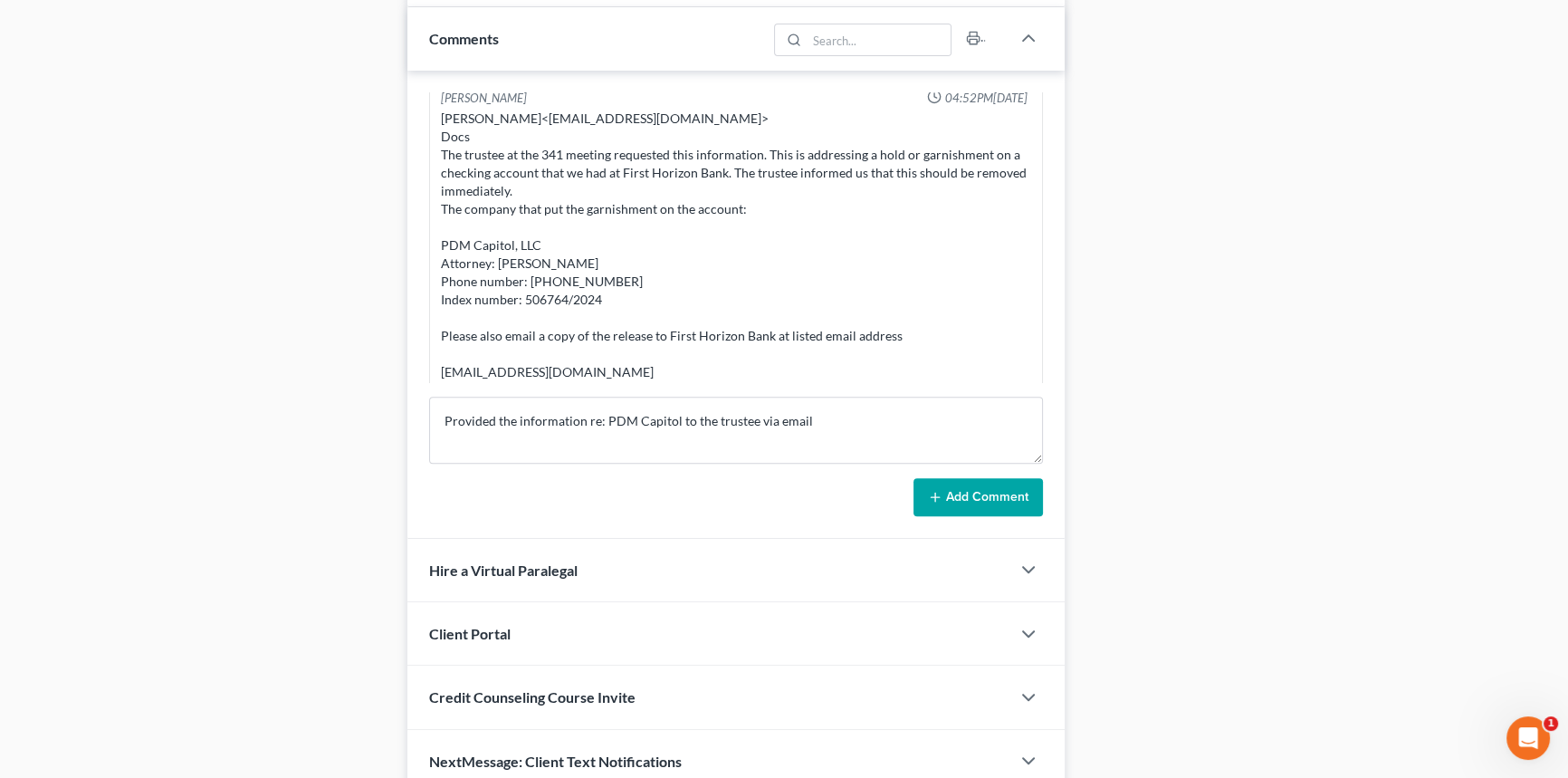
click at [1013, 480] on button "Add Comment" at bounding box center [977, 497] width 130 height 38
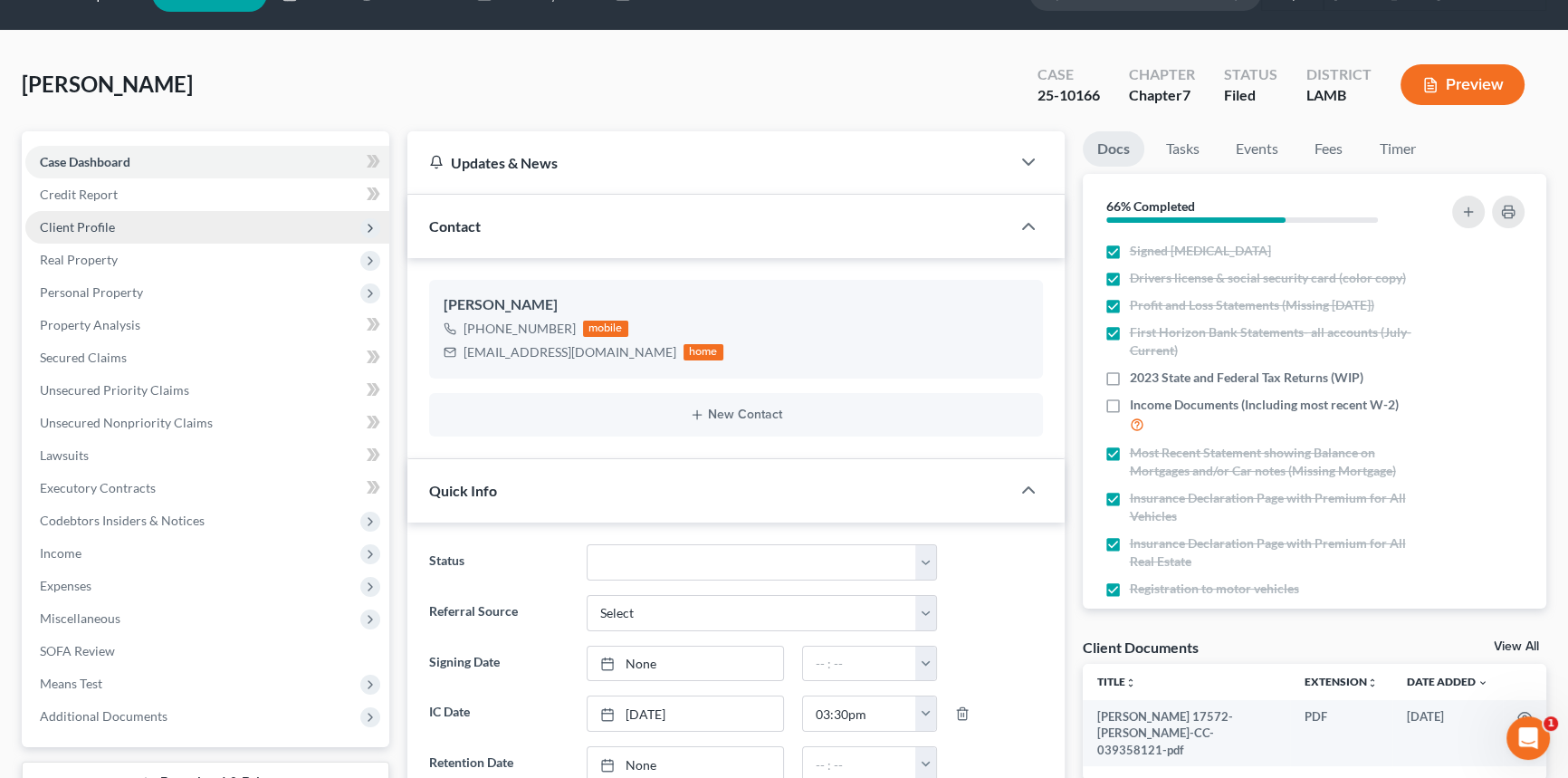
scroll to position [0, 0]
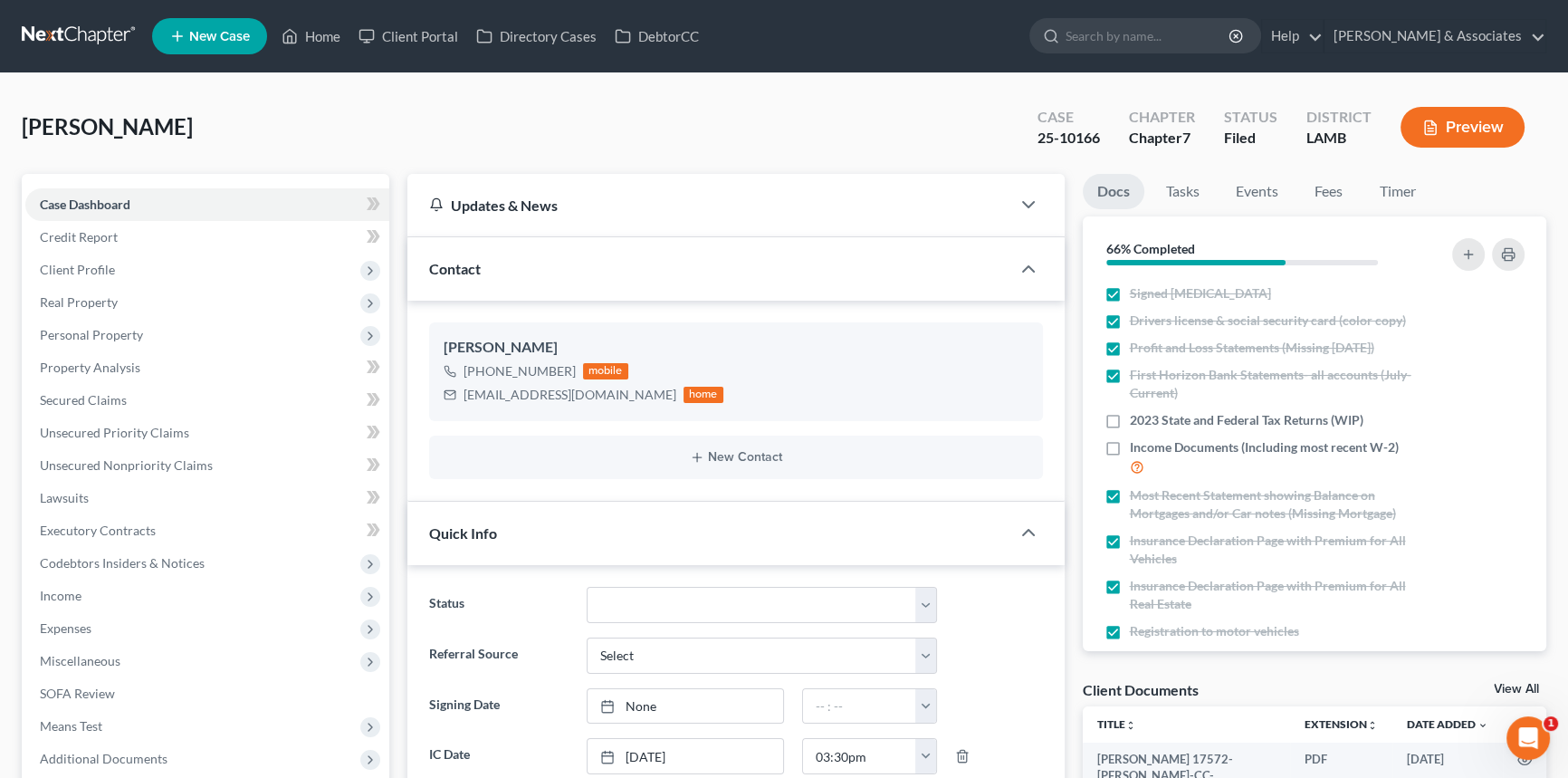
click at [65, 38] on link at bounding box center [79, 35] width 116 height 33
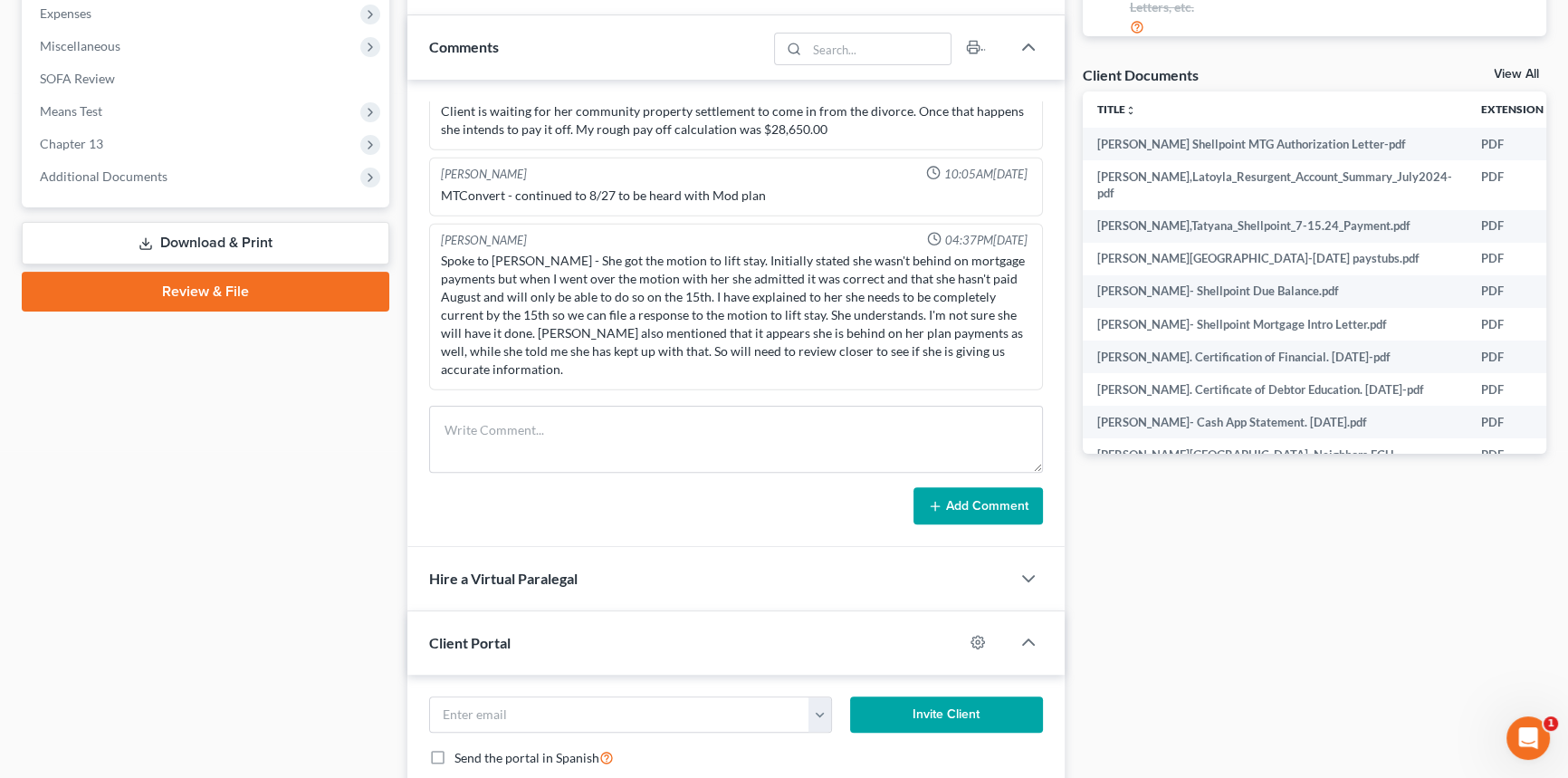
scroll to position [658, 0]
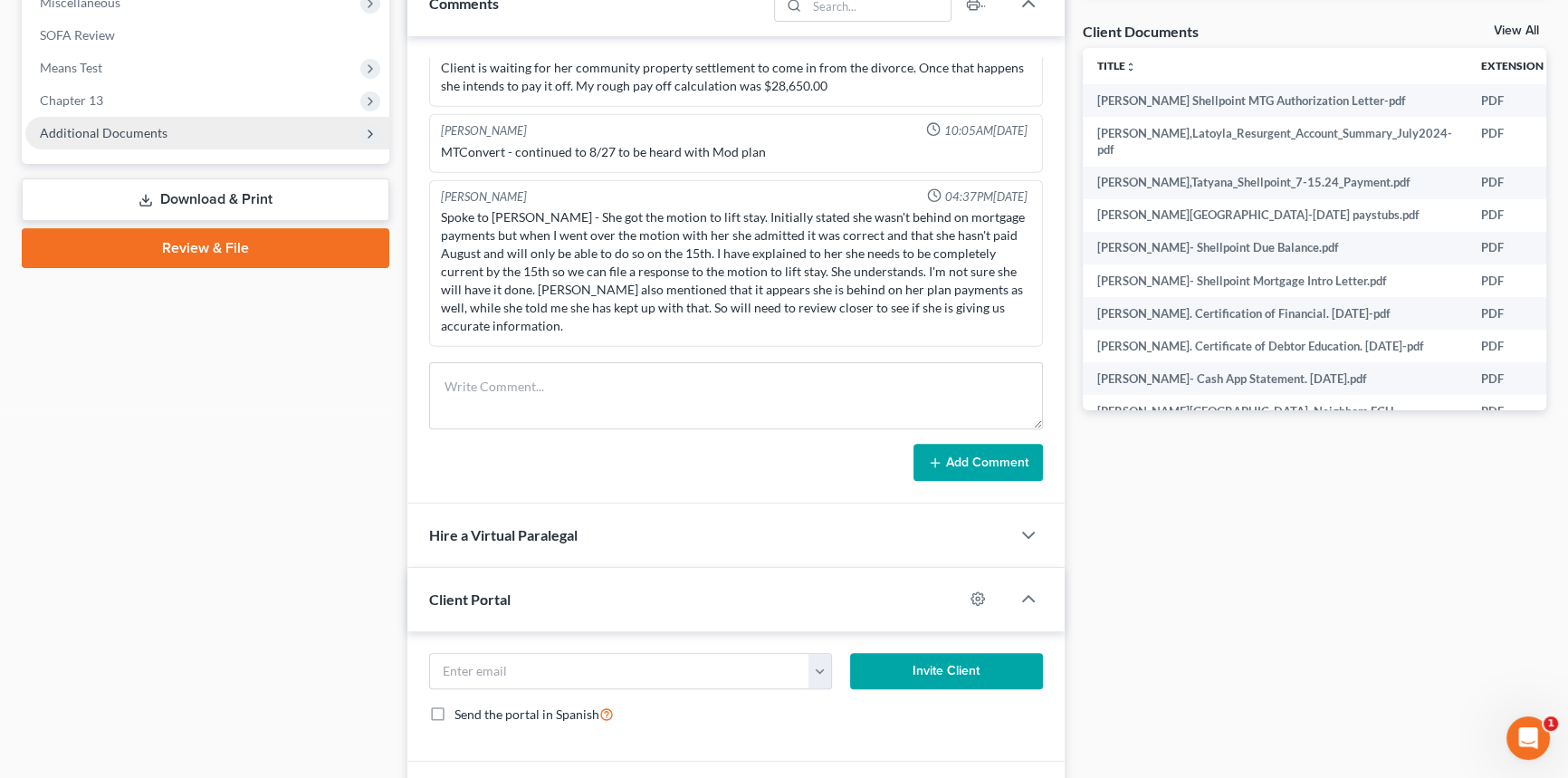
click at [179, 130] on span "Additional Documents" at bounding box center [207, 132] width 364 height 33
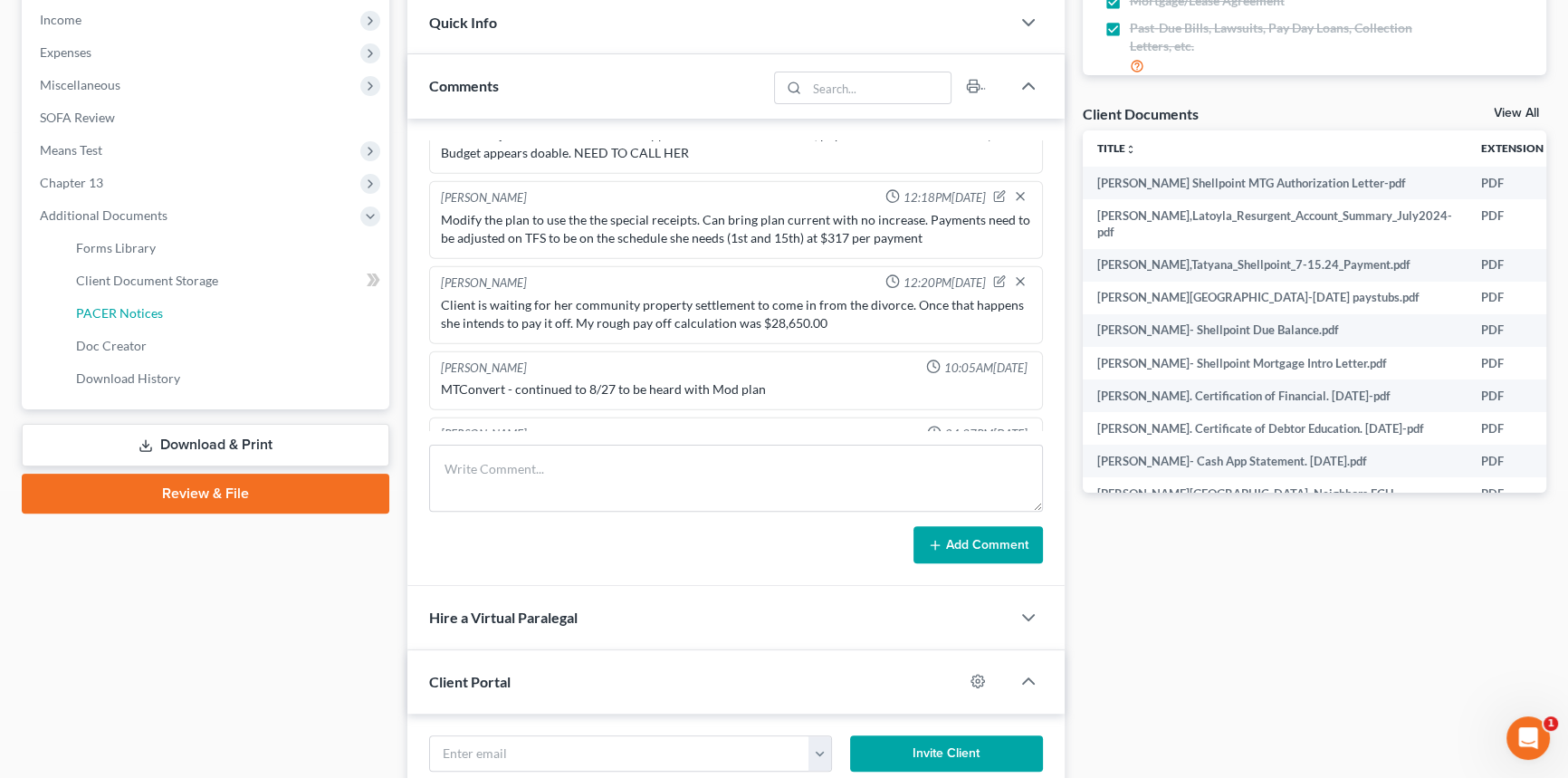
scroll to position [5849, 0]
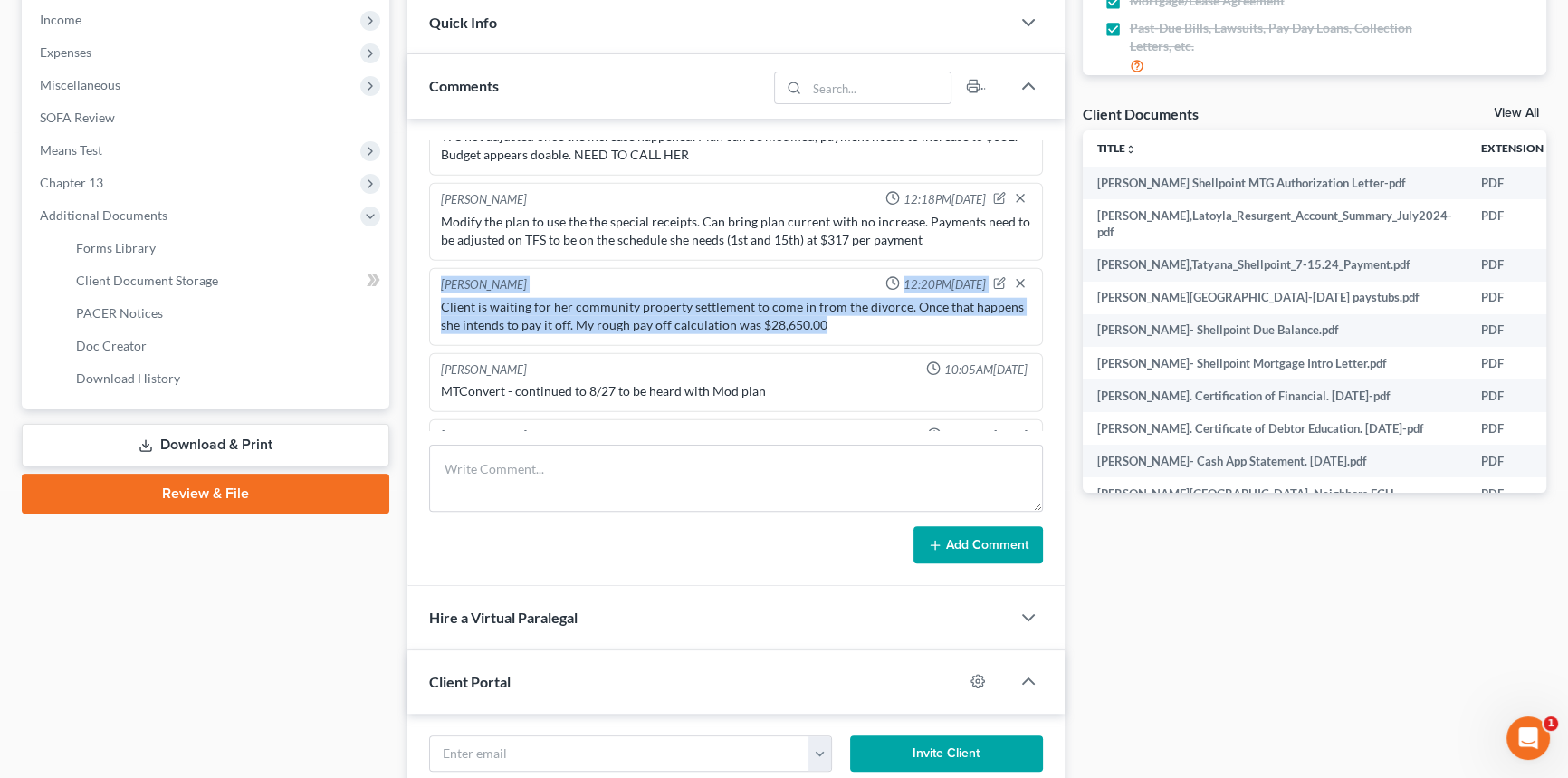
drag, startPoint x: 828, startPoint y: 334, endPoint x: 443, endPoint y: 288, distance: 387.7
click at [443, 288] on div "[PERSON_NAME] 12:20PM[DATE] Client is waiting for her community property settle…" at bounding box center [736, 307] width 614 height 78
click at [604, 326] on div "Client is waiting for her community property settlement to come in from the div…" at bounding box center [736, 316] width 591 height 36
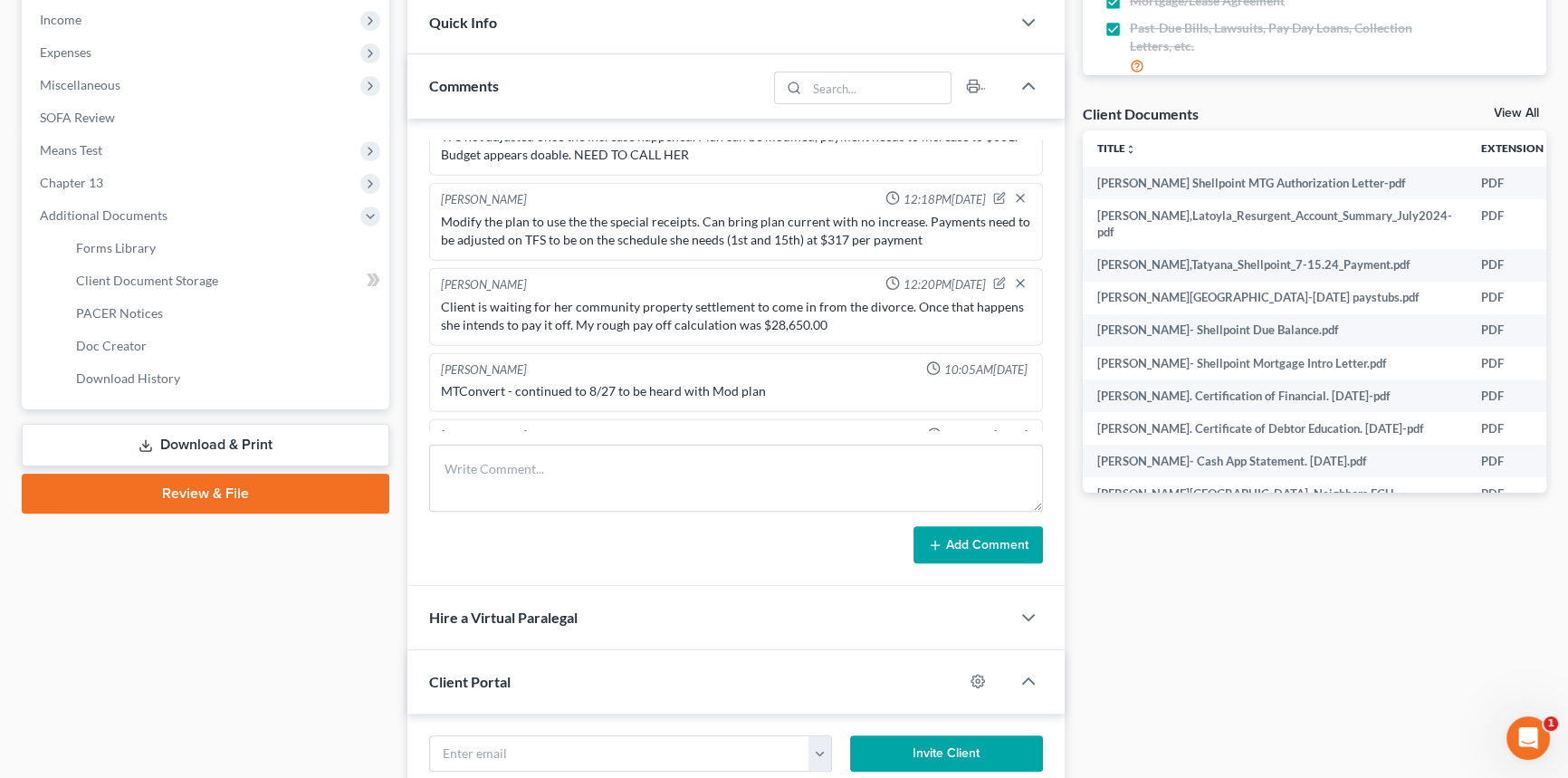
click at [638, 253] on div "Modify the plan to use the the special receipts. Can bring plan current with no…" at bounding box center [735, 230] width 597 height 44
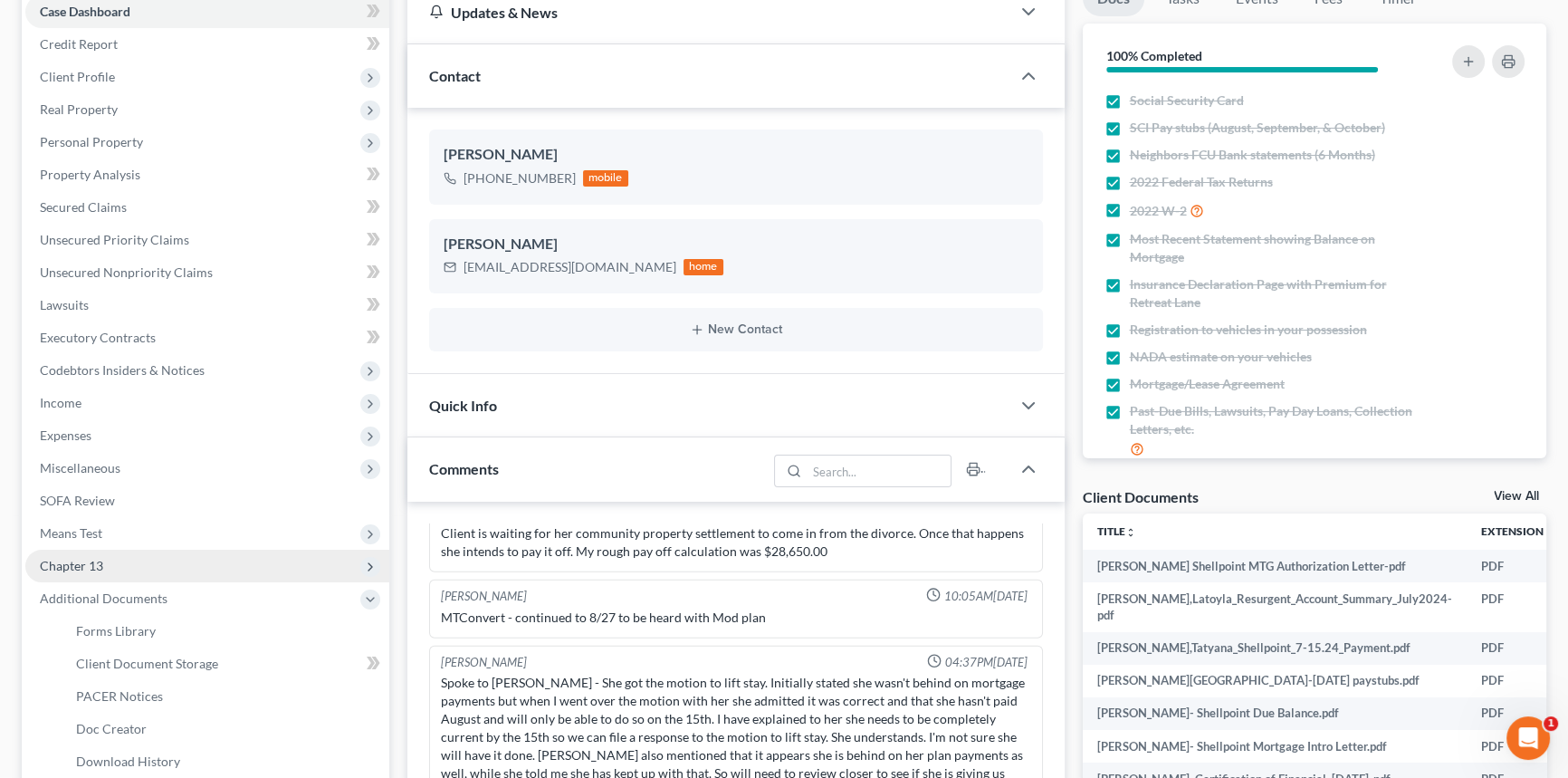
scroll to position [329, 0]
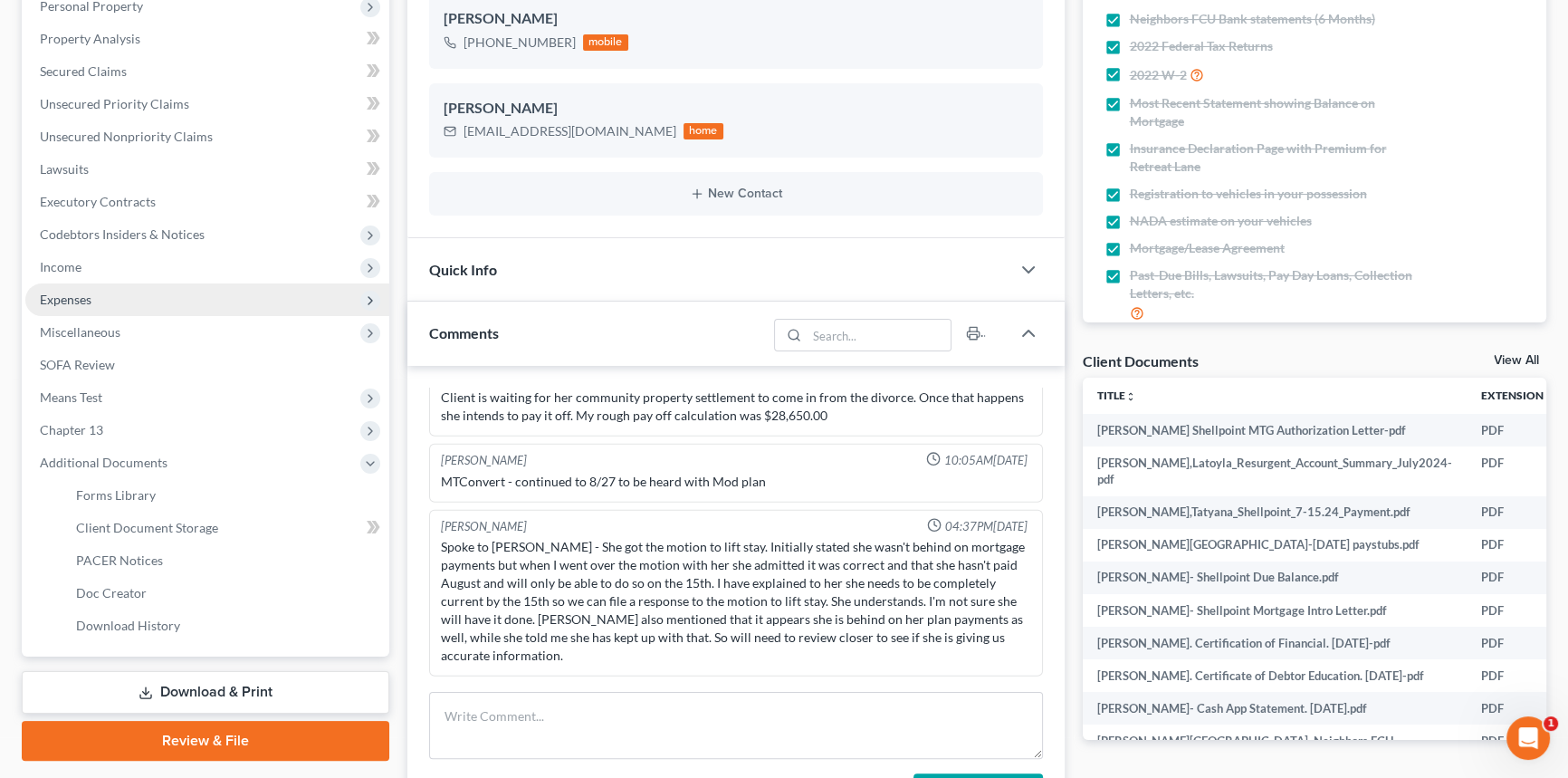
click at [157, 284] on span "Expenses" at bounding box center [207, 299] width 364 height 33
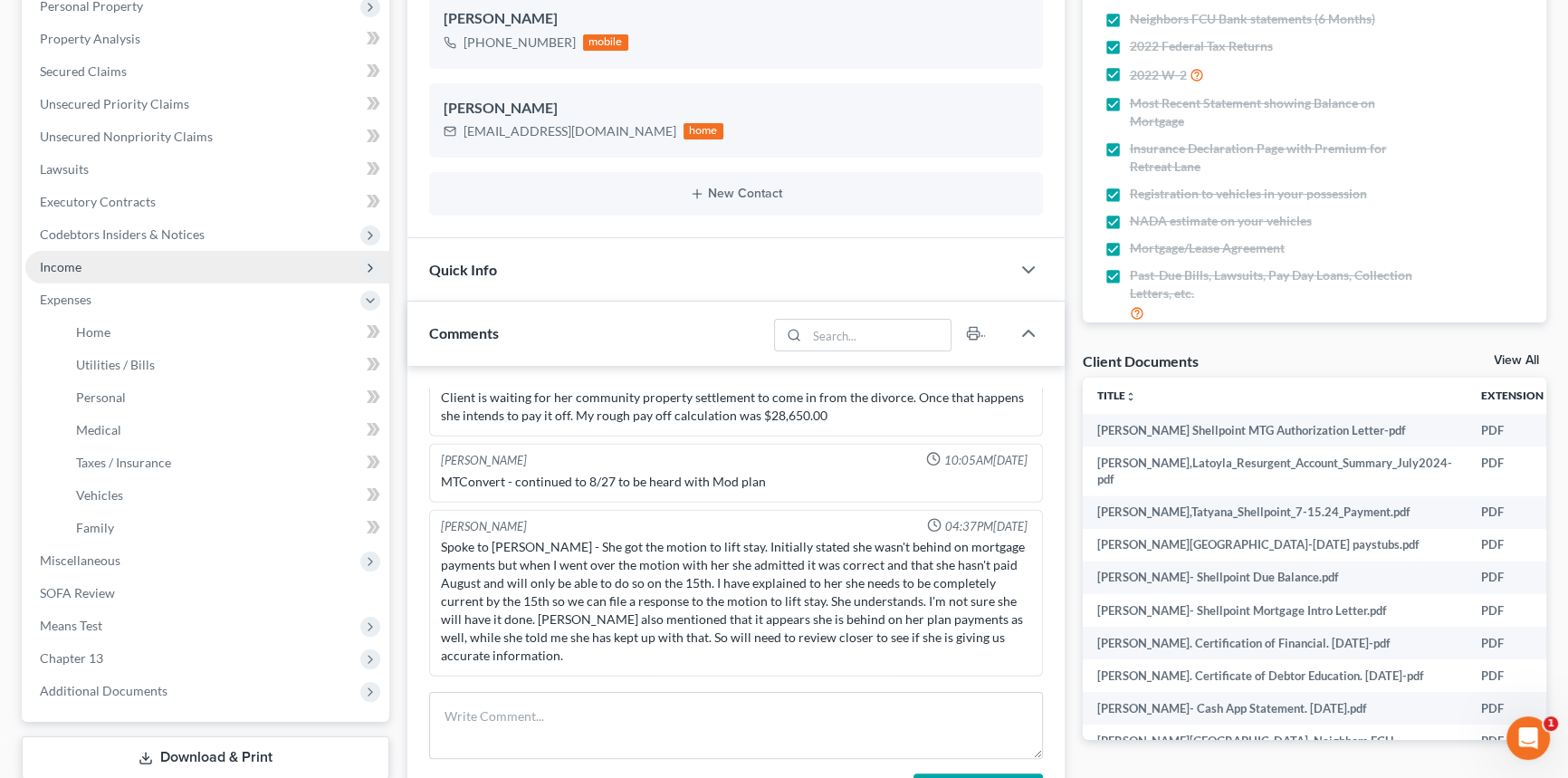
click at [154, 263] on span "Income" at bounding box center [207, 266] width 364 height 33
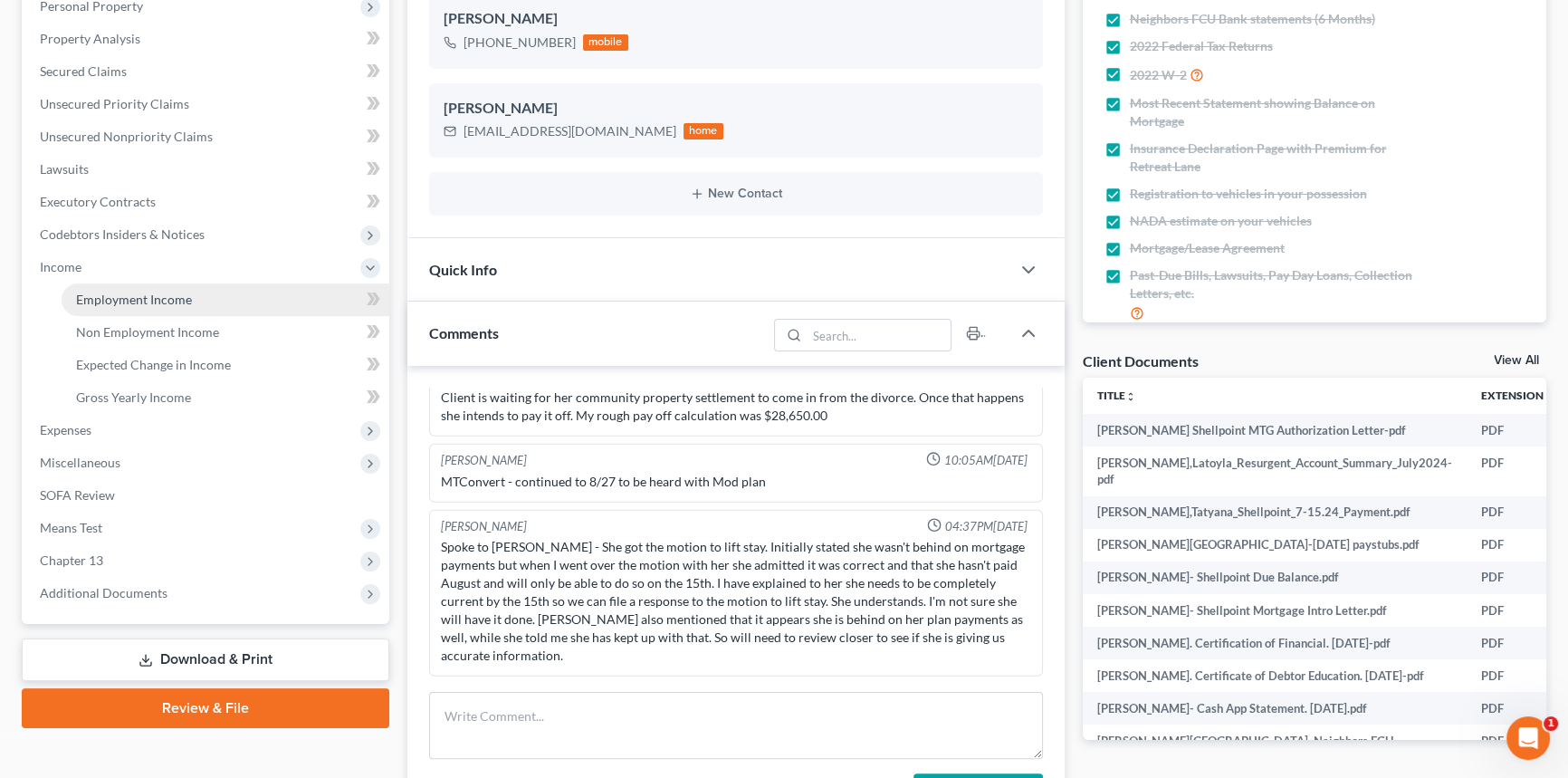
click at [131, 301] on span "Employment Income" at bounding box center [134, 299] width 116 height 16
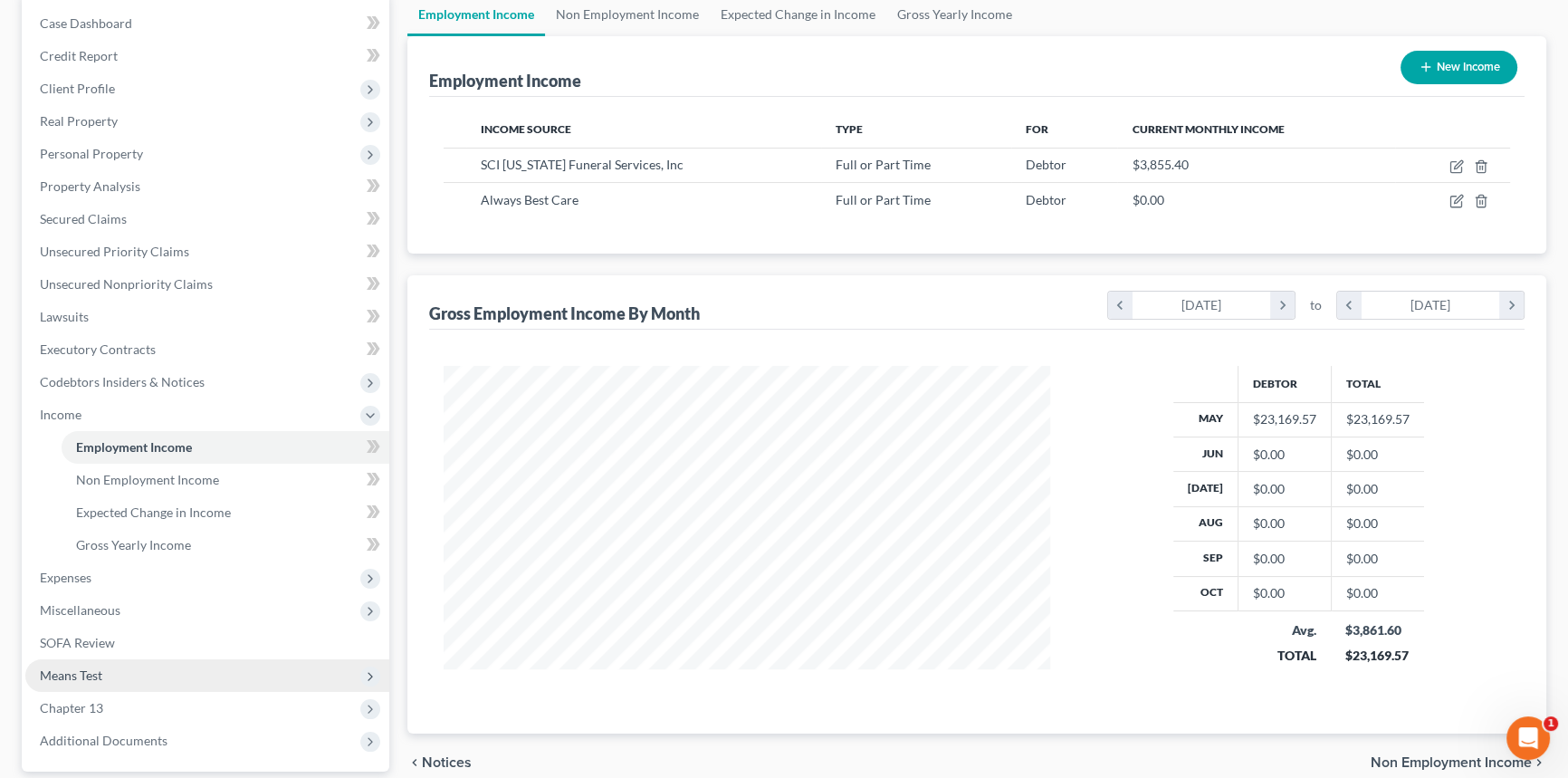
scroll to position [345, 0]
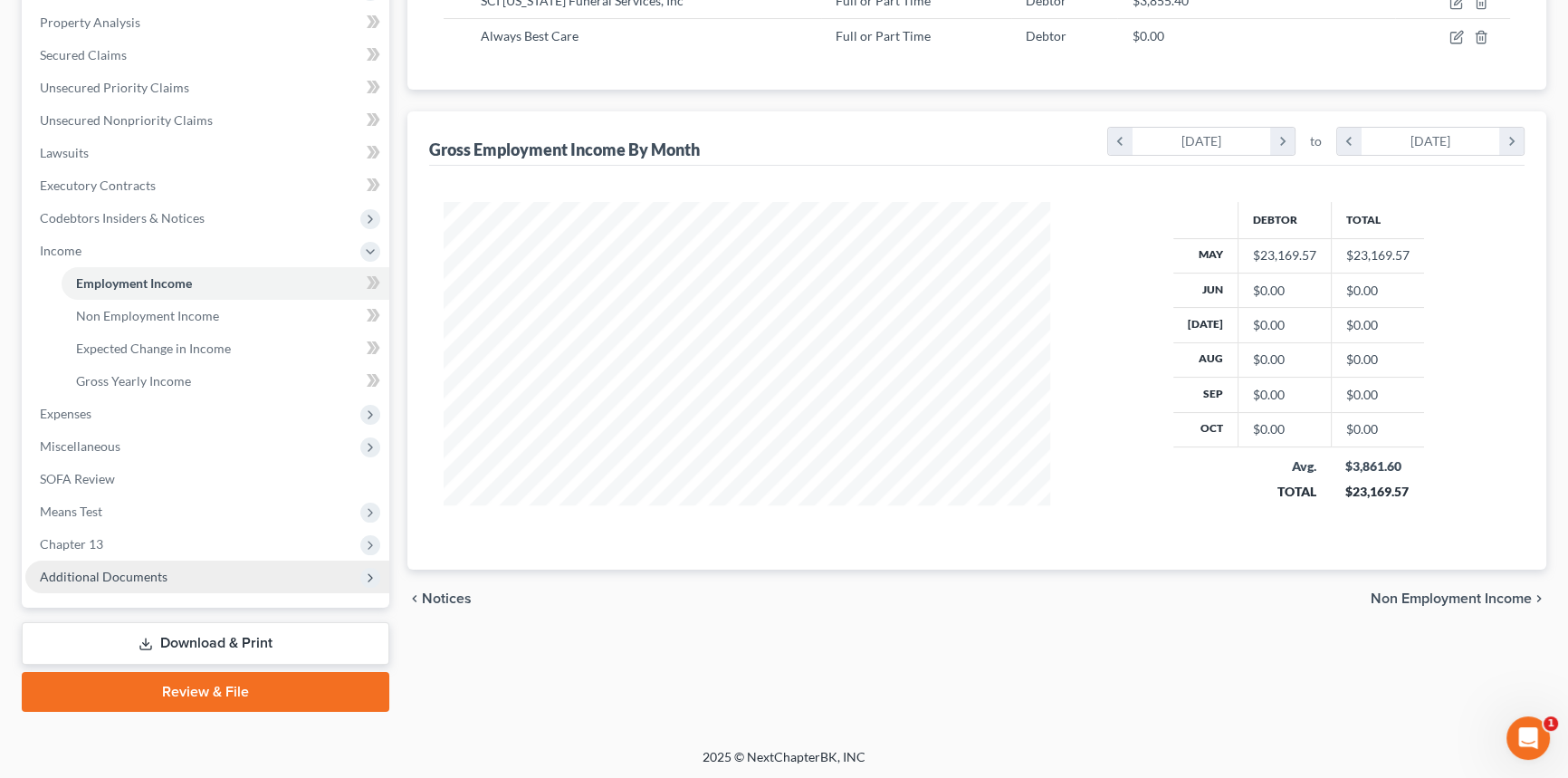
click at [173, 580] on span "Additional Documents" at bounding box center [207, 576] width 364 height 33
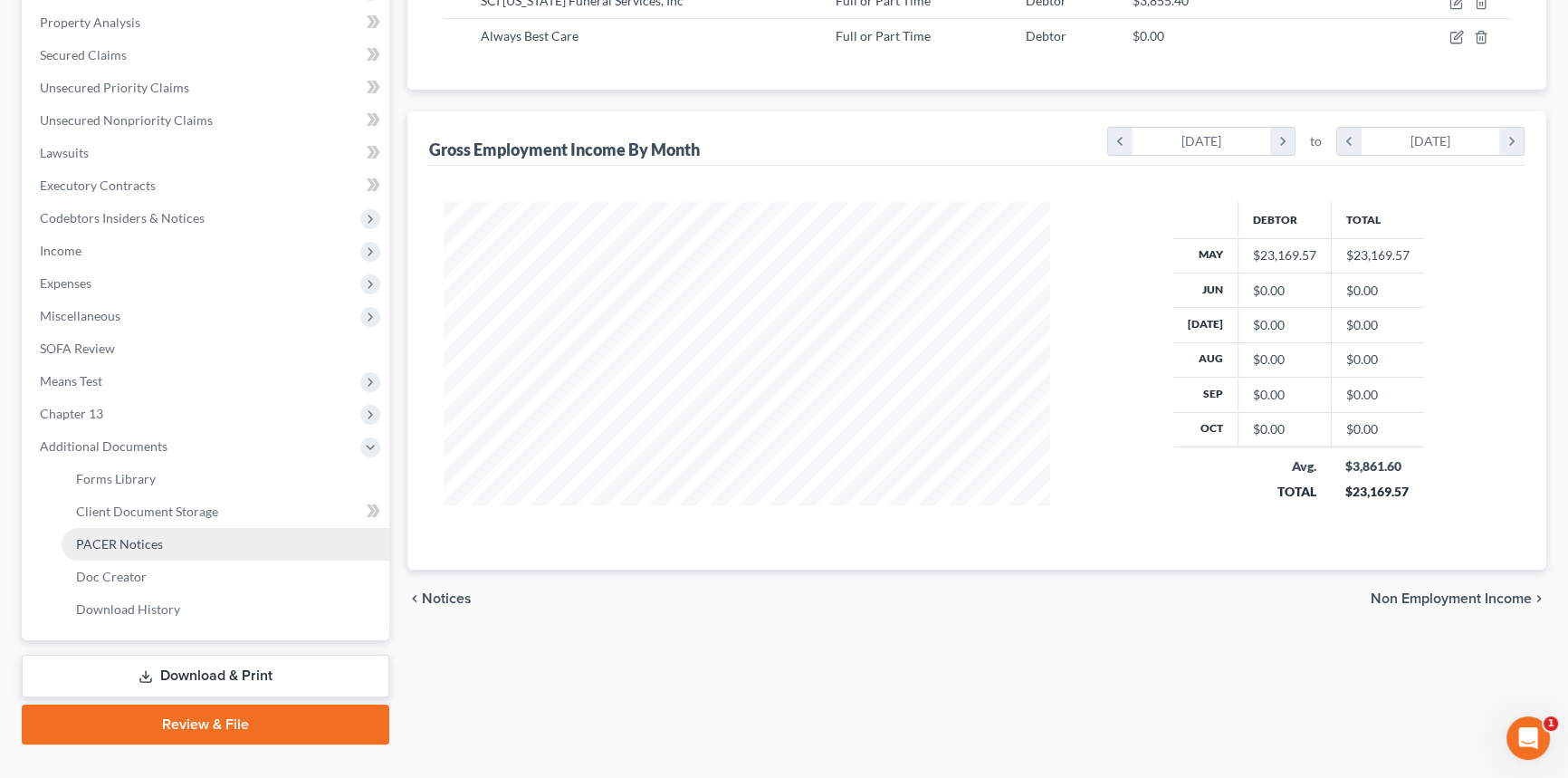
click at [190, 547] on link "PACER Notices" at bounding box center [225, 543] width 328 height 33
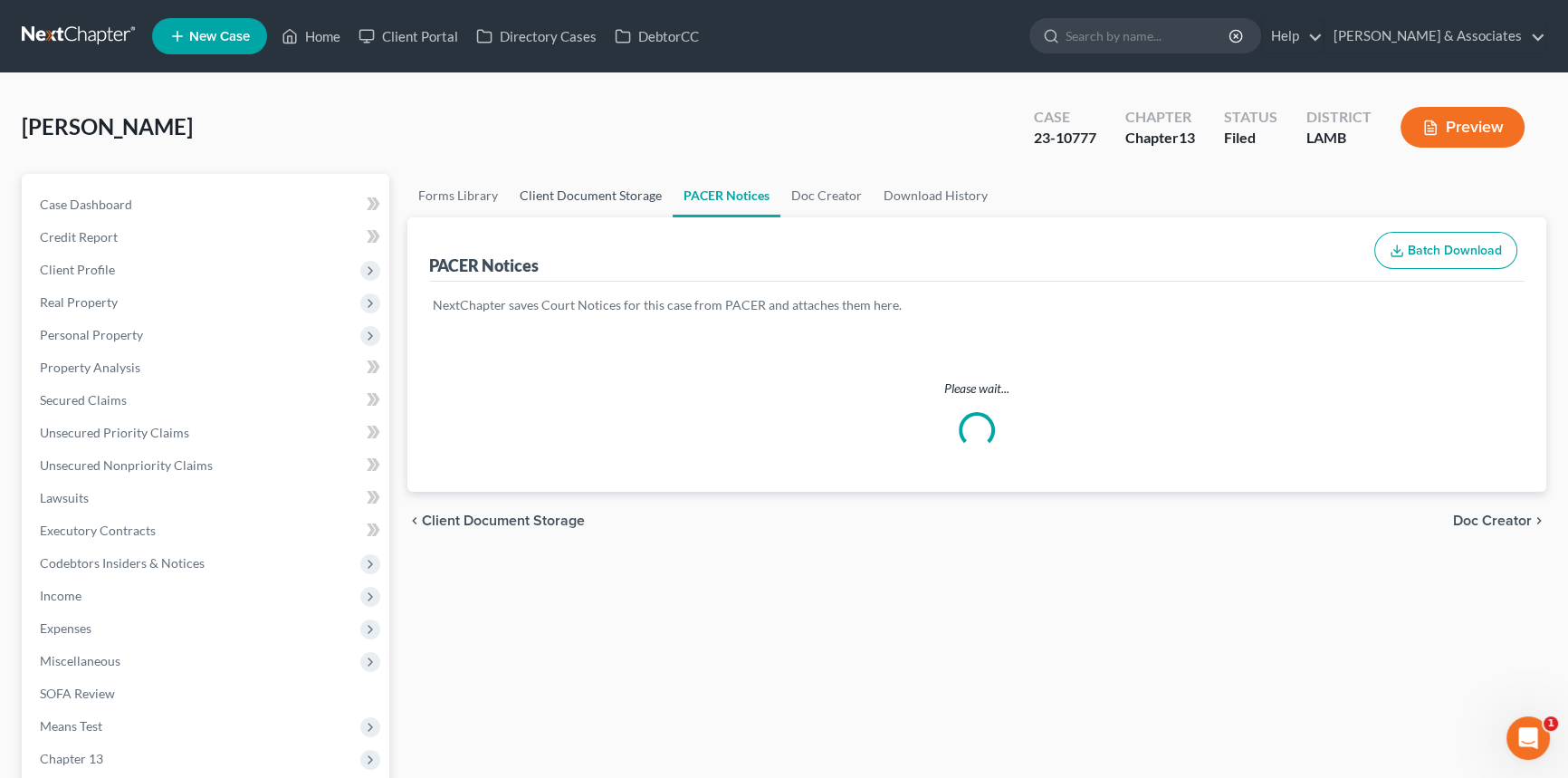
click at [603, 203] on link "Client Document Storage" at bounding box center [591, 196] width 164 height 44
click at [604, 202] on link "Client Document Storage" at bounding box center [591, 196] width 164 height 44
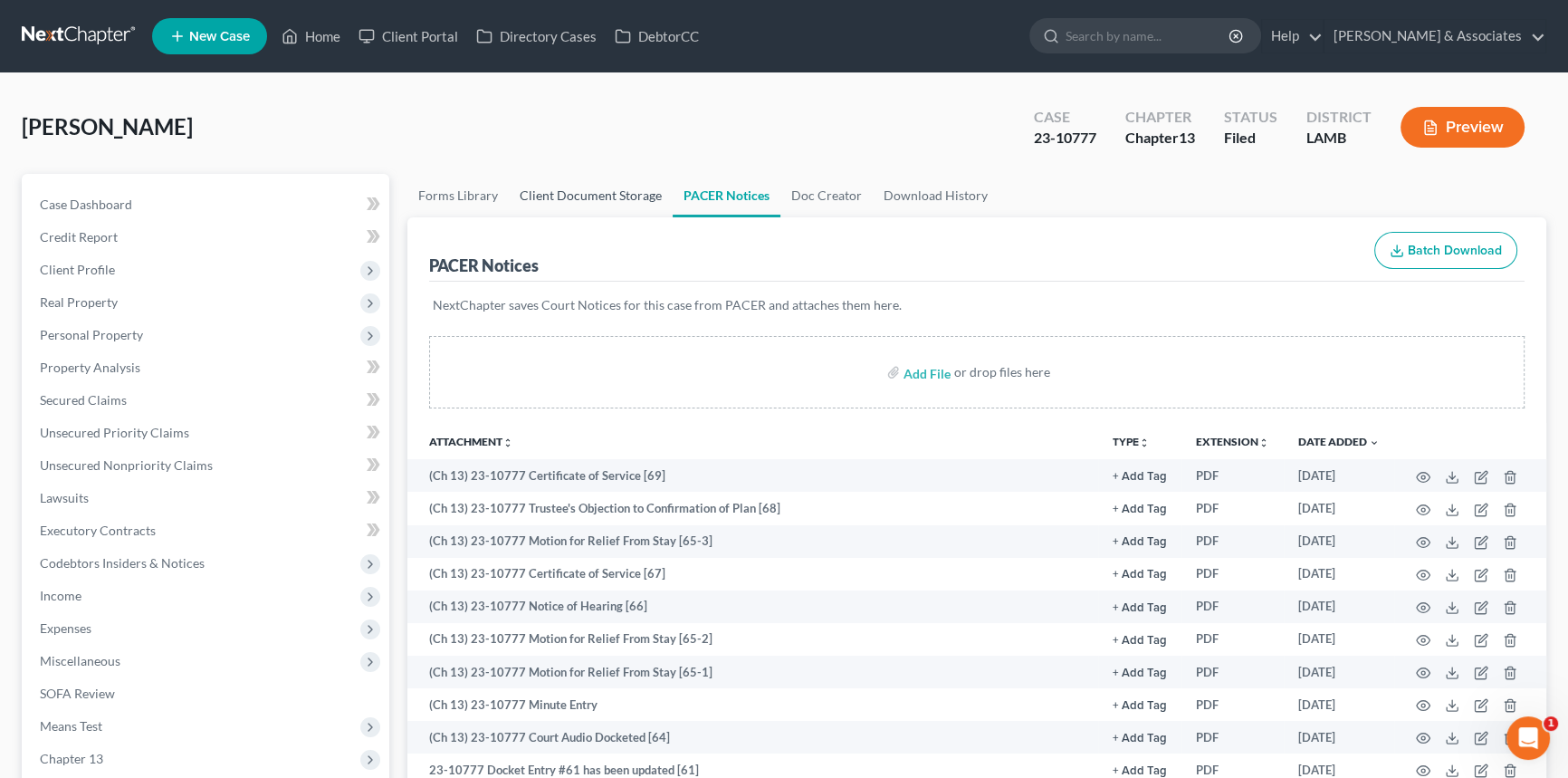
click at [604, 202] on link "Client Document Storage" at bounding box center [591, 196] width 164 height 44
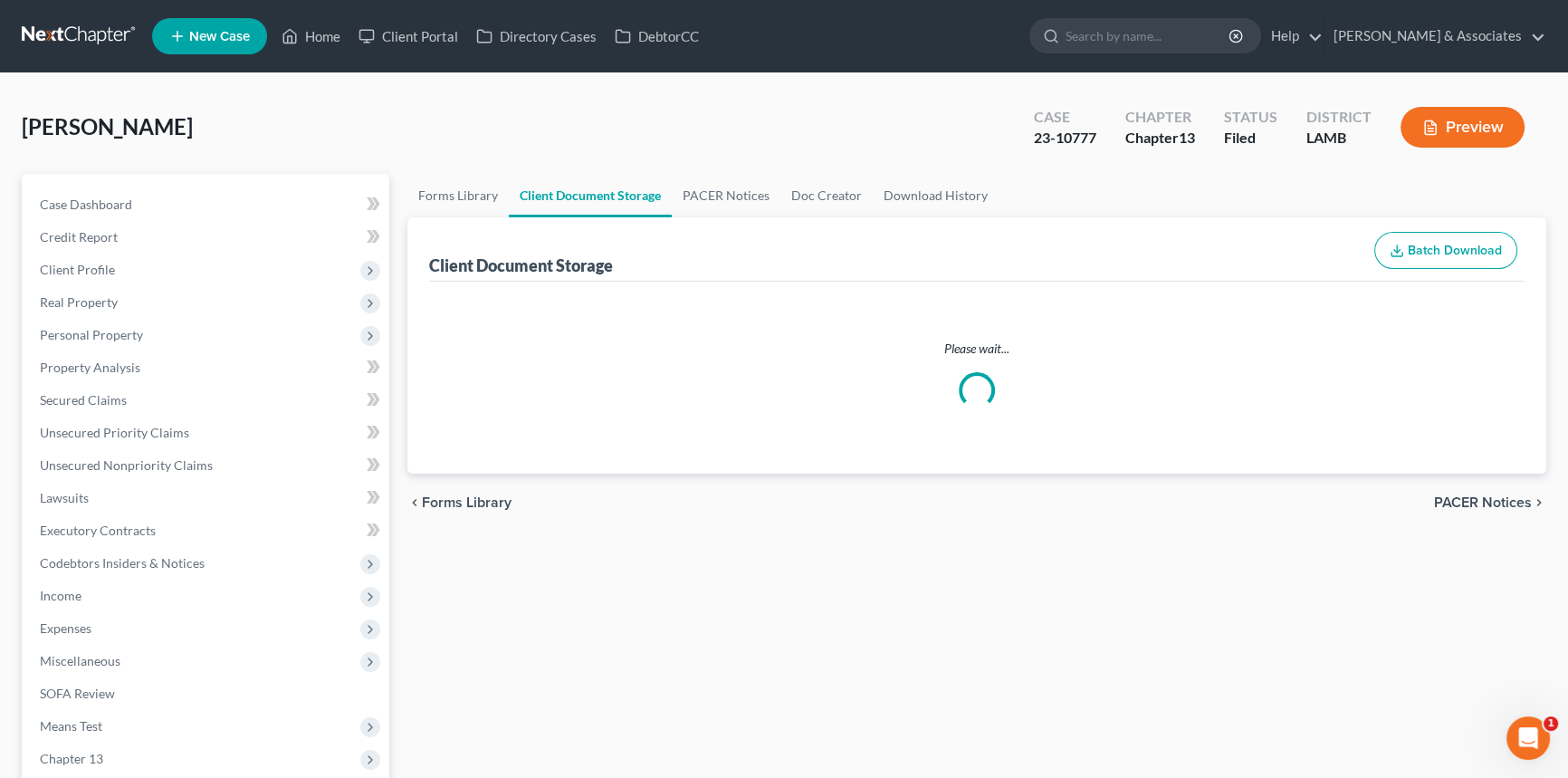
select select "13"
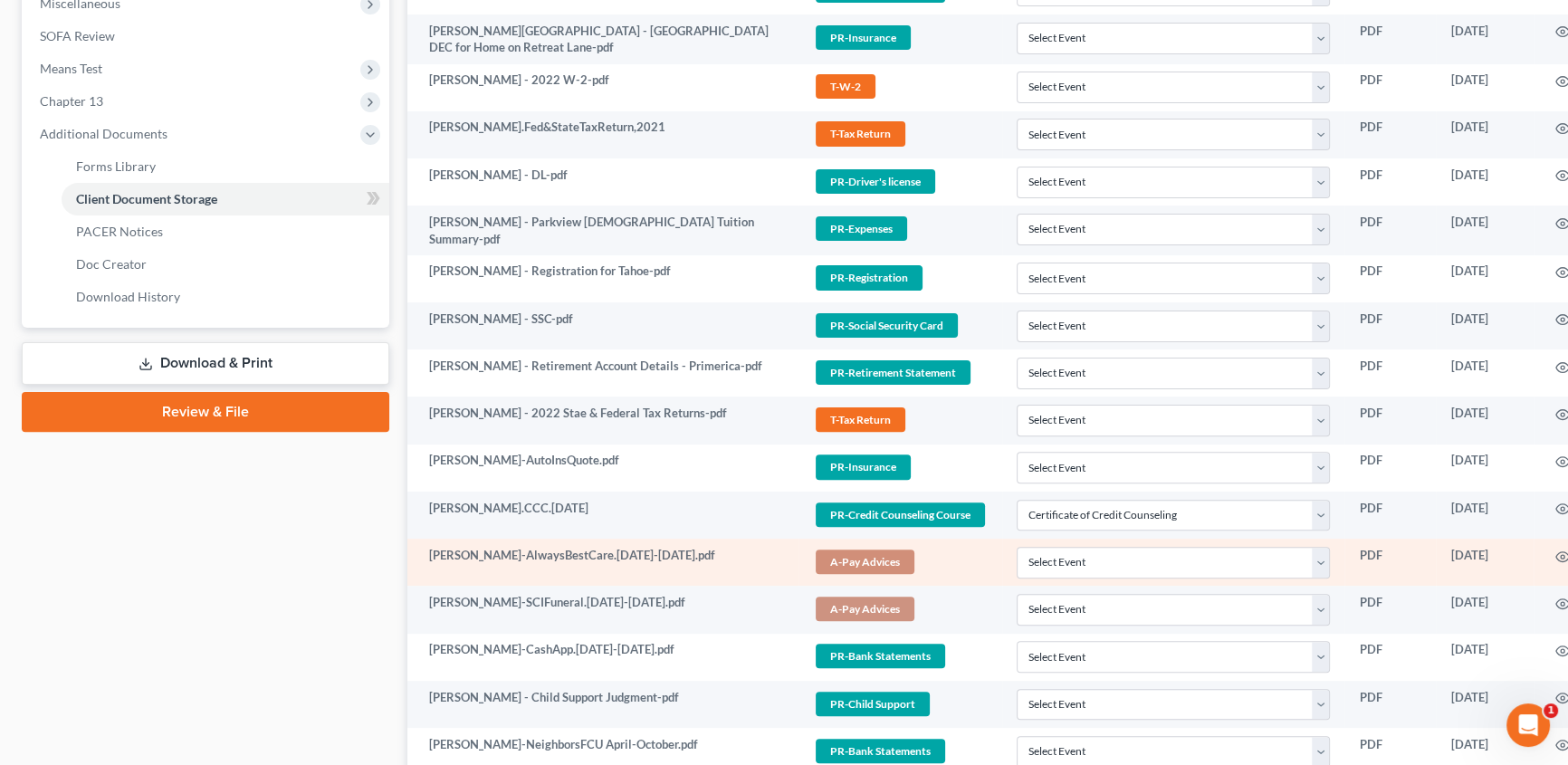
scroll to position [658, 0]
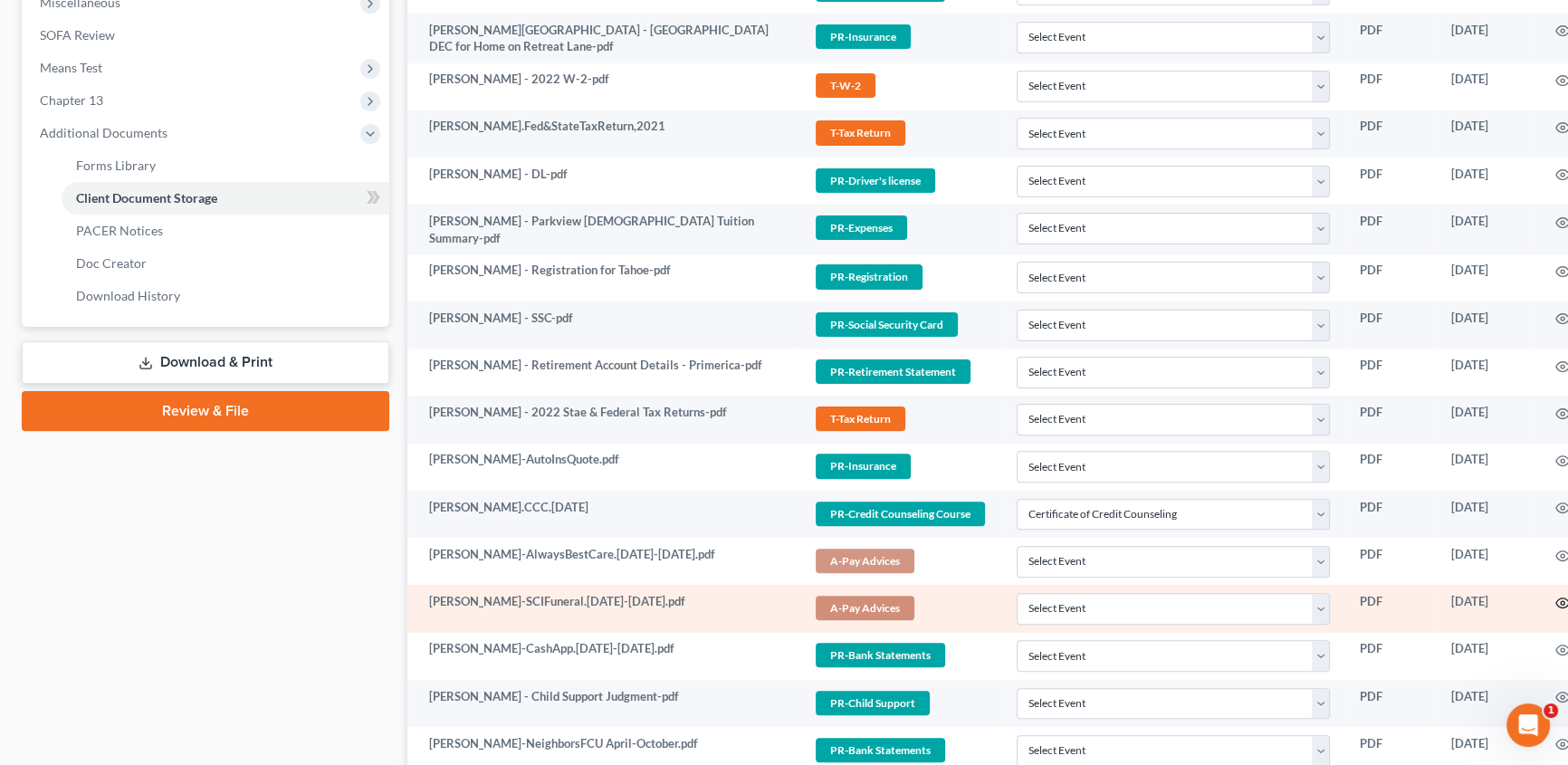
click at [1555, 601] on icon "button" at bounding box center [1562, 603] width 15 height 15
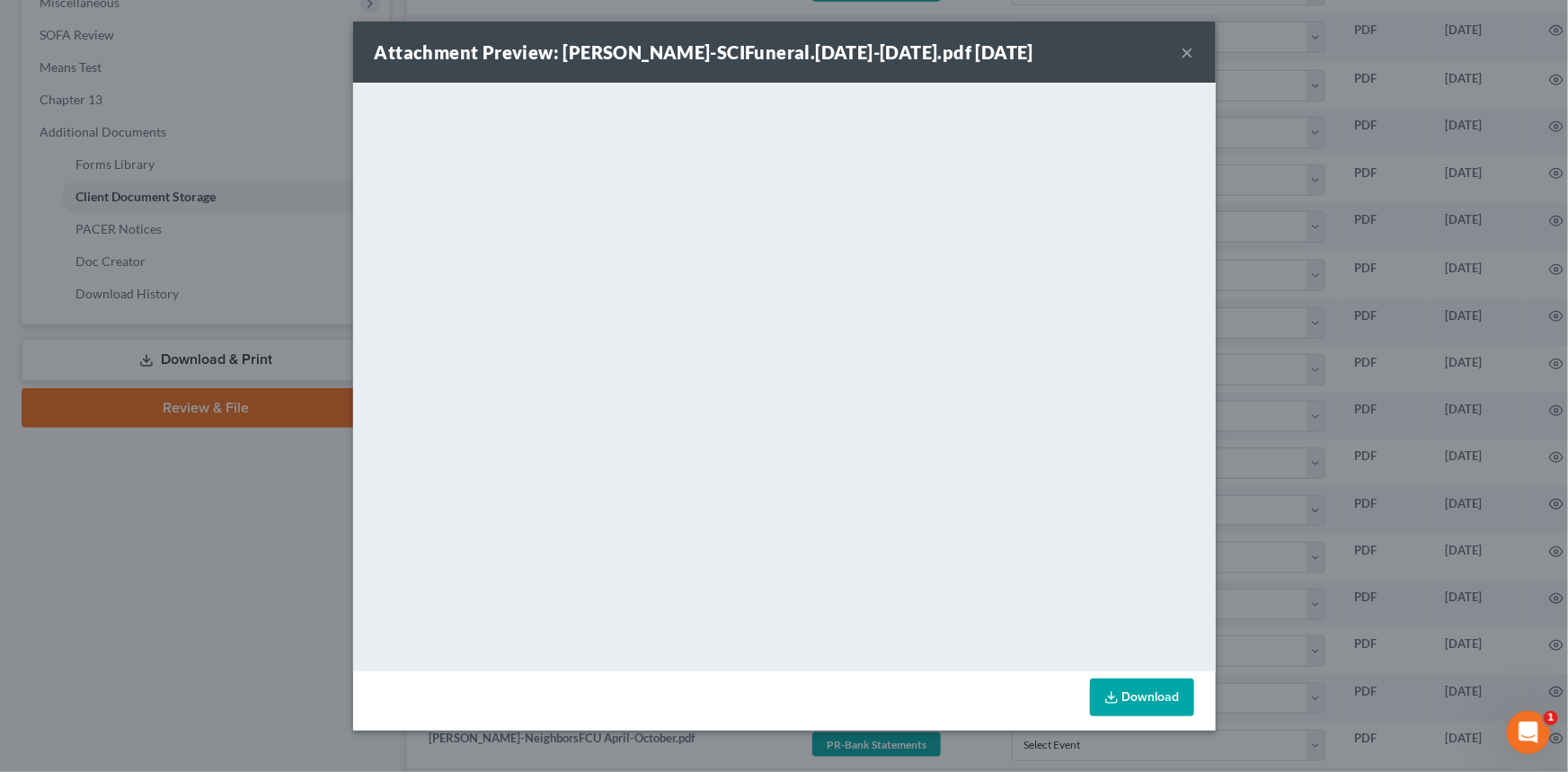
click at [1190, 57] on button "×" at bounding box center [1188, 52] width 13 height 21
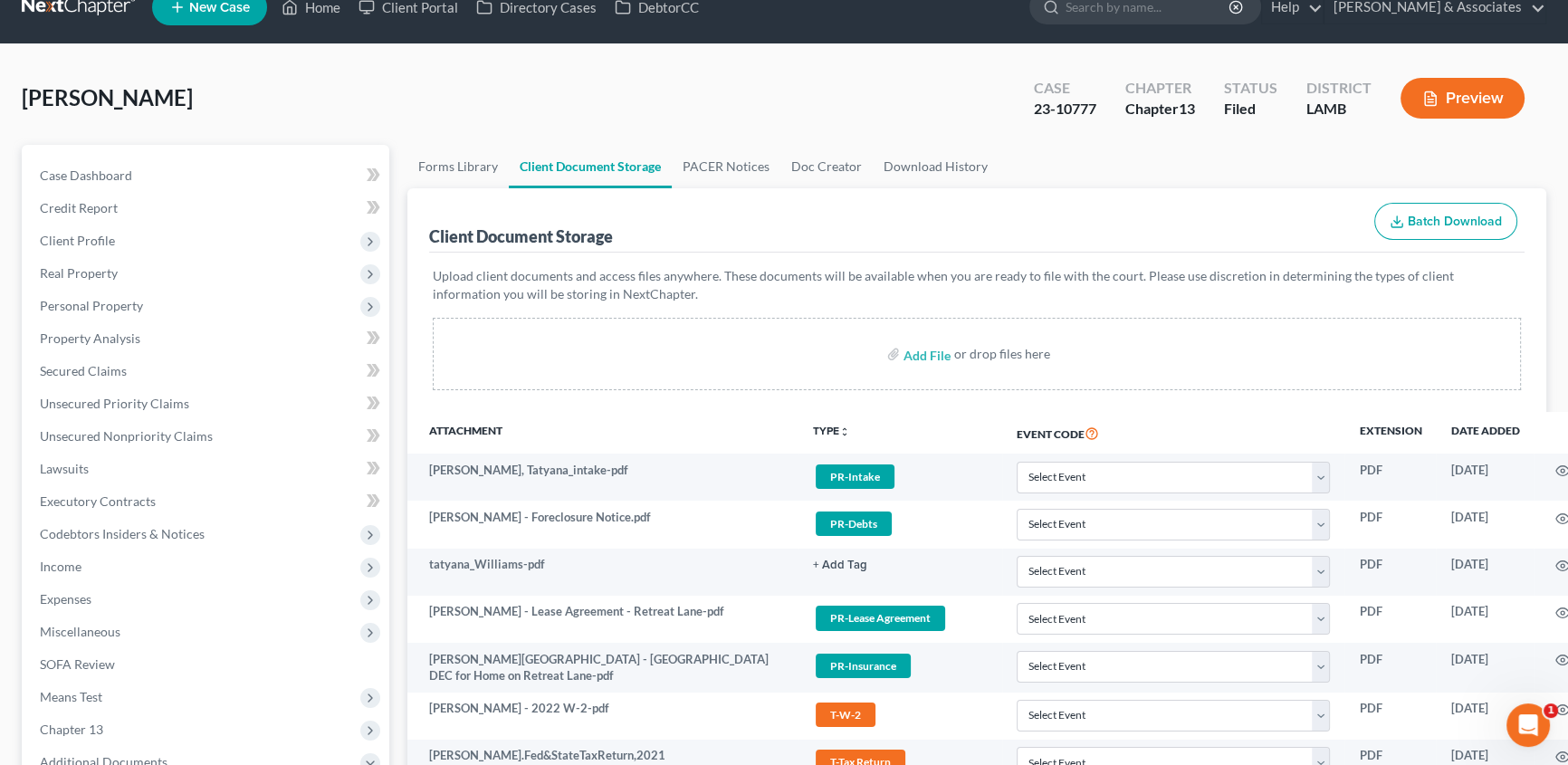
scroll to position [0, 0]
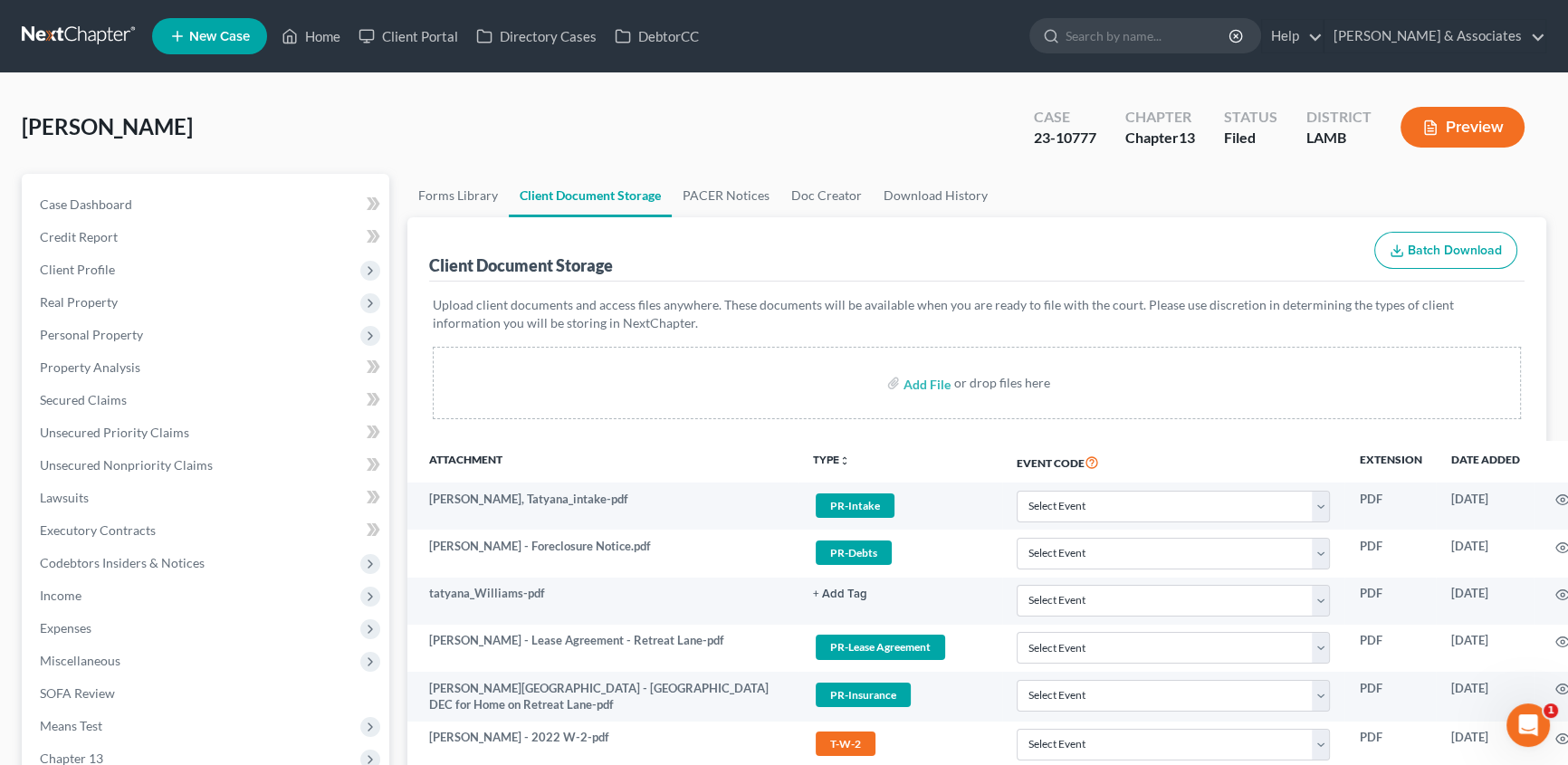
click at [661, 141] on div "Williams, Tatyana Upgraded Case 23-10777 Chapter Chapter 13 Status Filed Distri…" at bounding box center [784, 134] width 1524 height 79
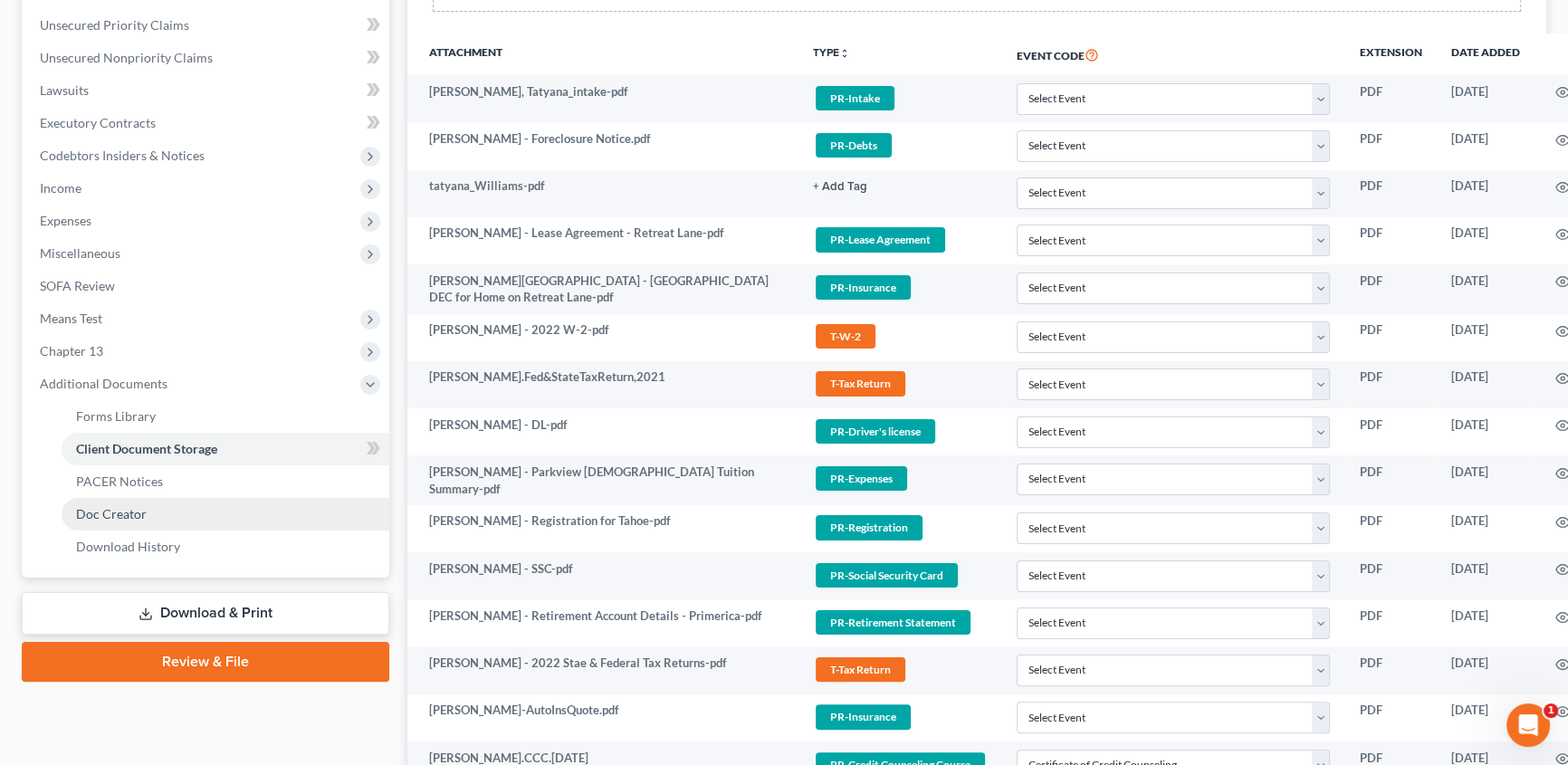
scroll to position [411, 0]
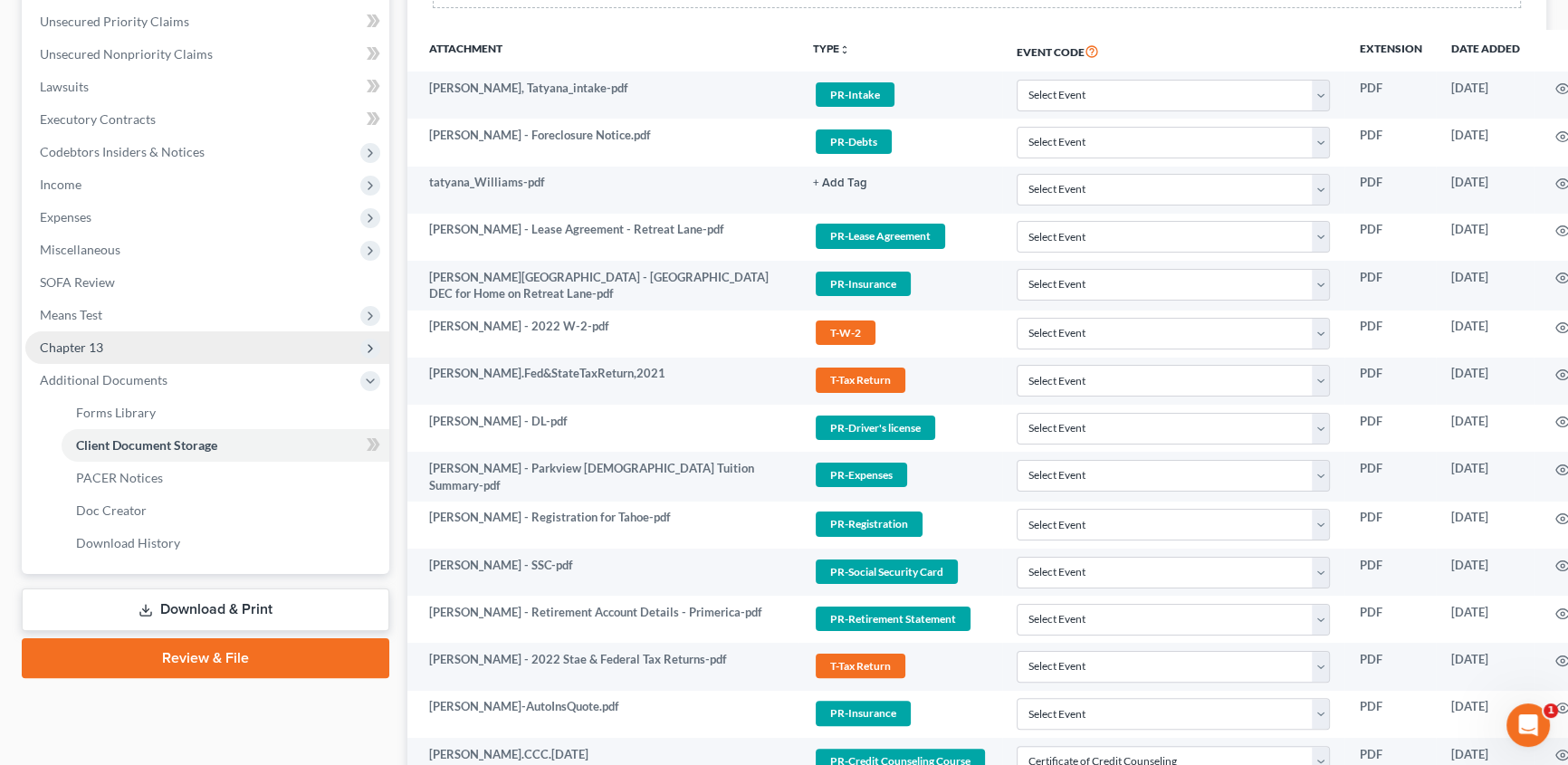
click at [163, 342] on span "Chapter 13" at bounding box center [207, 348] width 364 height 33
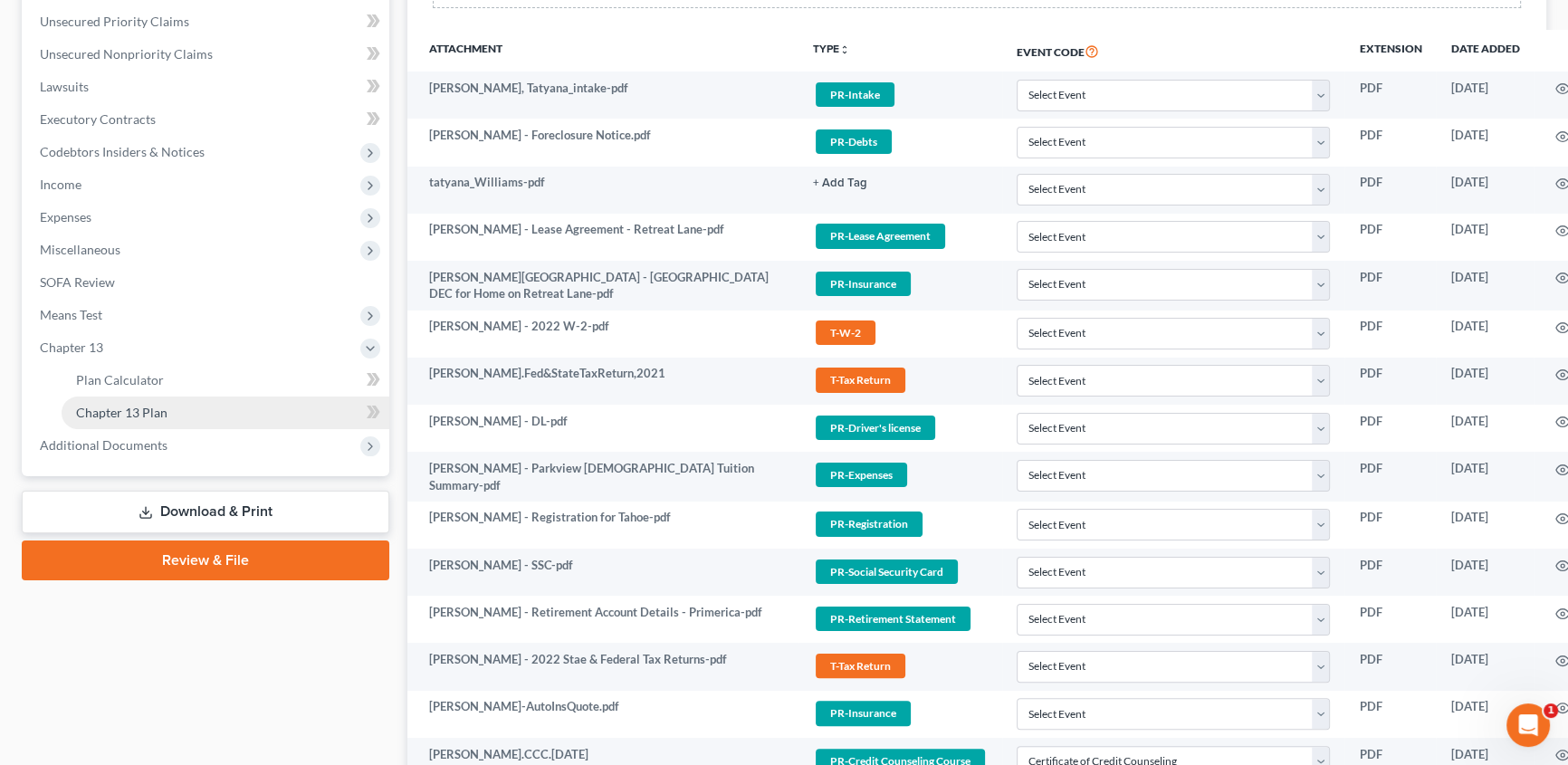
click at [154, 400] on link "Chapter 13 Plan" at bounding box center [225, 413] width 328 height 33
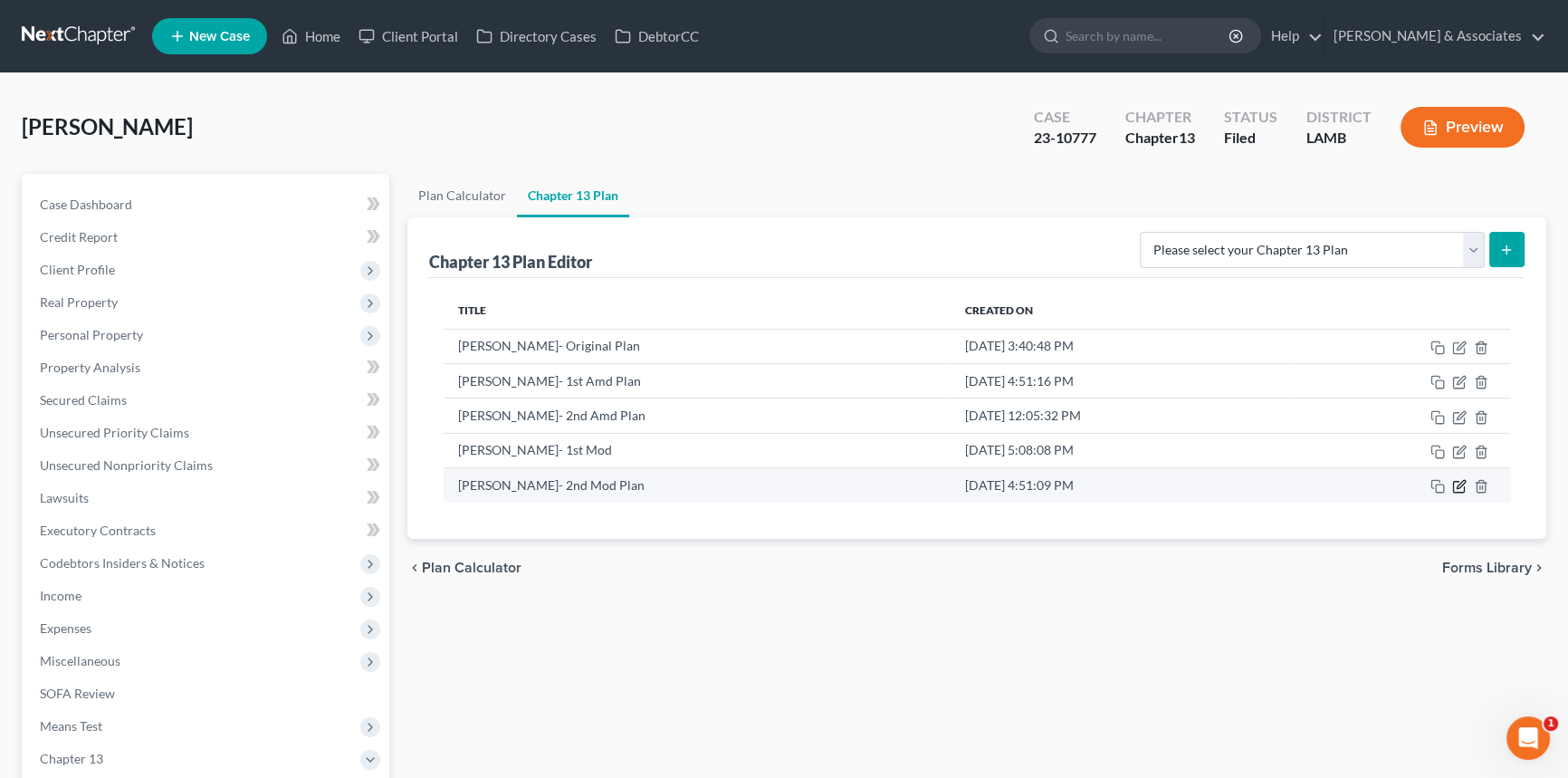
click at [1455, 485] on icon "button" at bounding box center [1460, 486] width 15 height 15
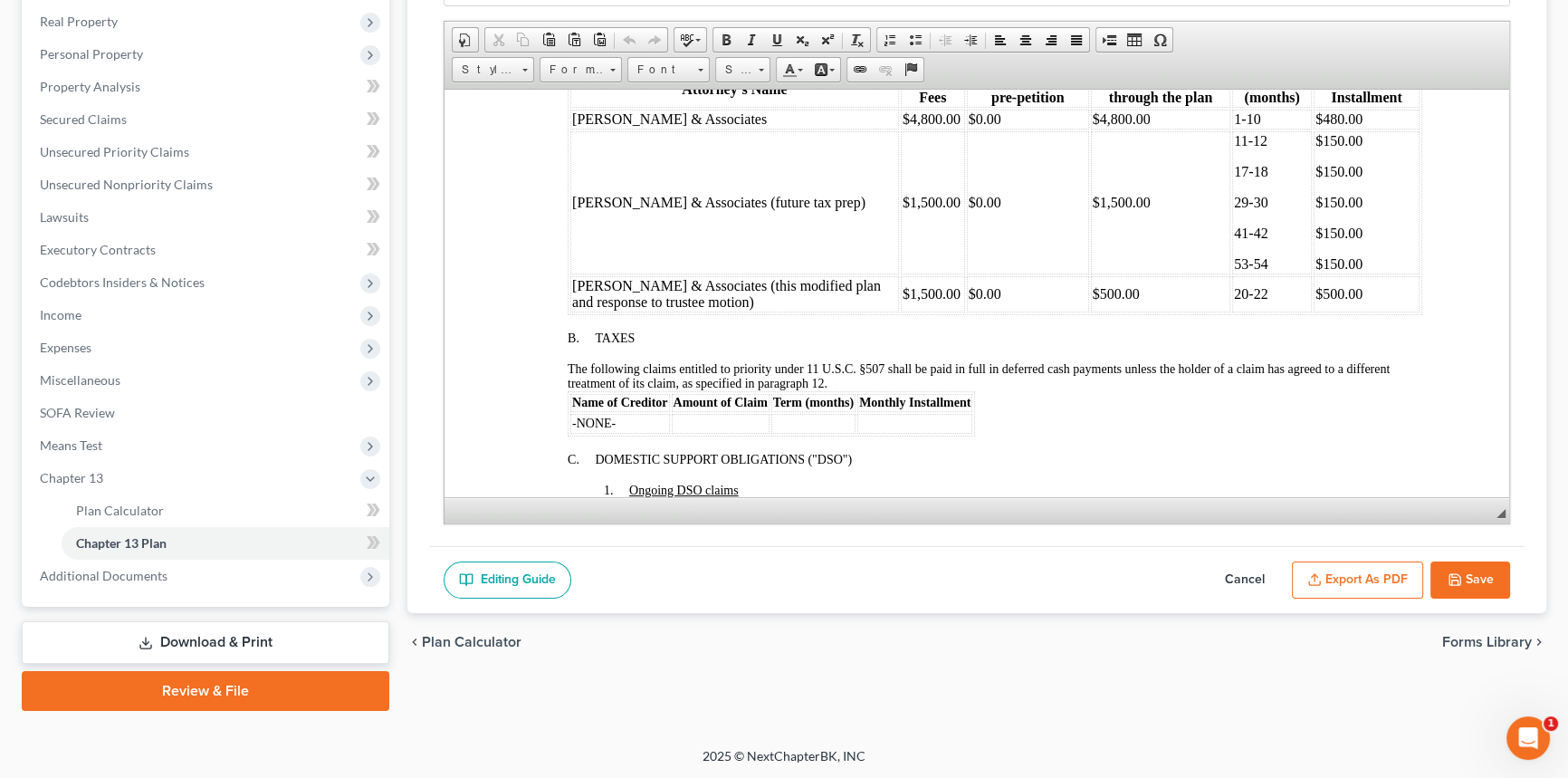
scroll to position [906, 0]
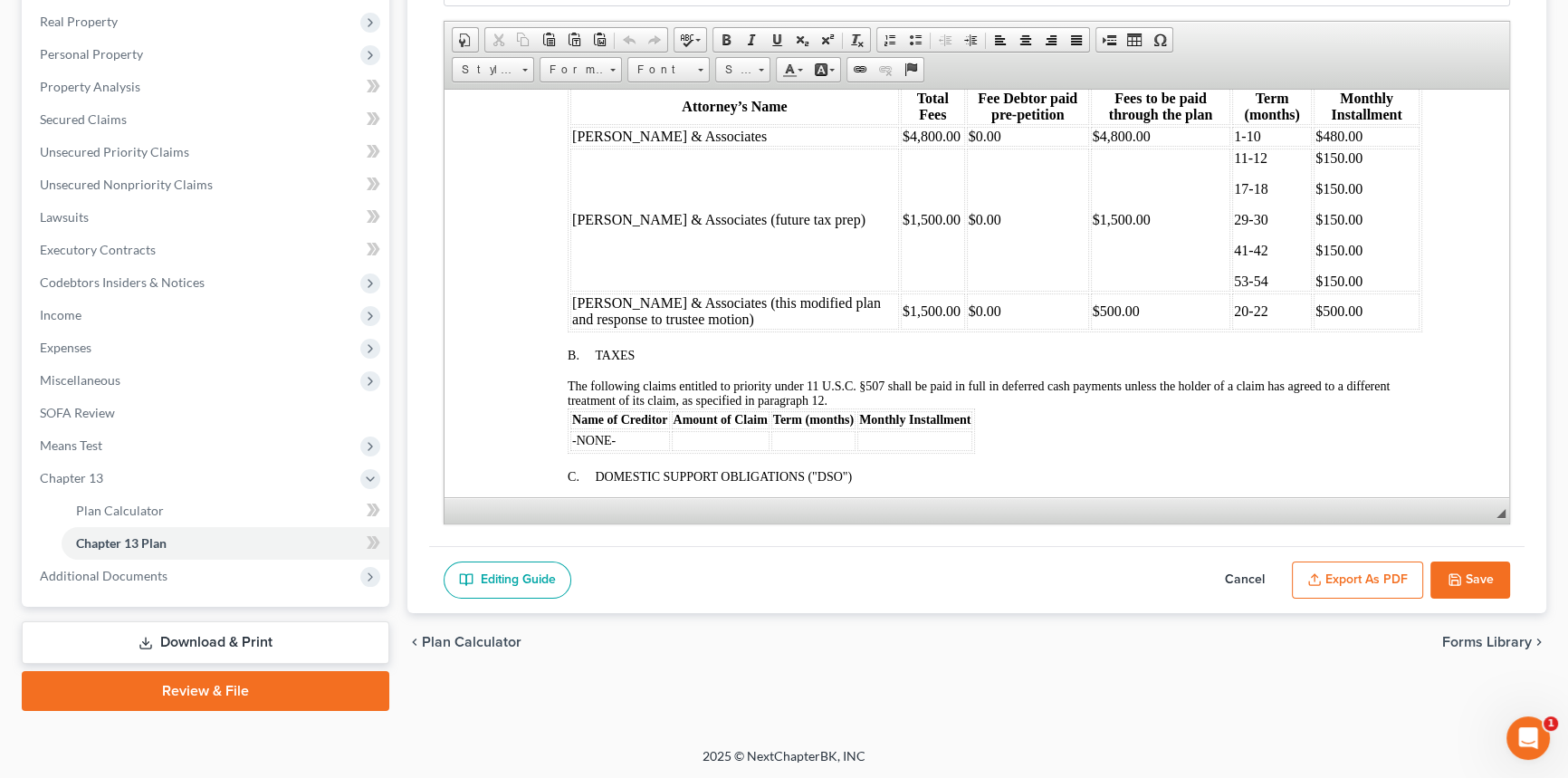
click at [1246, 574] on button "Cancel" at bounding box center [1245, 580] width 80 height 38
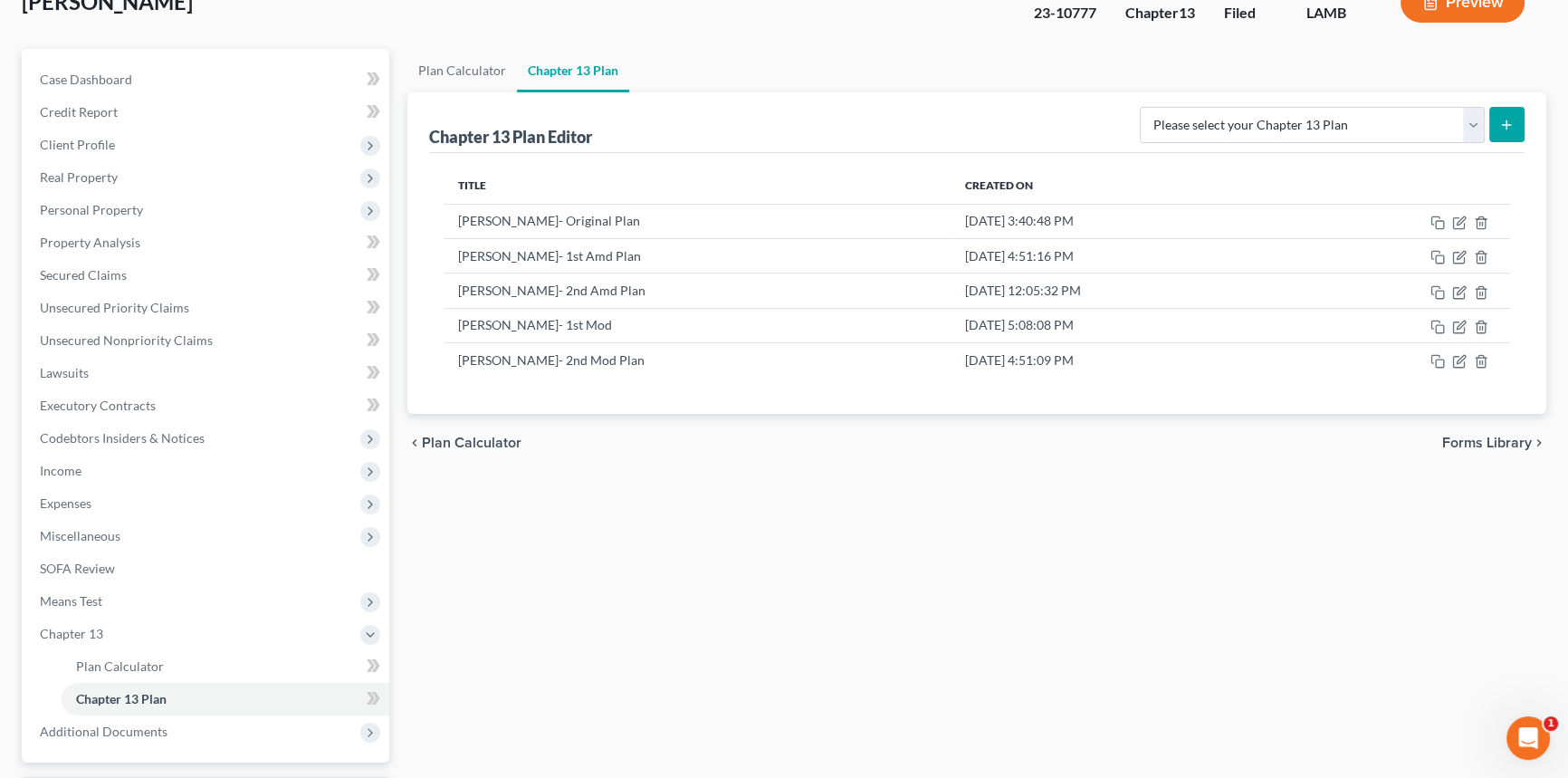
scroll to position [0, 0]
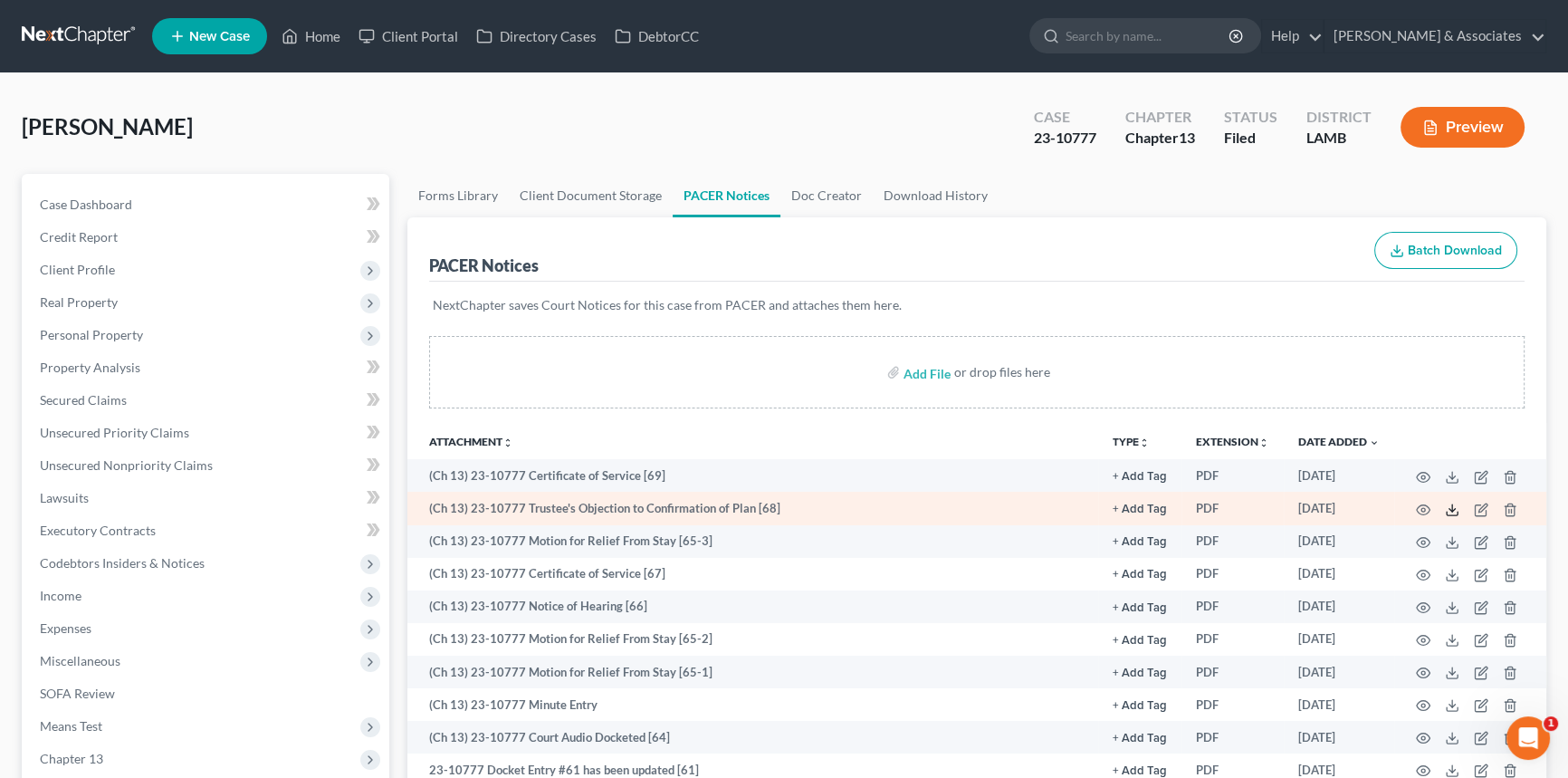
click at [1454, 503] on icon at bounding box center [1452, 510] width 15 height 15
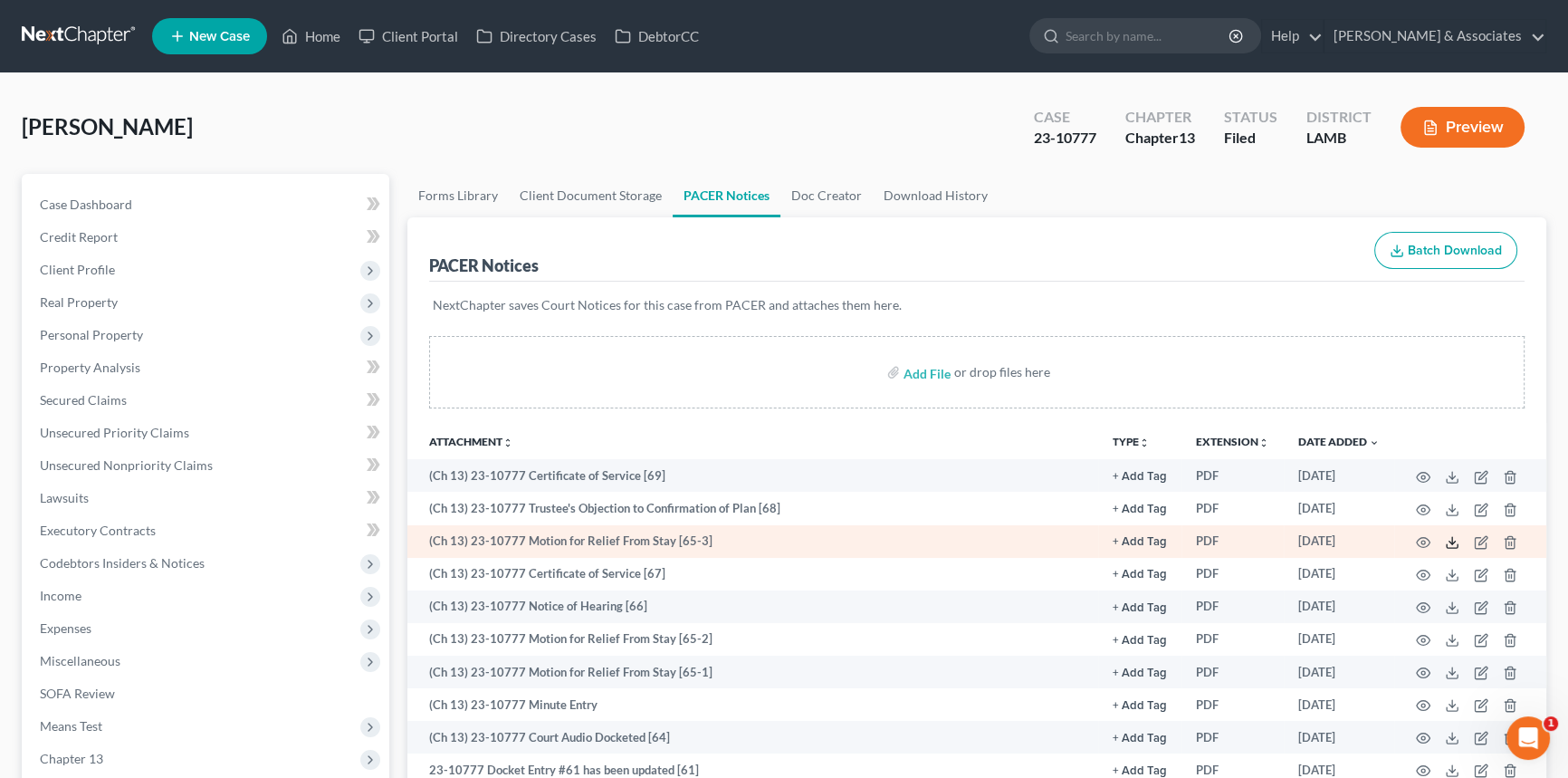
click at [1452, 543] on icon at bounding box center [1452, 542] width 15 height 15
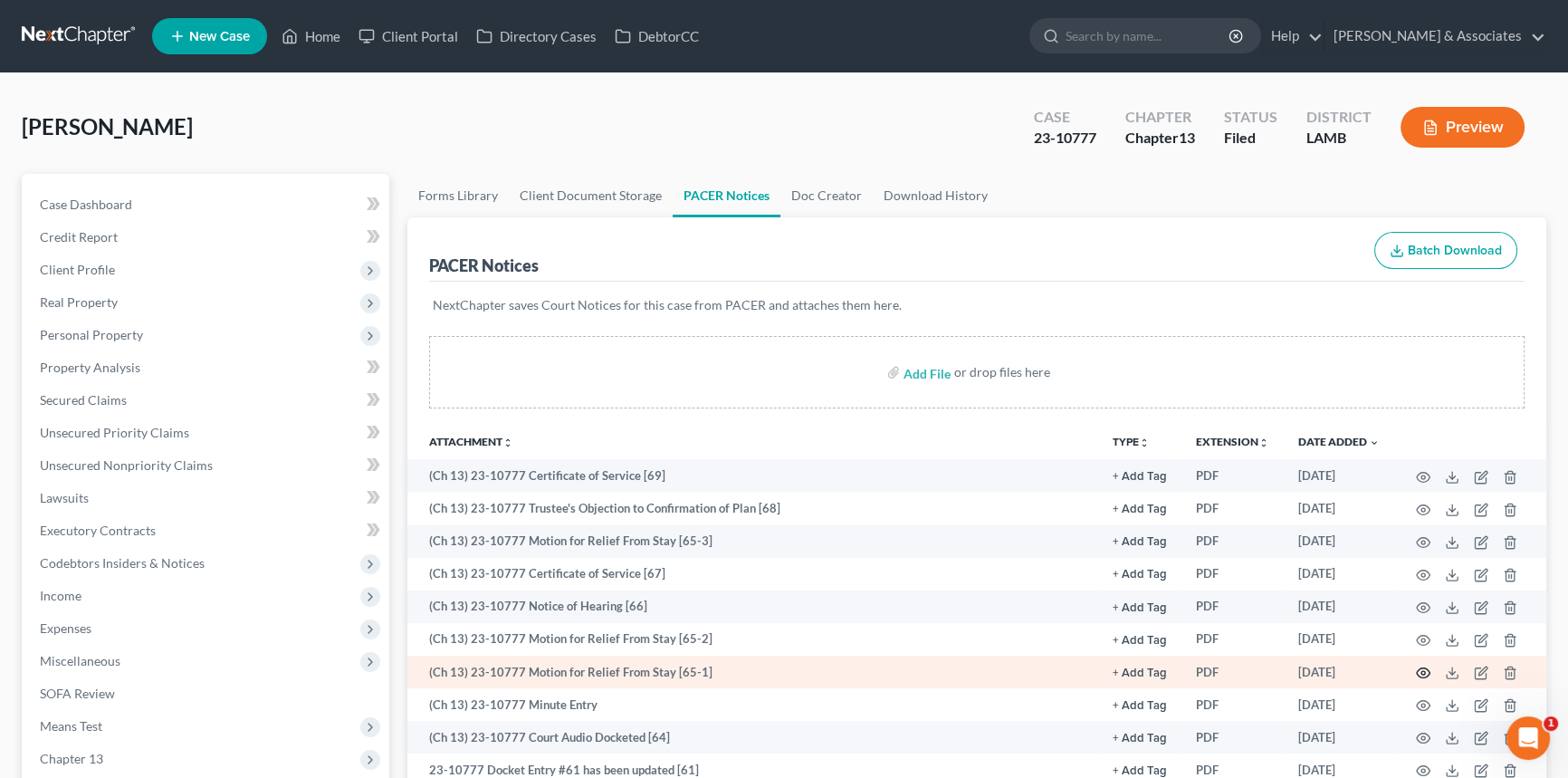
click at [1423, 670] on icon "button" at bounding box center [1424, 673] width 15 height 15
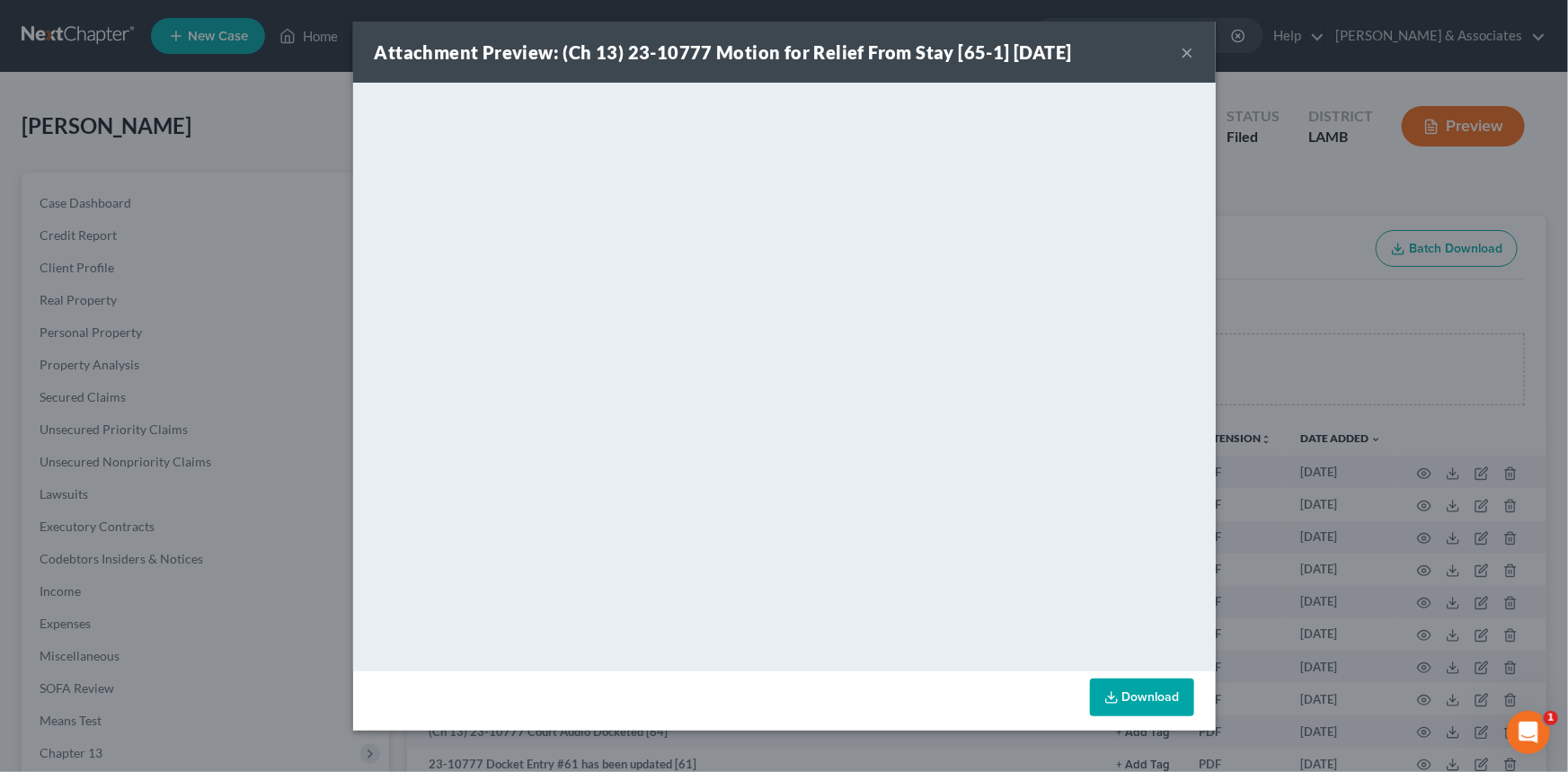
click at [1187, 50] on button "×" at bounding box center [1188, 52] width 13 height 21
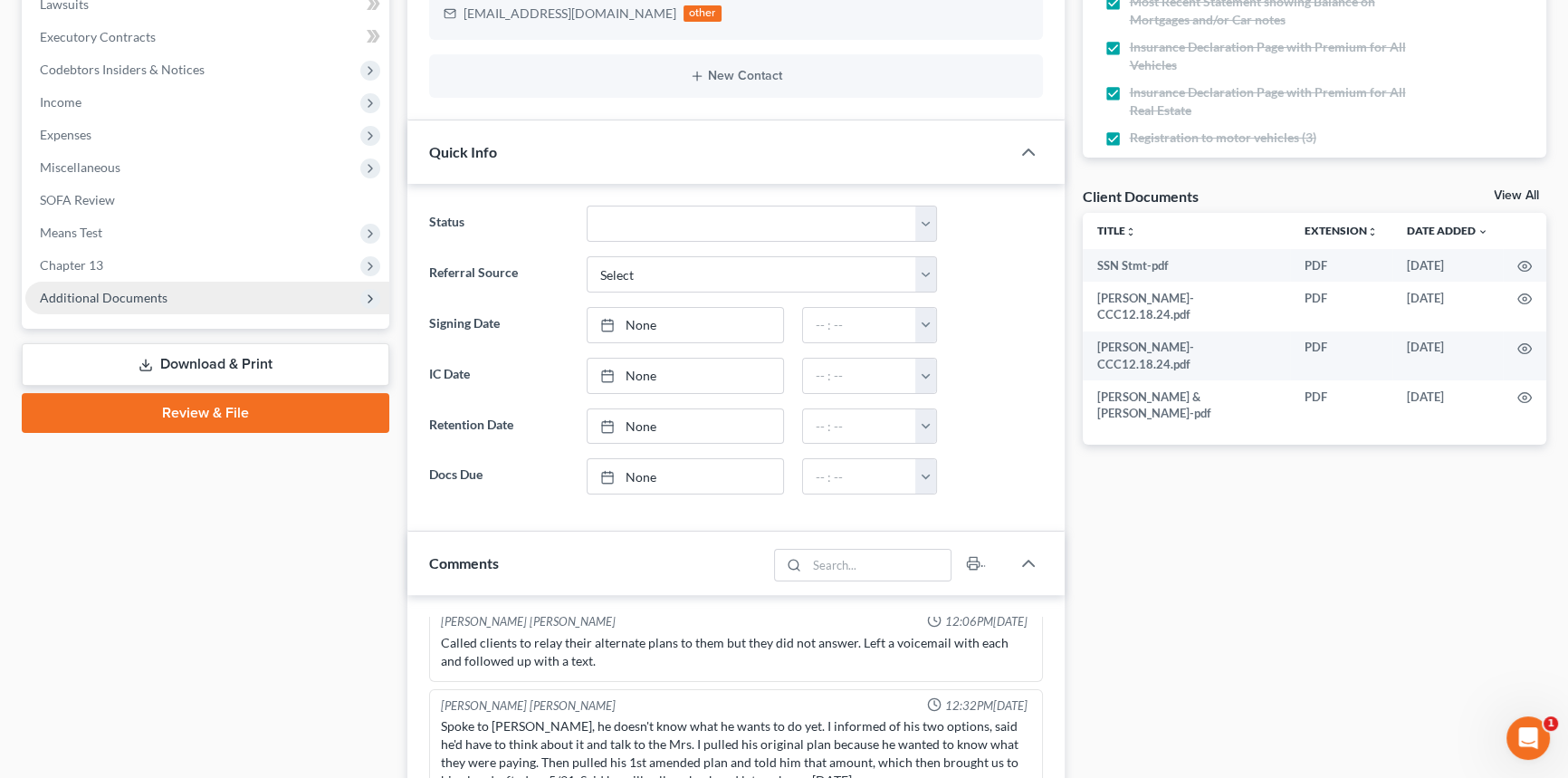
click at [216, 305] on span "Additional Documents" at bounding box center [207, 297] width 364 height 33
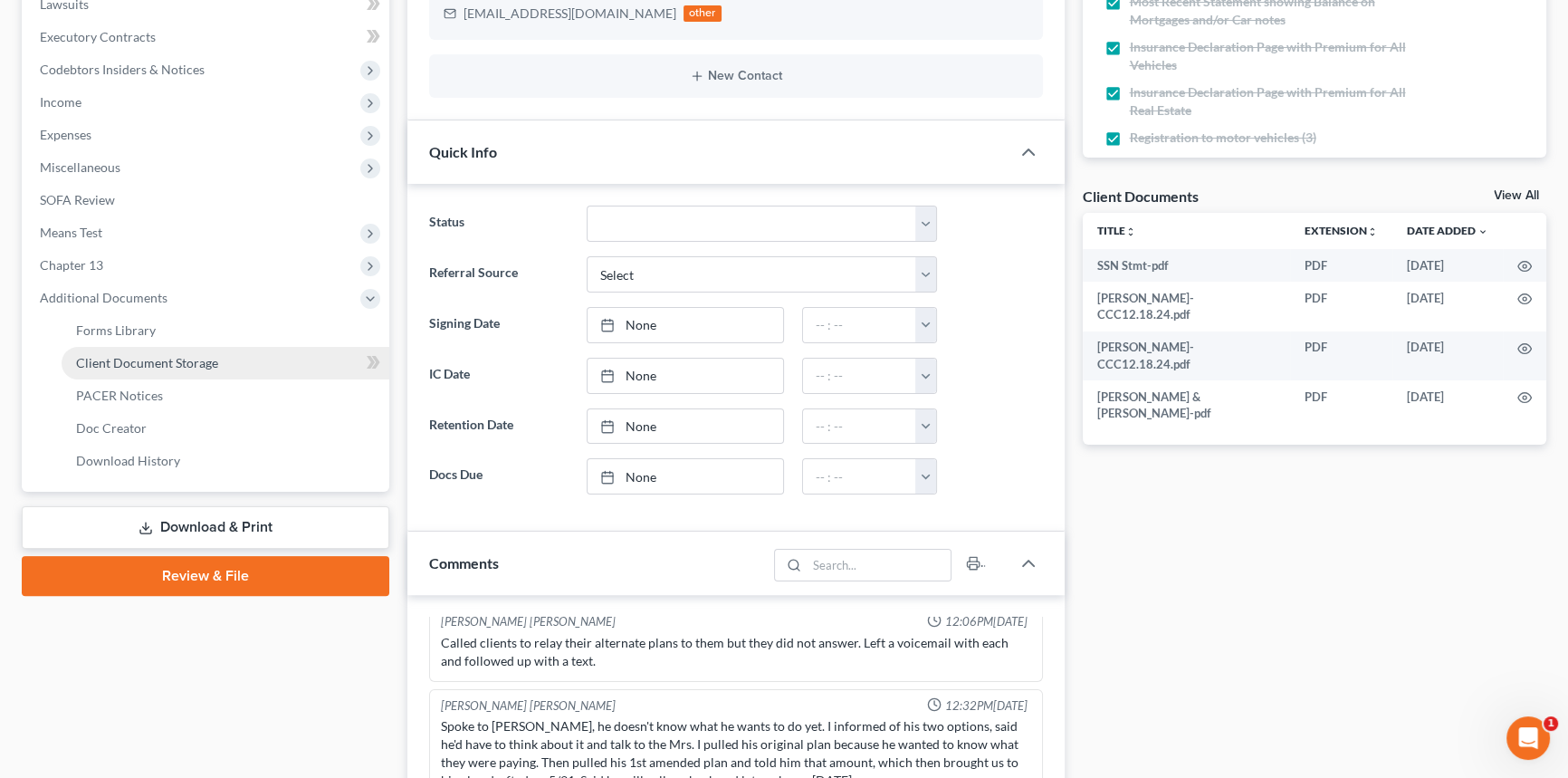
scroll to position [431, 0]
click at [192, 380] on link "PACER Notices" at bounding box center [225, 395] width 328 height 33
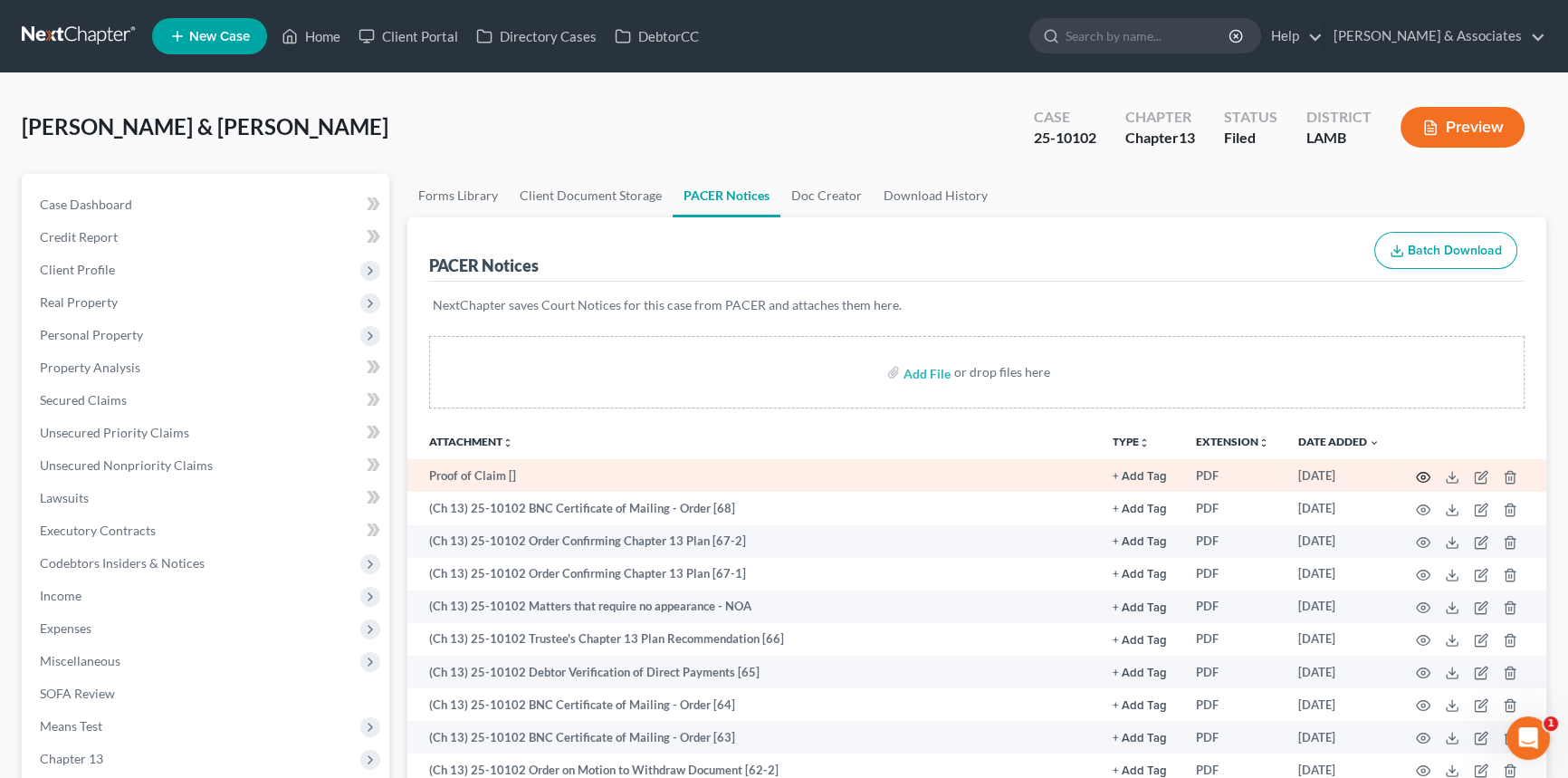
click at [1425, 473] on icon "button" at bounding box center [1424, 477] width 15 height 15
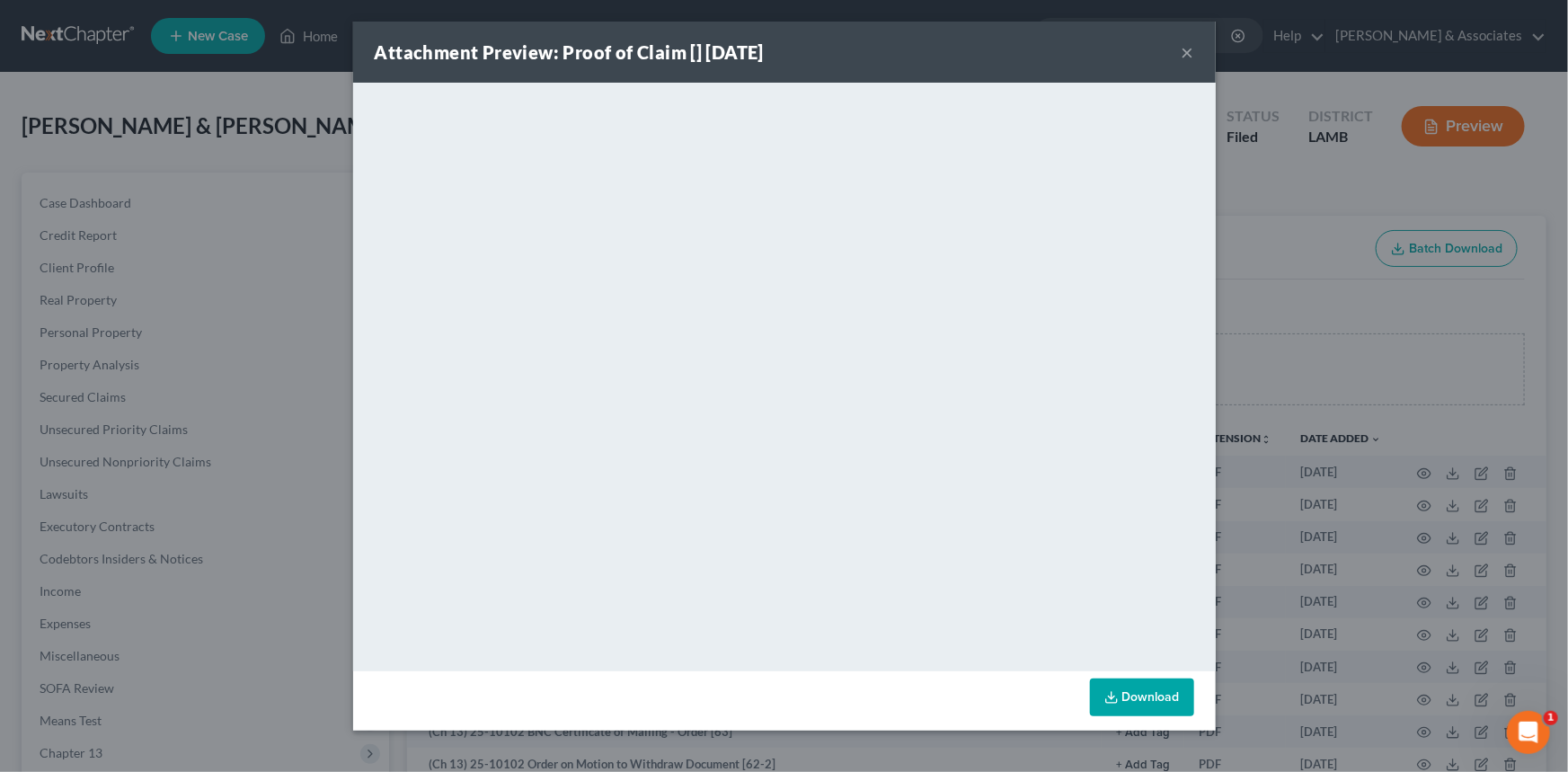
click at [1183, 51] on button "×" at bounding box center [1188, 52] width 13 height 21
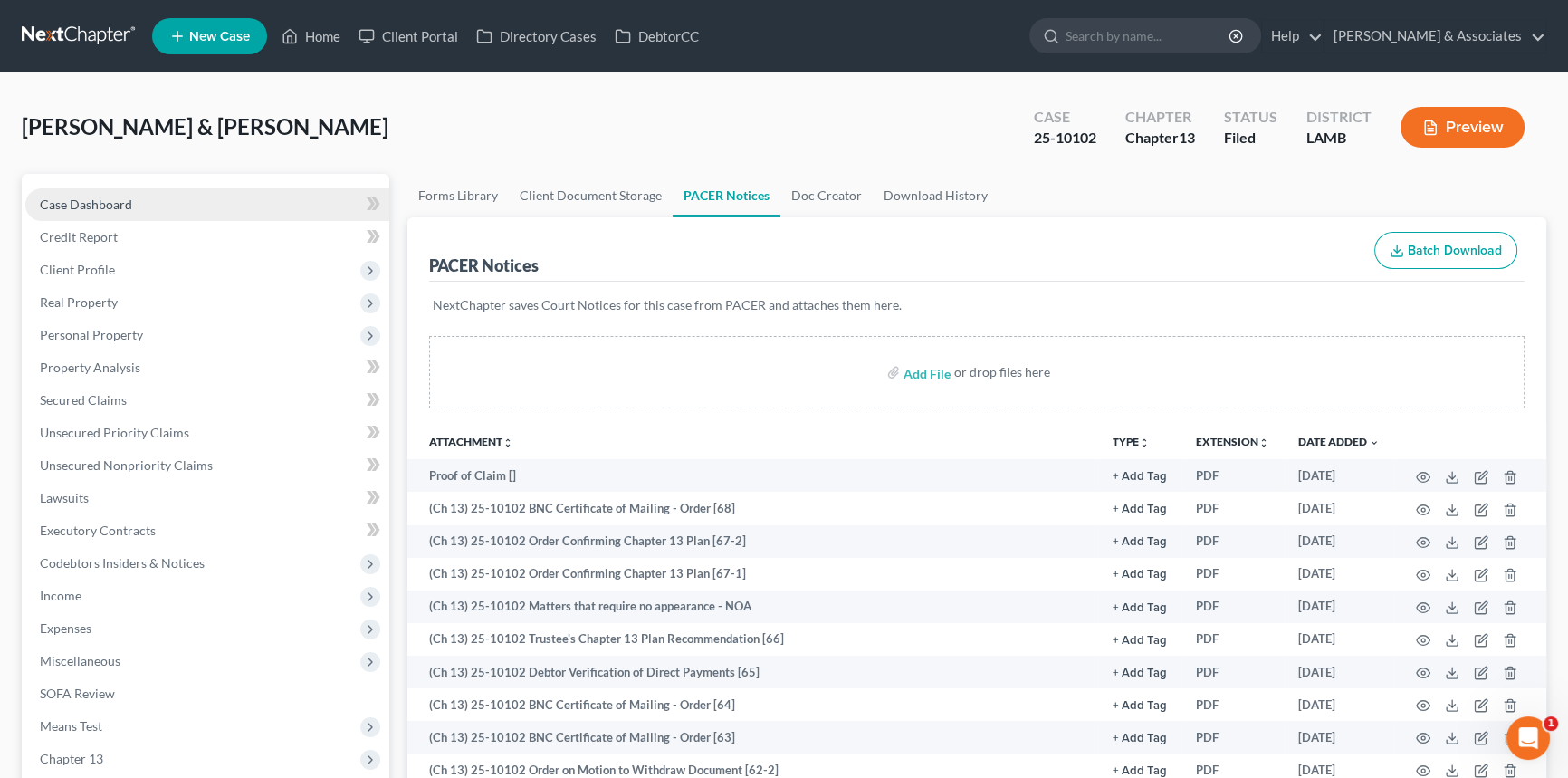
click at [171, 198] on link "Case Dashboard" at bounding box center [207, 204] width 364 height 33
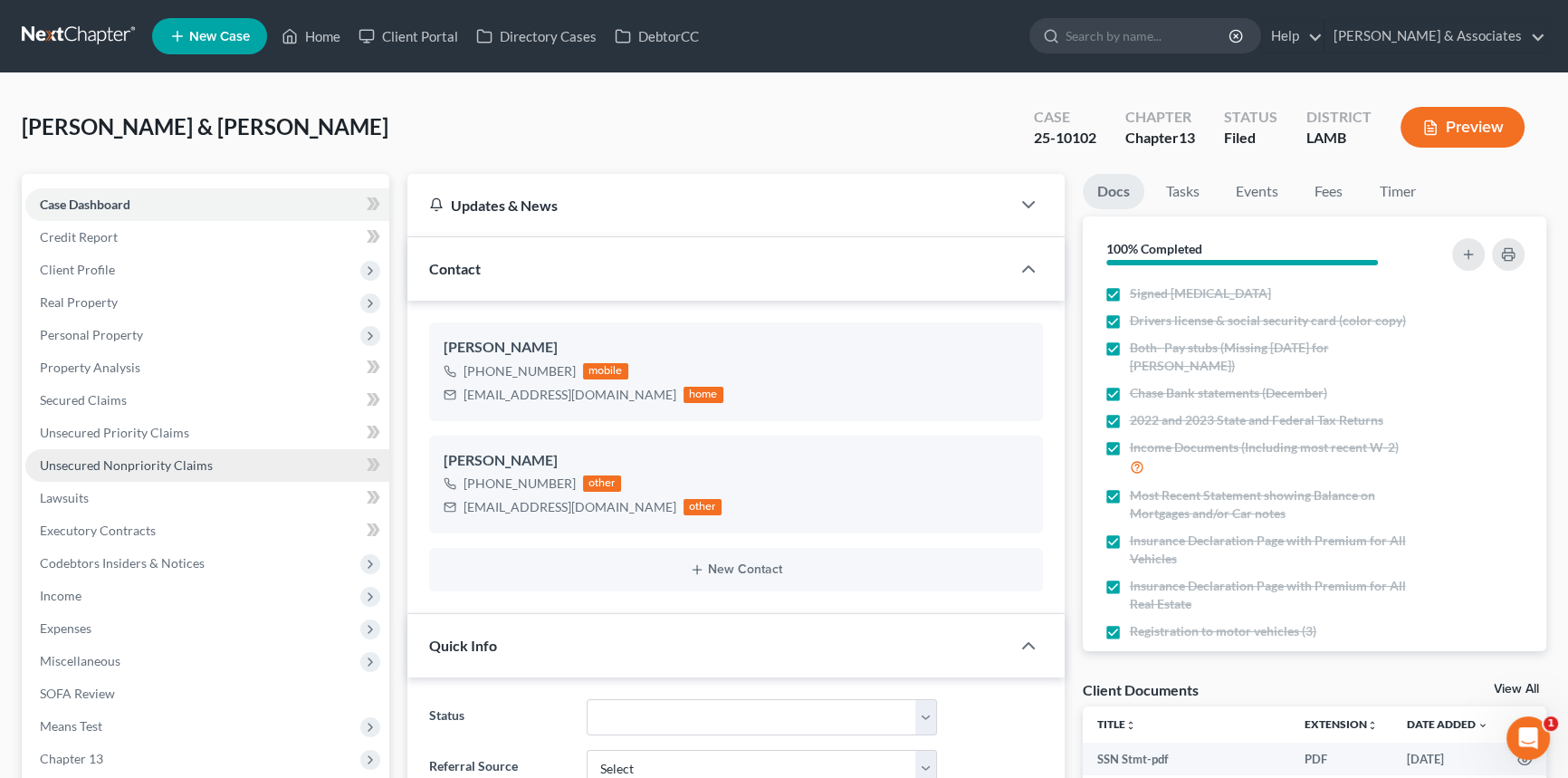
scroll to position [411, 0]
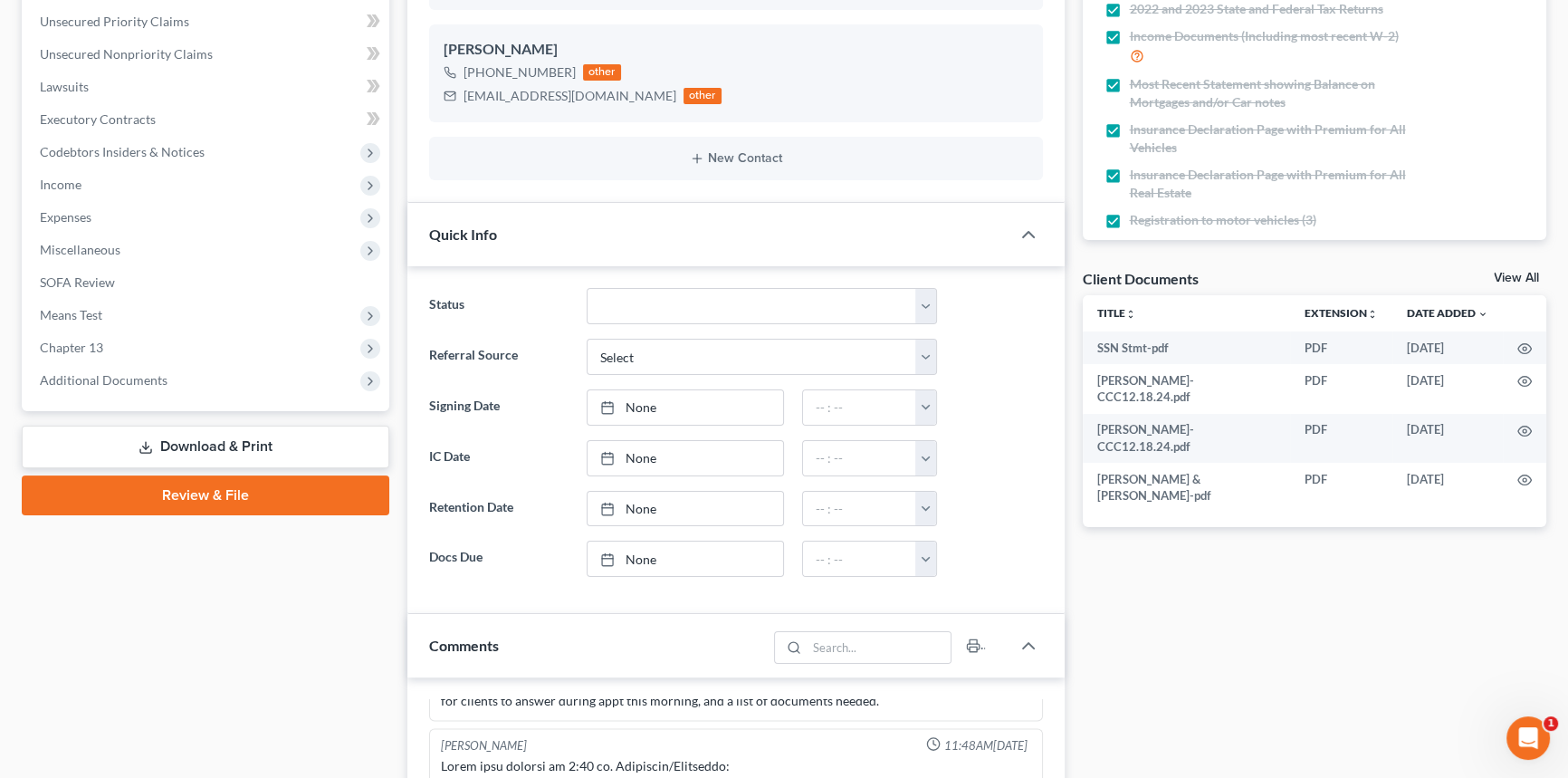
drag, startPoint x: 119, startPoint y: 375, endPoint x: 139, endPoint y: 422, distance: 51.1
click at [119, 375] on span "Additional Documents" at bounding box center [103, 379] width 128 height 16
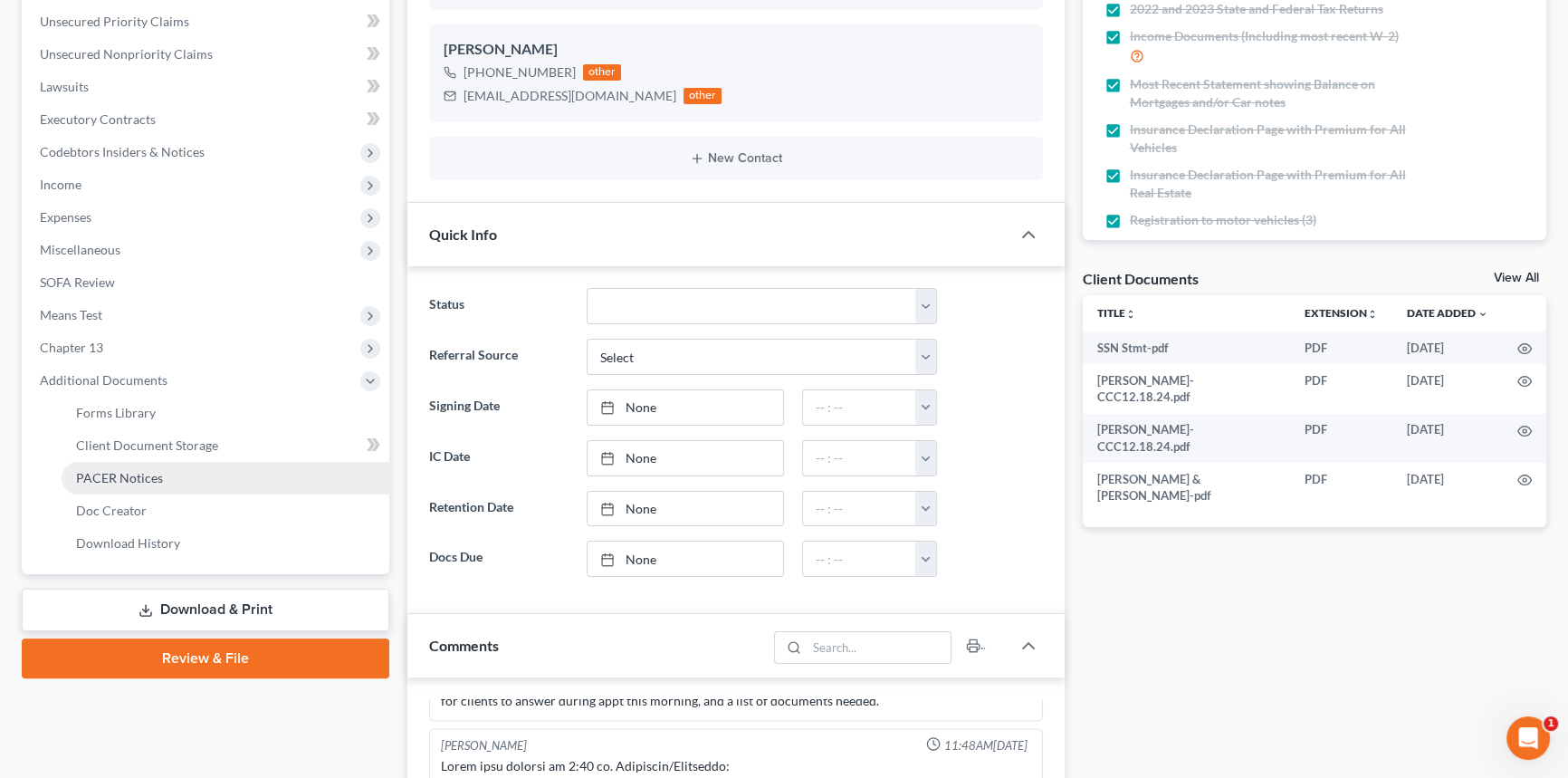
click at [154, 477] on span "PACER Notices" at bounding box center [119, 477] width 87 height 16
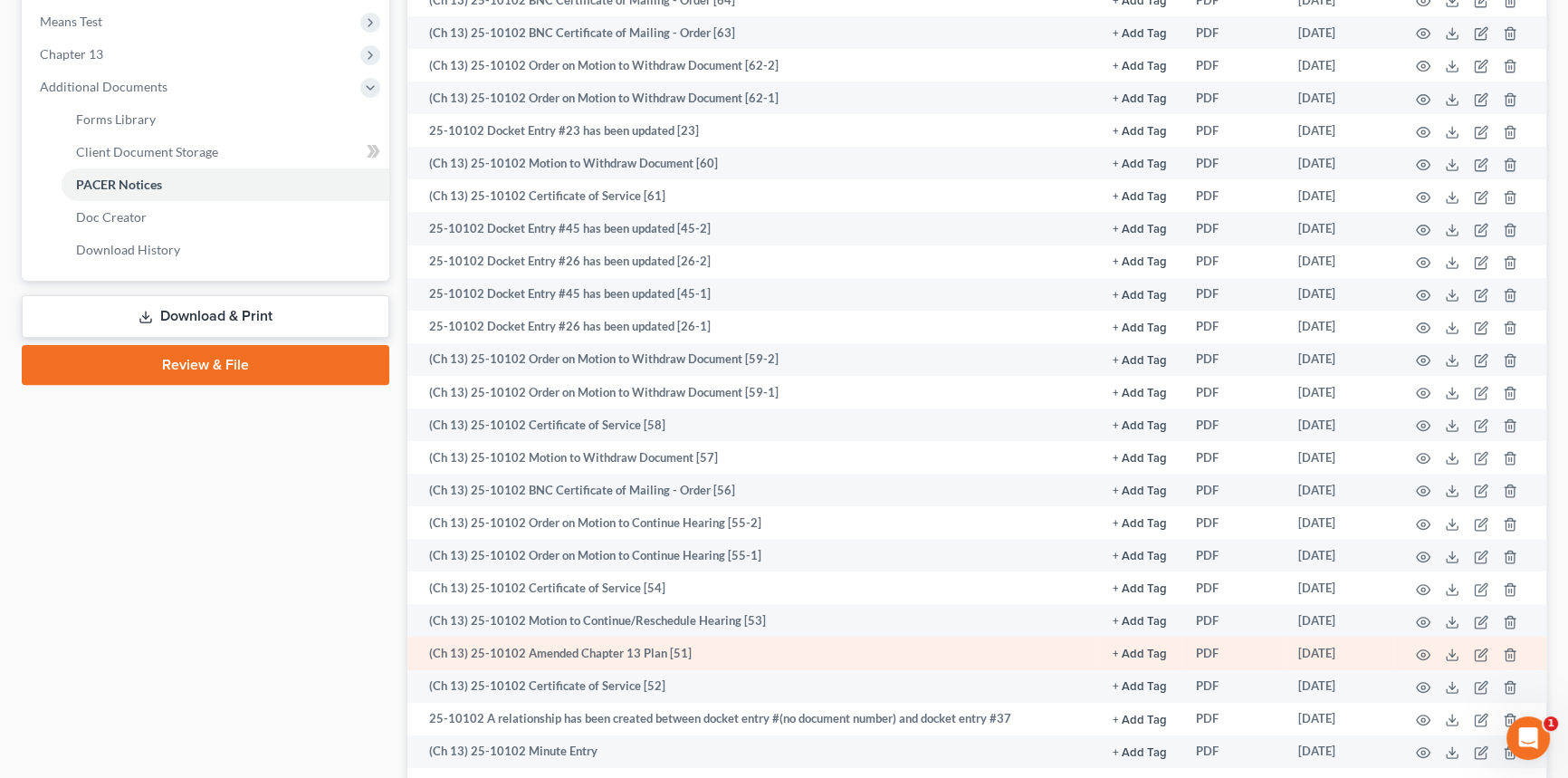
scroll to position [741, 0]
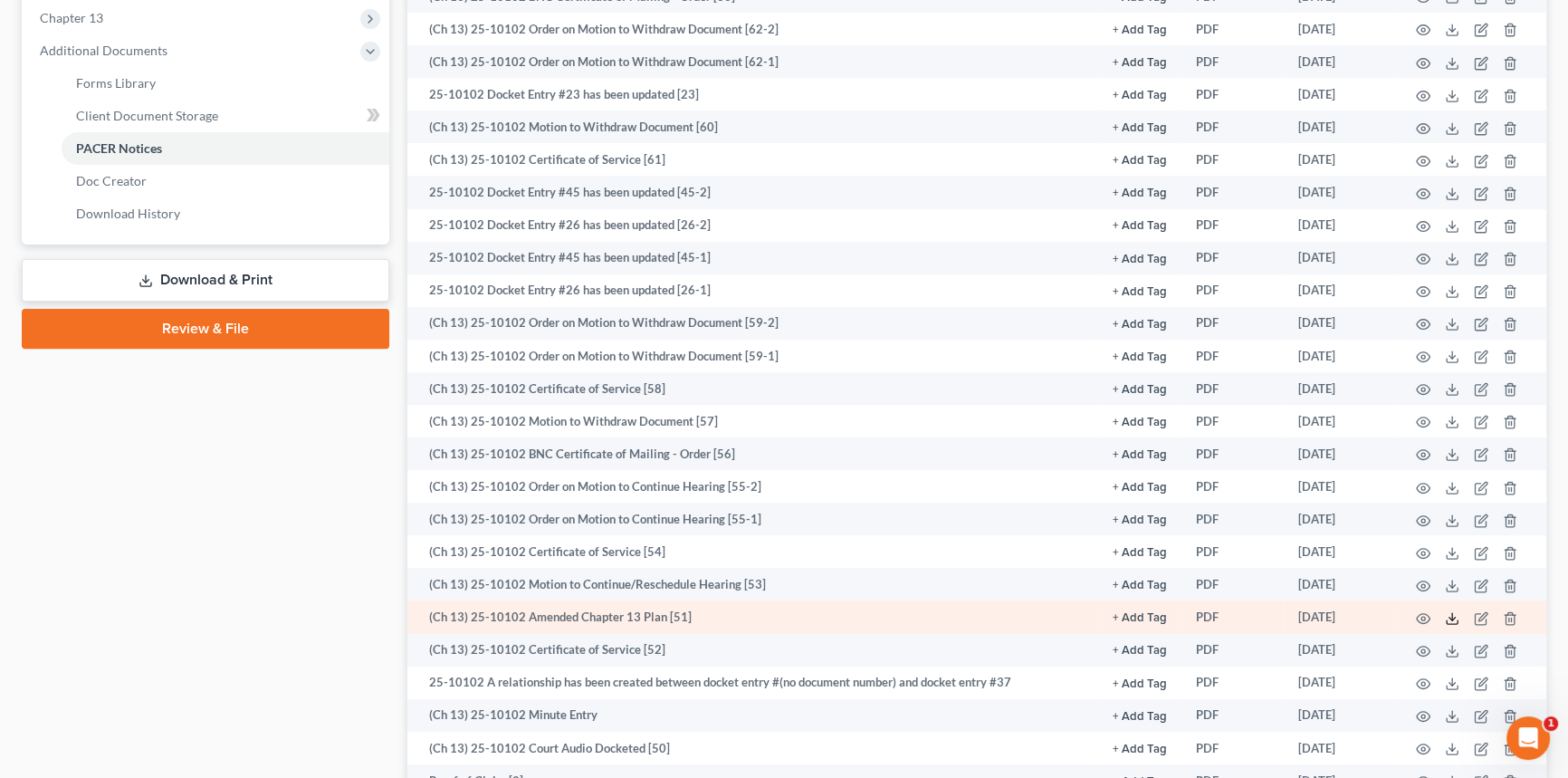
click at [1452, 613] on line at bounding box center [1452, 617] width 0 height 7
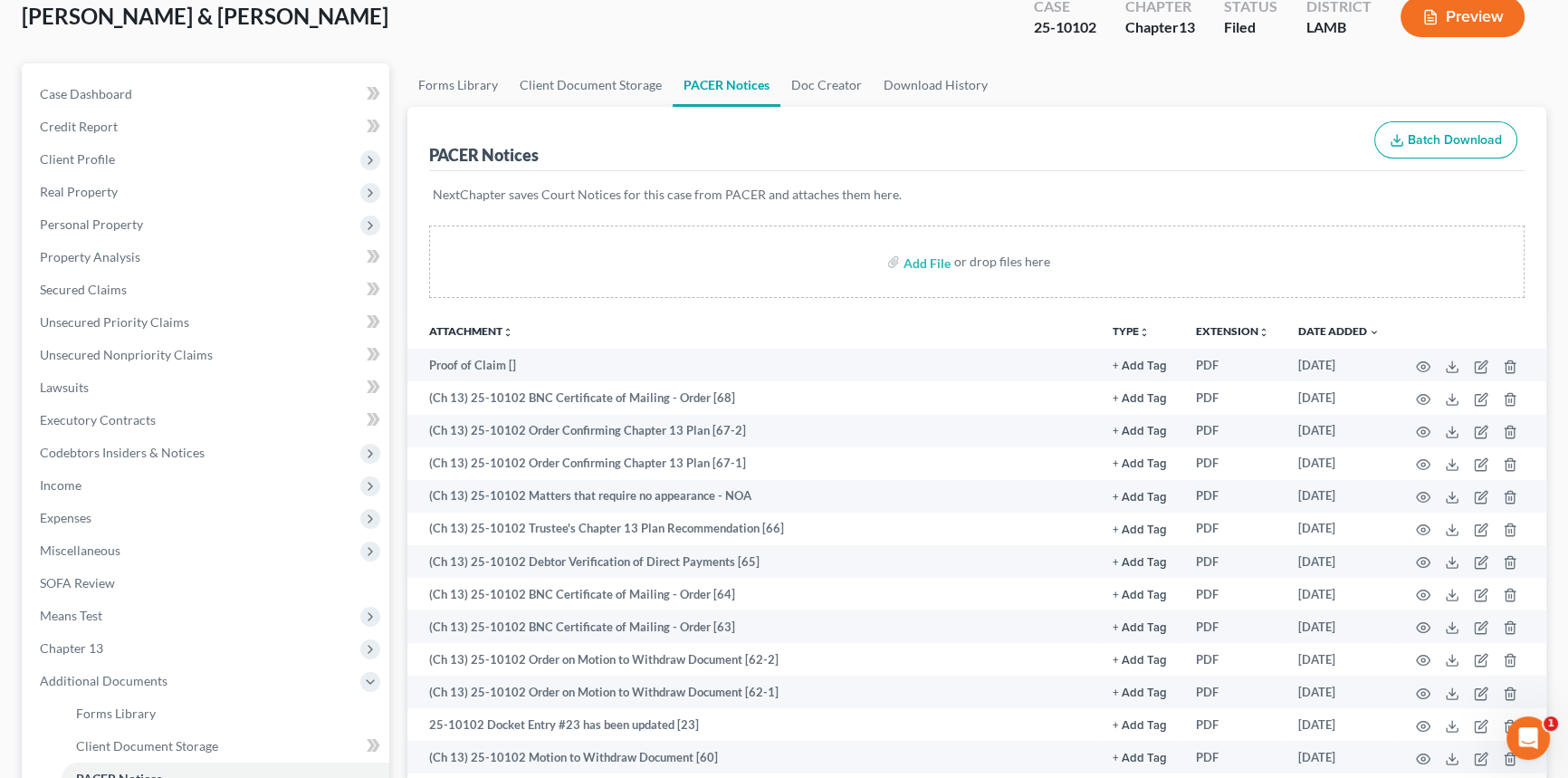
scroll to position [0, 0]
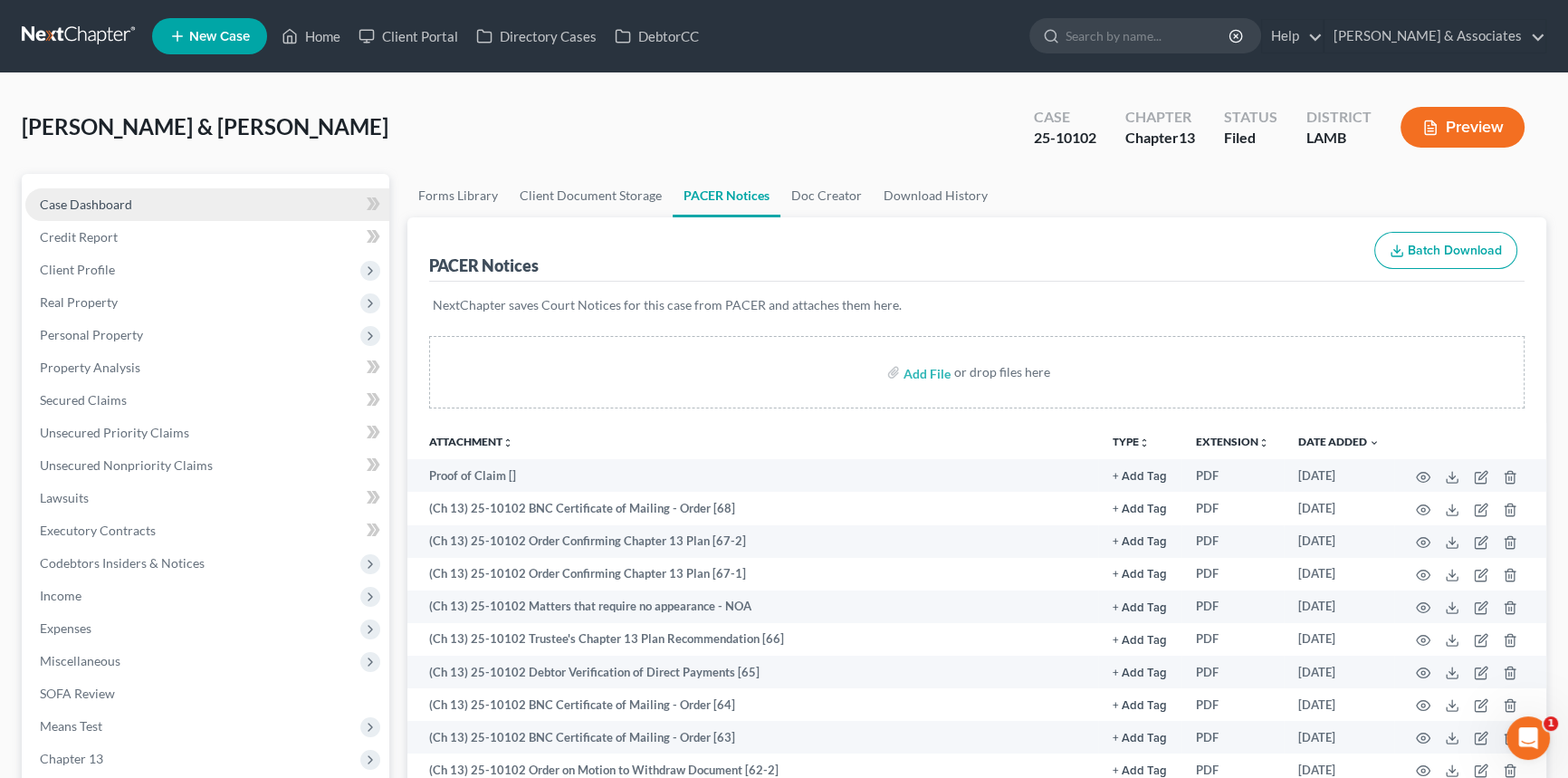
click at [152, 201] on link "Case Dashboard" at bounding box center [207, 204] width 364 height 33
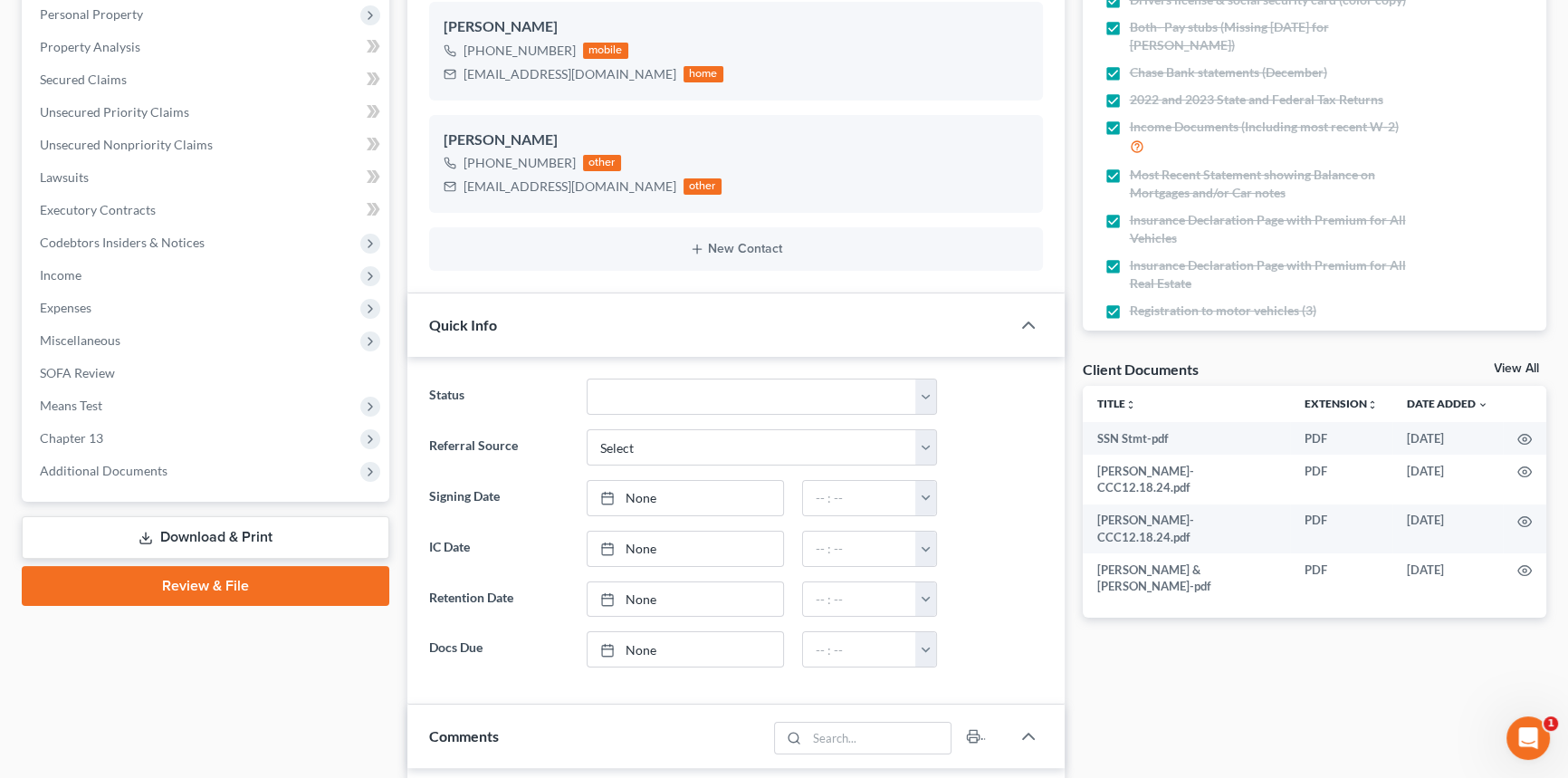
scroll to position [576, 0]
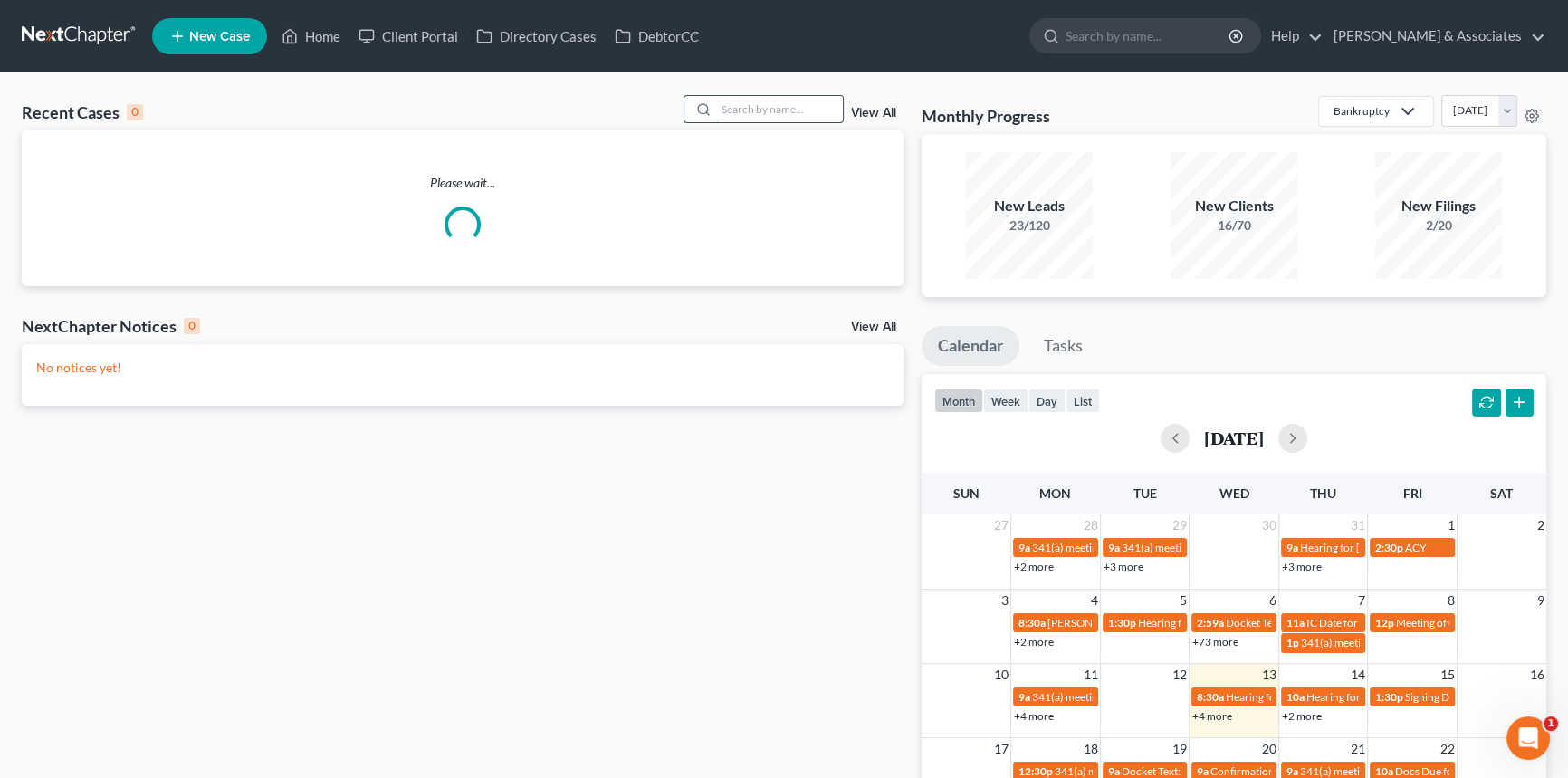
click at [817, 109] on input "search" at bounding box center [780, 109] width 127 height 26
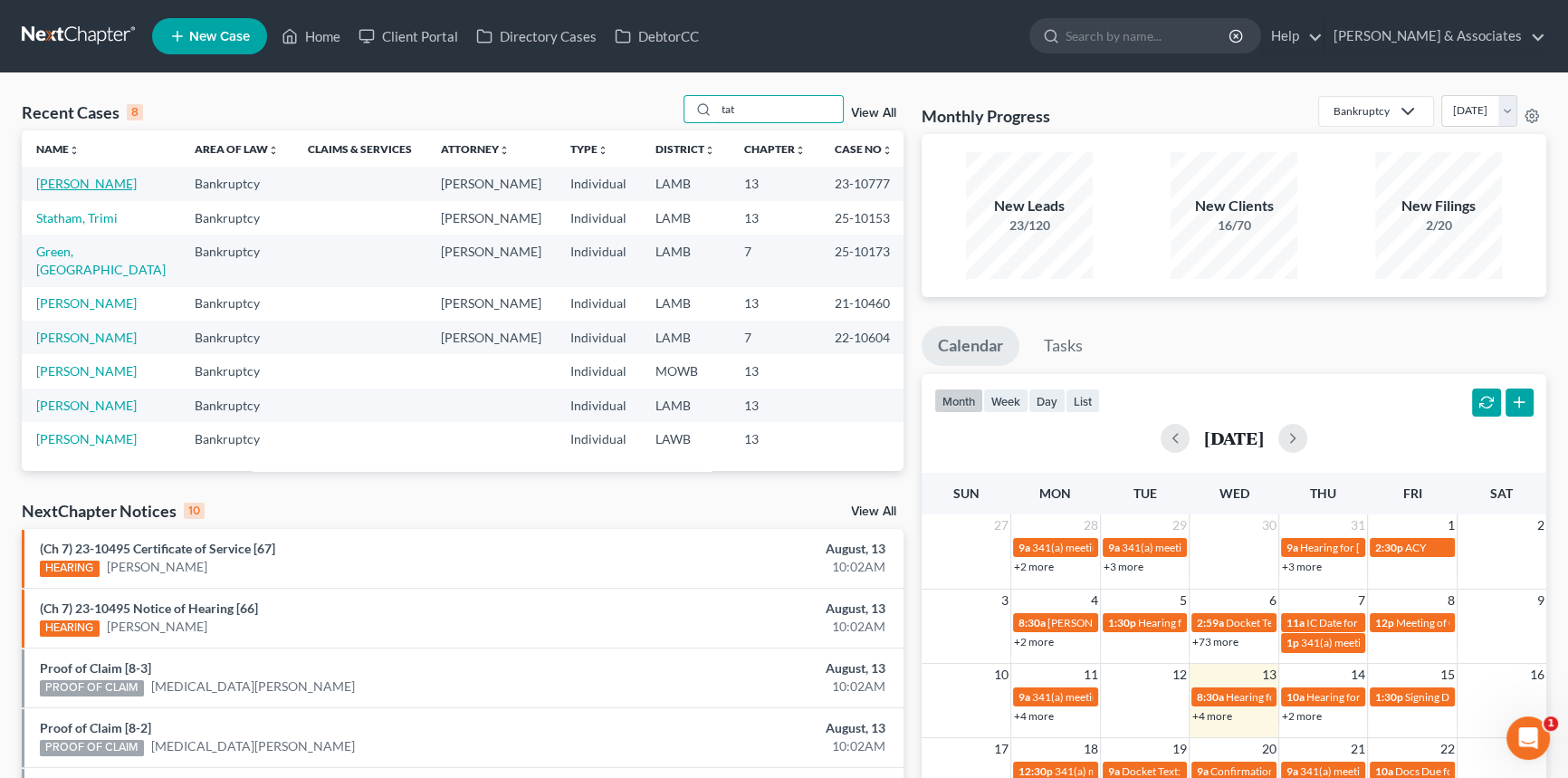
type input "tat"
click at [108, 176] on link "[PERSON_NAME]" at bounding box center [87, 184] width 101 height 16
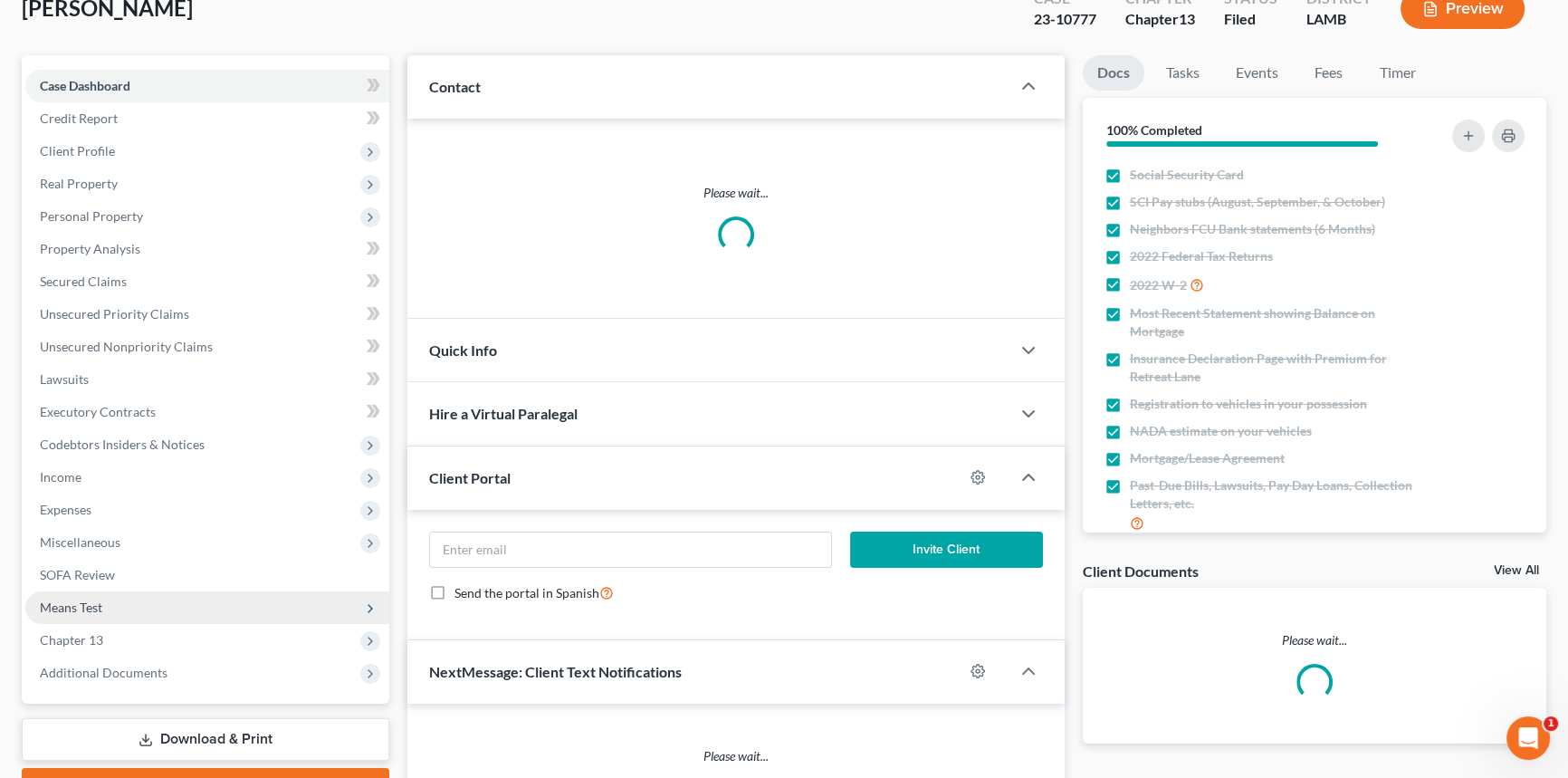
scroll to position [246, 0]
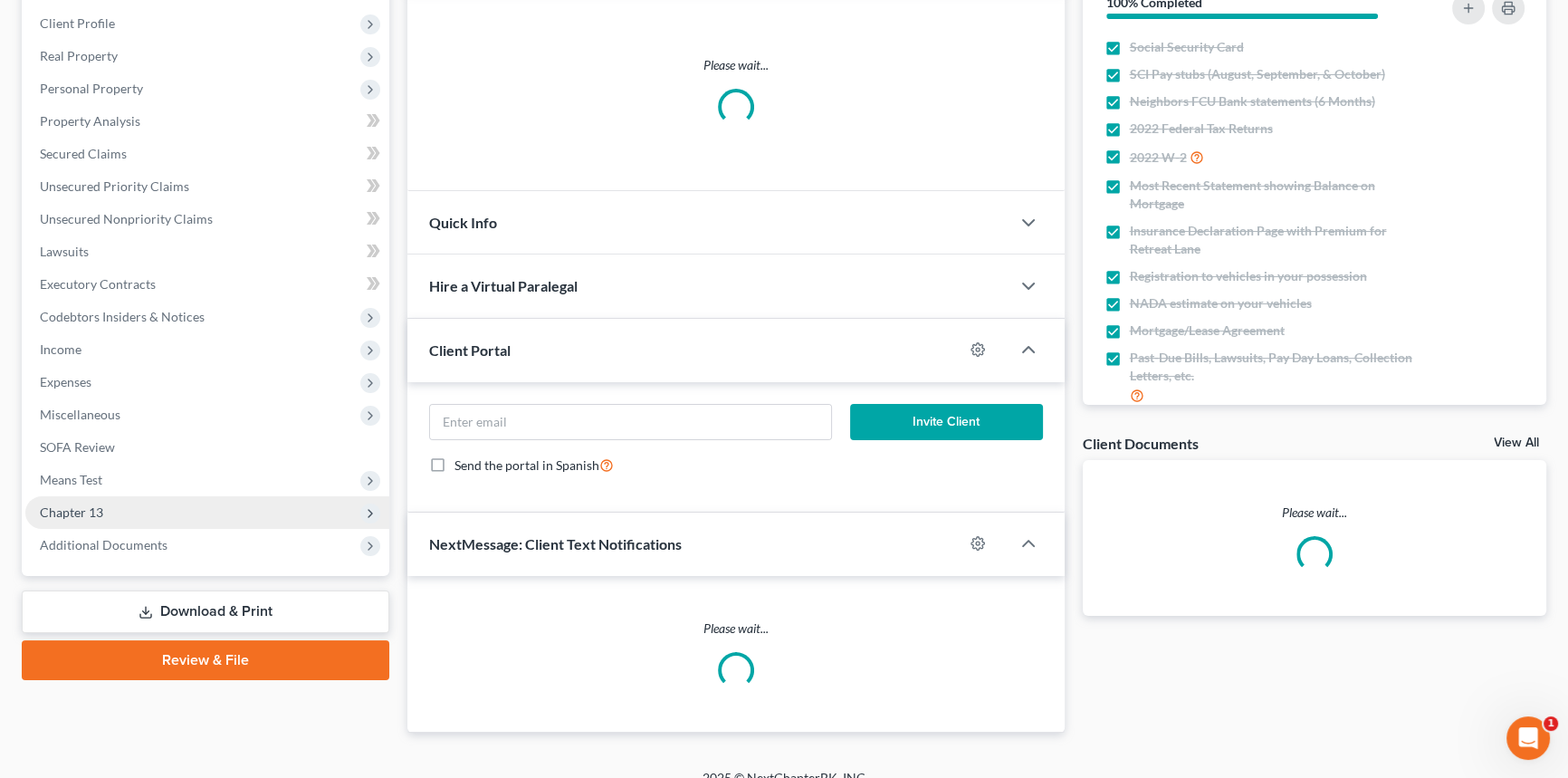
click at [125, 497] on span "Chapter 13" at bounding box center [207, 512] width 364 height 33
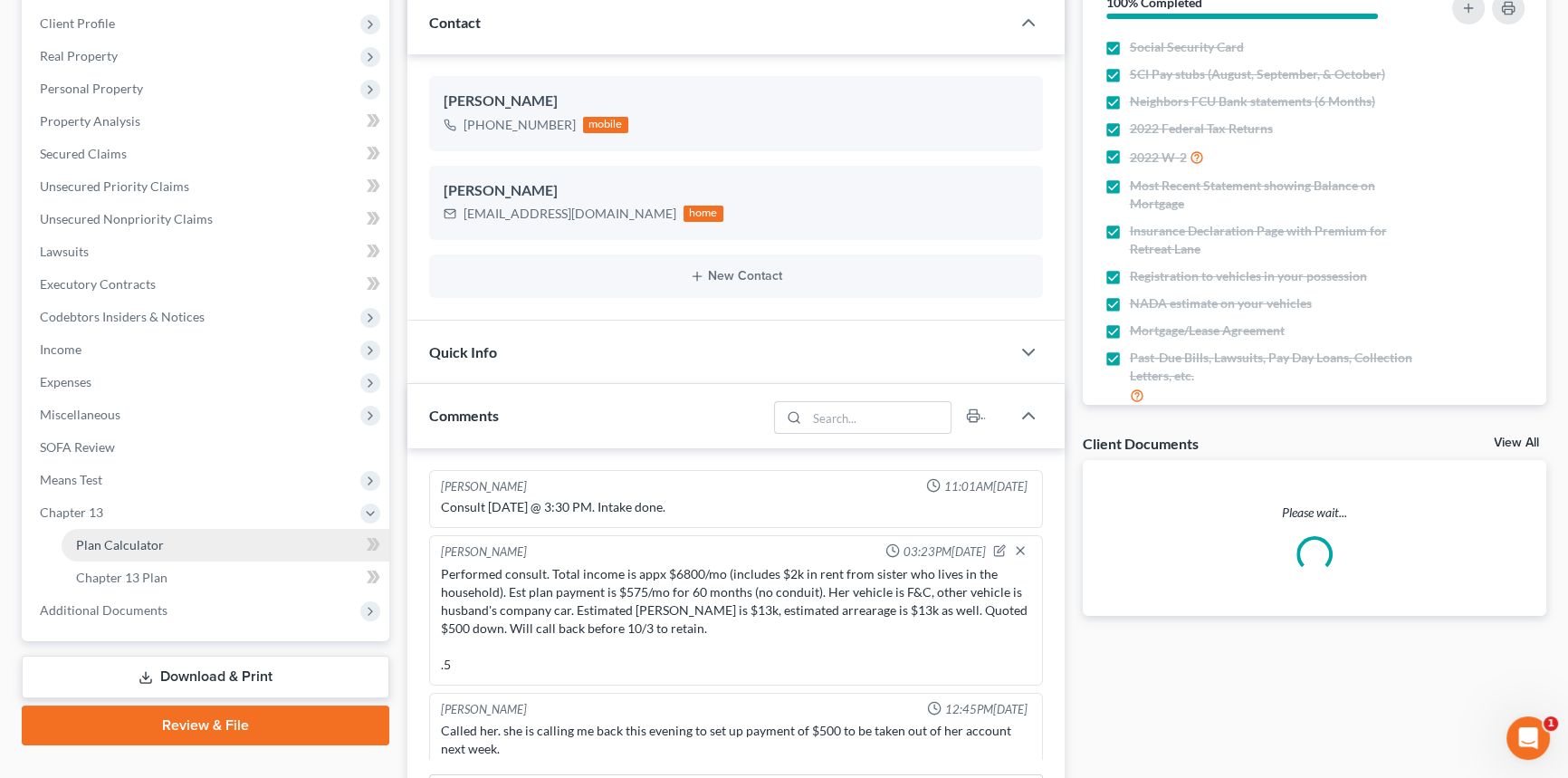
scroll to position [6152, 0]
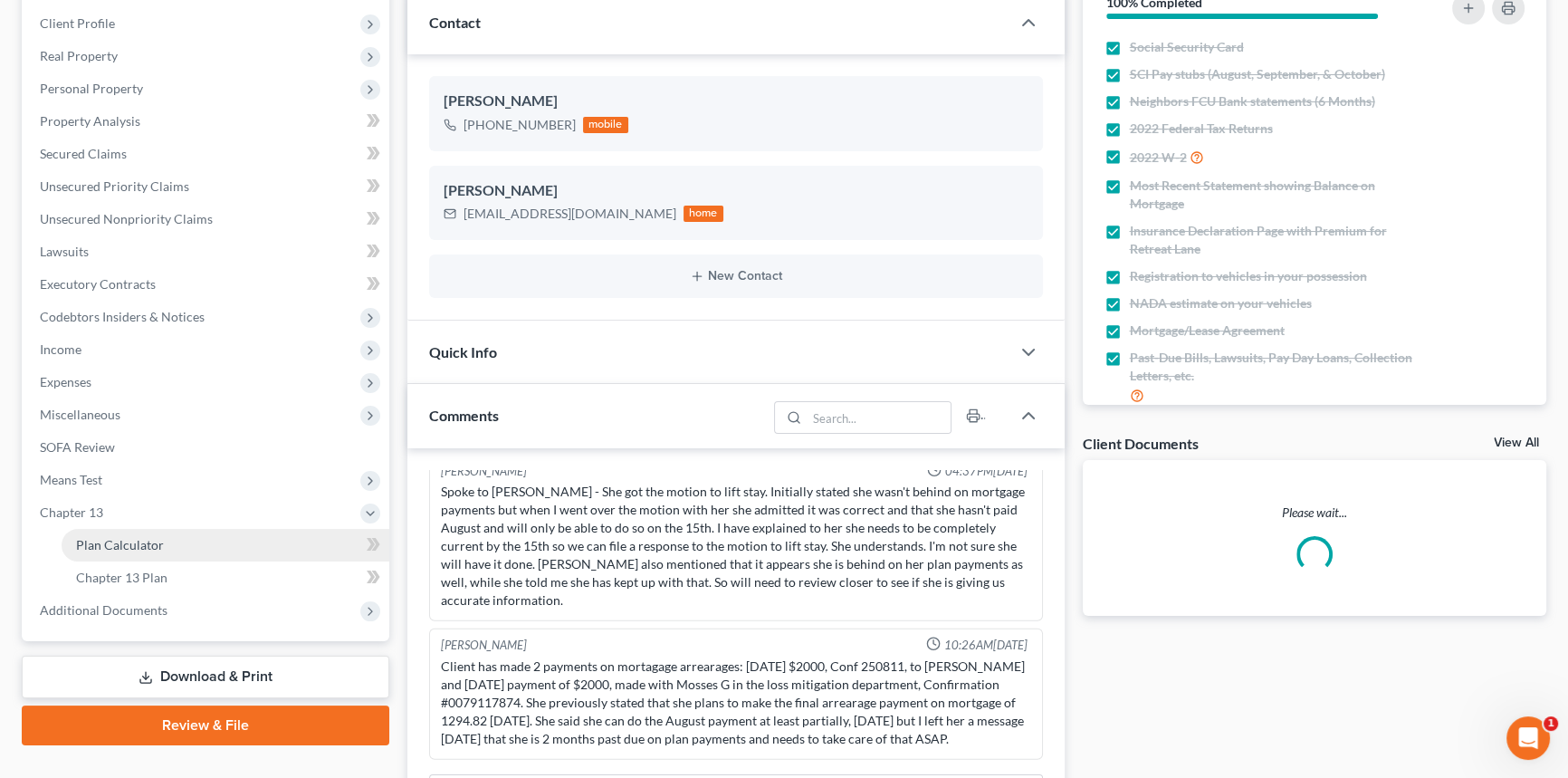
click at [169, 553] on link "Plan Calculator" at bounding box center [225, 544] width 328 height 33
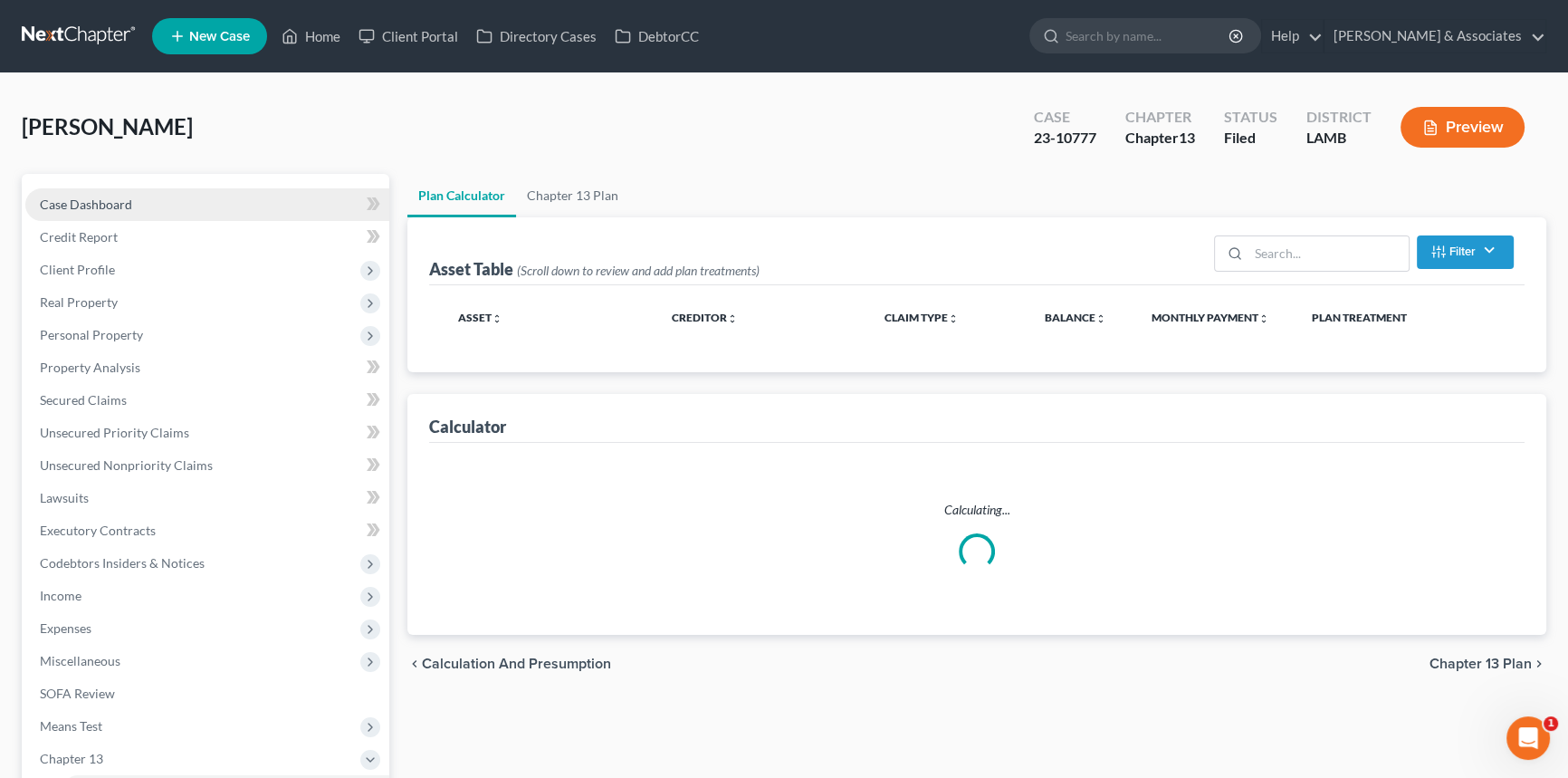
click at [150, 208] on link "Case Dashboard" at bounding box center [207, 204] width 364 height 33
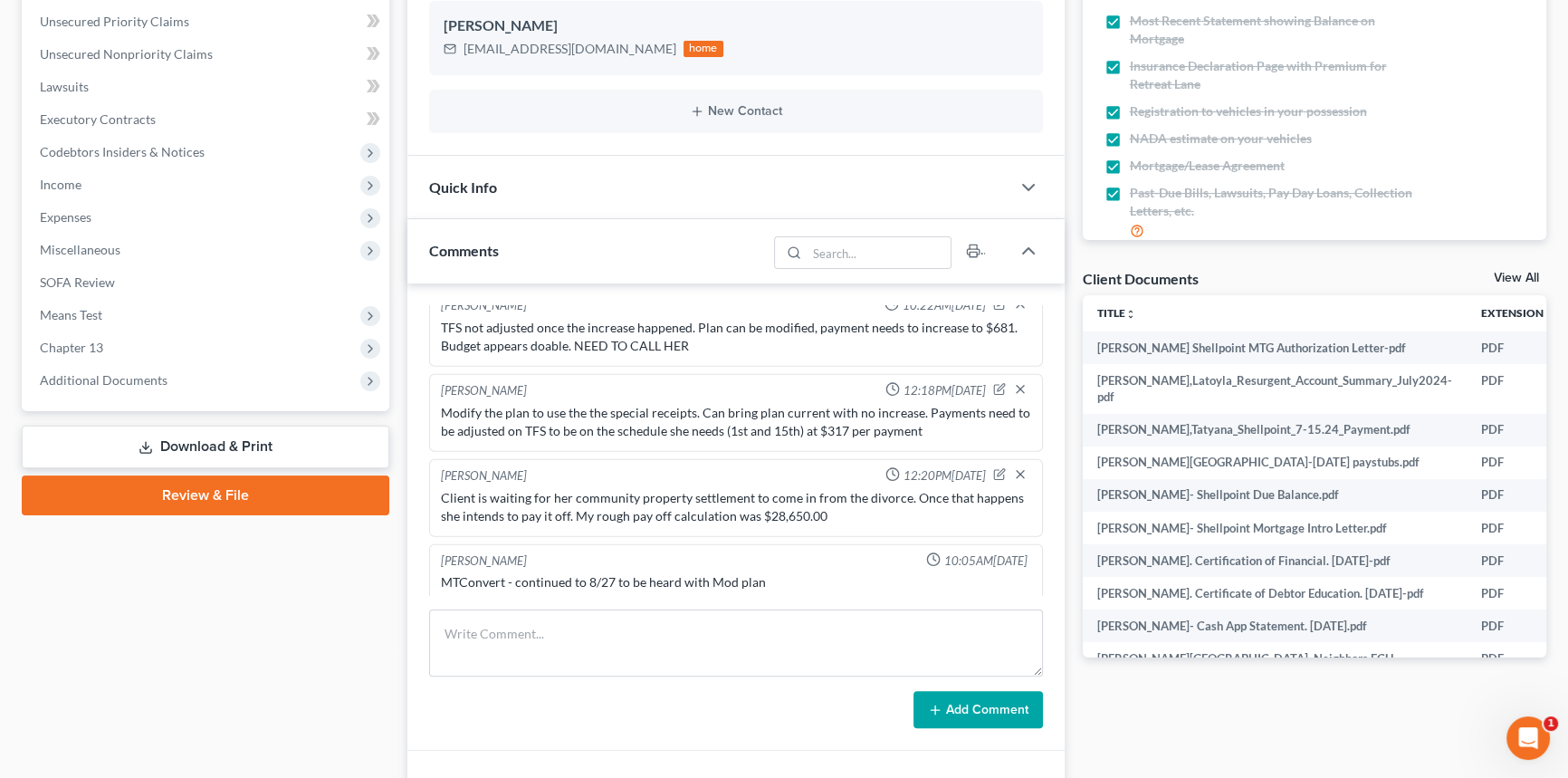
scroll to position [5740, 0]
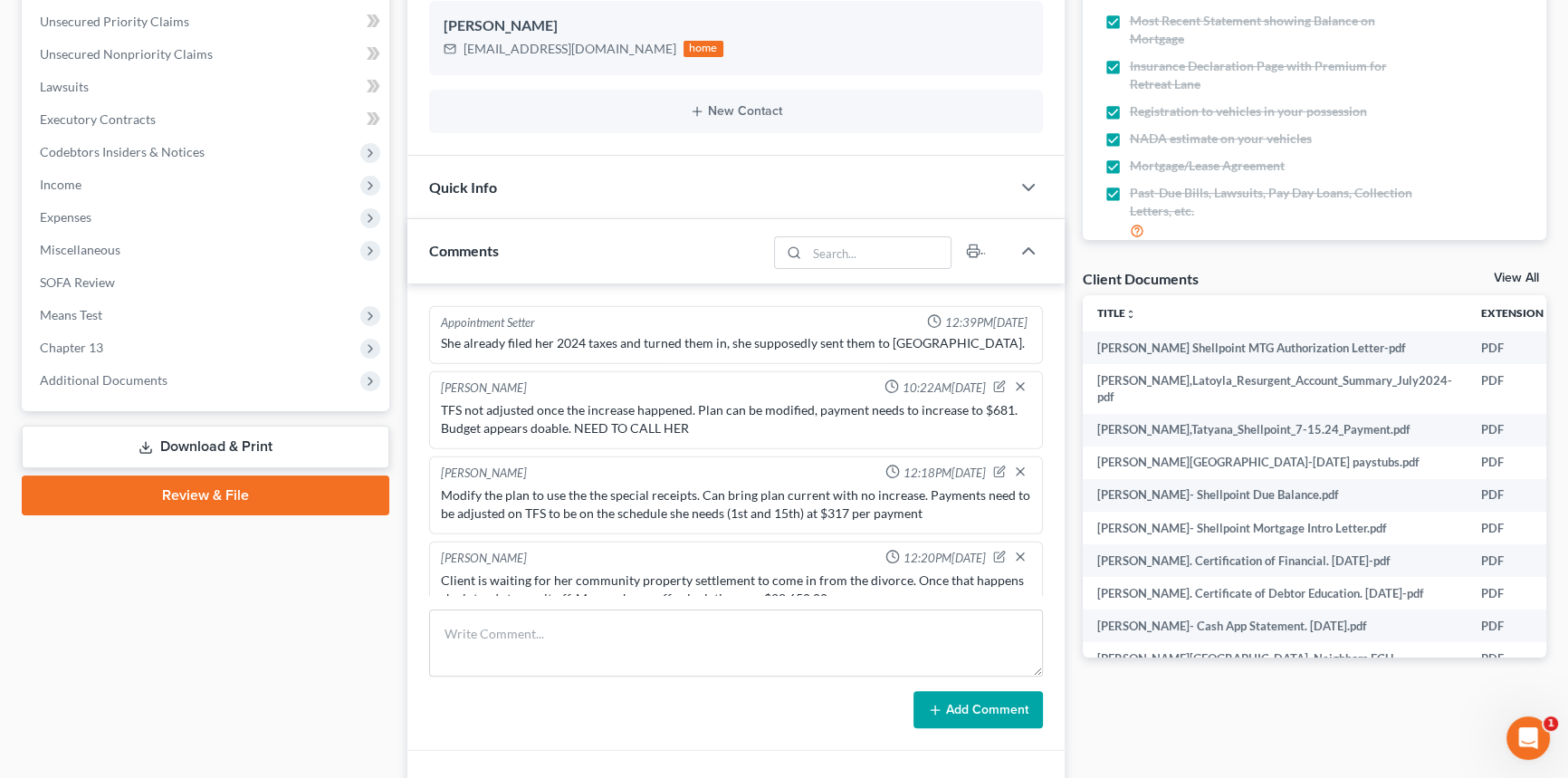
click at [233, 395] on div "Case Dashboard Payments Invoices Payments Payments Credit Report Client Profile…" at bounding box center [205, 87] width 367 height 648
click at [180, 378] on span "Additional Documents" at bounding box center [207, 380] width 364 height 33
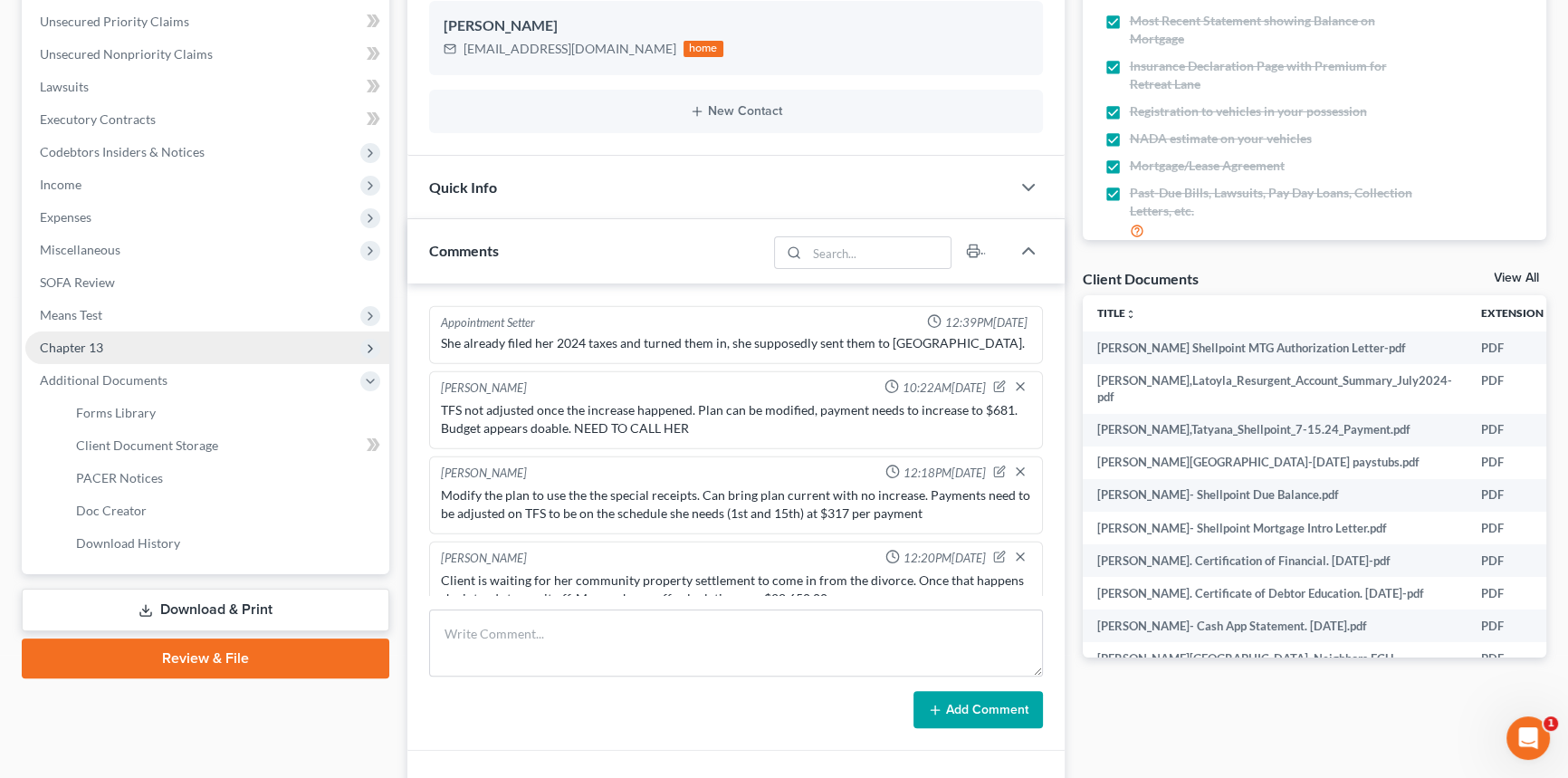
drag, startPoint x: 150, startPoint y: 353, endPoint x: 161, endPoint y: 381, distance: 30.1
click at [150, 353] on span "Chapter 13" at bounding box center [207, 348] width 364 height 33
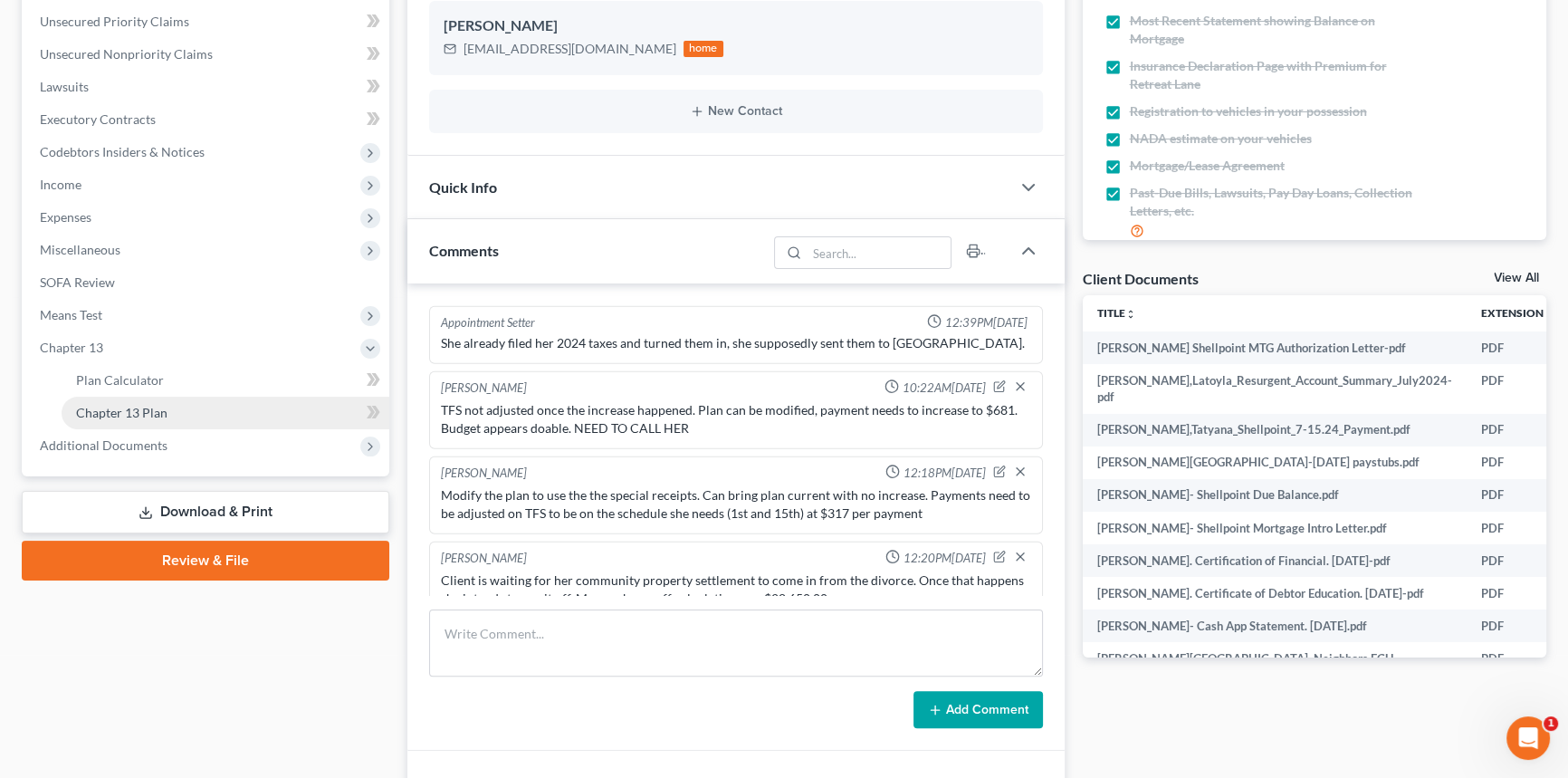
click at [157, 405] on span "Chapter 13 Plan" at bounding box center [122, 412] width 91 height 16
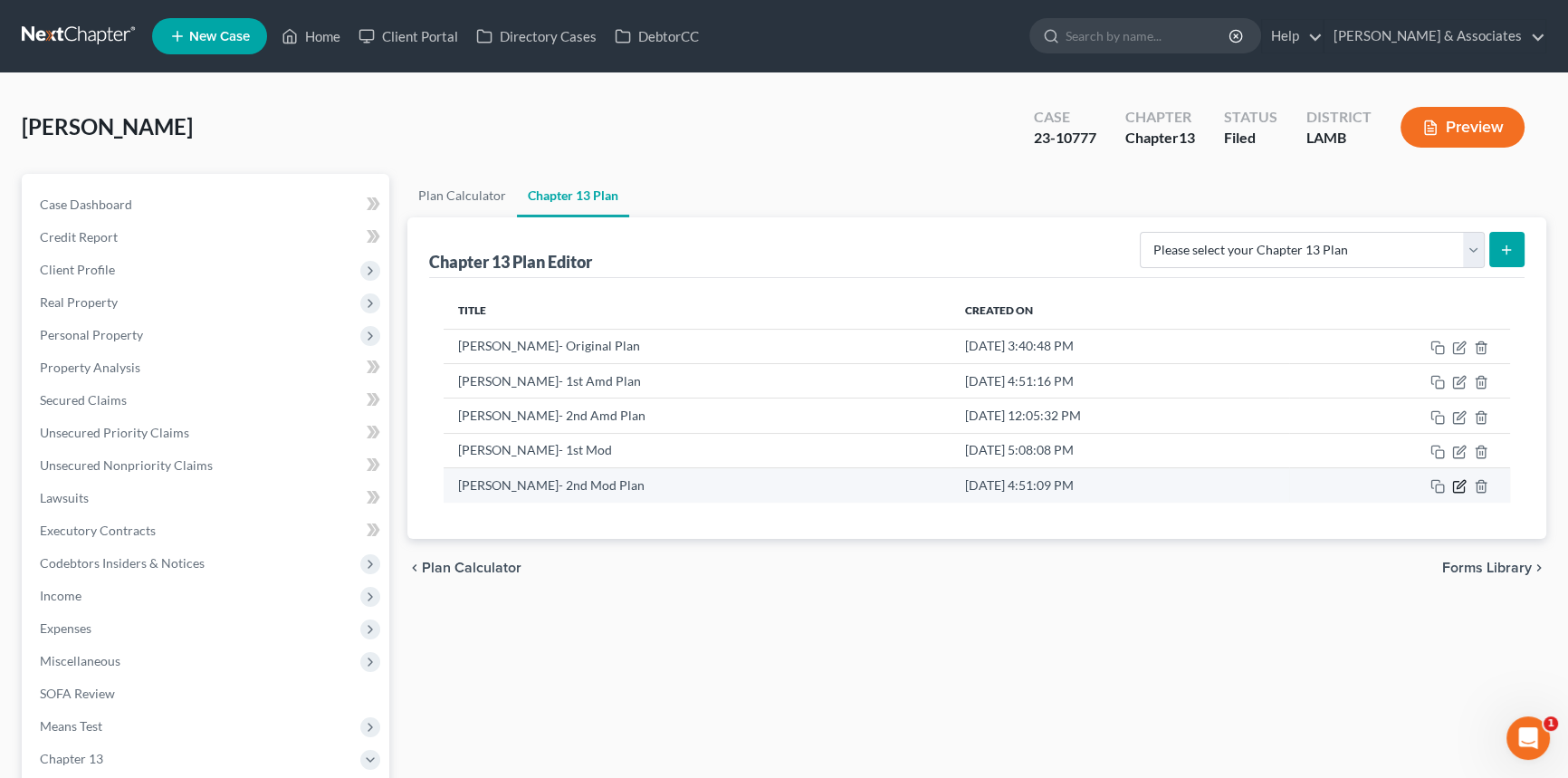
click at [1460, 483] on icon "button" at bounding box center [1460, 486] width 15 height 15
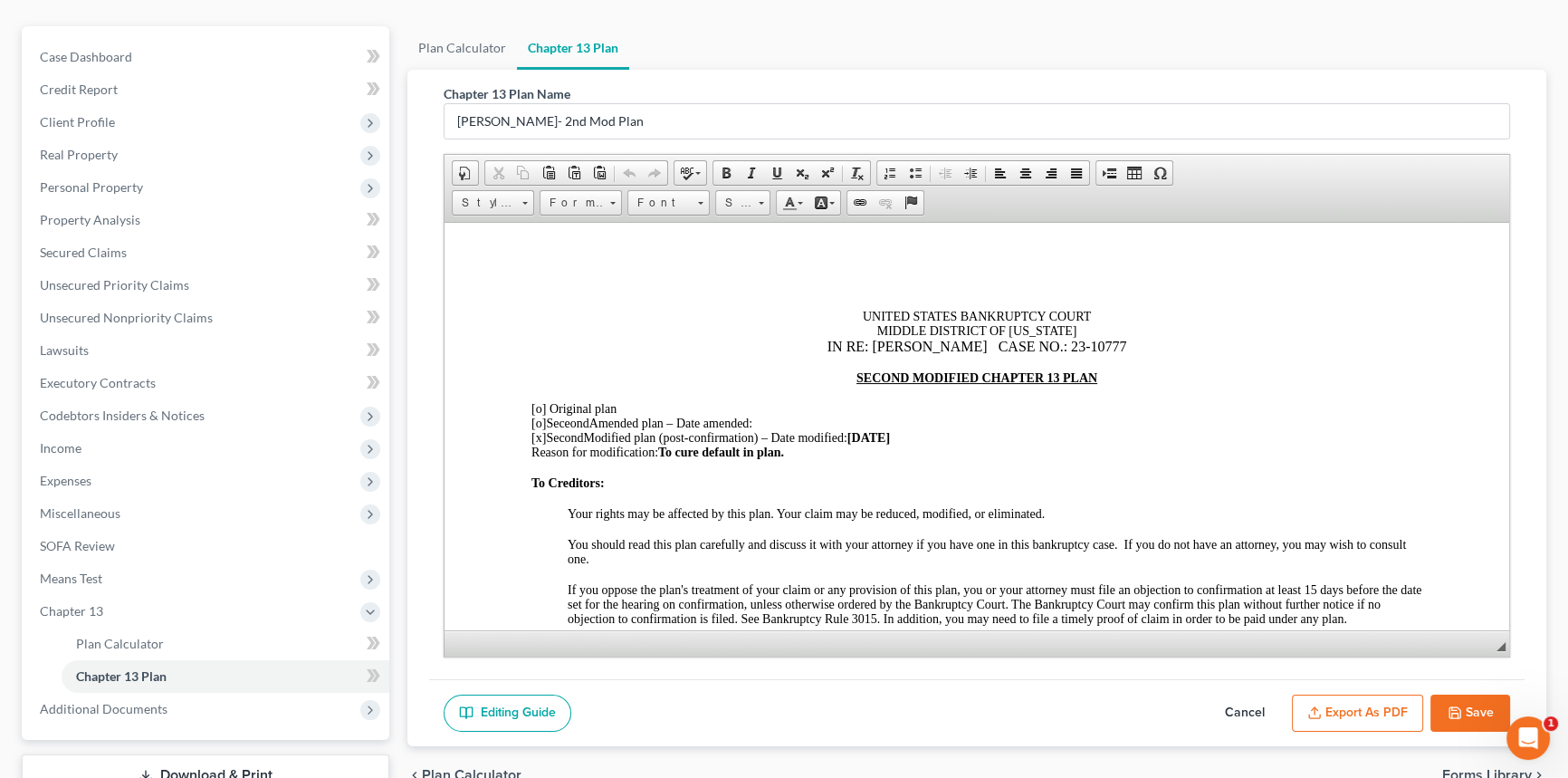
scroll to position [280, 0]
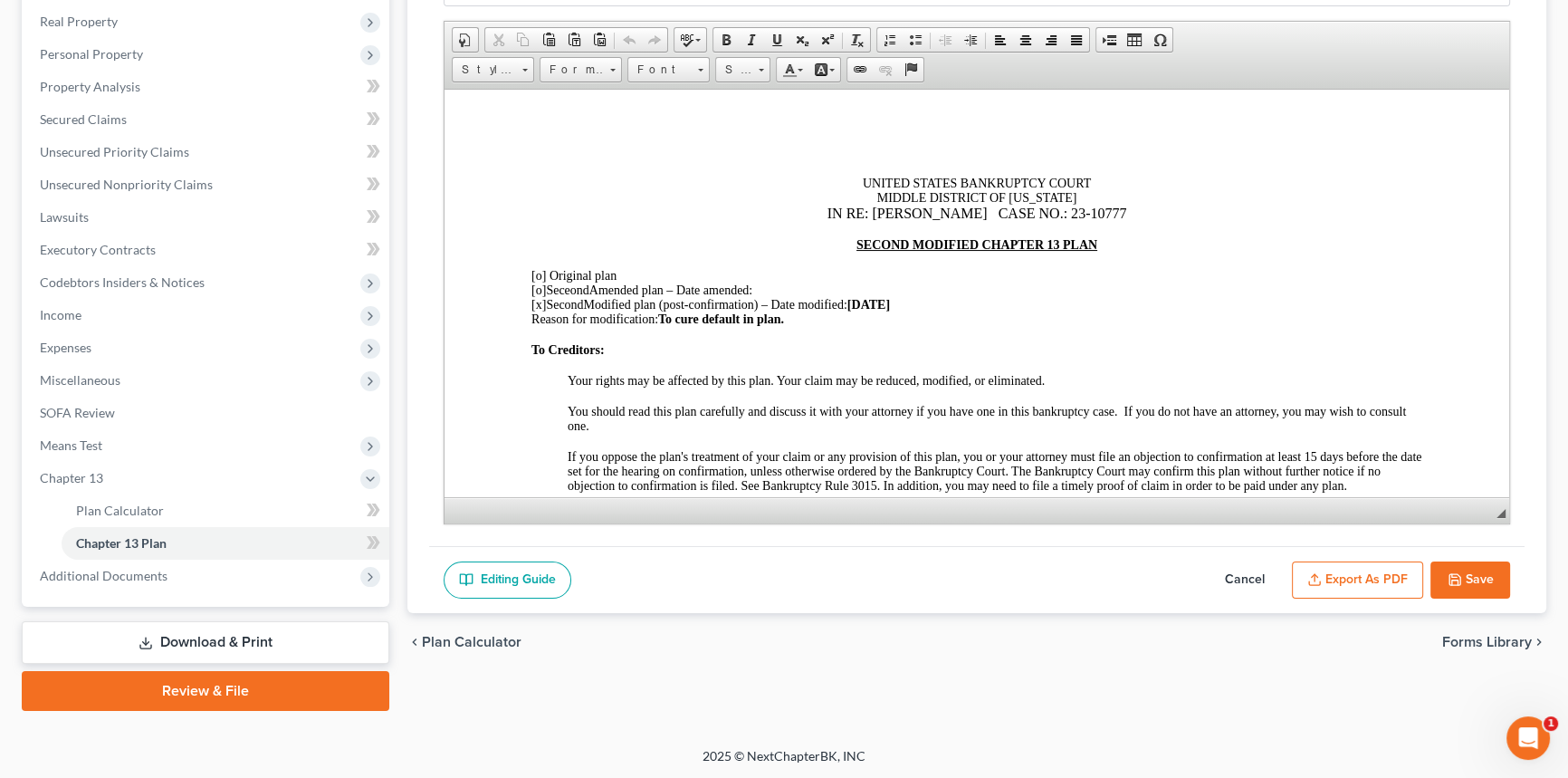
click at [1246, 571] on button "Cancel" at bounding box center [1245, 580] width 80 height 38
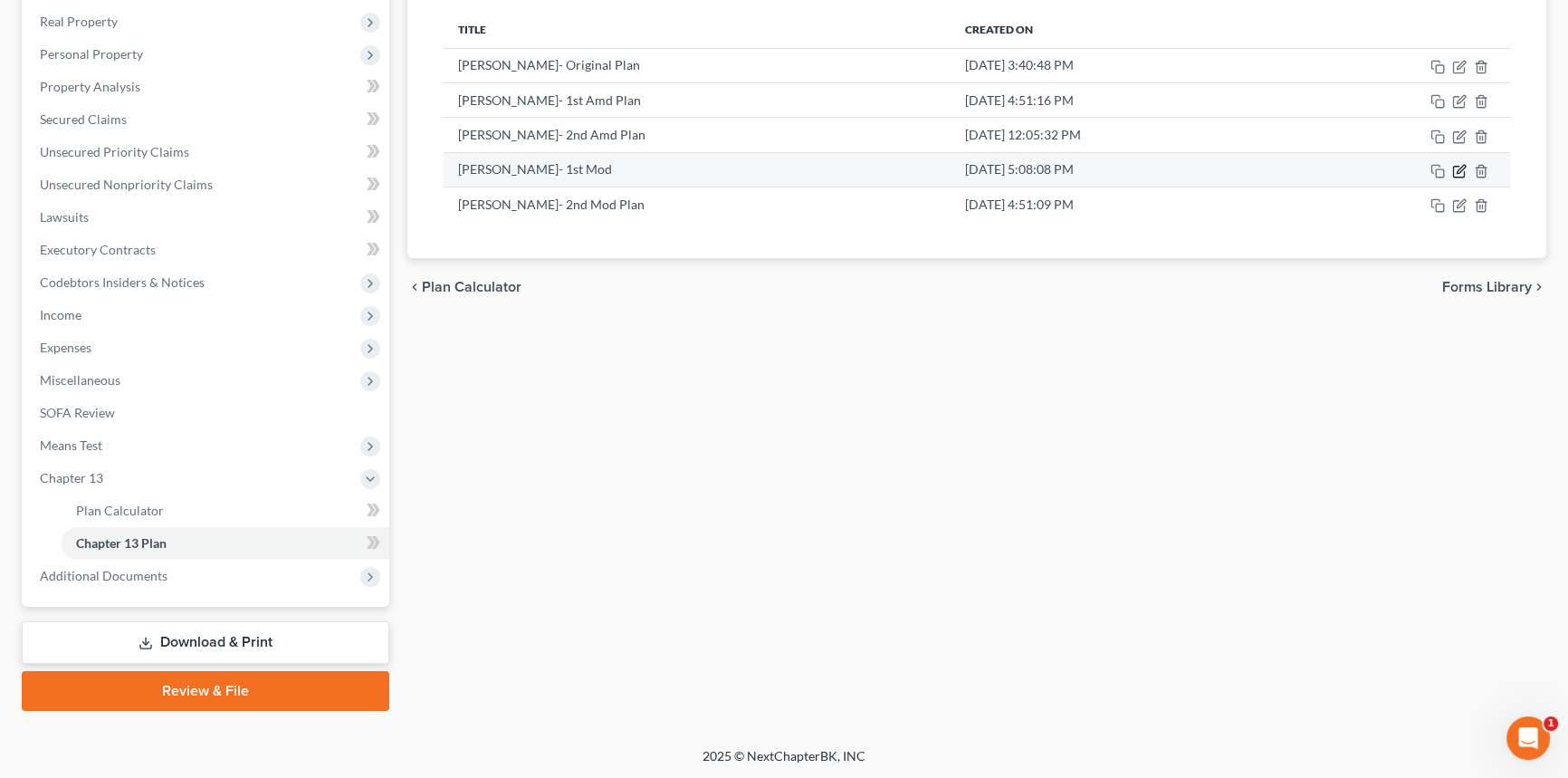
click at [1457, 173] on icon "button" at bounding box center [1460, 171] width 15 height 15
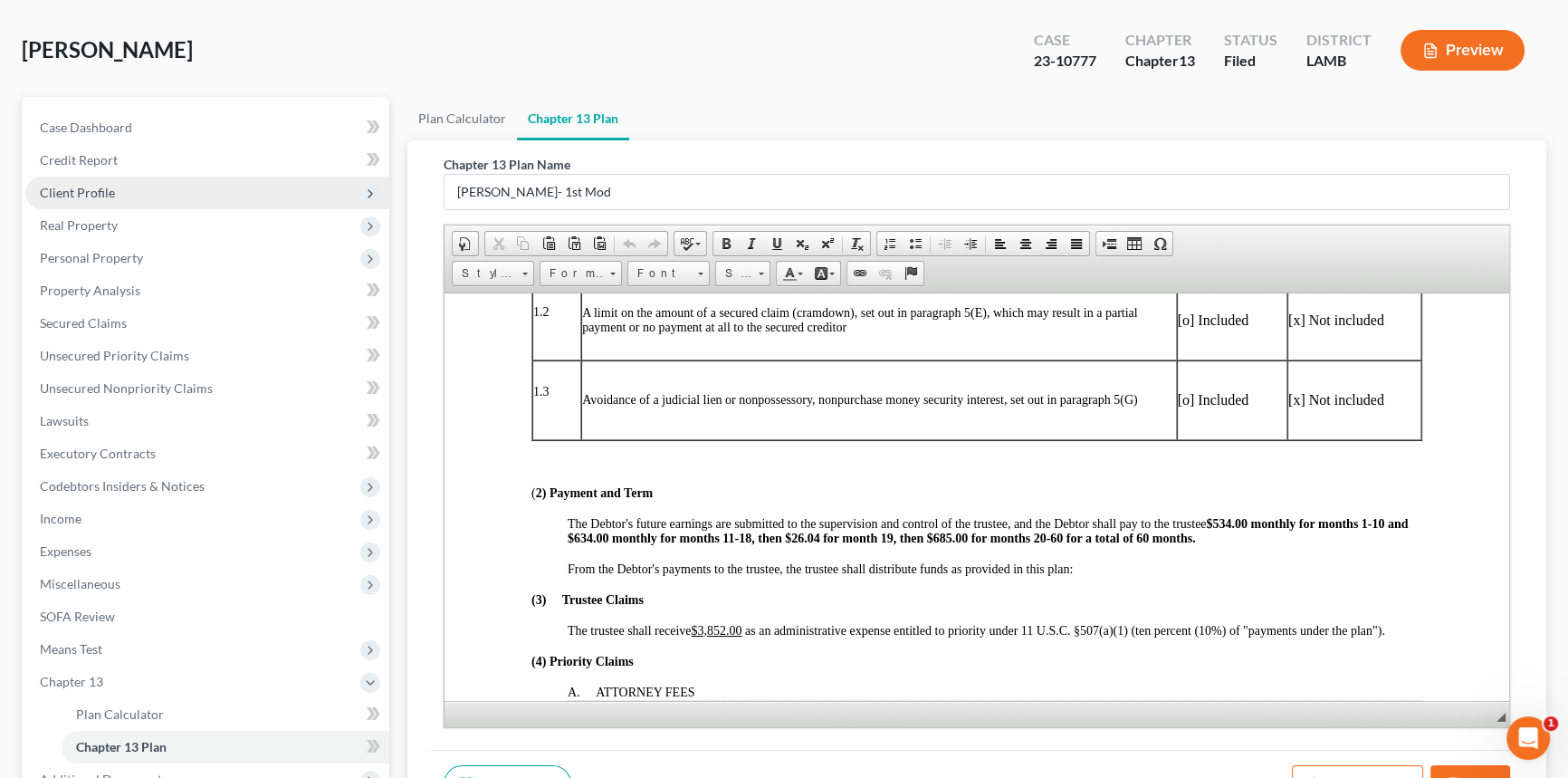
scroll to position [0, 0]
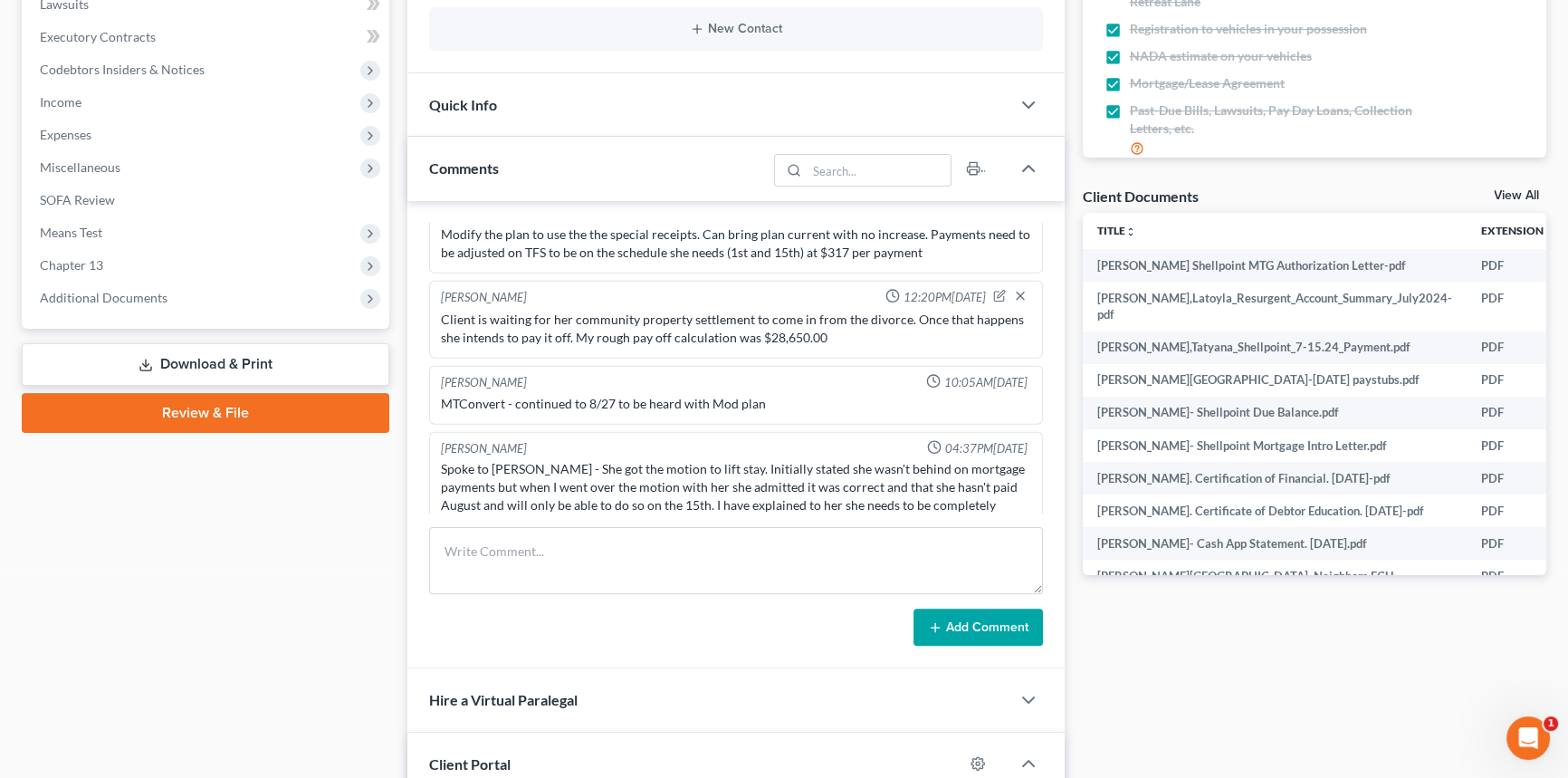
scroll to position [5905, 0]
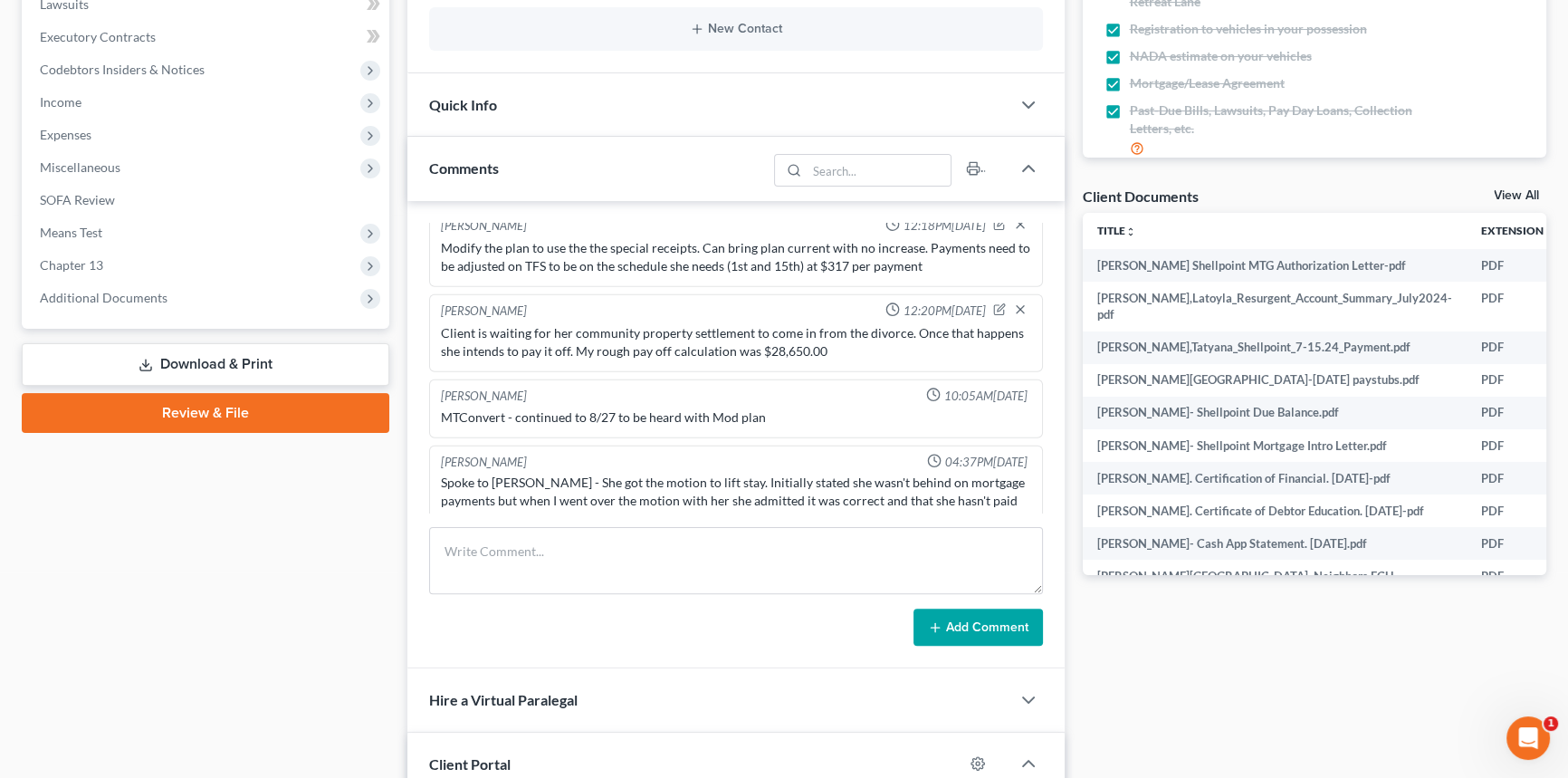
drag, startPoint x: 115, startPoint y: 270, endPoint x: 126, endPoint y: 290, distance: 22.8
click at [115, 270] on span "Chapter 13" at bounding box center [207, 265] width 364 height 33
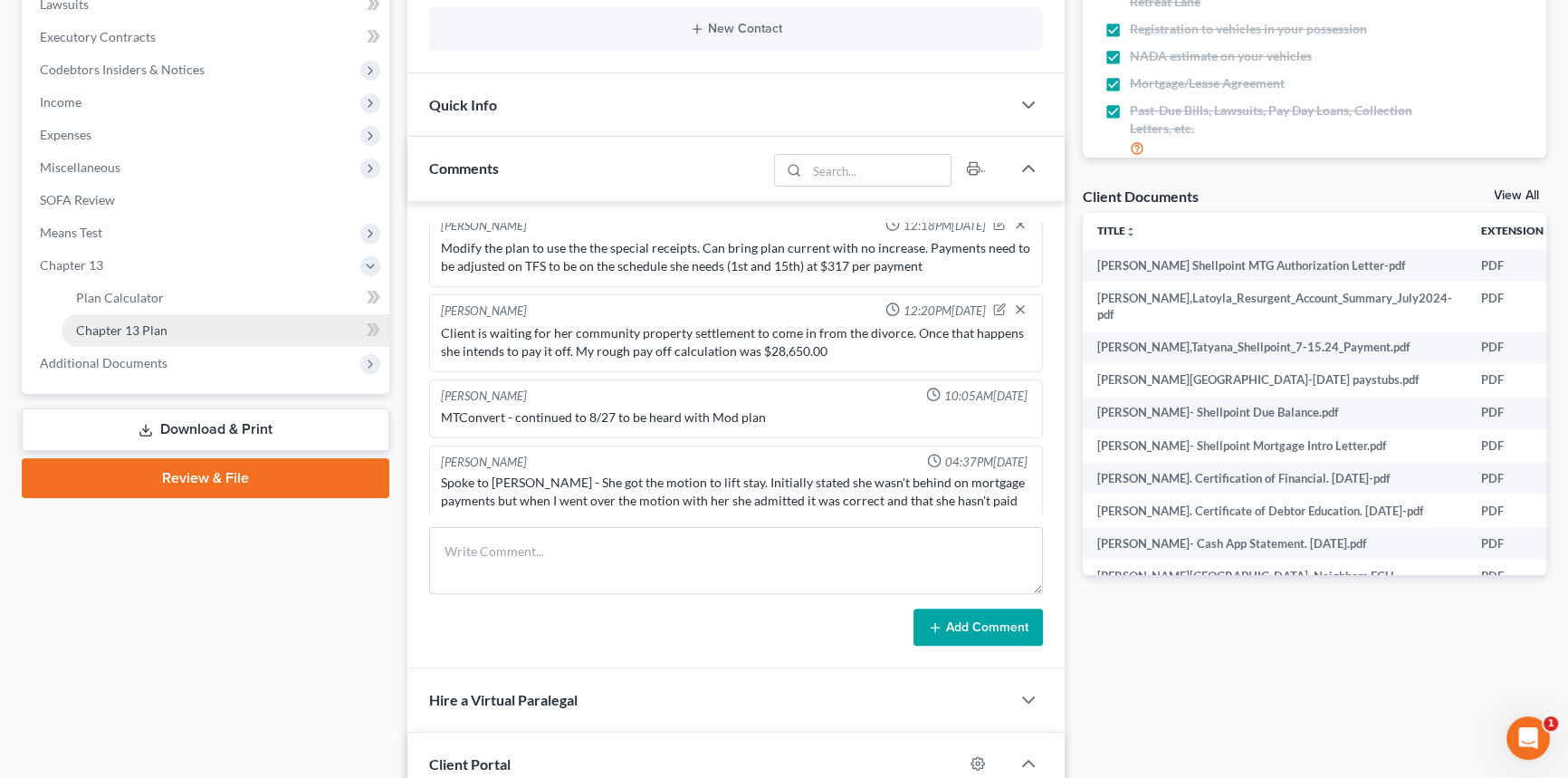
drag, startPoint x: 136, startPoint y: 332, endPoint x: 681, endPoint y: 467, distance: 561.5
click at [136, 332] on span "Chapter 13 Plan" at bounding box center [122, 330] width 91 height 16
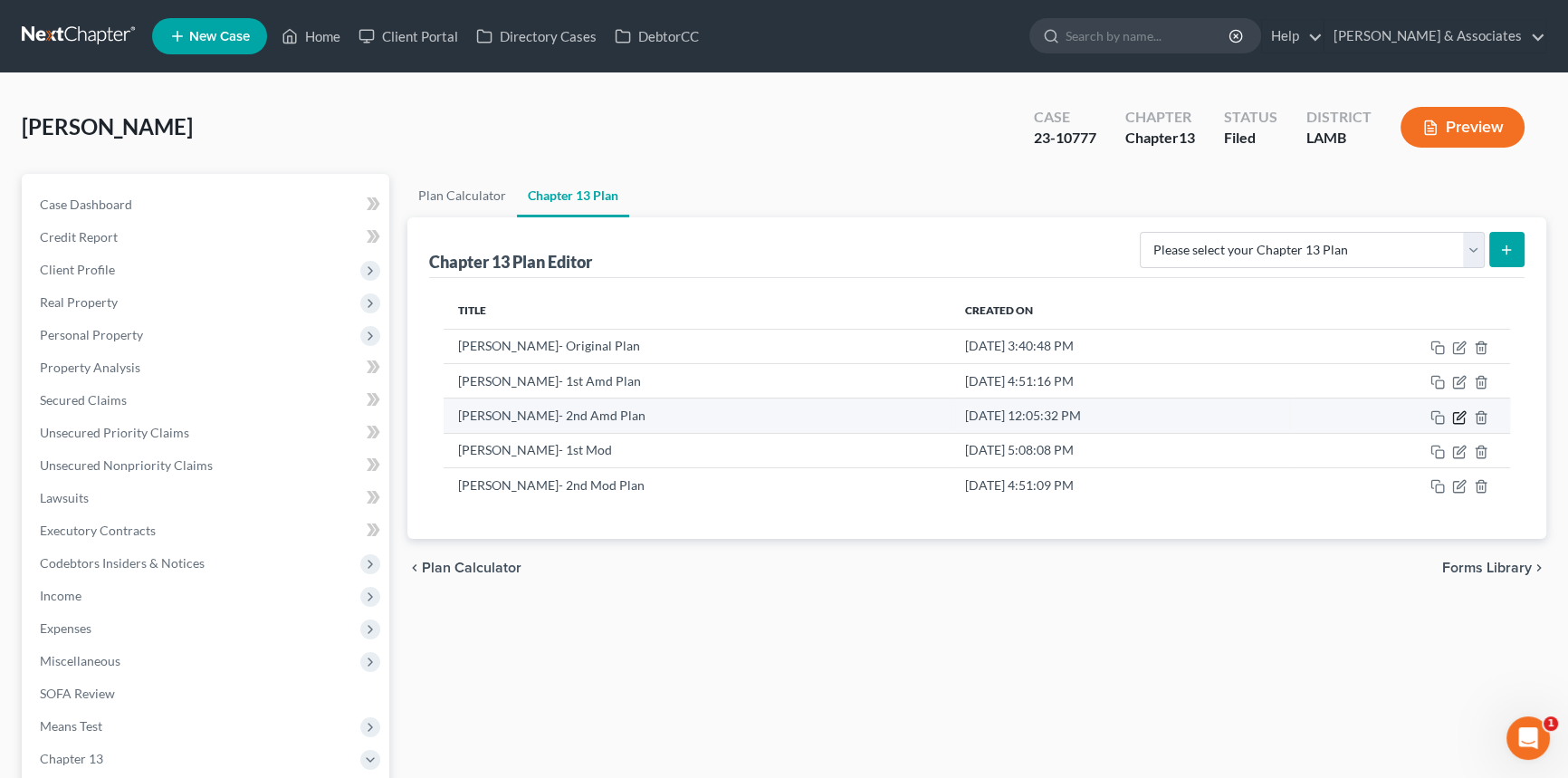
click at [1462, 419] on icon "button" at bounding box center [1460, 417] width 15 height 15
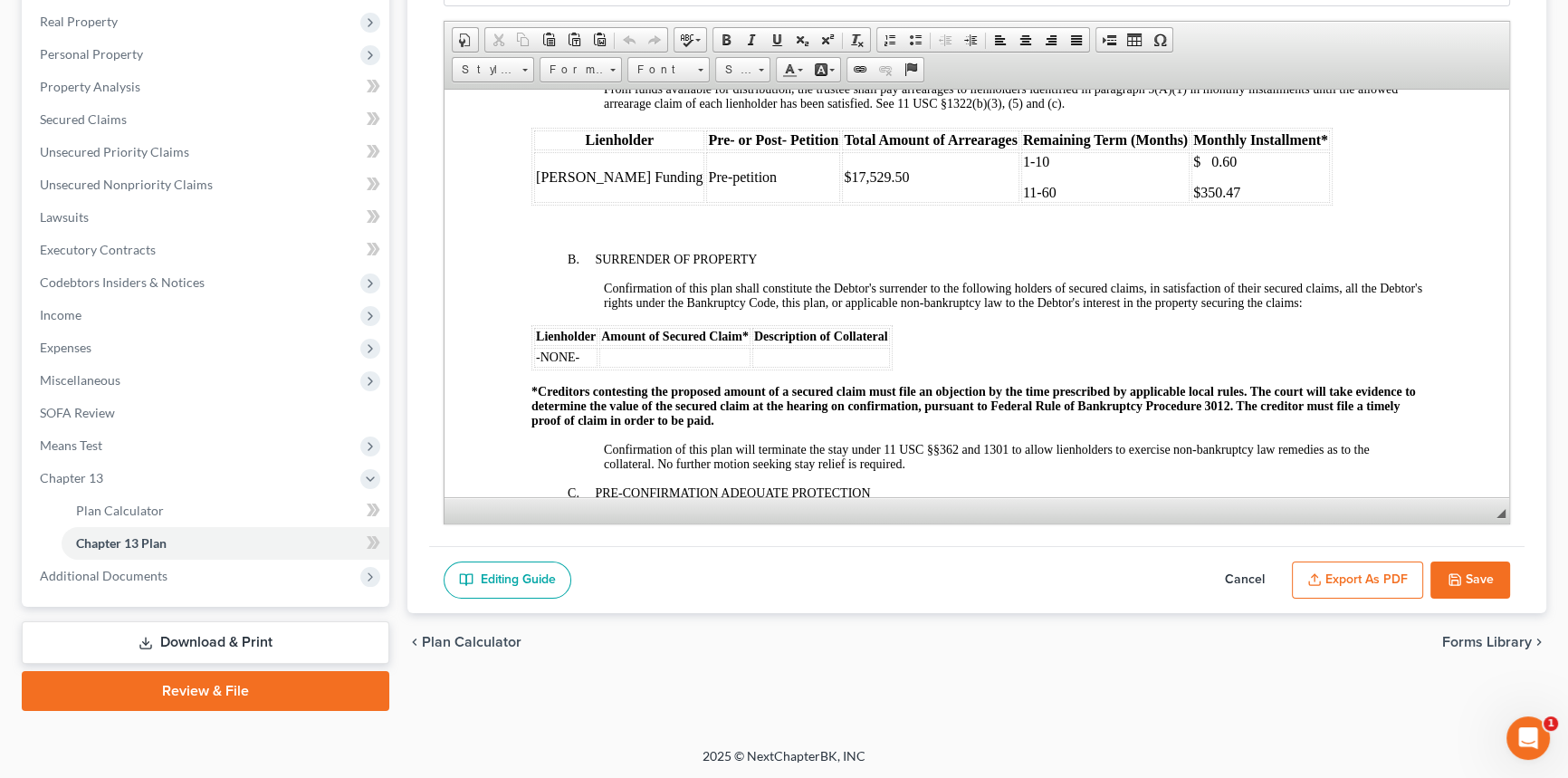
scroll to position [1892, 0]
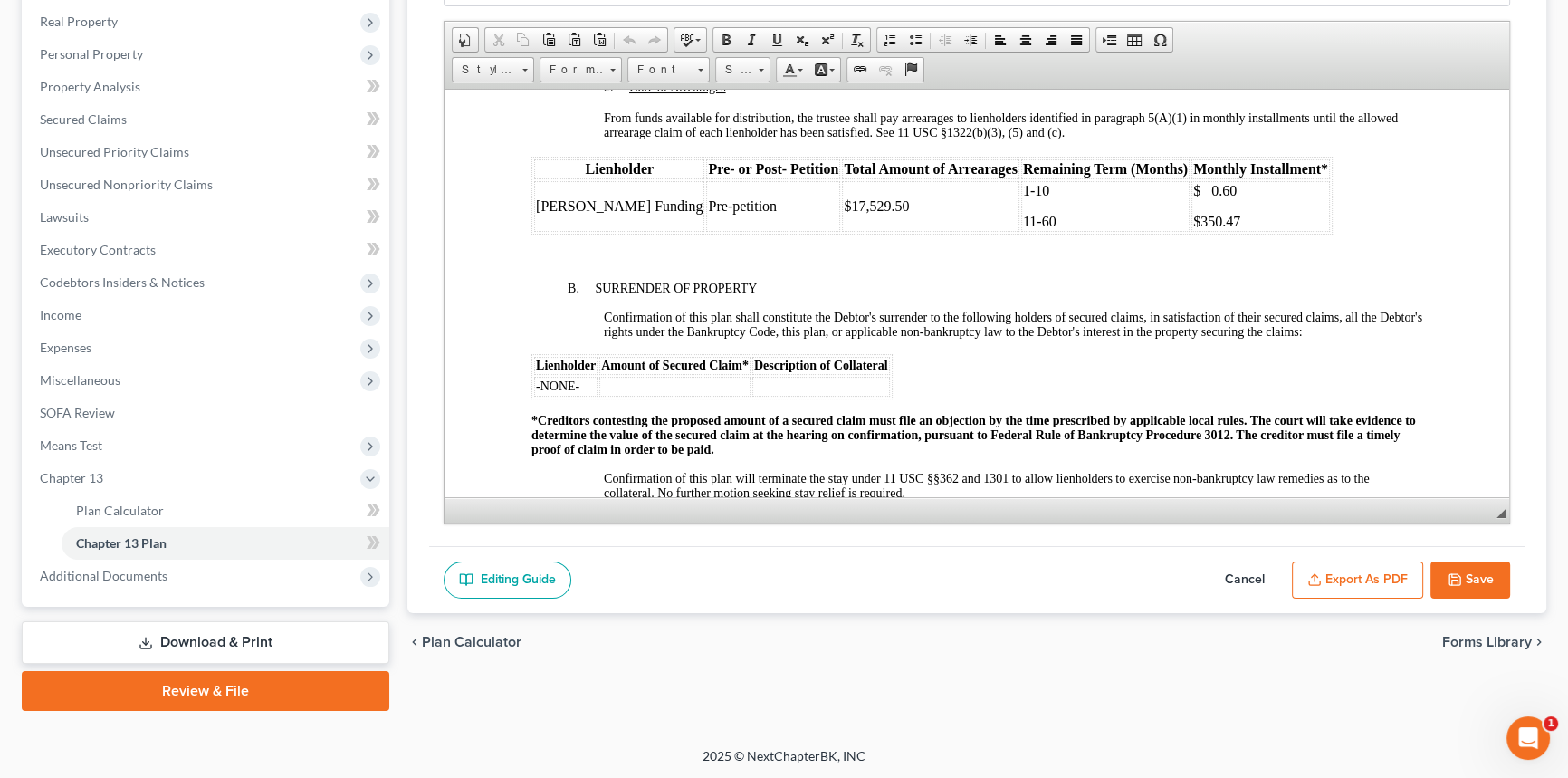
click at [1233, 570] on button "Cancel" at bounding box center [1245, 580] width 80 height 38
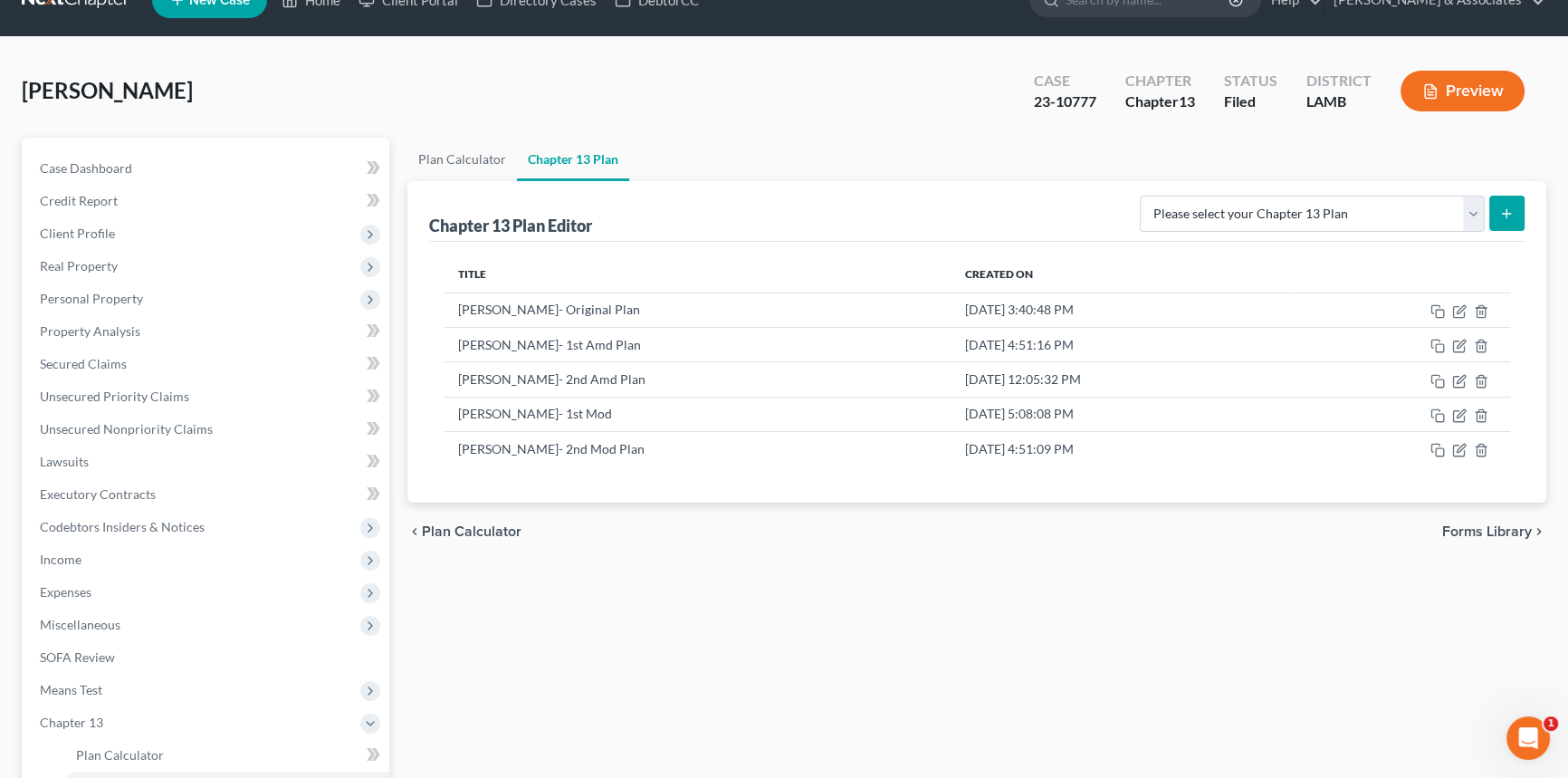
scroll to position [34, 0]
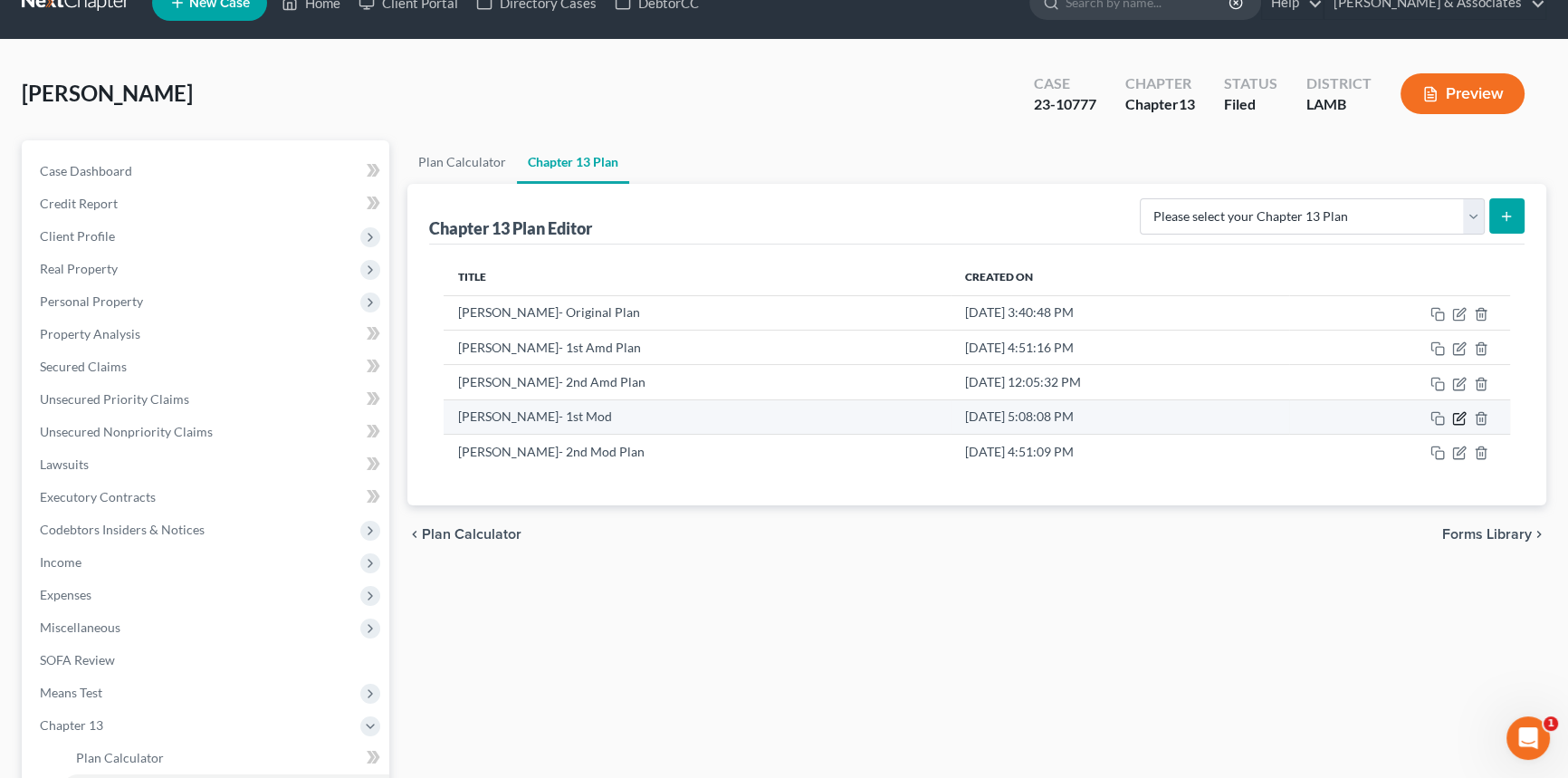
click at [1457, 418] on icon "button" at bounding box center [1460, 416] width 8 height 8
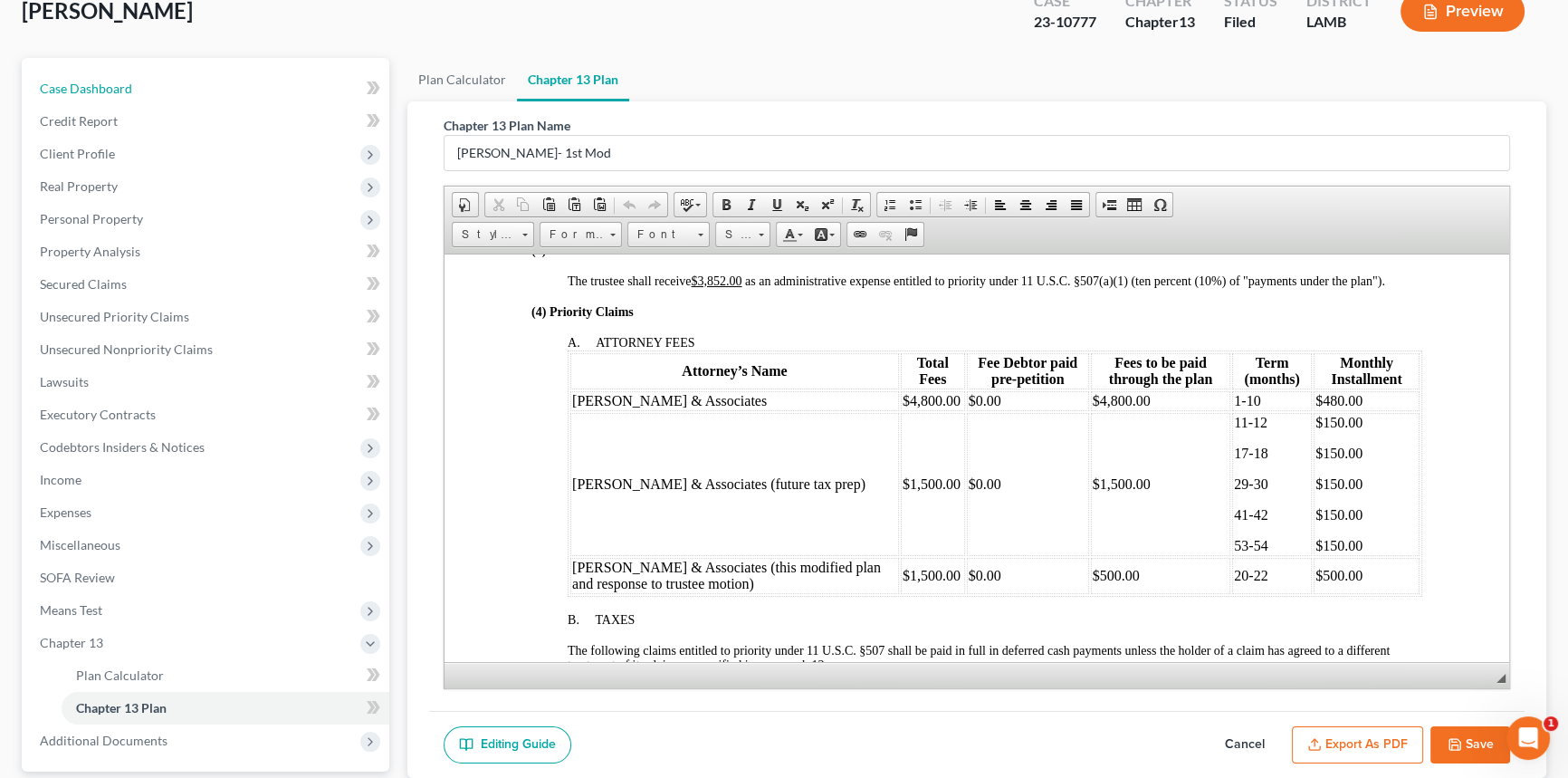
scroll to position [823, 0]
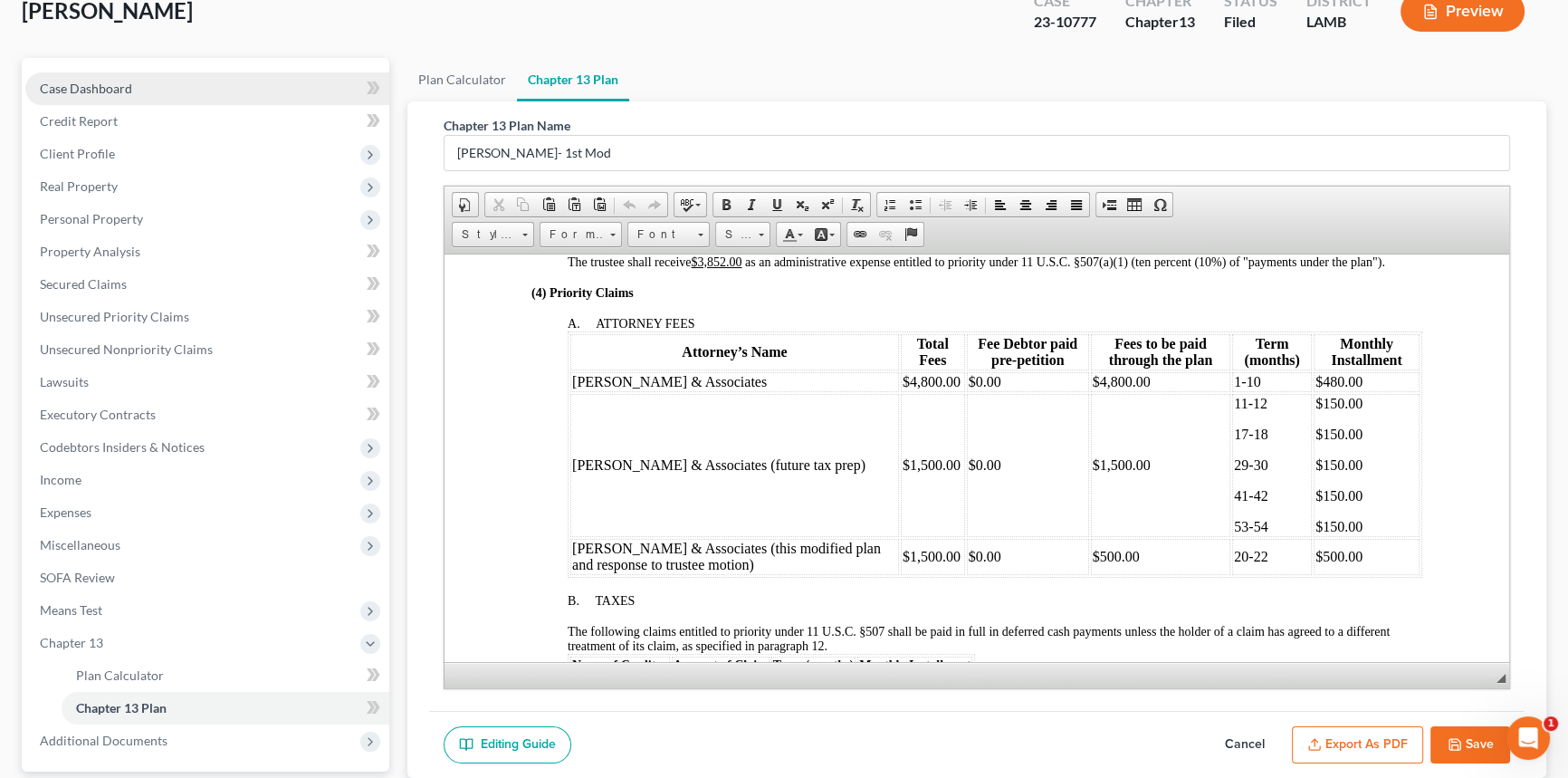
click at [90, 96] on link "Case Dashboard" at bounding box center [207, 89] width 364 height 33
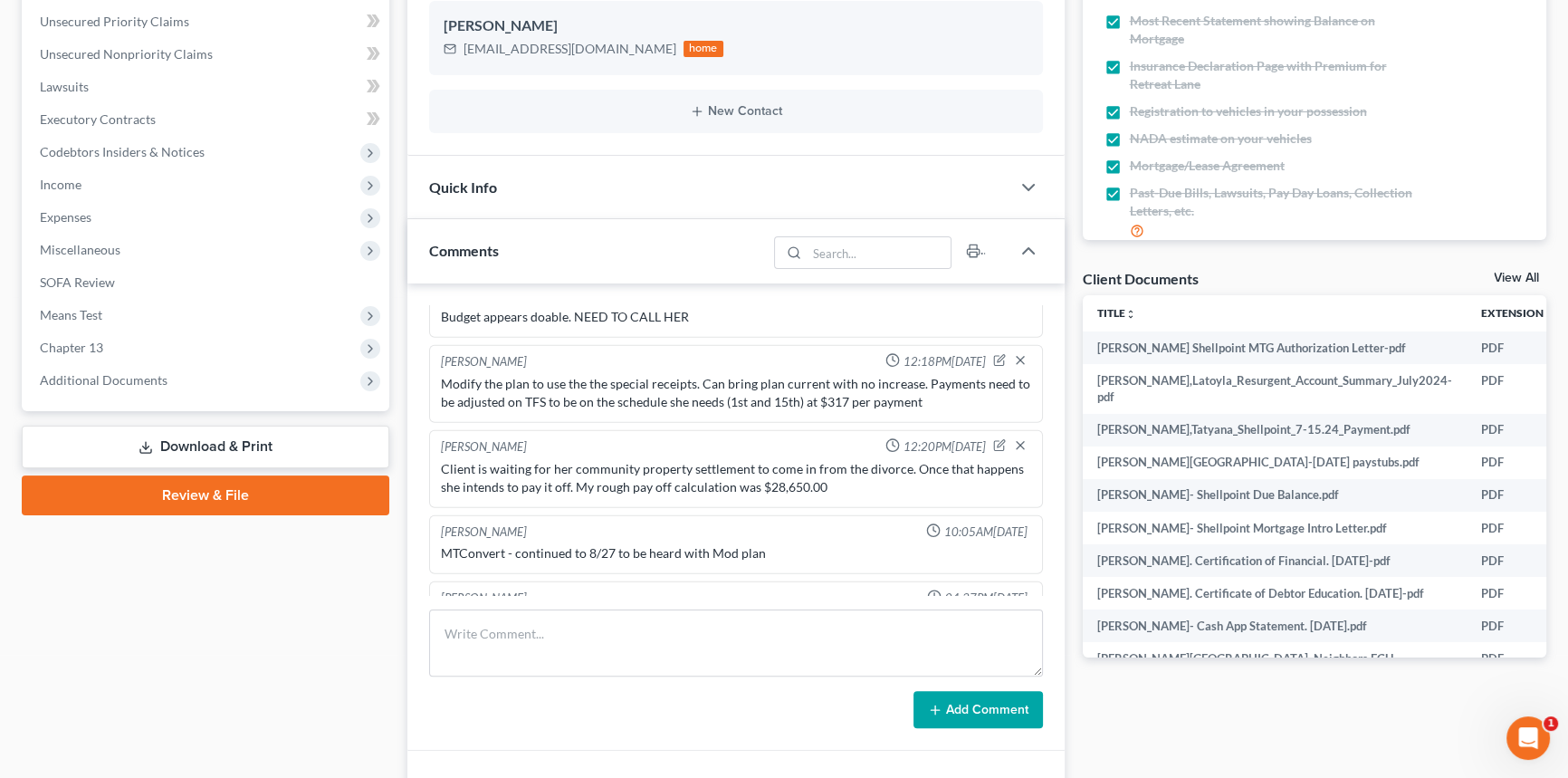
scroll to position [5823, 0]
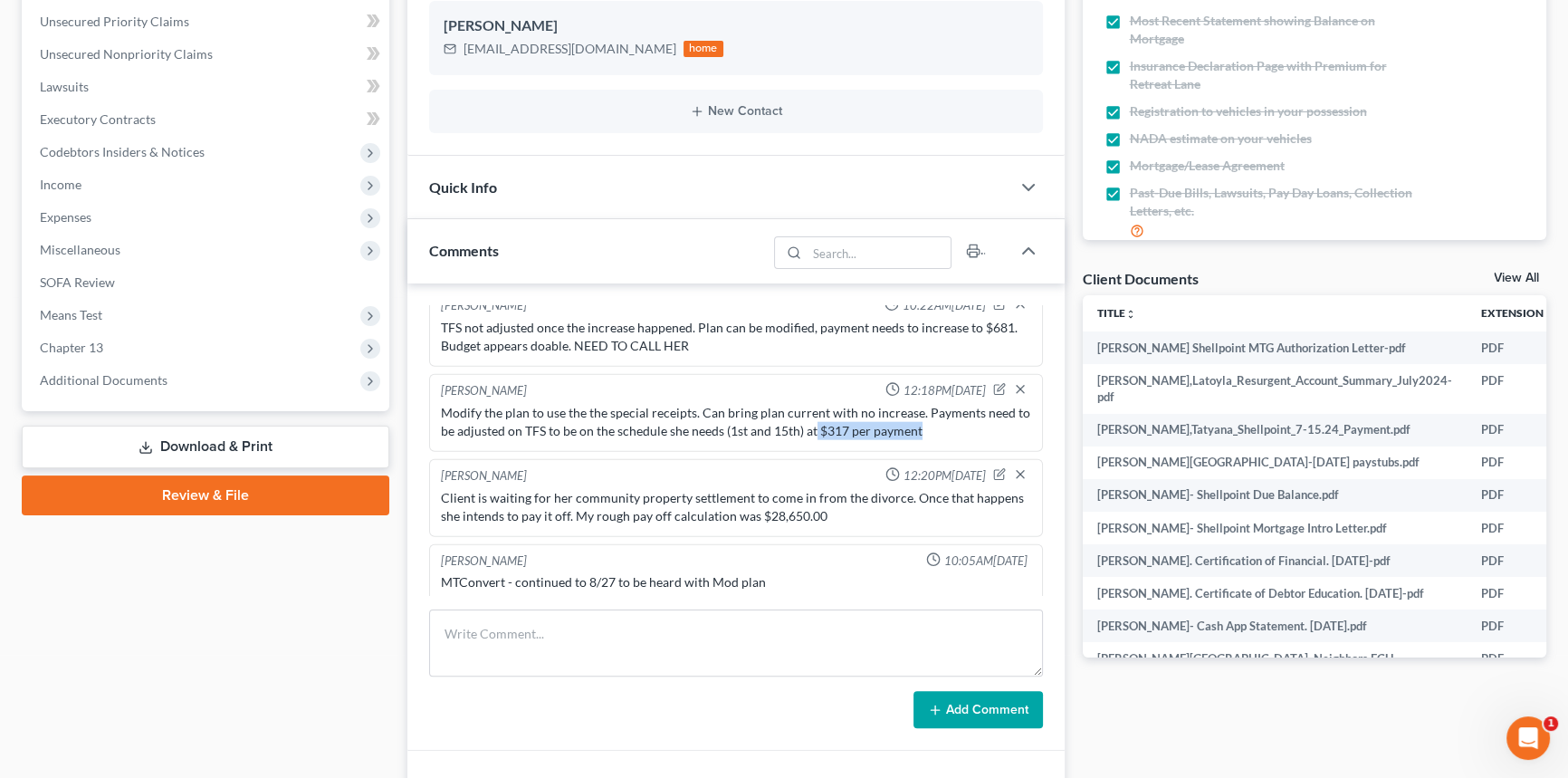
drag, startPoint x: 921, startPoint y: 434, endPoint x: 812, endPoint y: 439, distance: 109.1
click at [812, 439] on div "Modify the plan to use the the special receipts. Can bring plan current with no…" at bounding box center [736, 421] width 591 height 36
click at [217, 595] on div "Case Dashboard Payments Invoices Payments Payments Credit Report Client Profile" at bounding box center [206, 651] width 386 height 1779
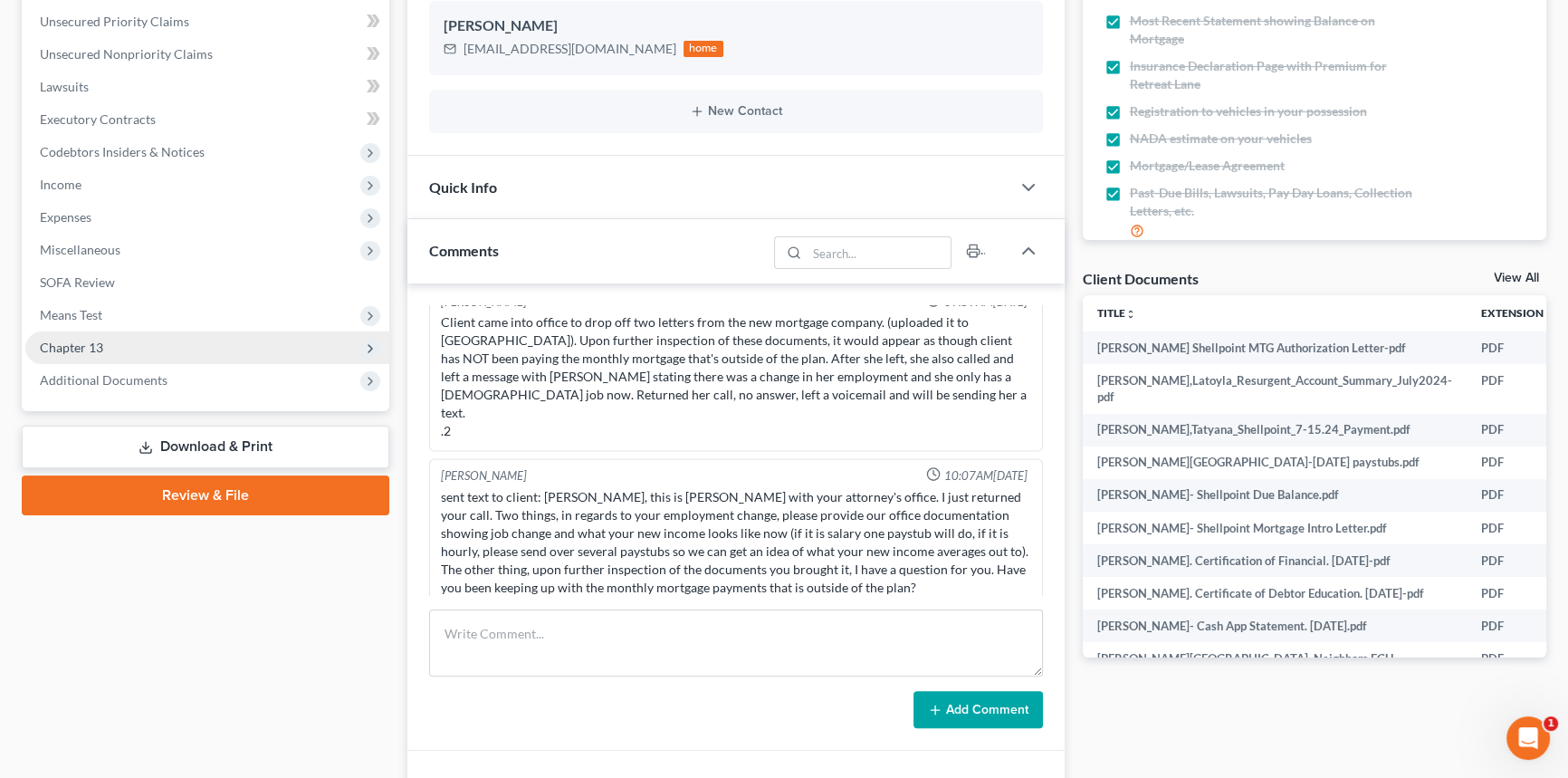
scroll to position [5165, 0]
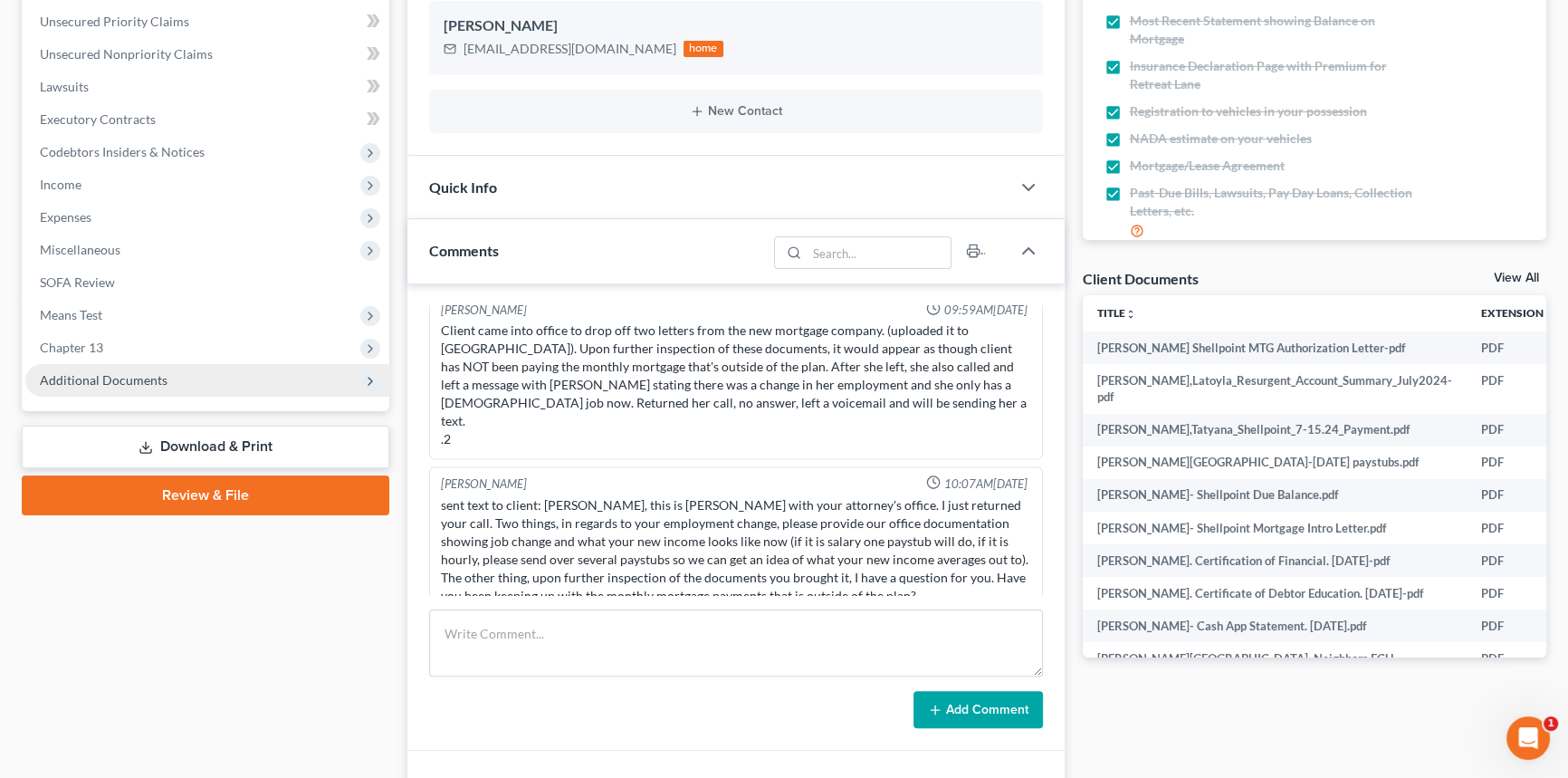
click at [161, 364] on span "Additional Documents" at bounding box center [207, 380] width 364 height 33
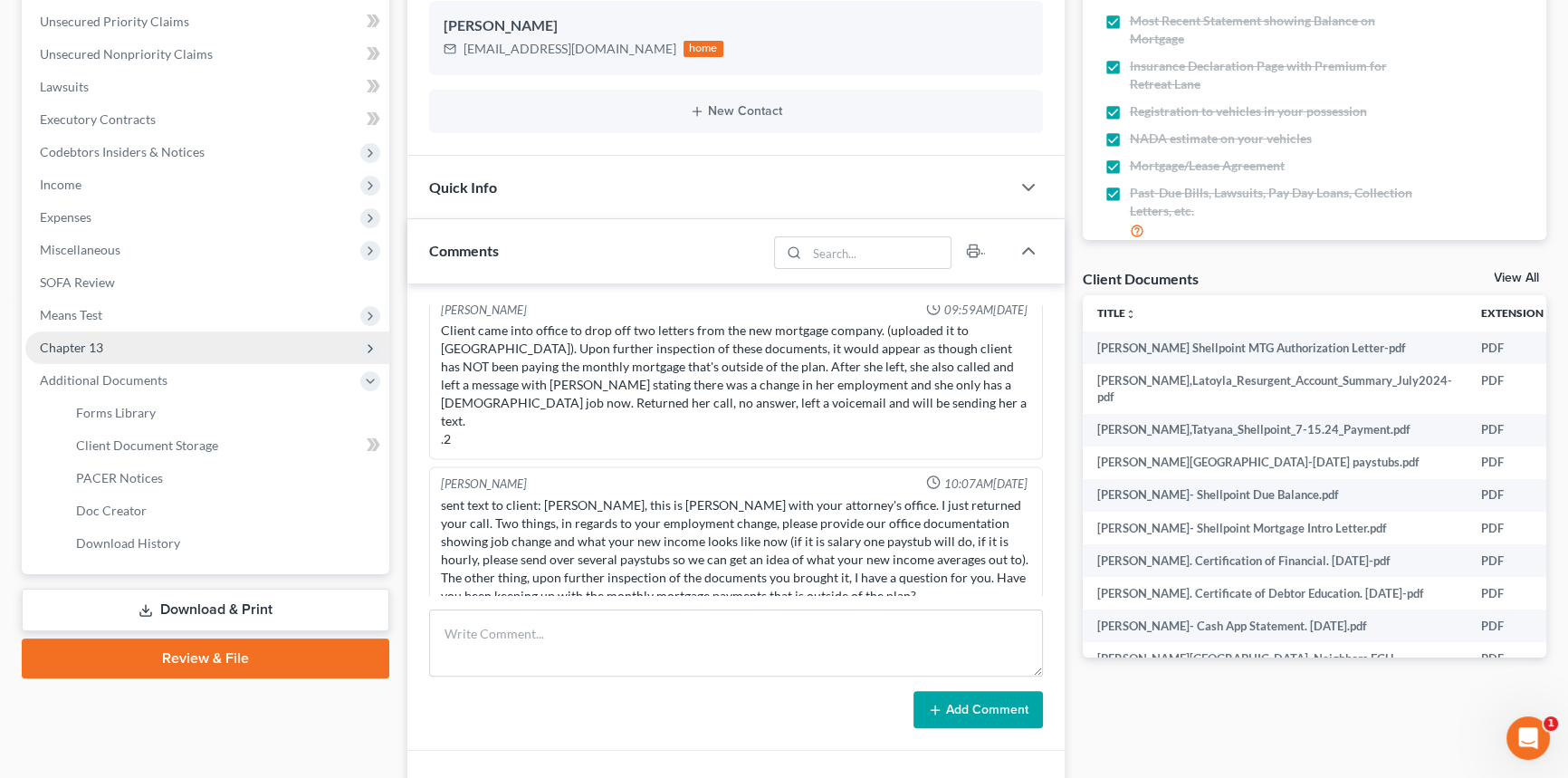
click at [135, 341] on span "Chapter 13" at bounding box center [207, 348] width 364 height 33
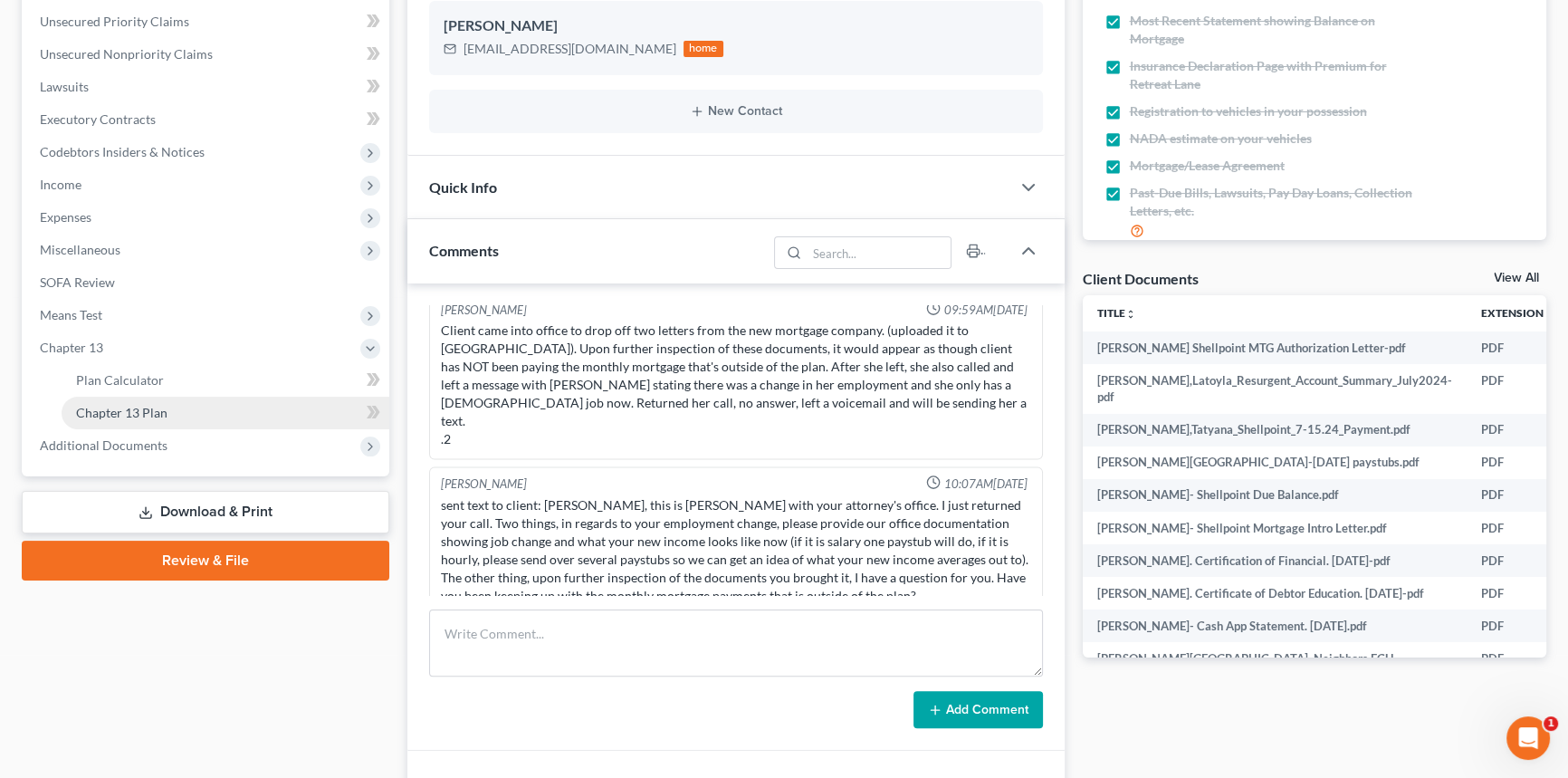
click at [153, 411] on span "Chapter 13 Plan" at bounding box center [122, 412] width 91 height 16
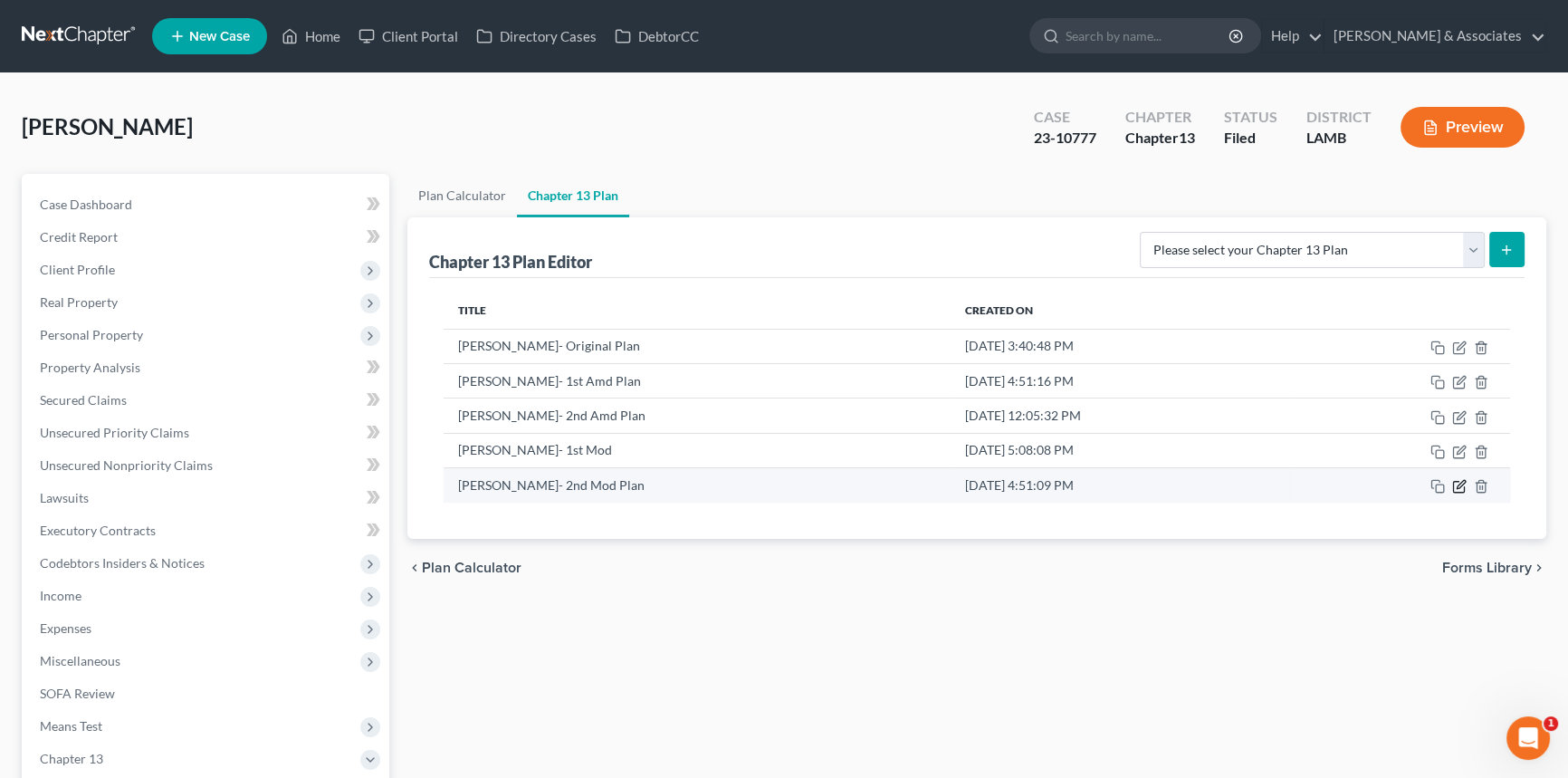
click at [1457, 487] on icon "button" at bounding box center [1460, 485] width 8 height 8
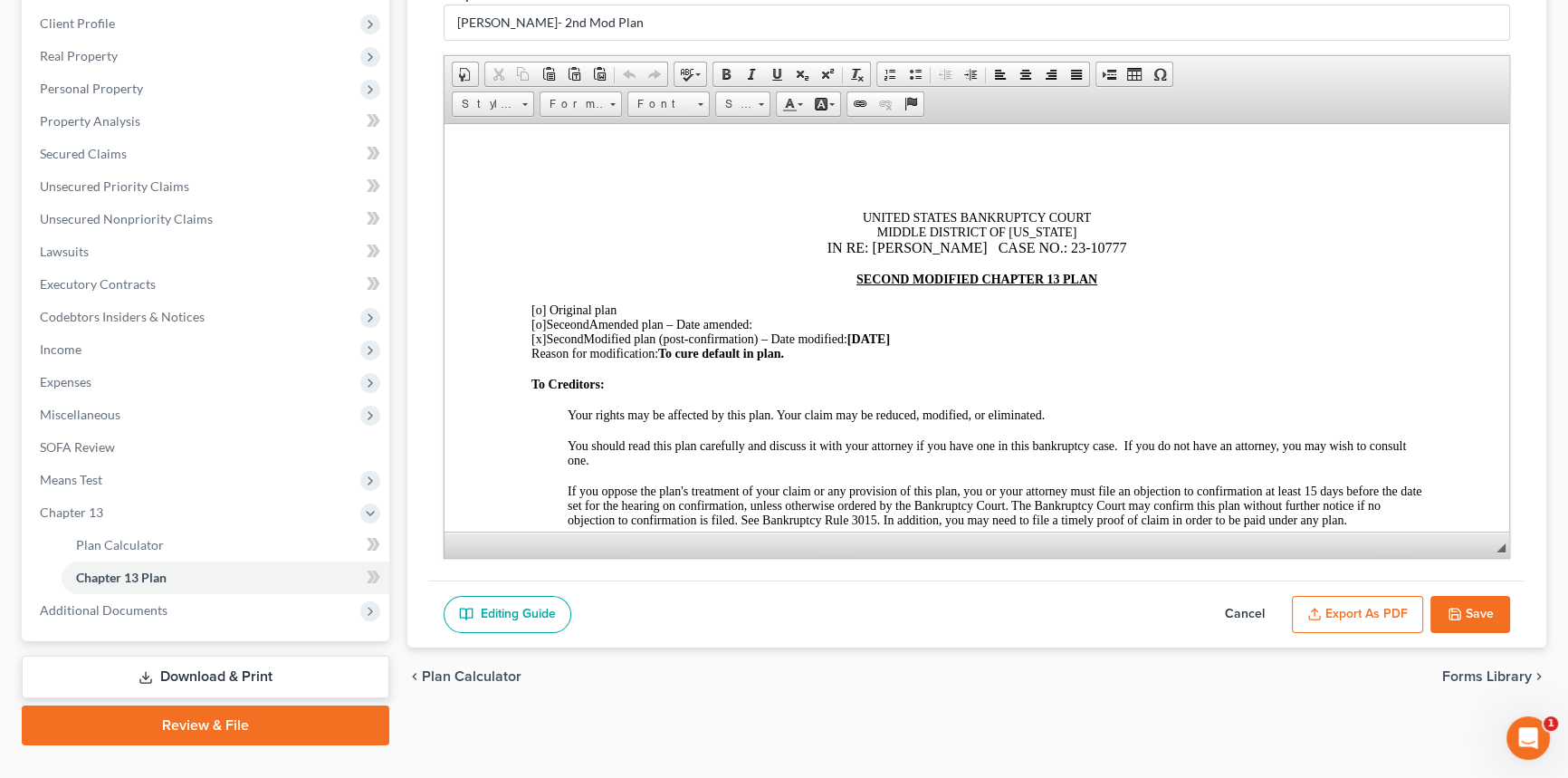
click at [1224, 606] on button "Cancel" at bounding box center [1245, 614] width 80 height 38
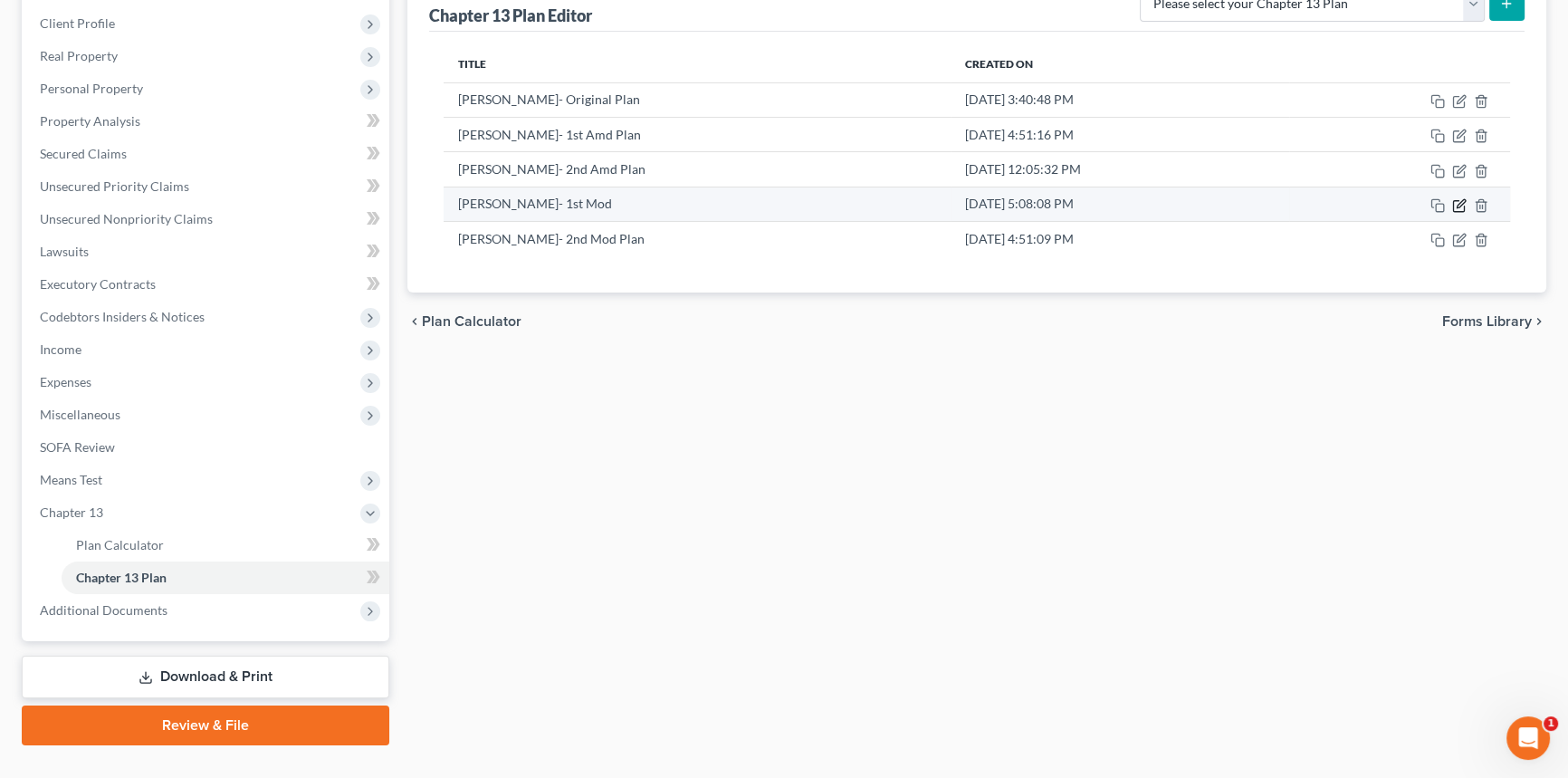
click at [1454, 198] on icon "button" at bounding box center [1460, 206] width 15 height 15
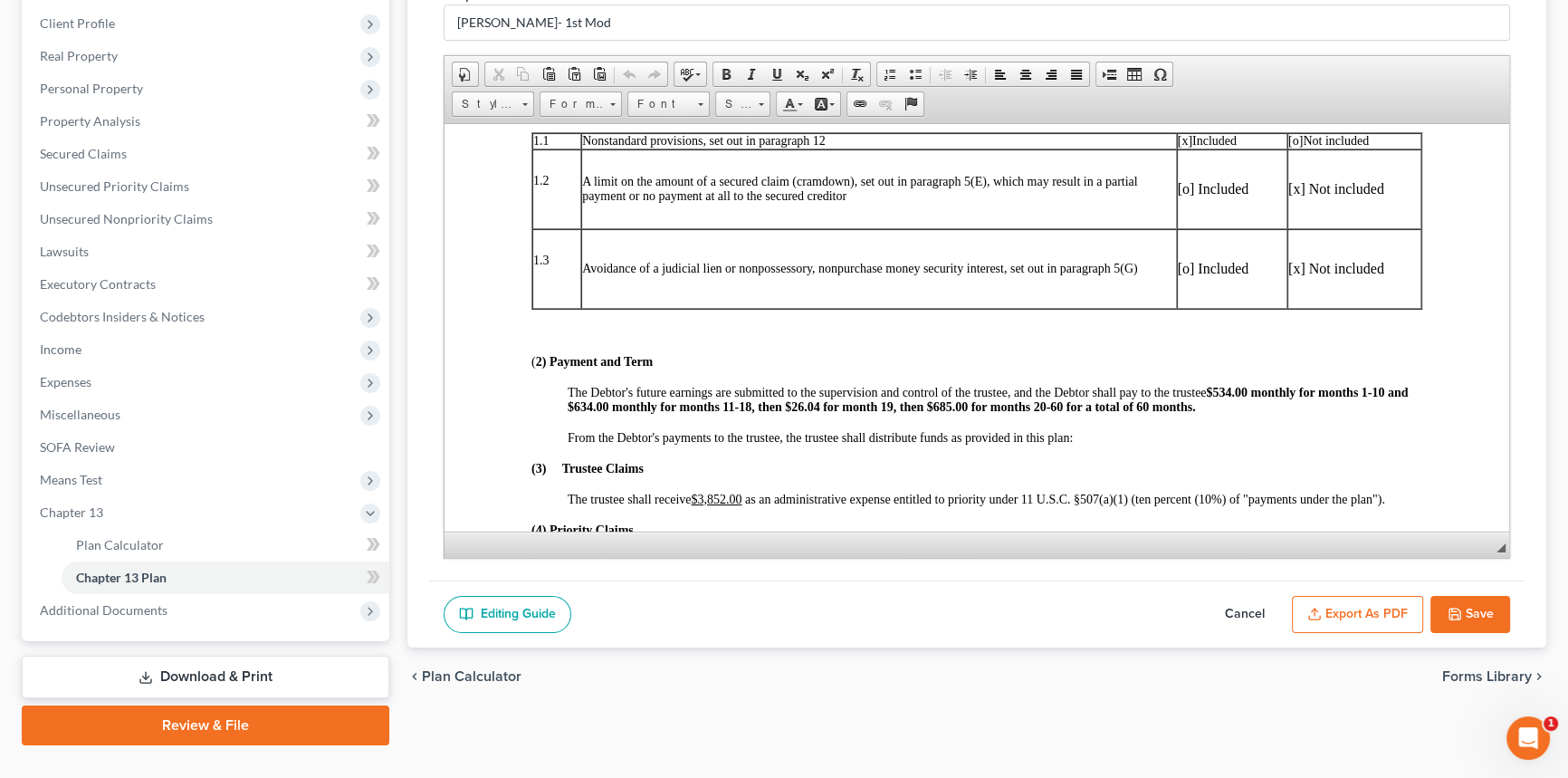
scroll to position [494, 0]
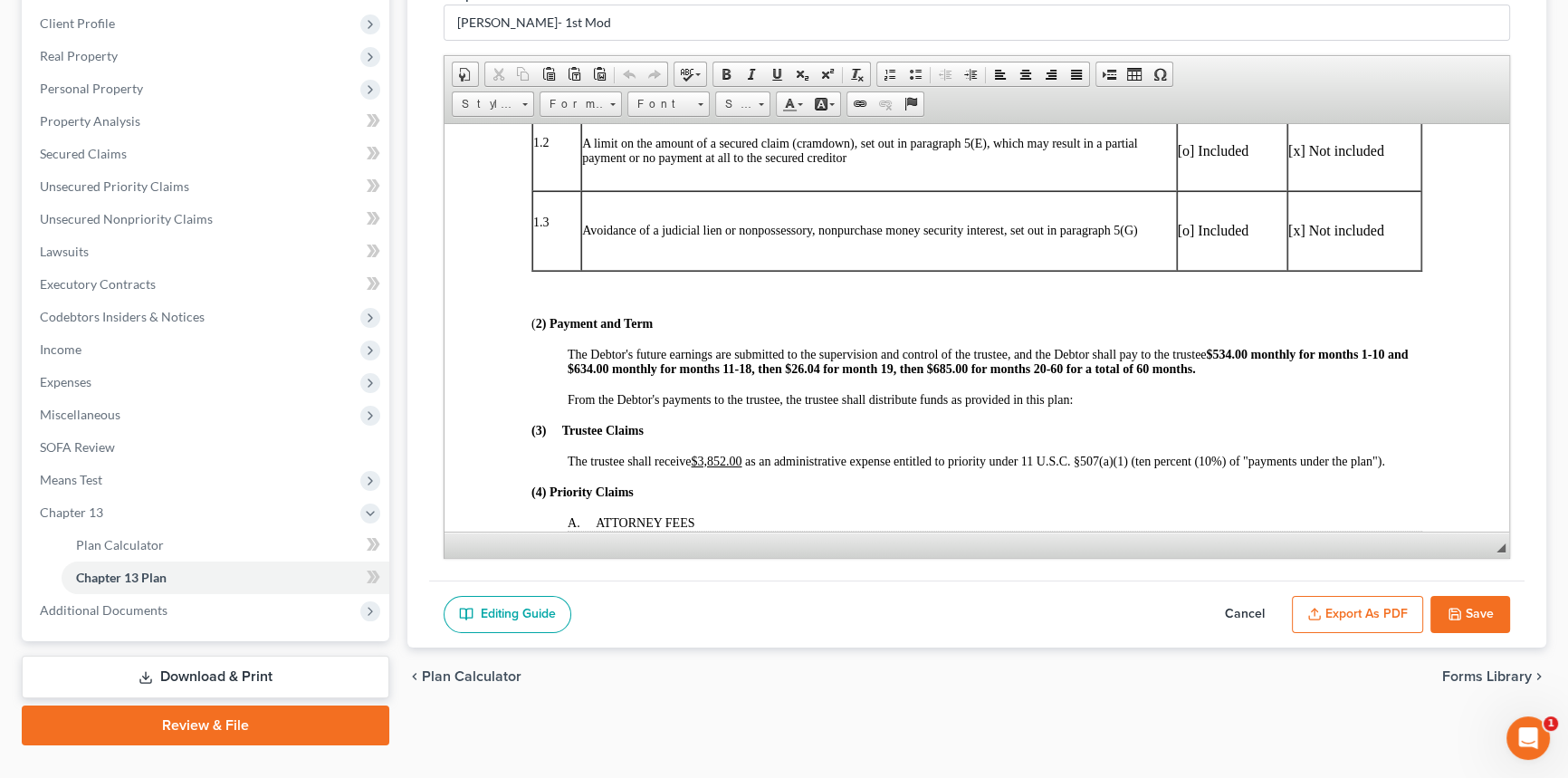
drag, startPoint x: 144, startPoint y: 608, endPoint x: 163, endPoint y: 628, distance: 27.6
click at [144, 608] on span "Additional Documents" at bounding box center [103, 609] width 128 height 16
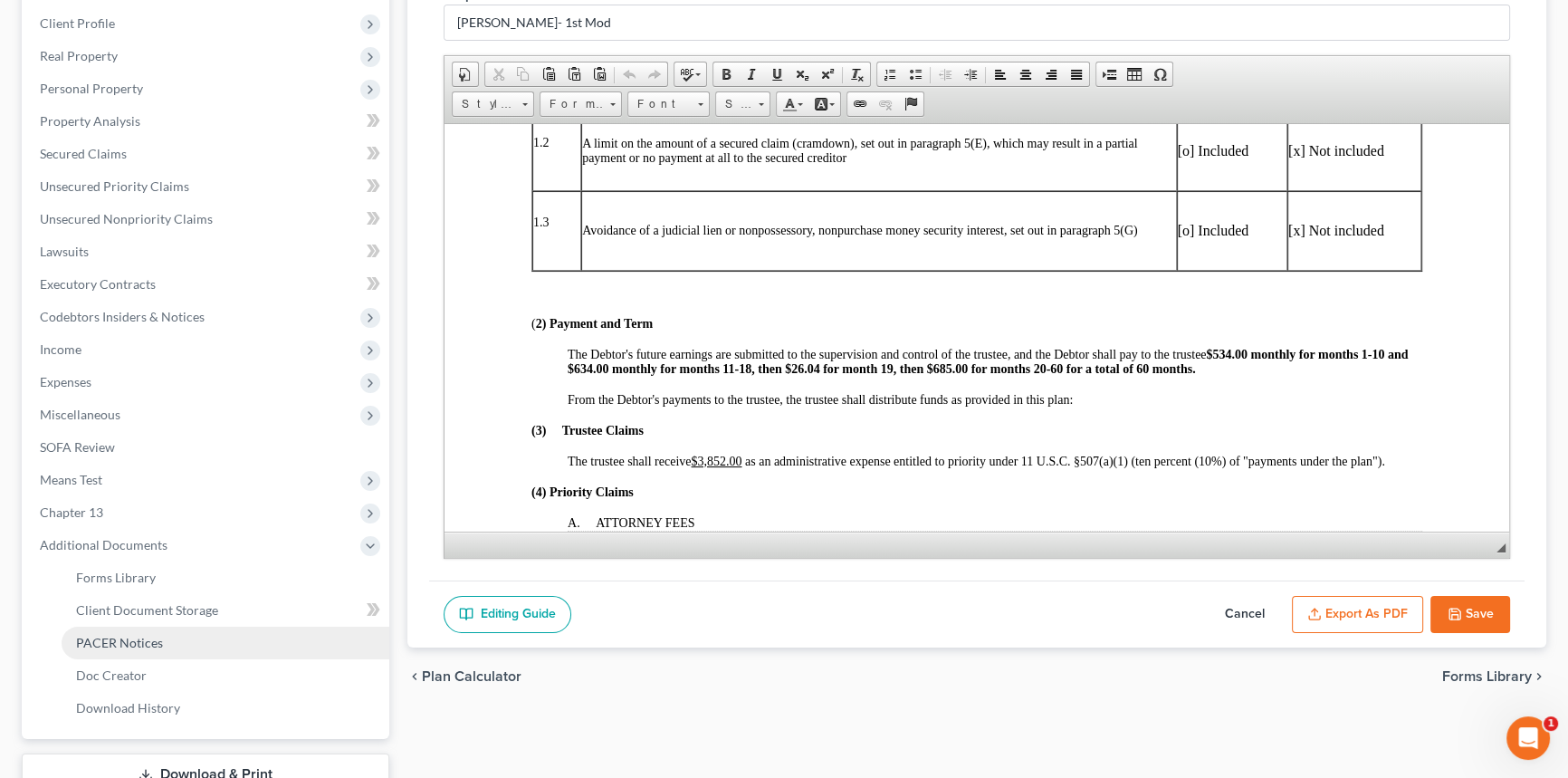
click at [172, 638] on link "PACER Notices" at bounding box center [225, 642] width 328 height 33
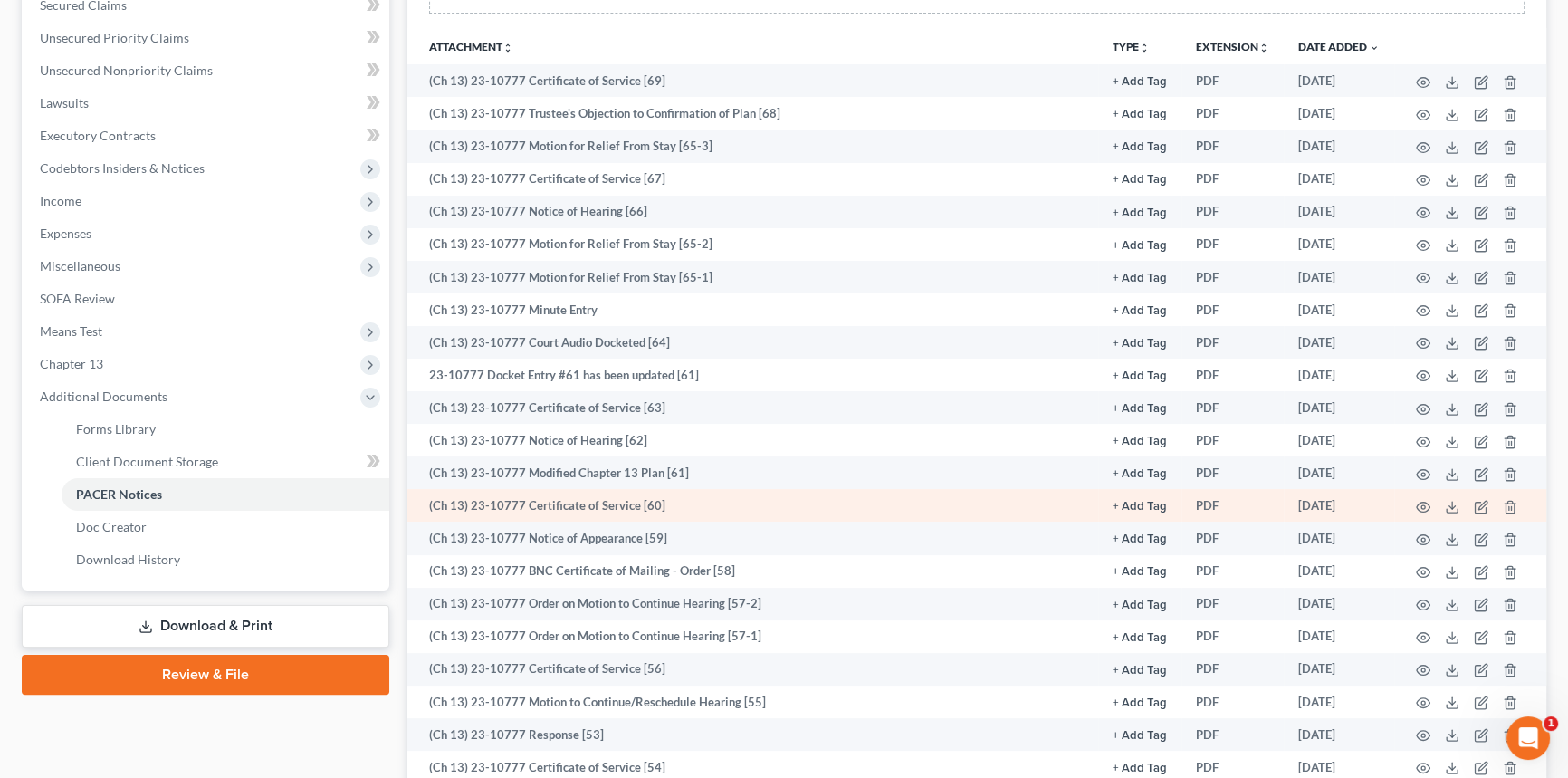
scroll to position [411, 0]
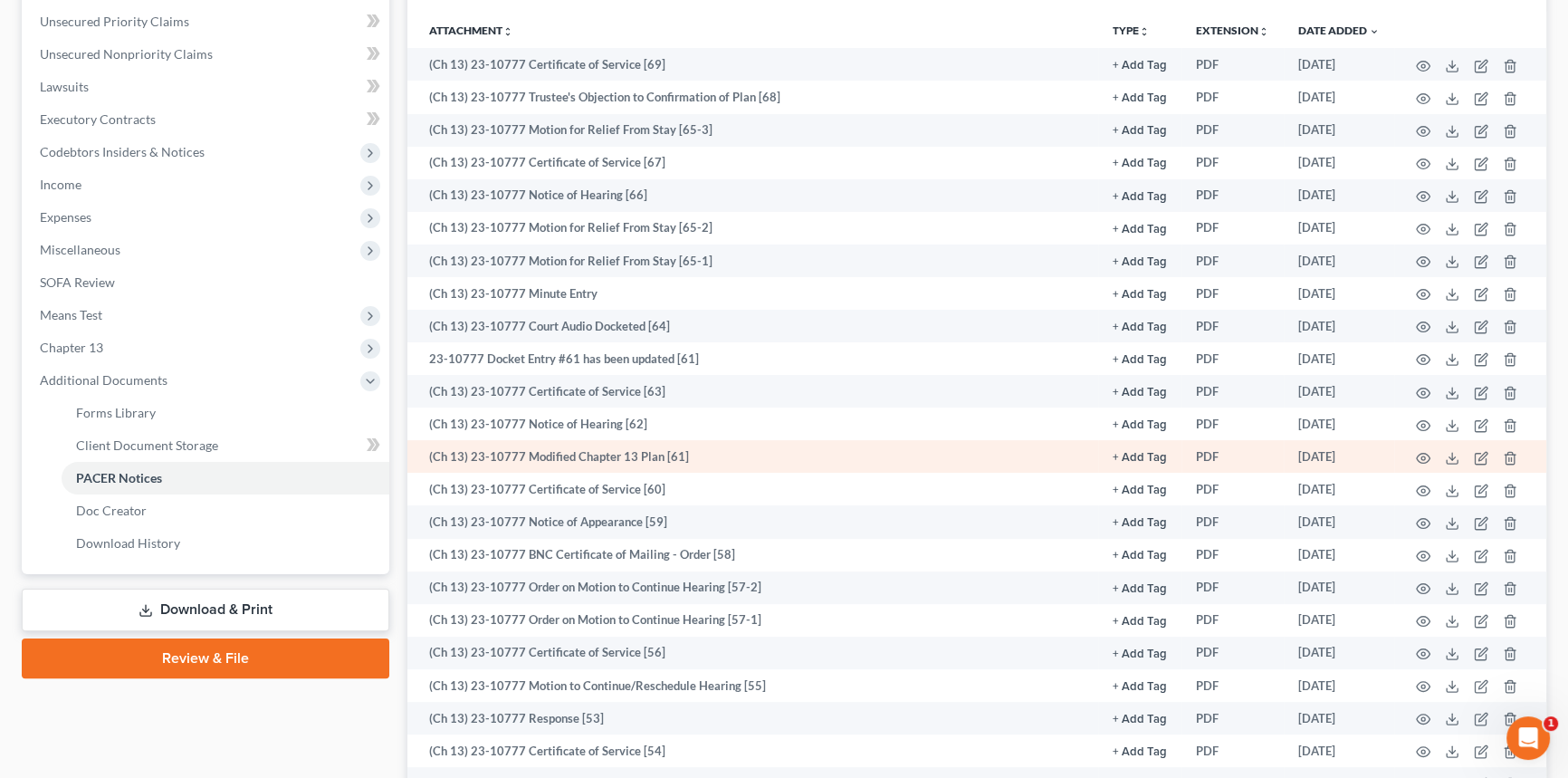
click at [1424, 463] on td at bounding box center [1469, 456] width 152 height 33
click at [1423, 457] on circle "button" at bounding box center [1424, 458] width 4 height 4
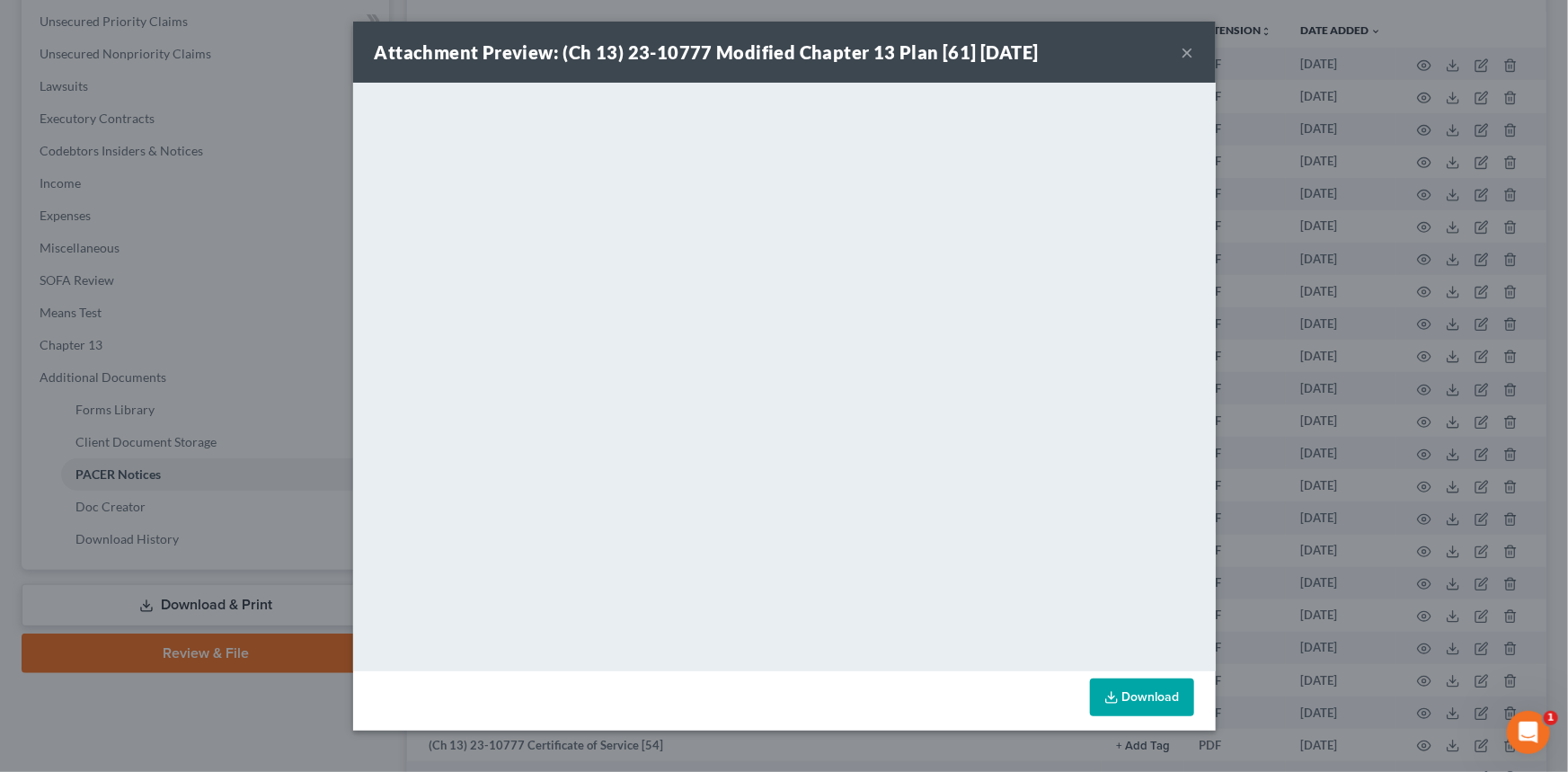
click at [1192, 58] on button "×" at bounding box center [1188, 52] width 13 height 21
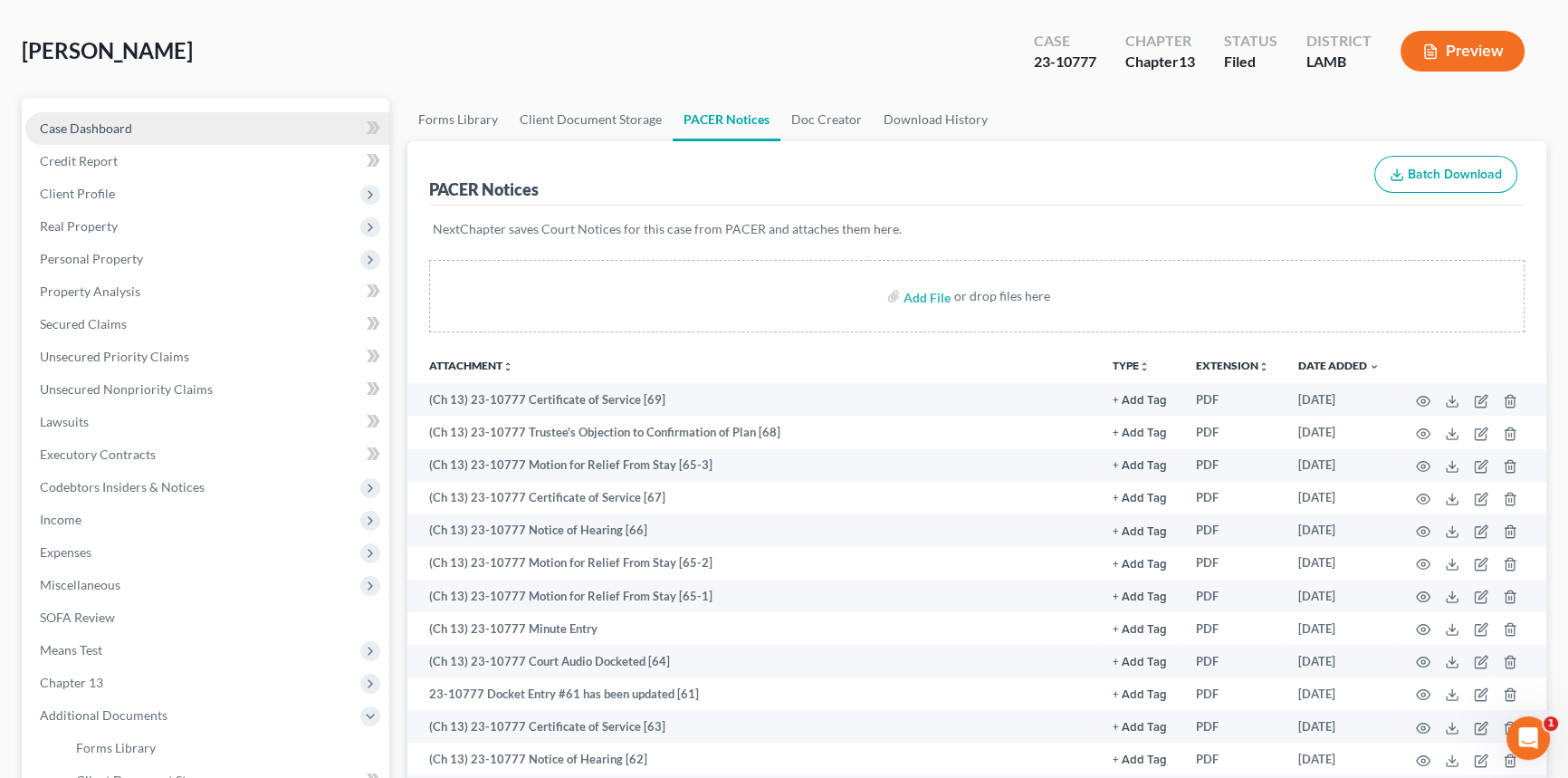
scroll to position [0, 0]
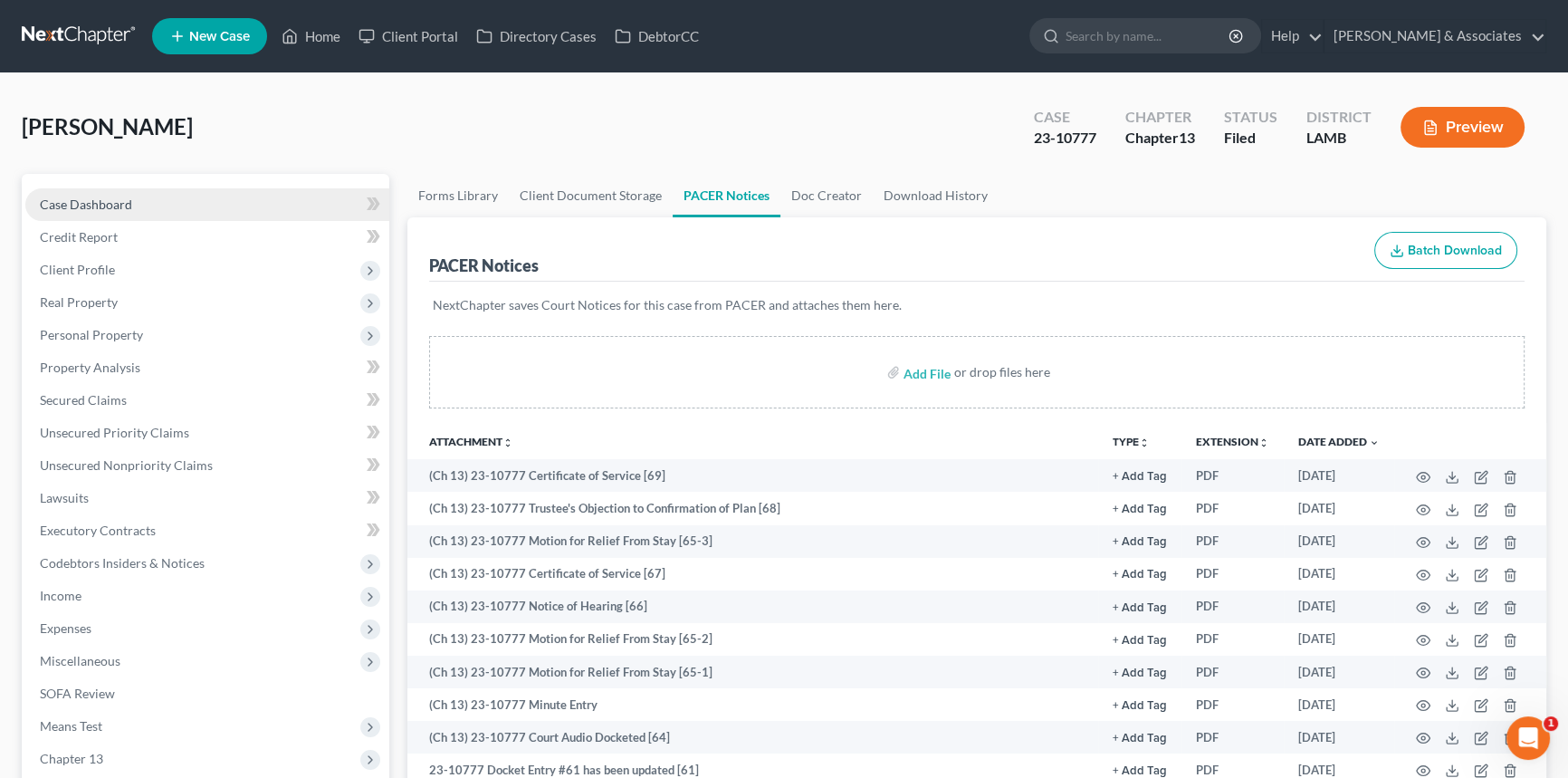
click at [115, 191] on link "Case Dashboard" at bounding box center [207, 204] width 364 height 33
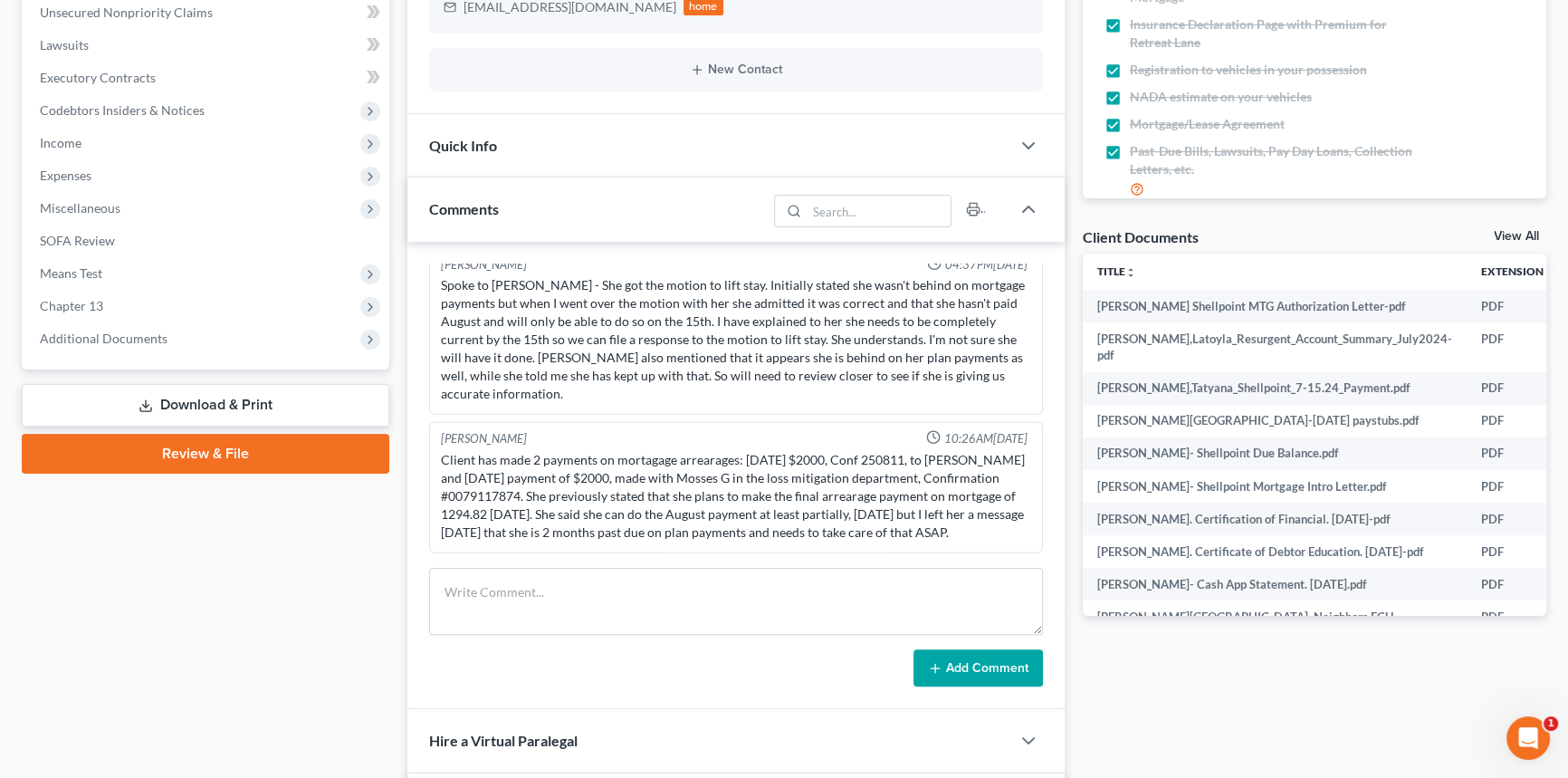
scroll to position [741, 0]
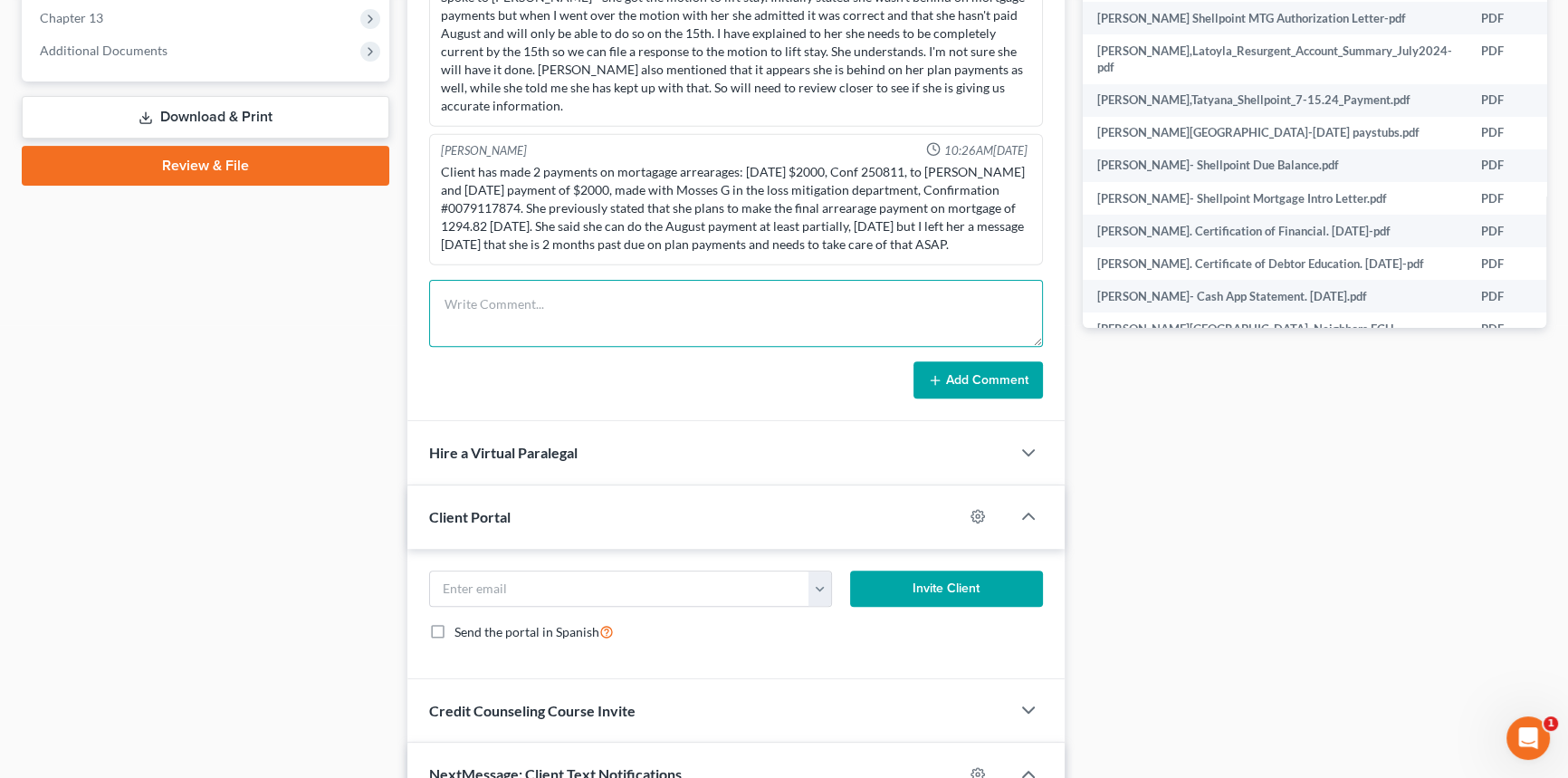
click at [595, 319] on textarea at bounding box center [736, 313] width 614 height 67
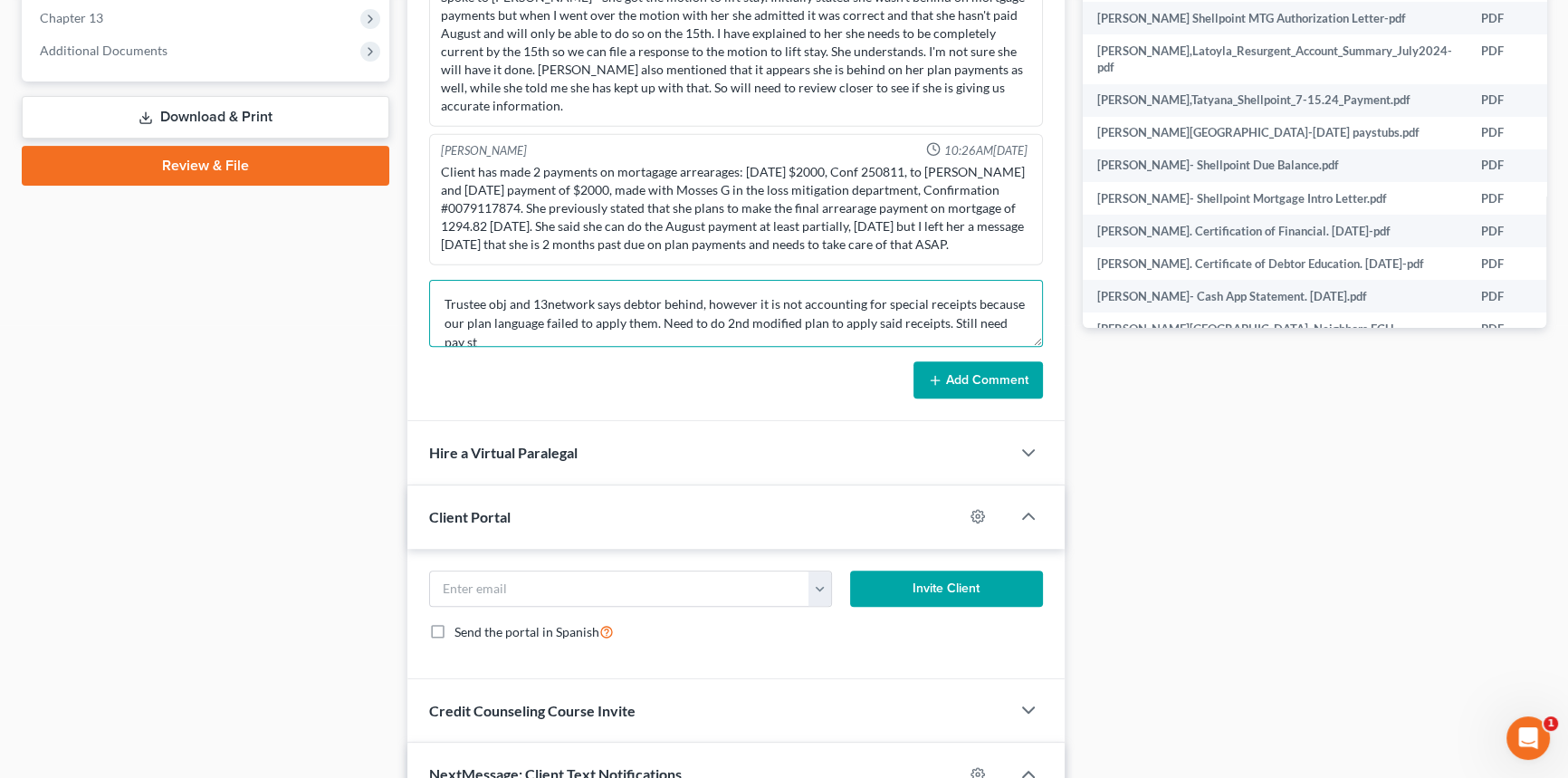
scroll to position [3, 0]
type textarea "Trustee obj and 13network says debtor behind, however it is not accounting for …"
click at [972, 380] on button "Add Comment" at bounding box center [977, 380] width 130 height 38
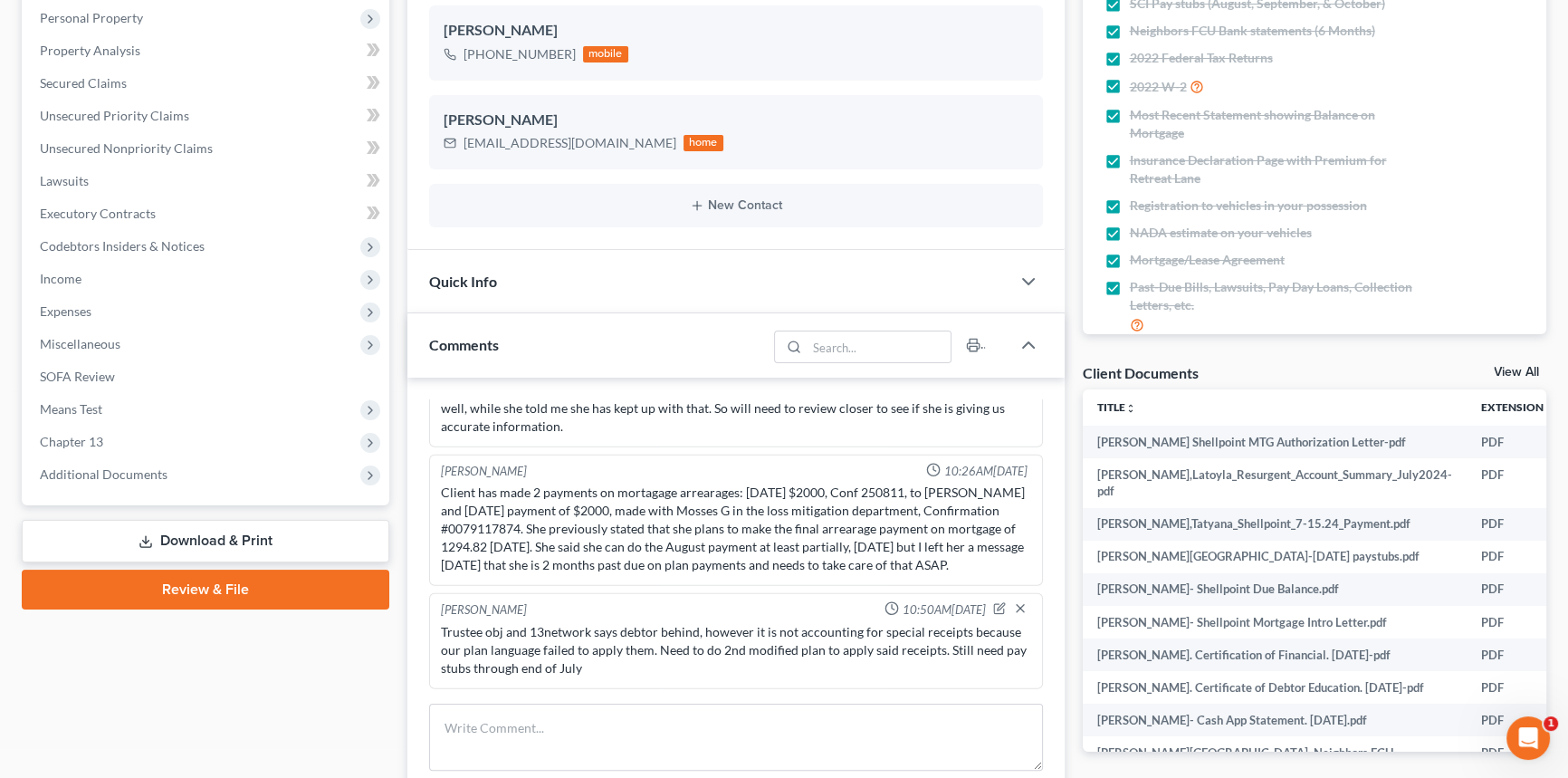
scroll to position [164, 0]
